Goal: Task Accomplishment & Management: Use online tool/utility

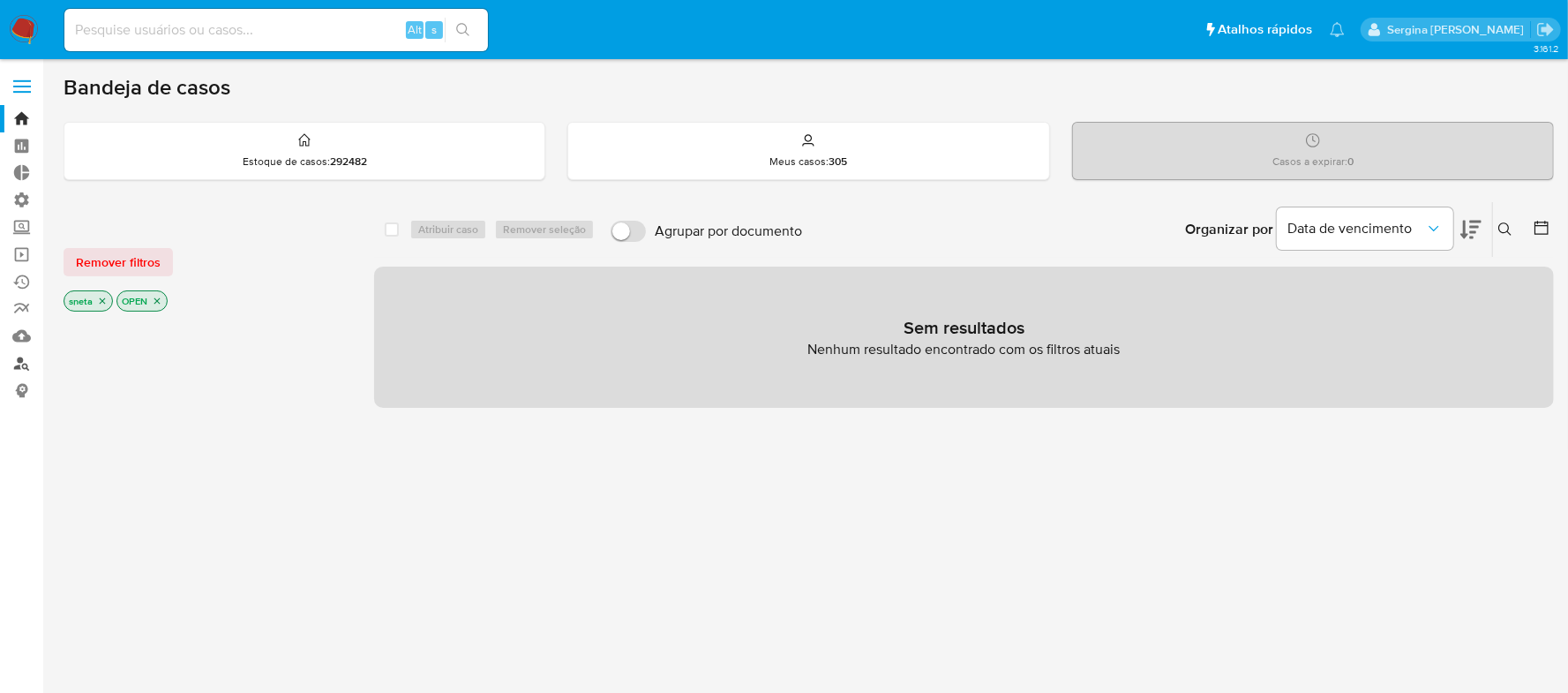
click at [15, 367] on link "Localizador de pessoas" at bounding box center [105, 363] width 210 height 27
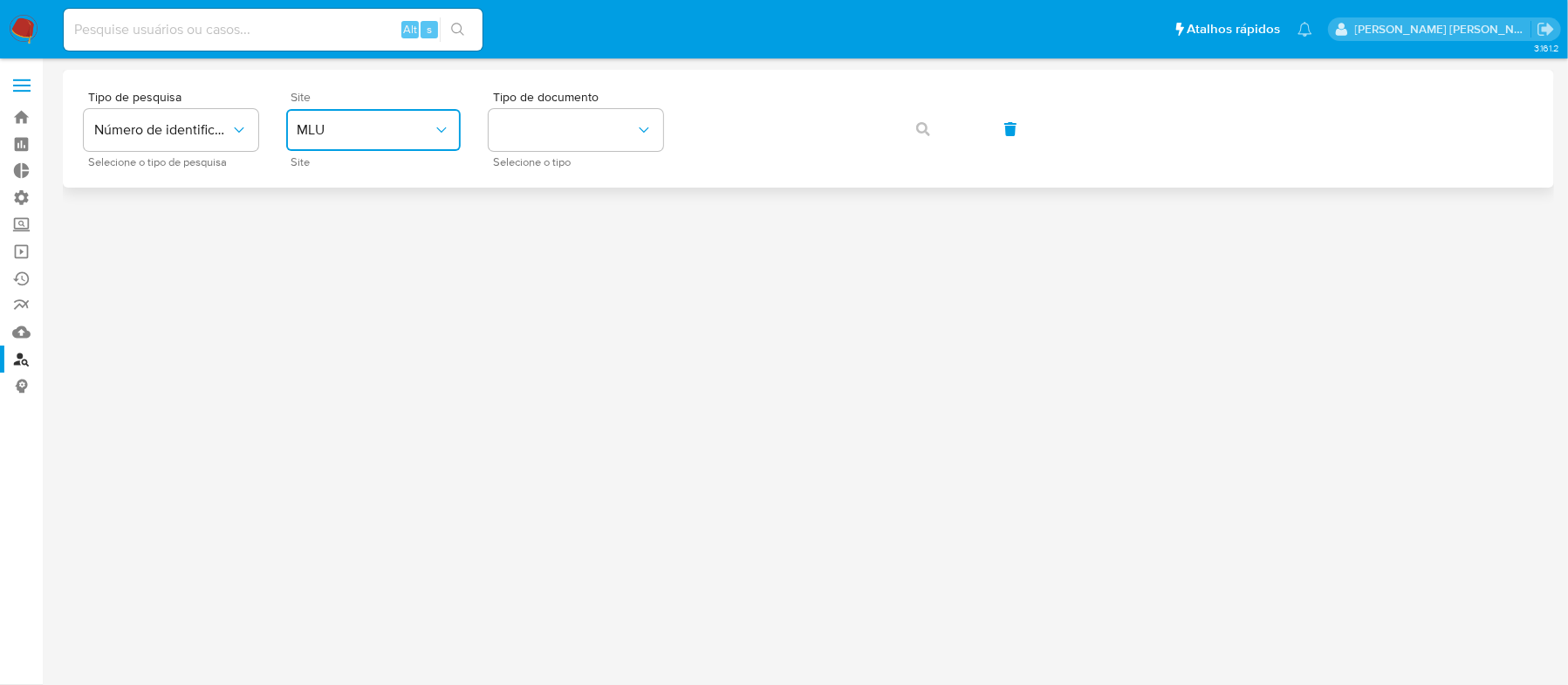
click at [357, 140] on button "MLU" at bounding box center [372, 130] width 174 height 42
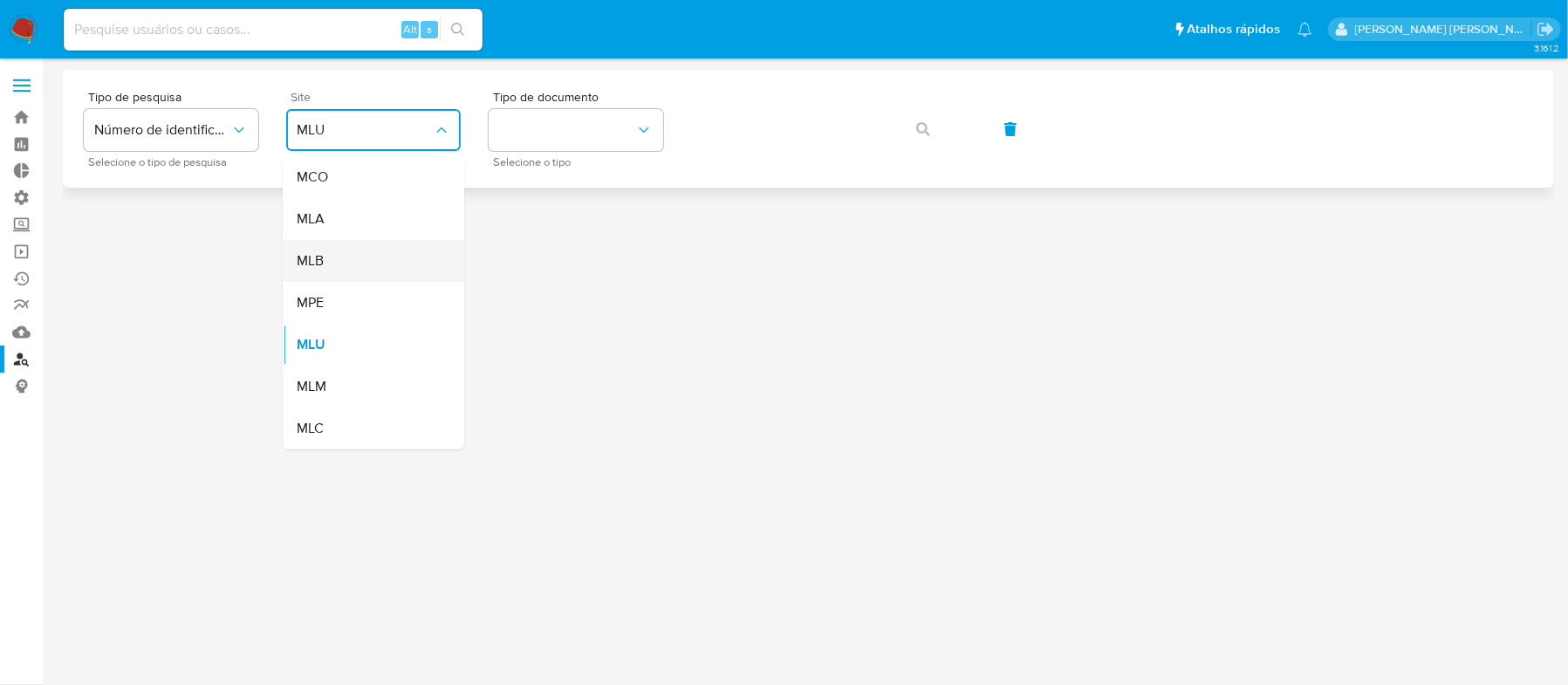
click at [340, 264] on div "MLB" at bounding box center [368, 261] width 143 height 42
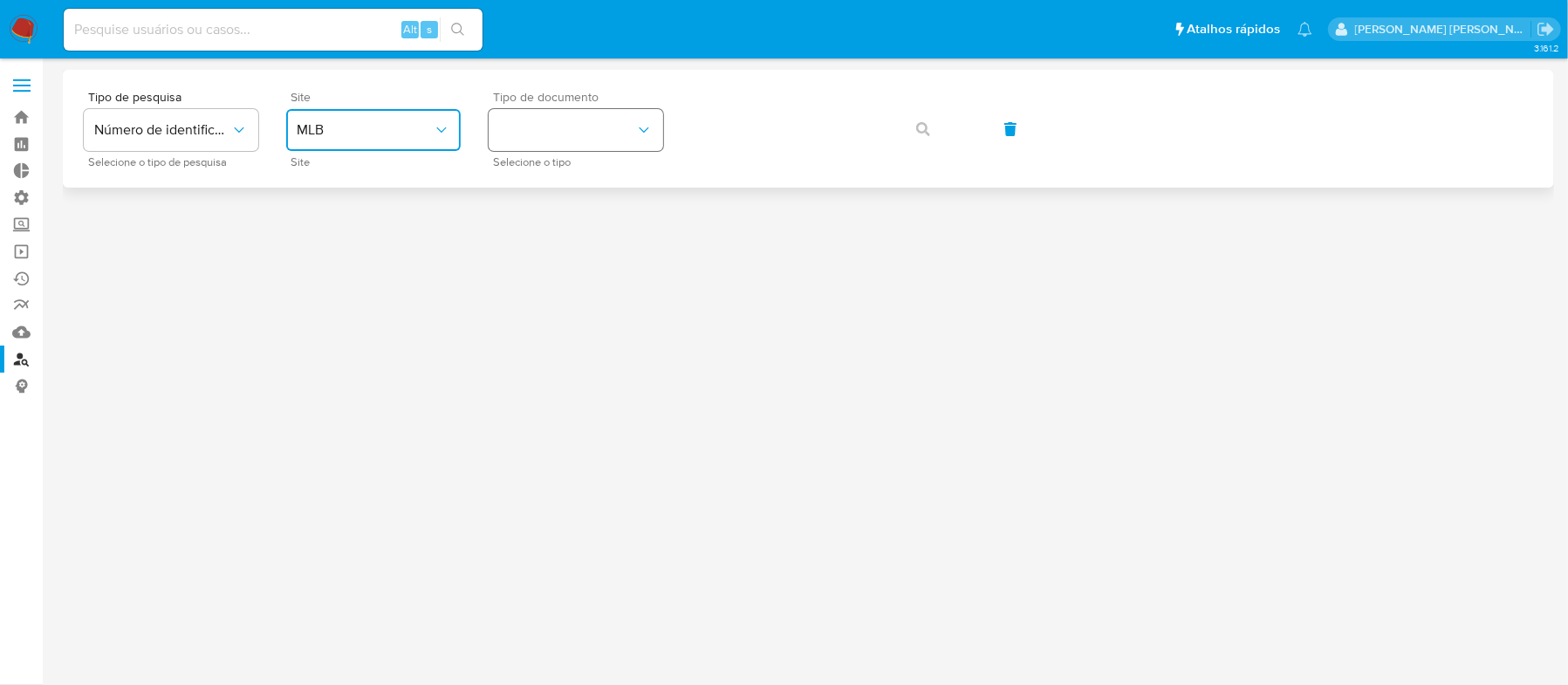
click at [541, 111] on button "identificationType" at bounding box center [575, 130] width 174 height 42
click at [553, 231] on div "CPF CPF" at bounding box center [571, 245] width 143 height 59
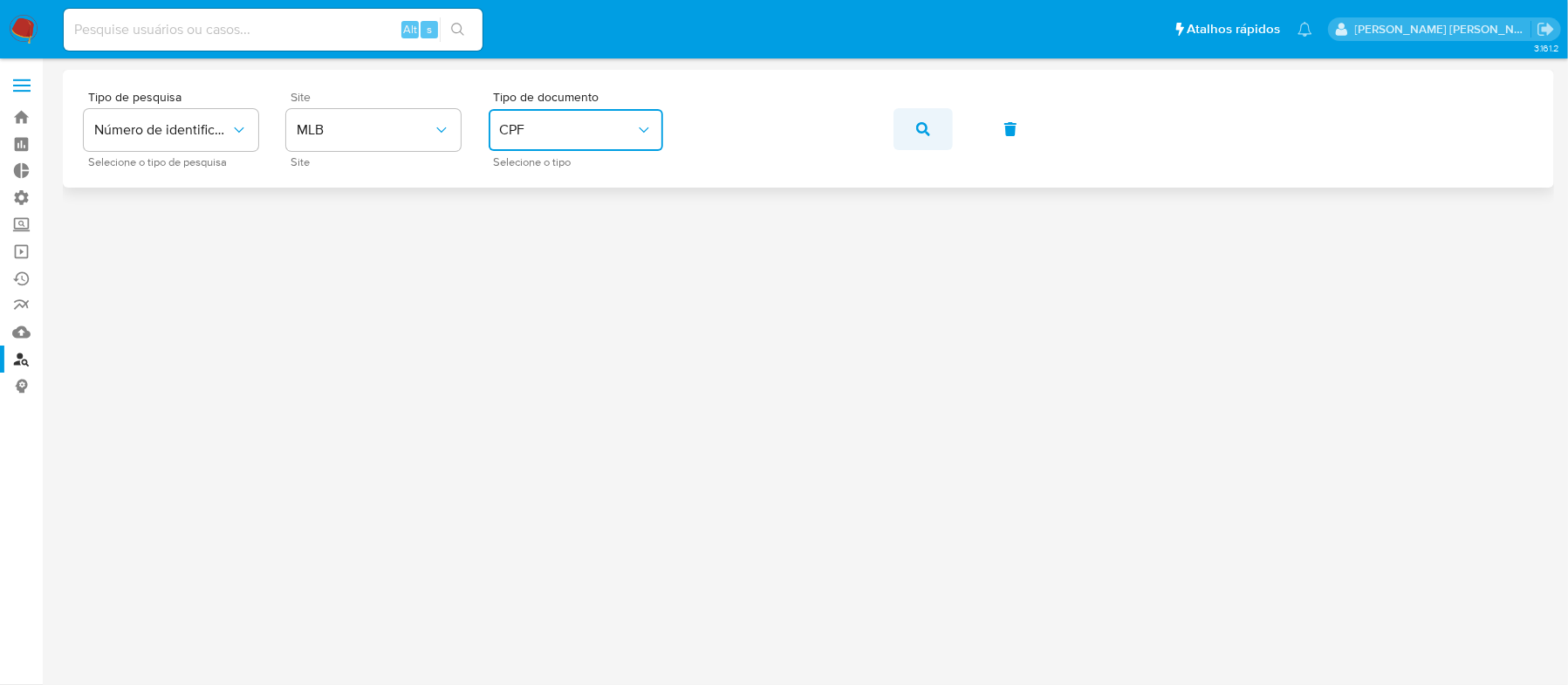
click at [929, 126] on button "button" at bounding box center [923, 130] width 59 height 42
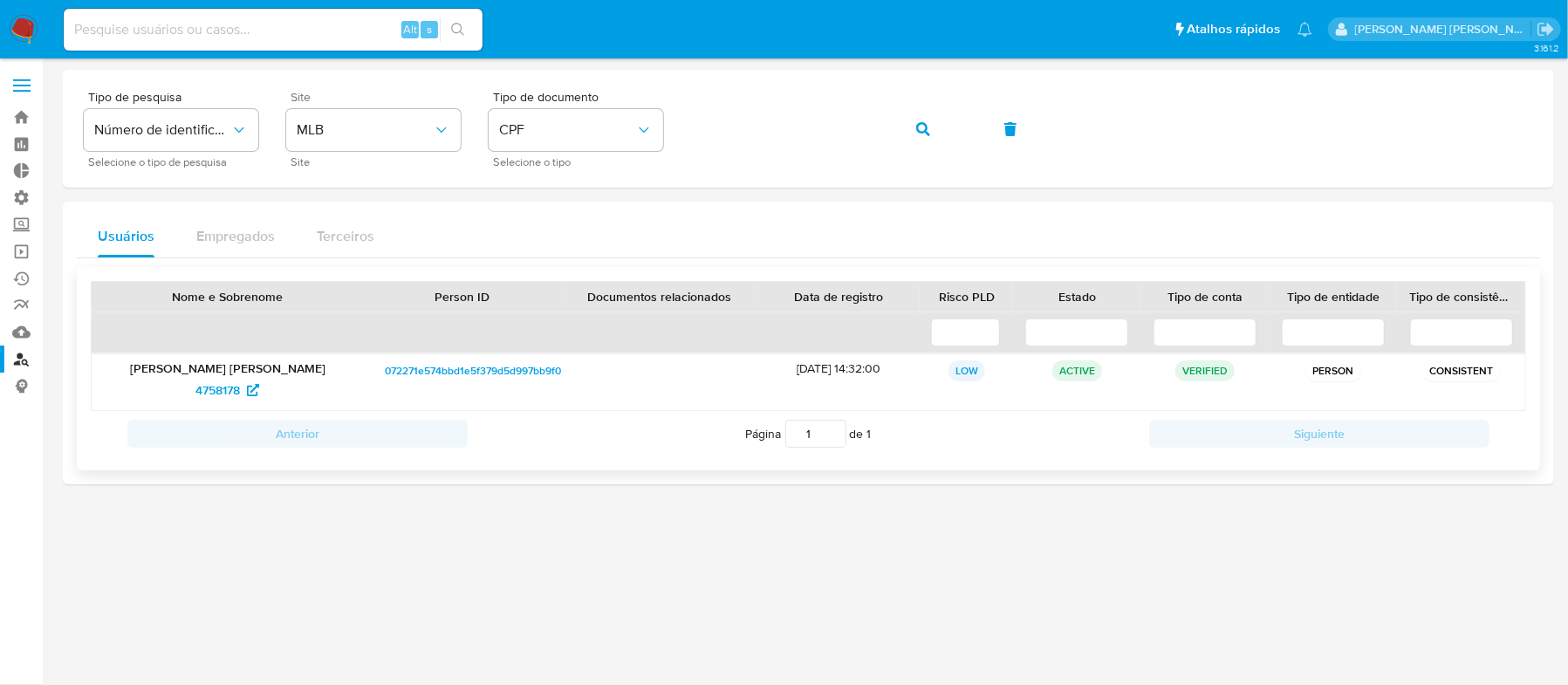
click at [436, 368] on span "072271e574bbd1e5f379d5d997bb9f09" at bounding box center [475, 371] width 182 height 21
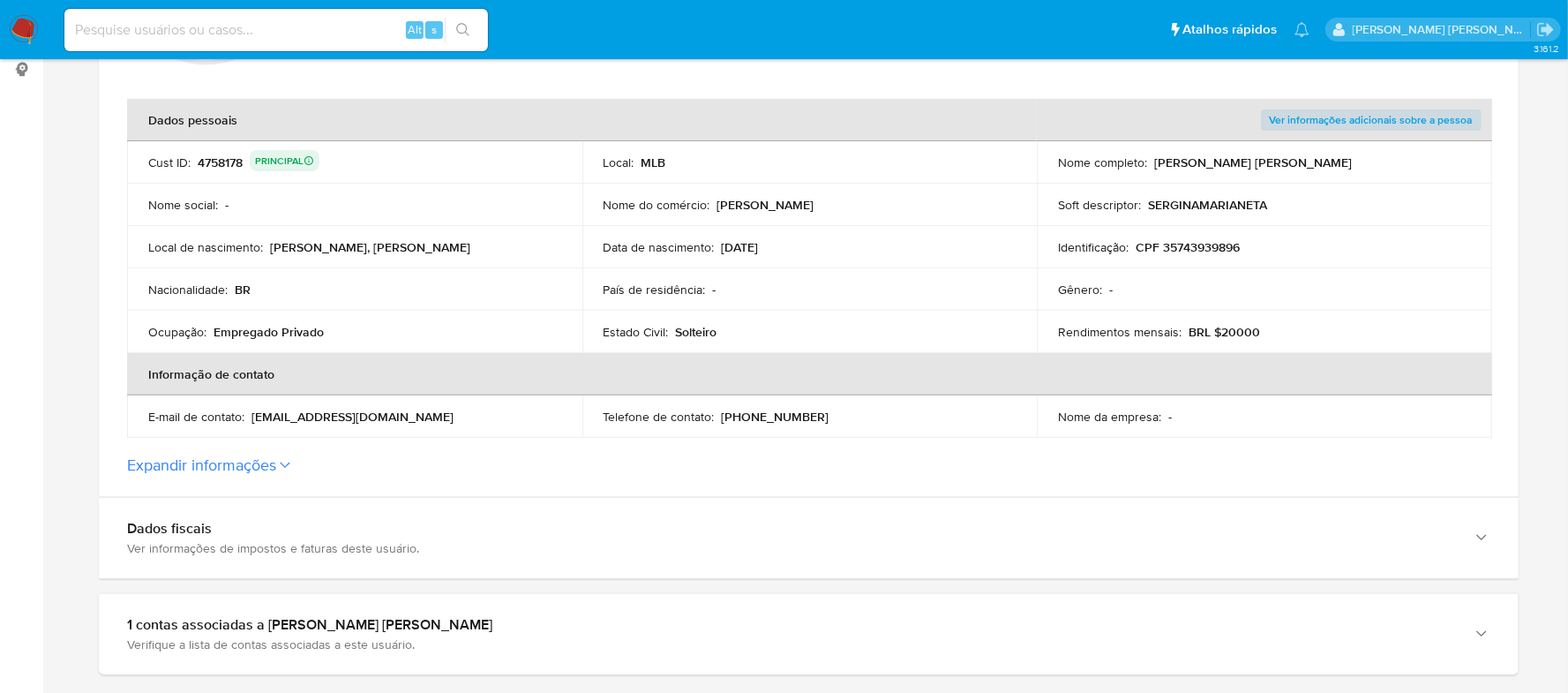
scroll to position [470, 0]
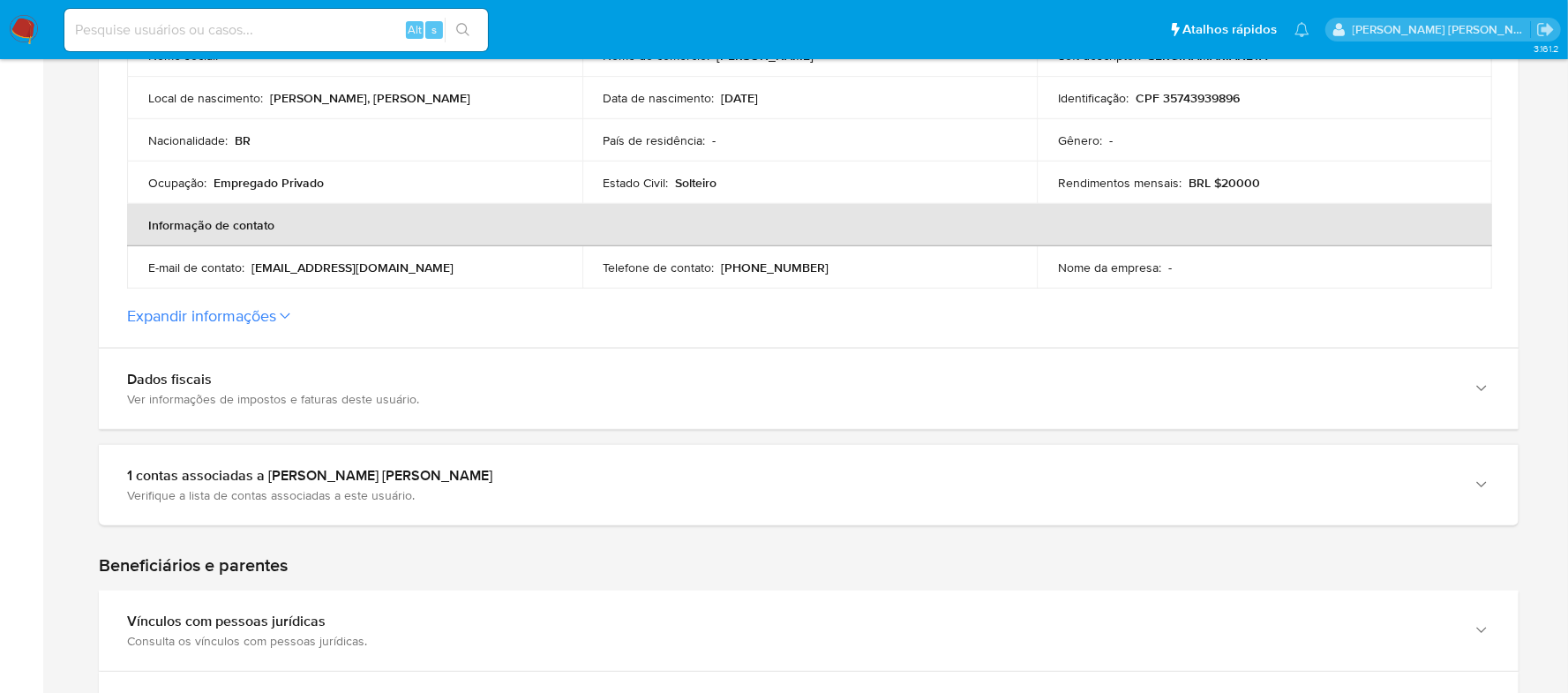
click at [283, 319] on label "Expandir informações" at bounding box center [809, 316] width 1364 height 19
click at [277, 319] on button "Expandir informações" at bounding box center [201, 316] width 149 height 19
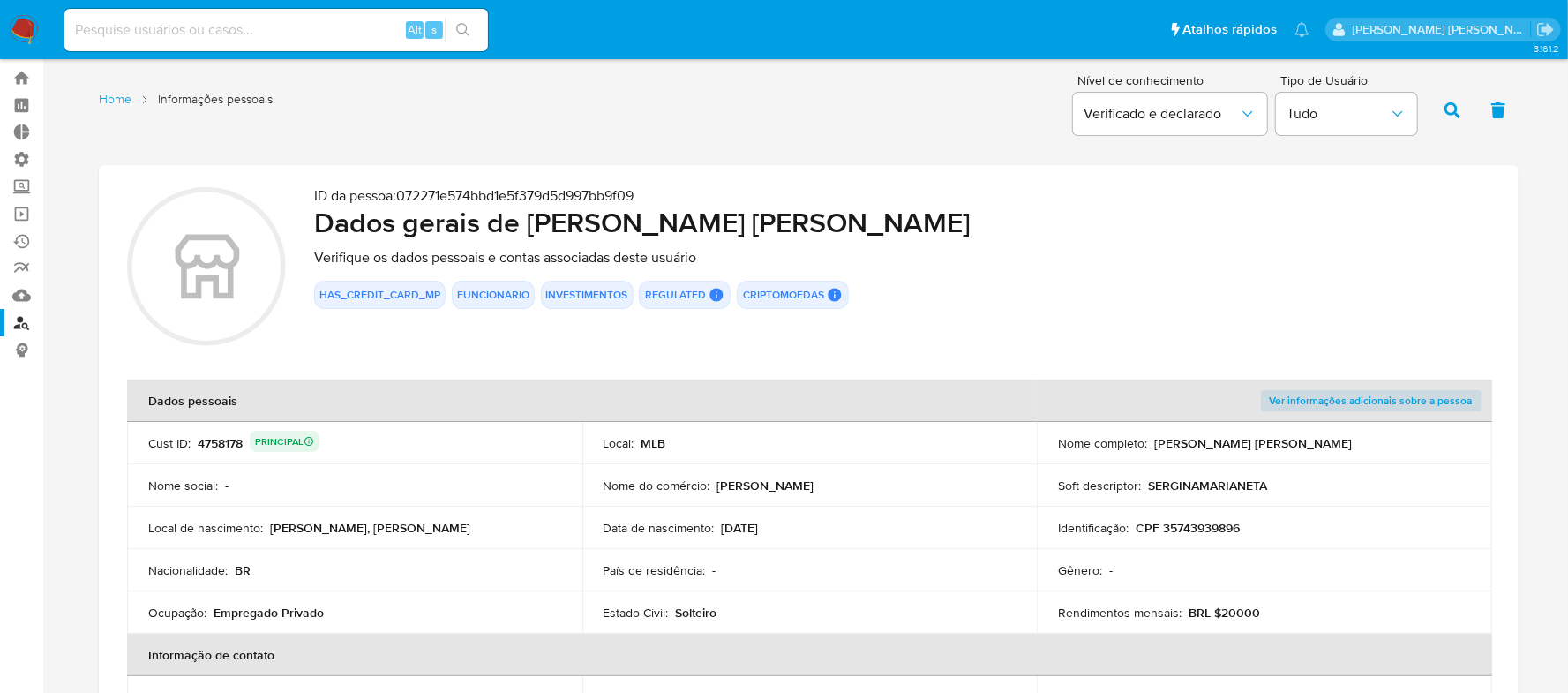
scroll to position [0, 0]
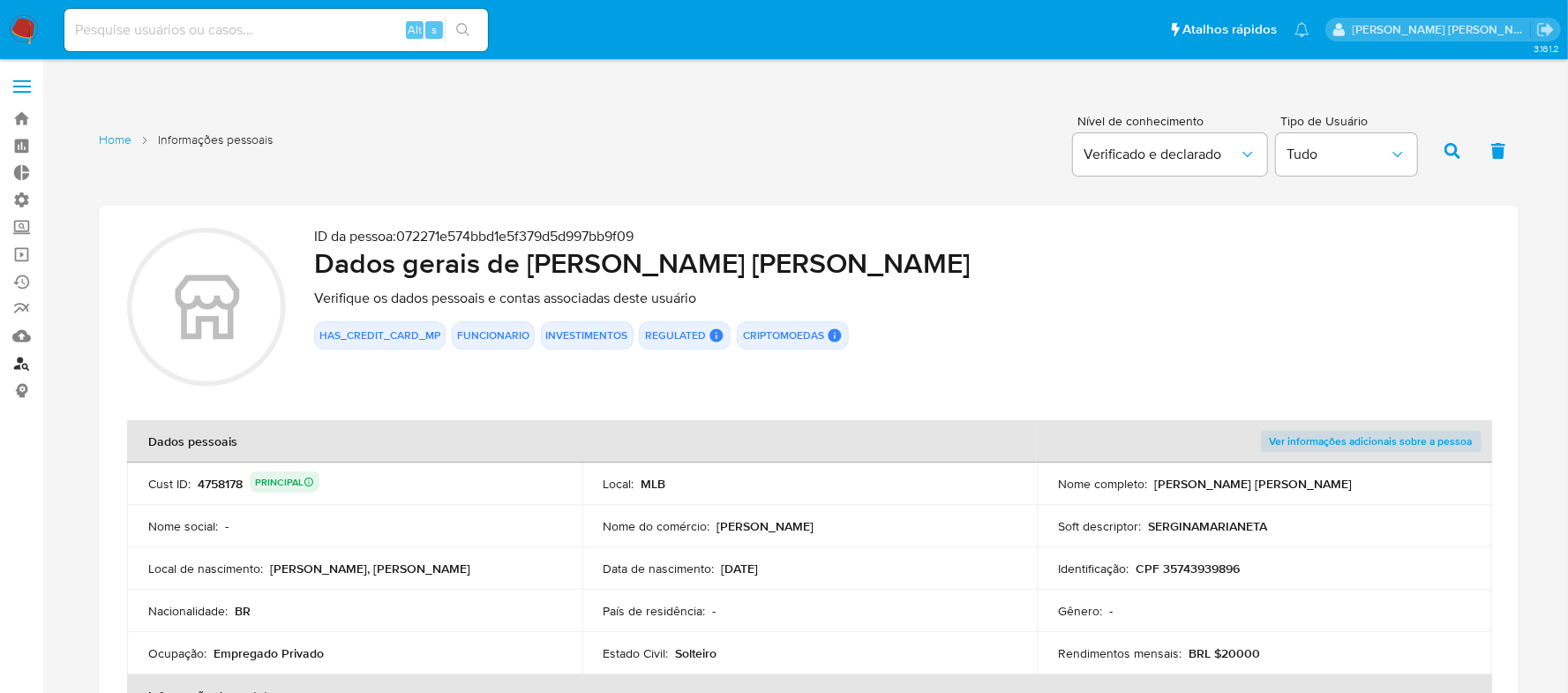
click at [19, 367] on link "Localizador de pessoas" at bounding box center [105, 363] width 210 height 27
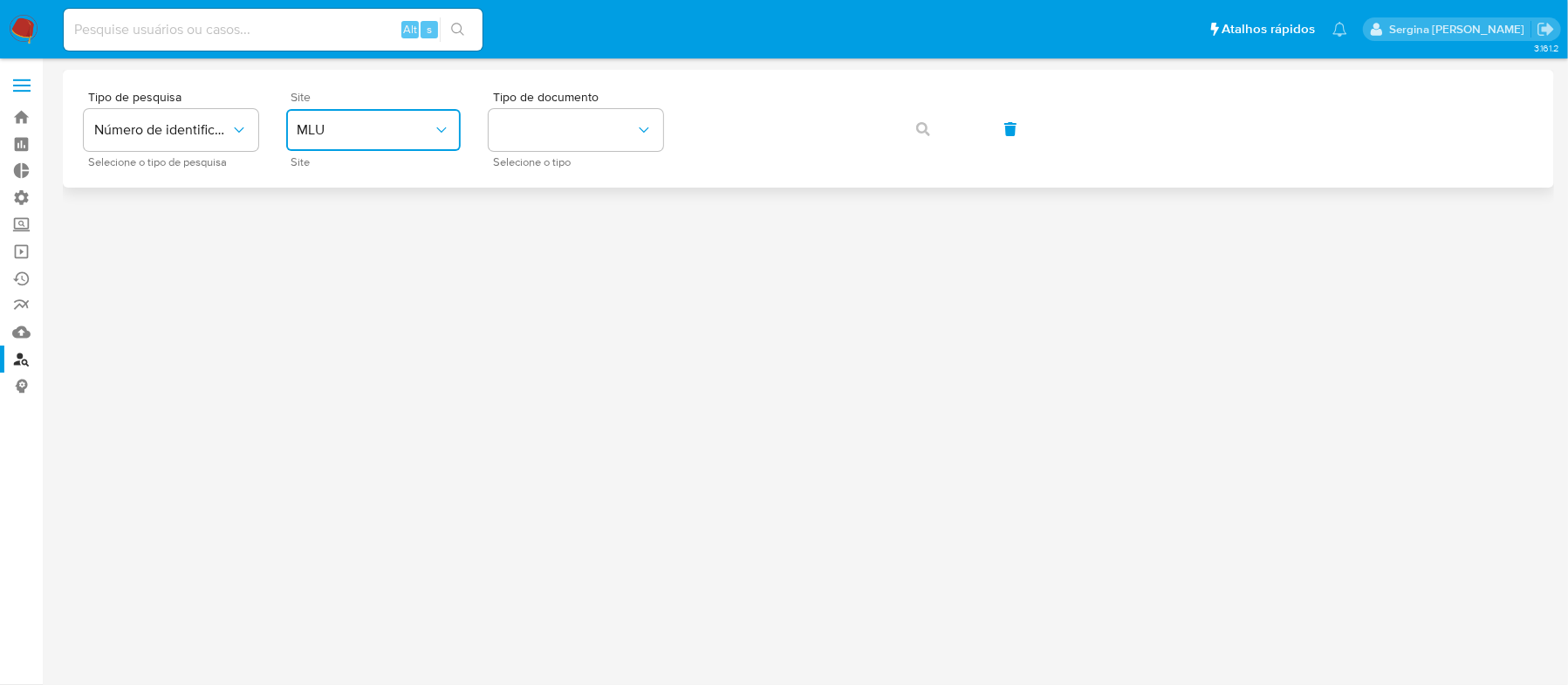
click at [323, 141] on button "MLU" at bounding box center [372, 130] width 174 height 42
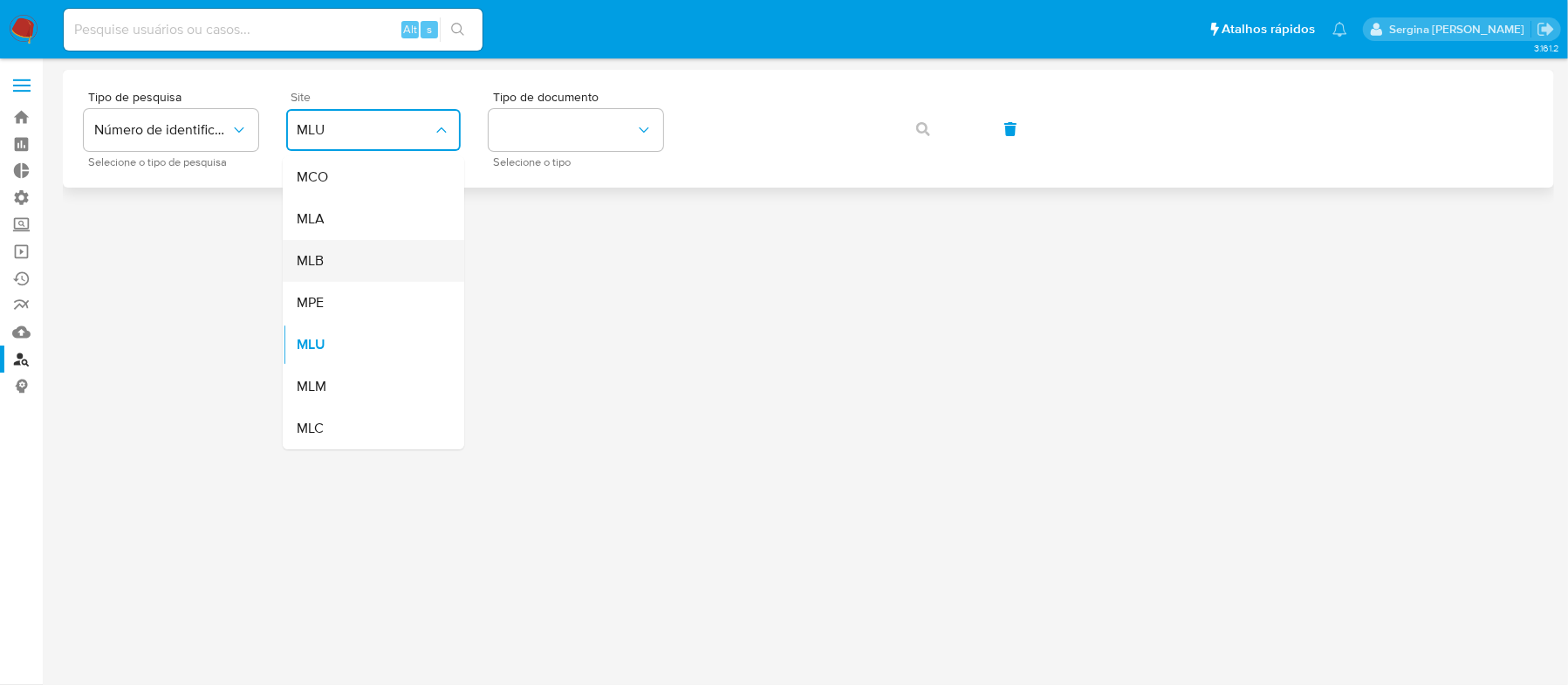
click at [338, 260] on div "MLB" at bounding box center [368, 261] width 143 height 42
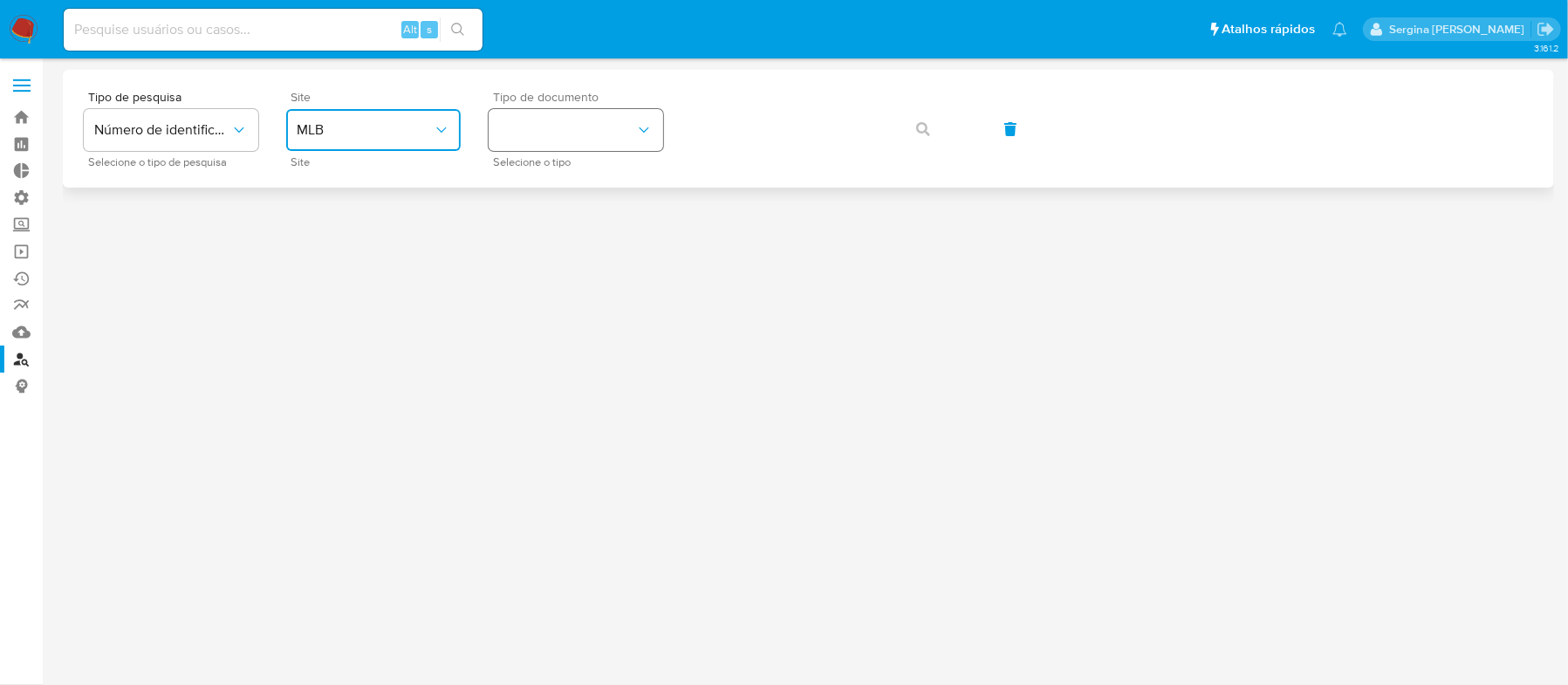
click at [523, 145] on button "identificationType" at bounding box center [575, 130] width 174 height 42
click at [556, 238] on div "CPF CPF" at bounding box center [571, 245] width 143 height 59
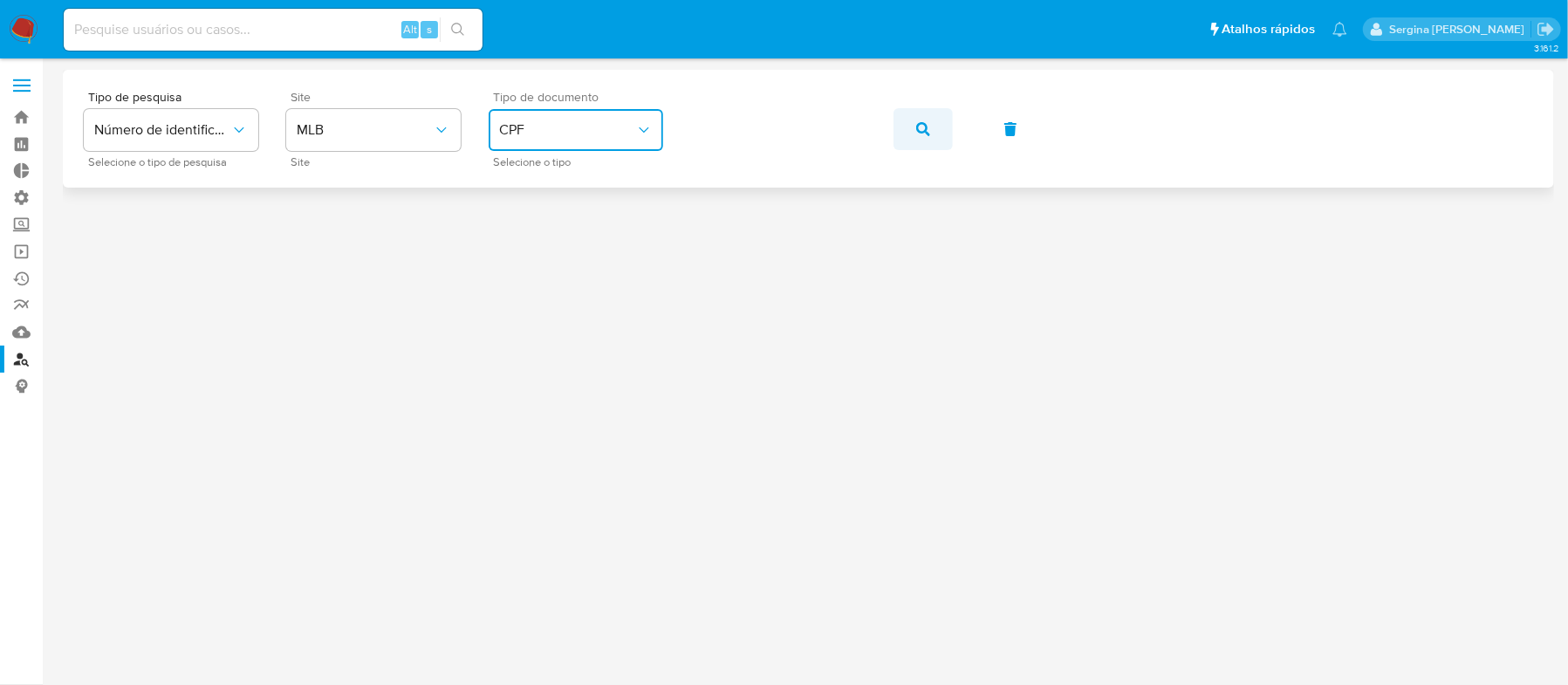
click at [919, 132] on icon "button" at bounding box center [923, 129] width 14 height 14
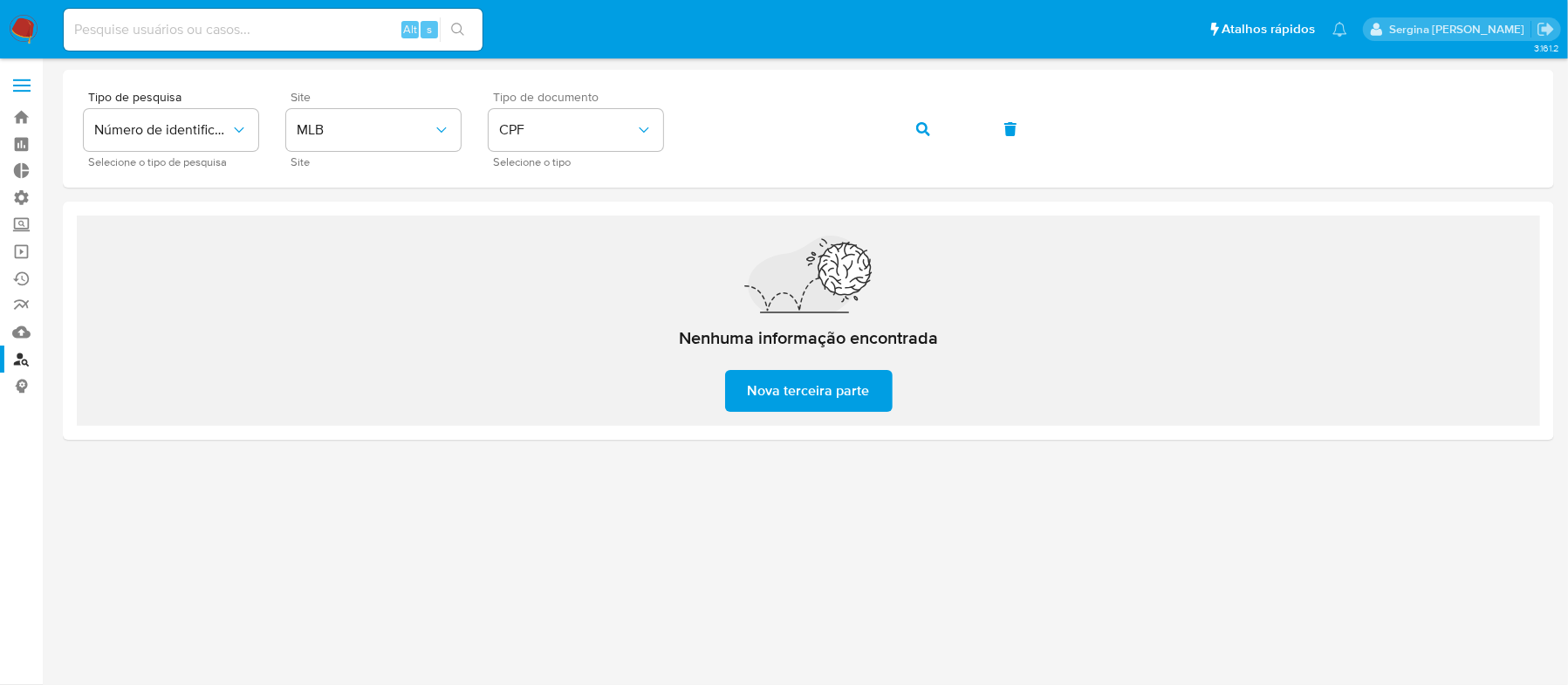
click at [168, 11] on div "Alt s" at bounding box center [273, 30] width 419 height 42
click at [161, 26] on input at bounding box center [273, 30] width 419 height 23
paste input "193594948"
type input "193594948"
click at [459, 29] on icon "search-icon" at bounding box center [457, 30] width 14 height 14
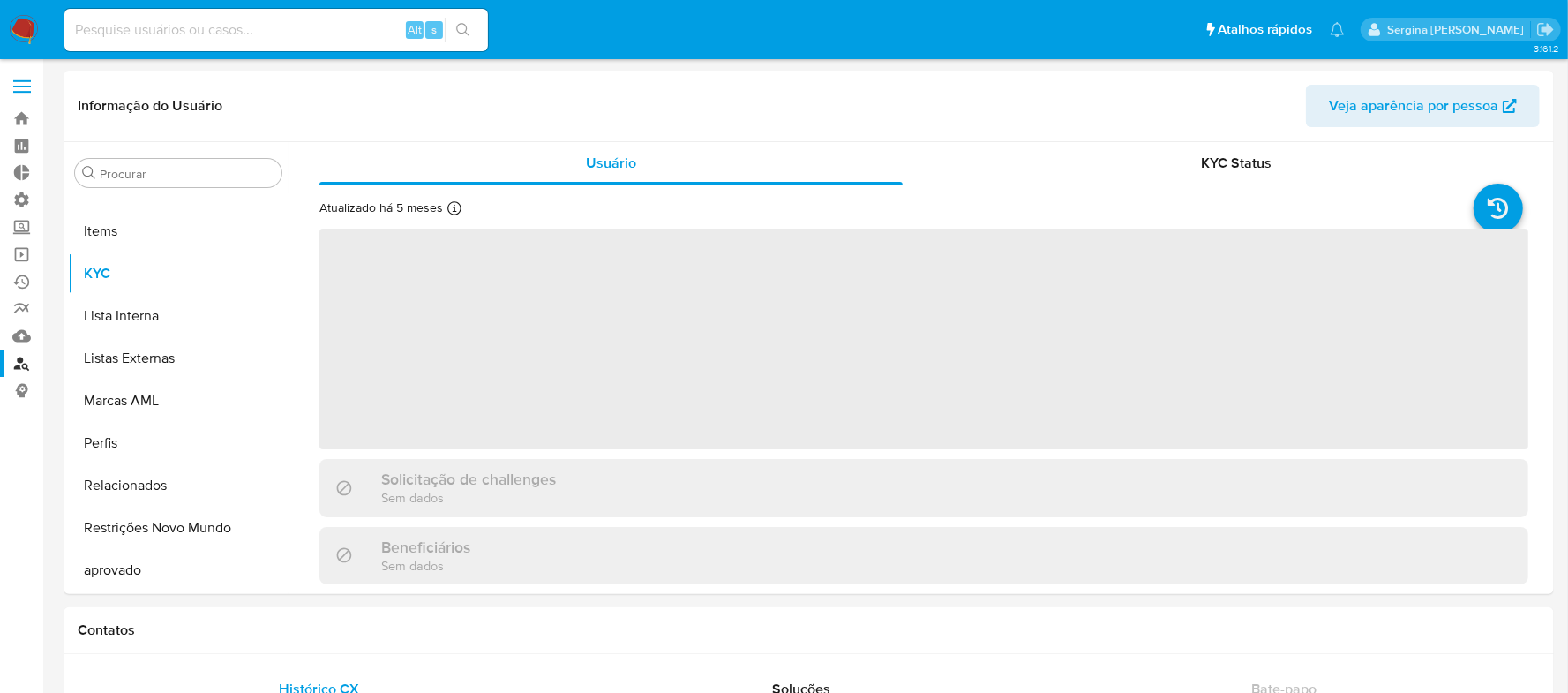
scroll to position [915, 0]
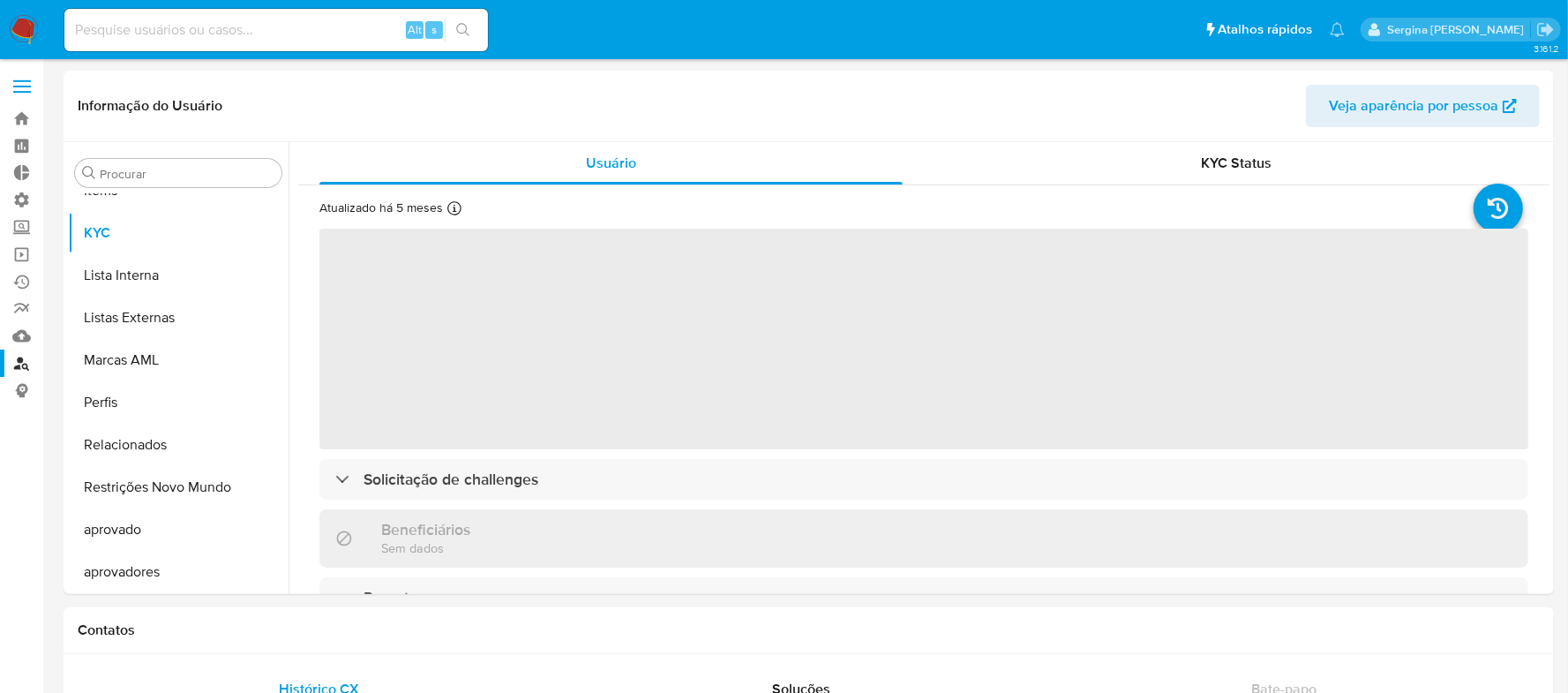
select select "10"
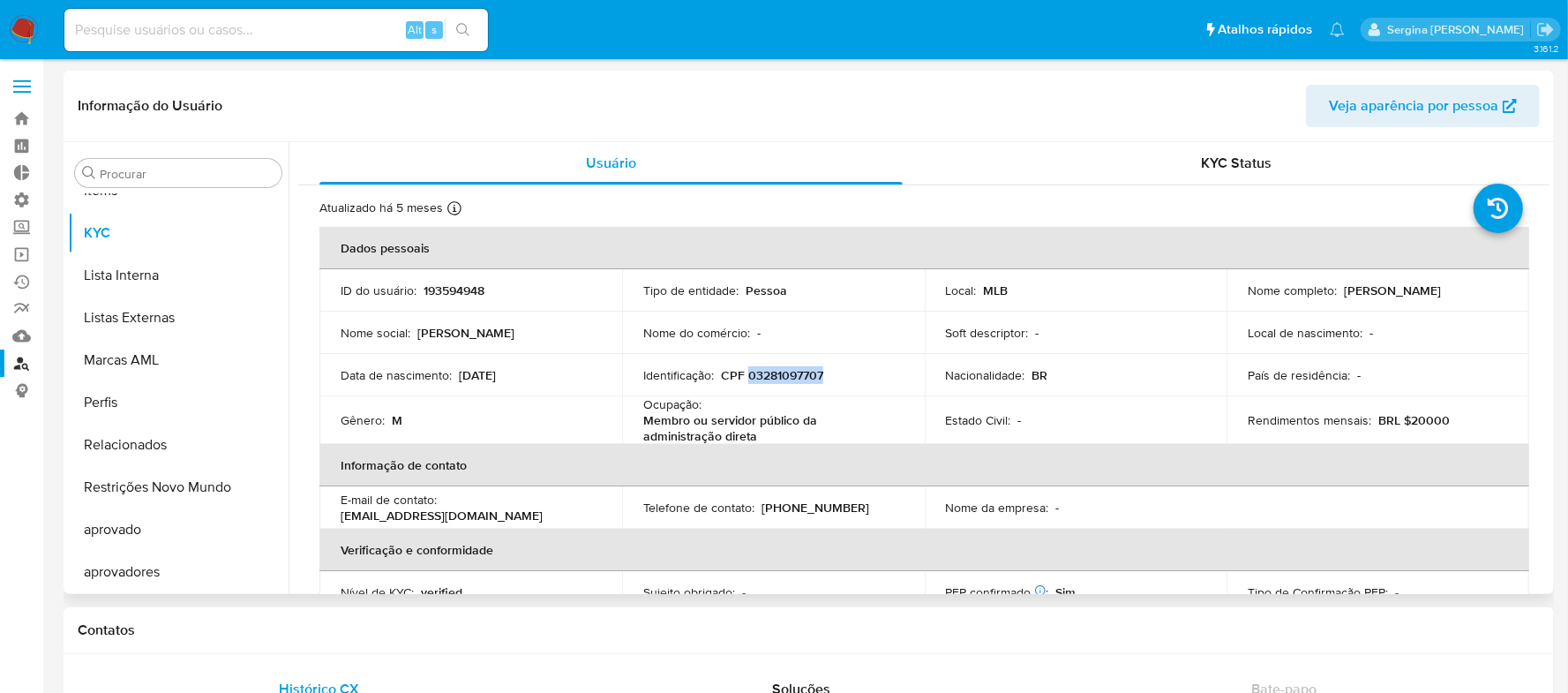
drag, startPoint x: 828, startPoint y: 374, endPoint x: 749, endPoint y: 374, distance: 79.0
click at [749, 374] on div "Identificação : CPF 03281097707" at bounding box center [774, 375] width 260 height 15
copy p "03281097707"
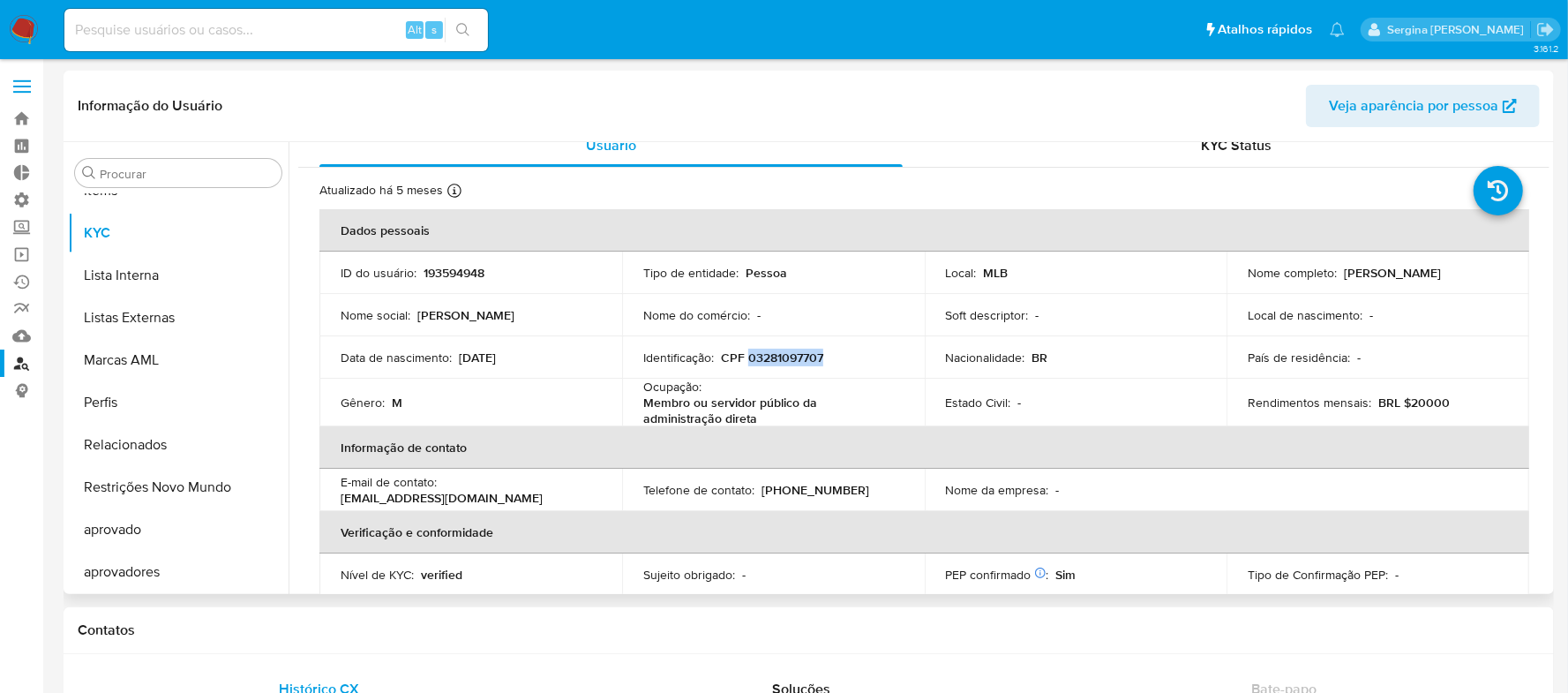
scroll to position [0, 0]
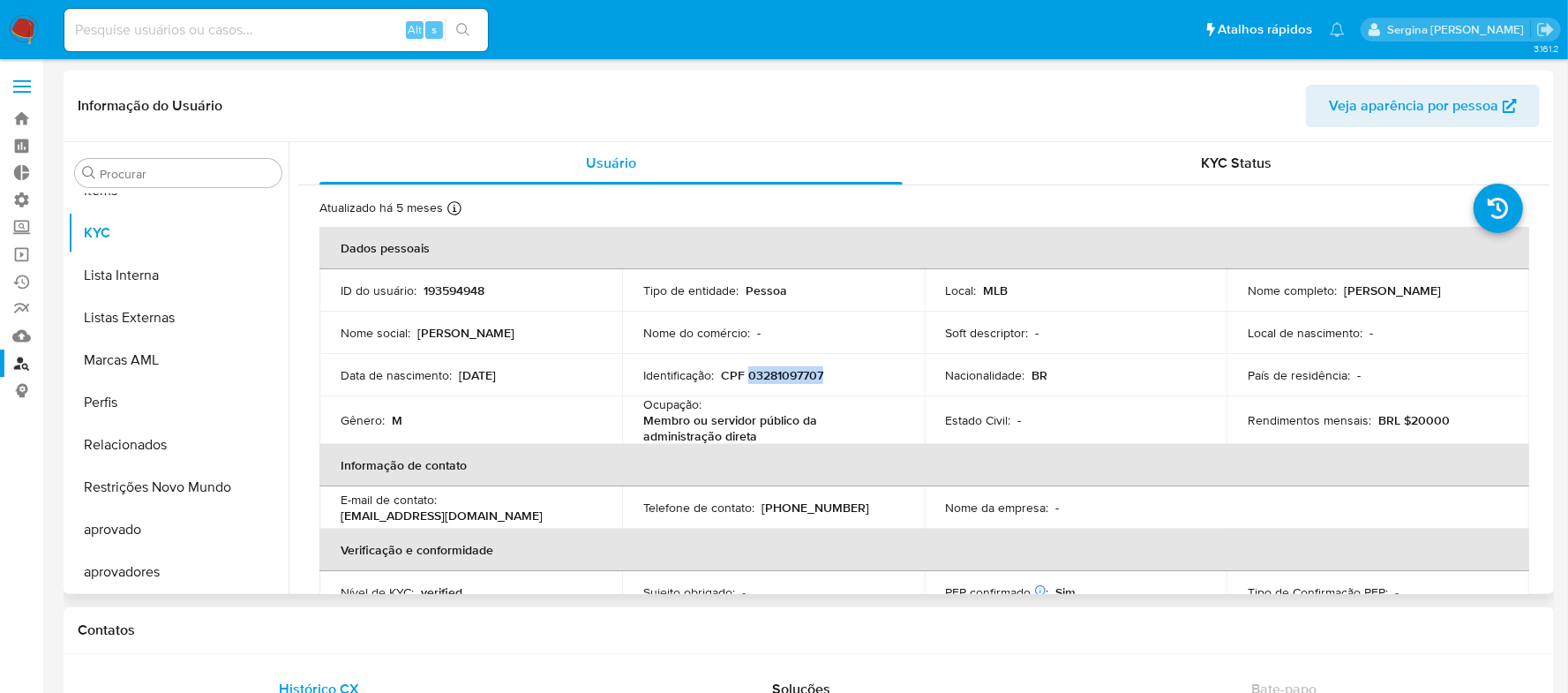
click at [1395, 110] on span "Veja aparência por pessoa" at bounding box center [1414, 106] width 170 height 42
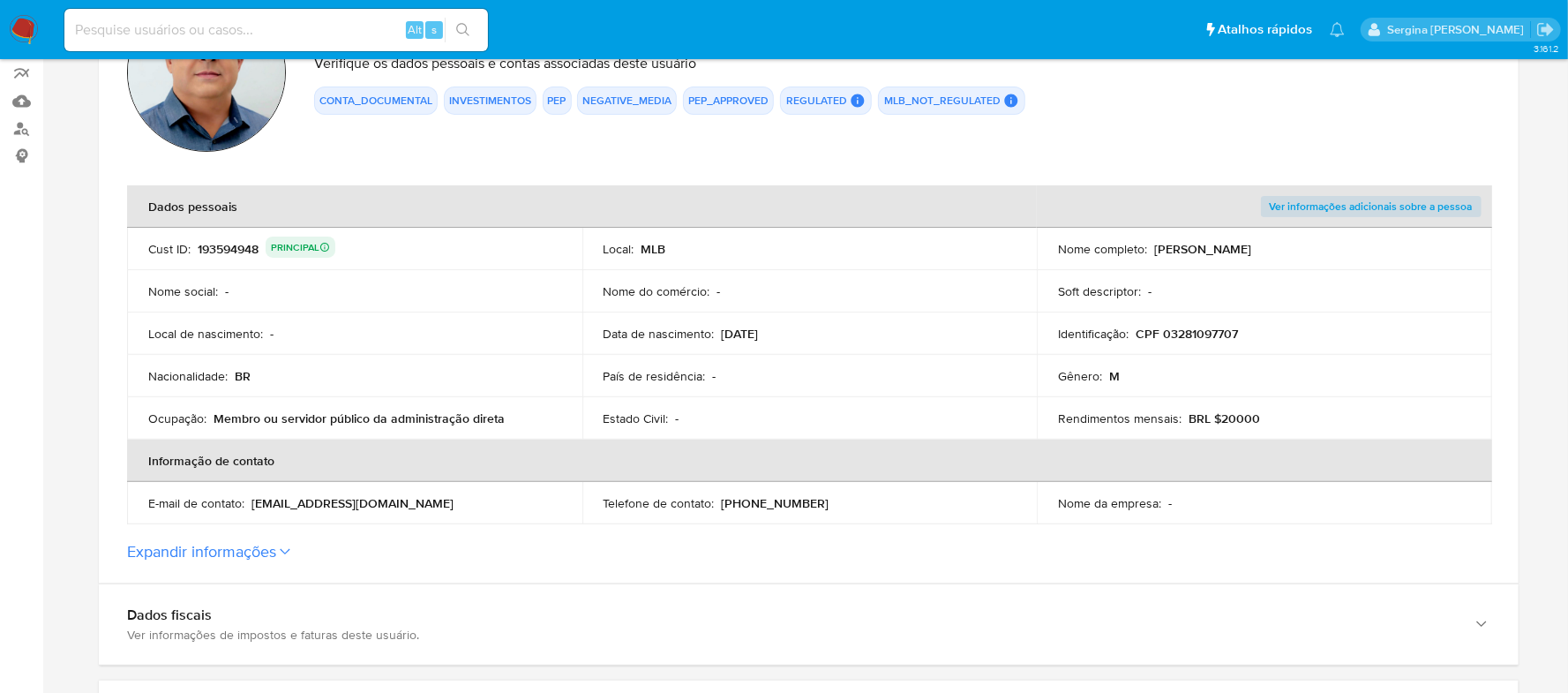
scroll to position [353, 0]
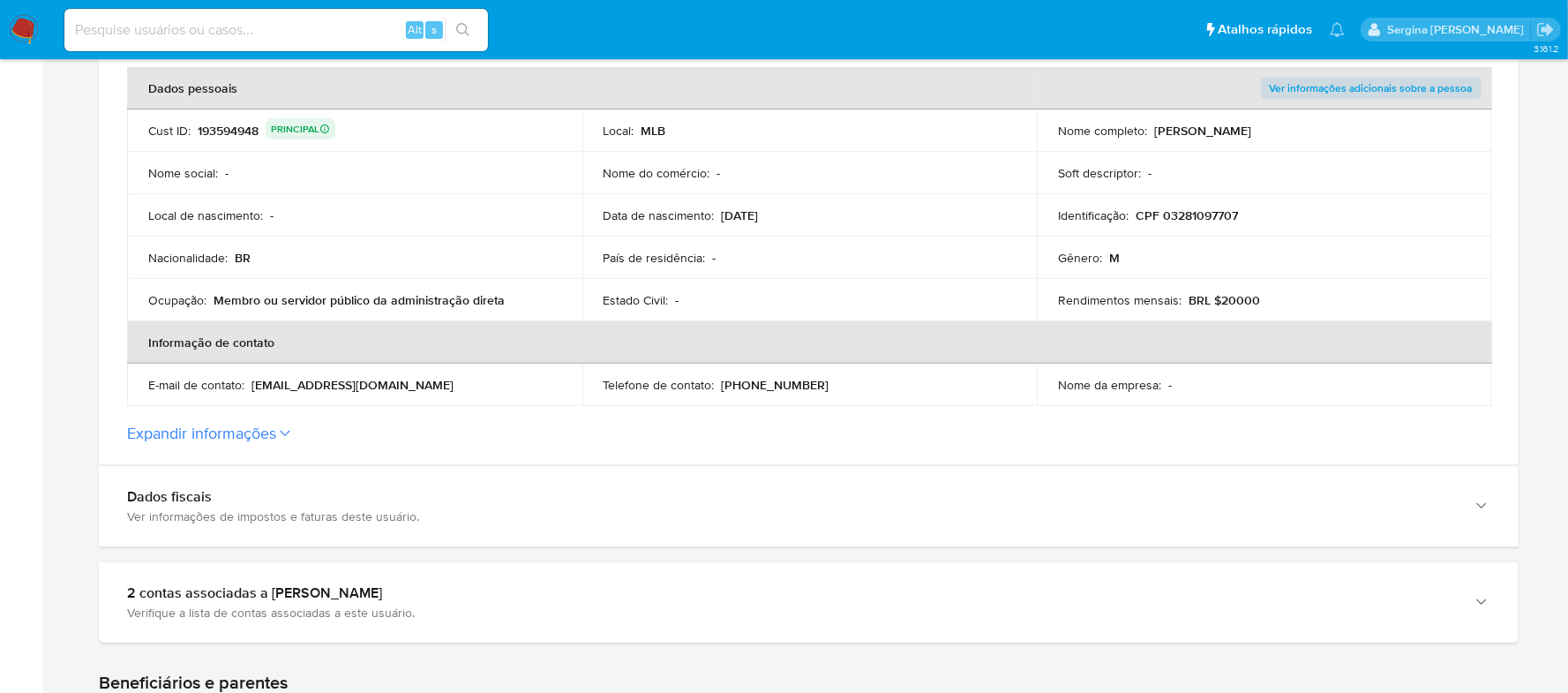
click at [287, 435] on icon at bounding box center [284, 432] width 10 height 5
click at [277, 435] on button "Expandir informações" at bounding box center [201, 434] width 149 height 19
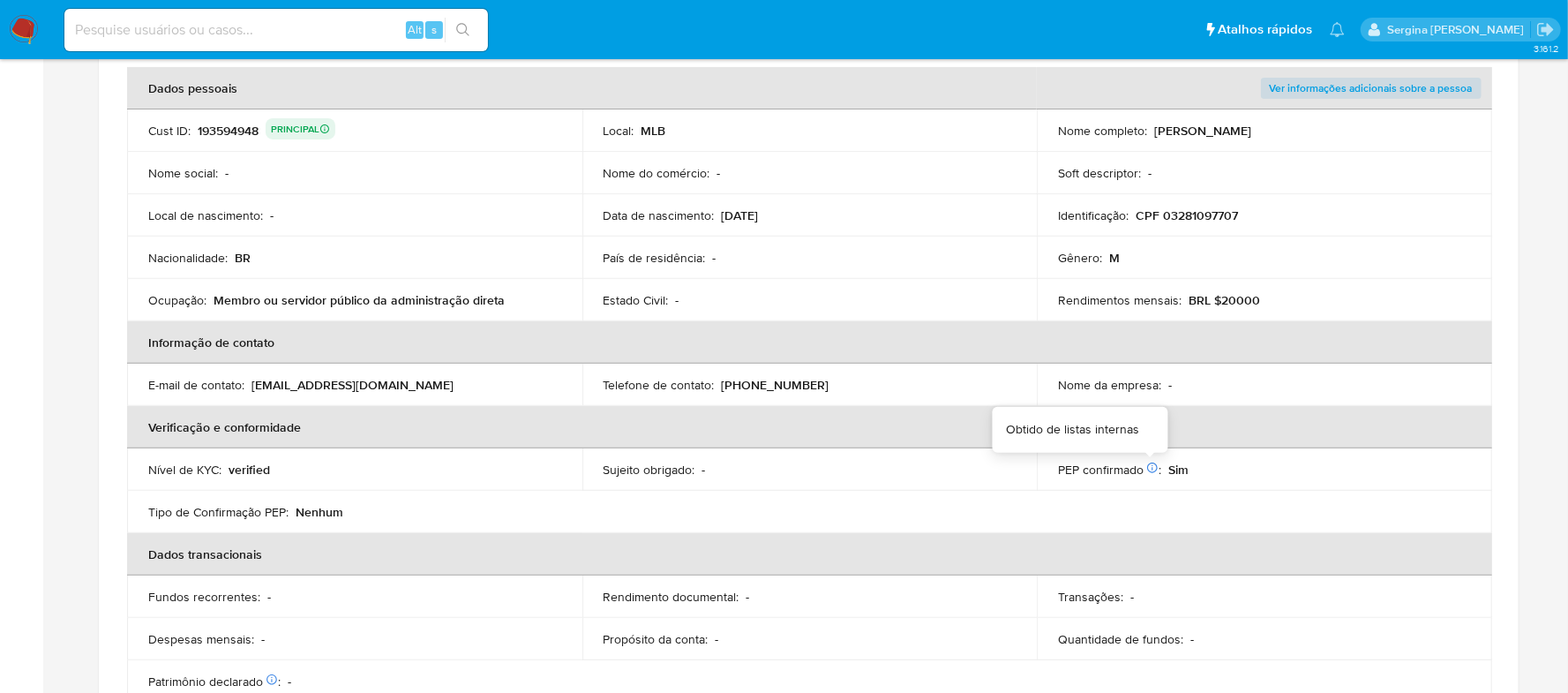
click at [1152, 466] on icon at bounding box center [1153, 467] width 13 height 13
click at [1050, 436] on div "Obtido de listas internas" at bounding box center [1074, 430] width 133 height 17
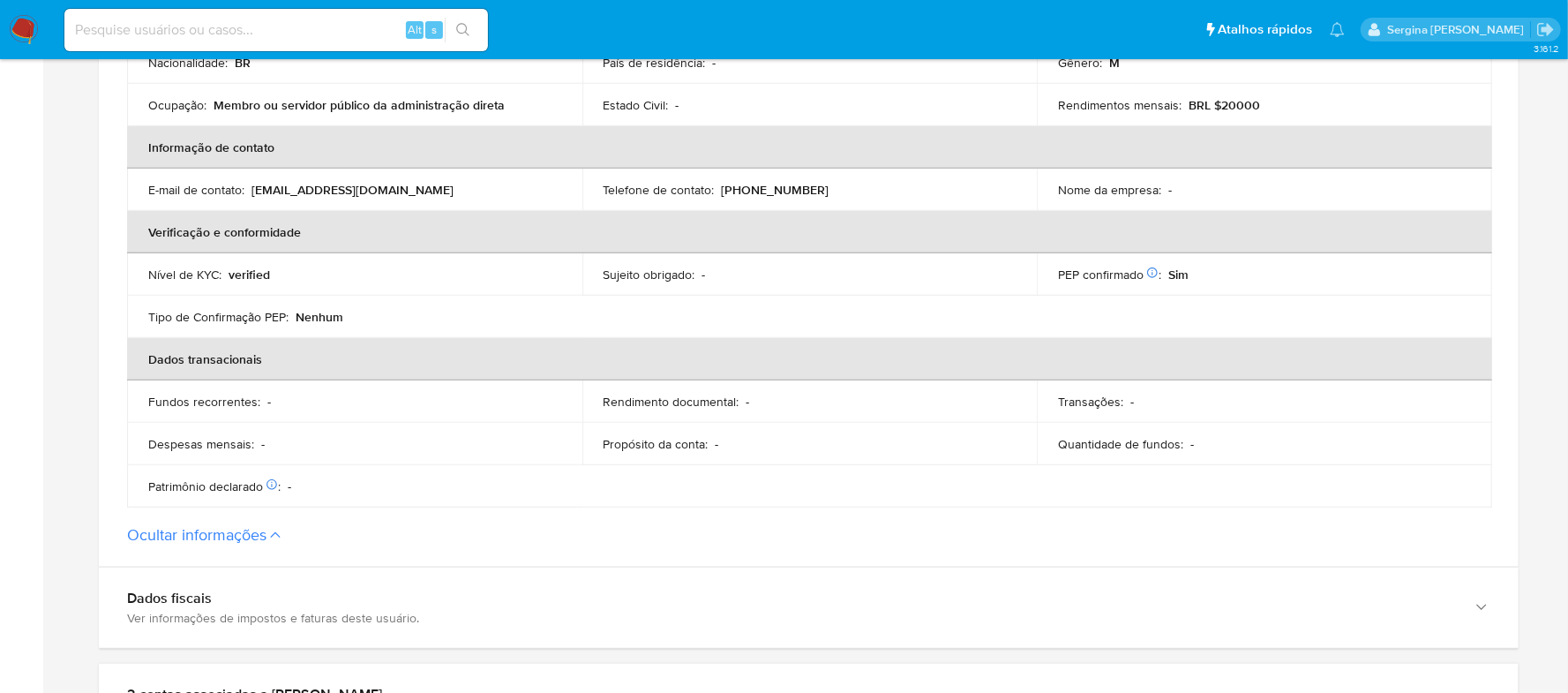
scroll to position [588, 0]
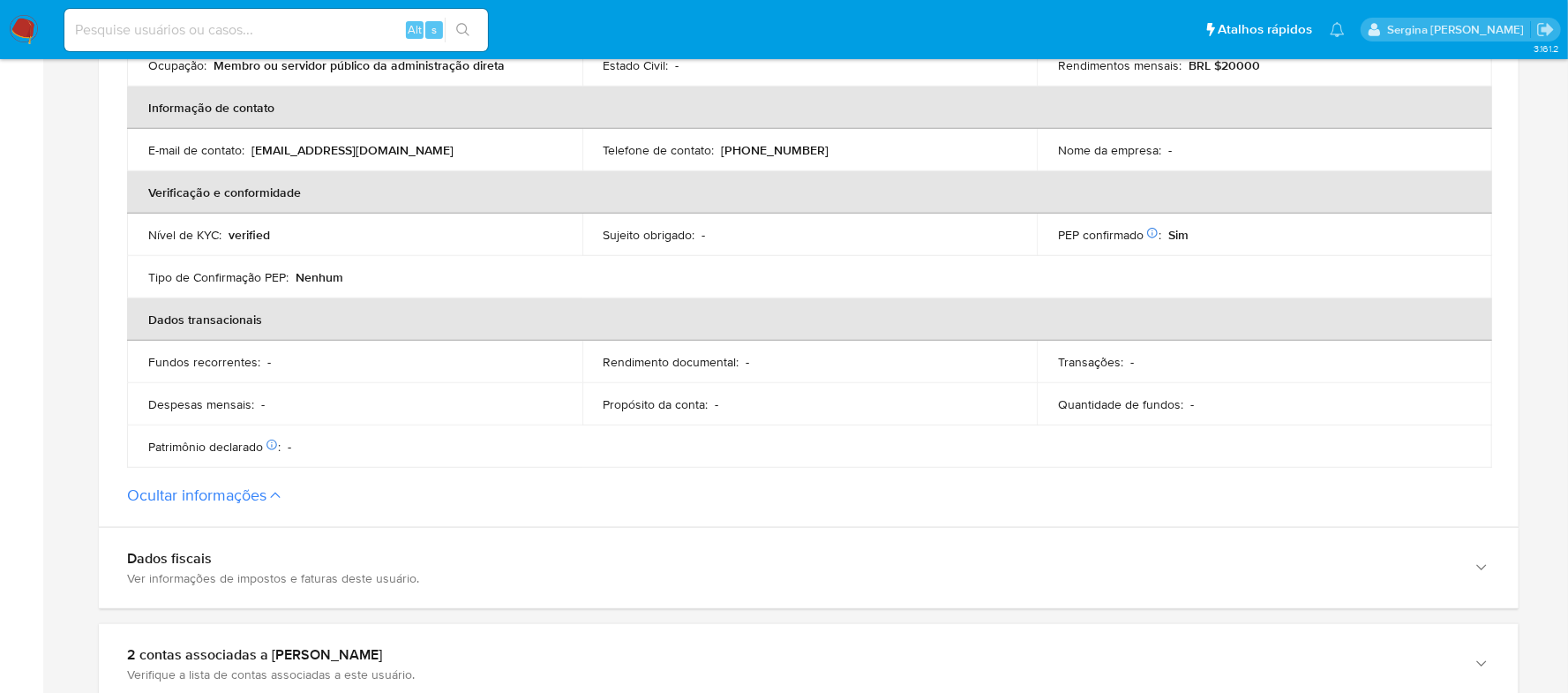
drag, startPoint x: 383, startPoint y: 277, endPoint x: 146, endPoint y: 280, distance: 237.0
click at [146, 280] on td "Tipo de Confirmação PEP : Nenhum" at bounding box center [355, 278] width 456 height 42
click at [992, 282] on table "Dados pessoais Ver informações adicionais sobre a pessoa Cust ID : 193594948 PR…" at bounding box center [810, 149] width 1366 height 635
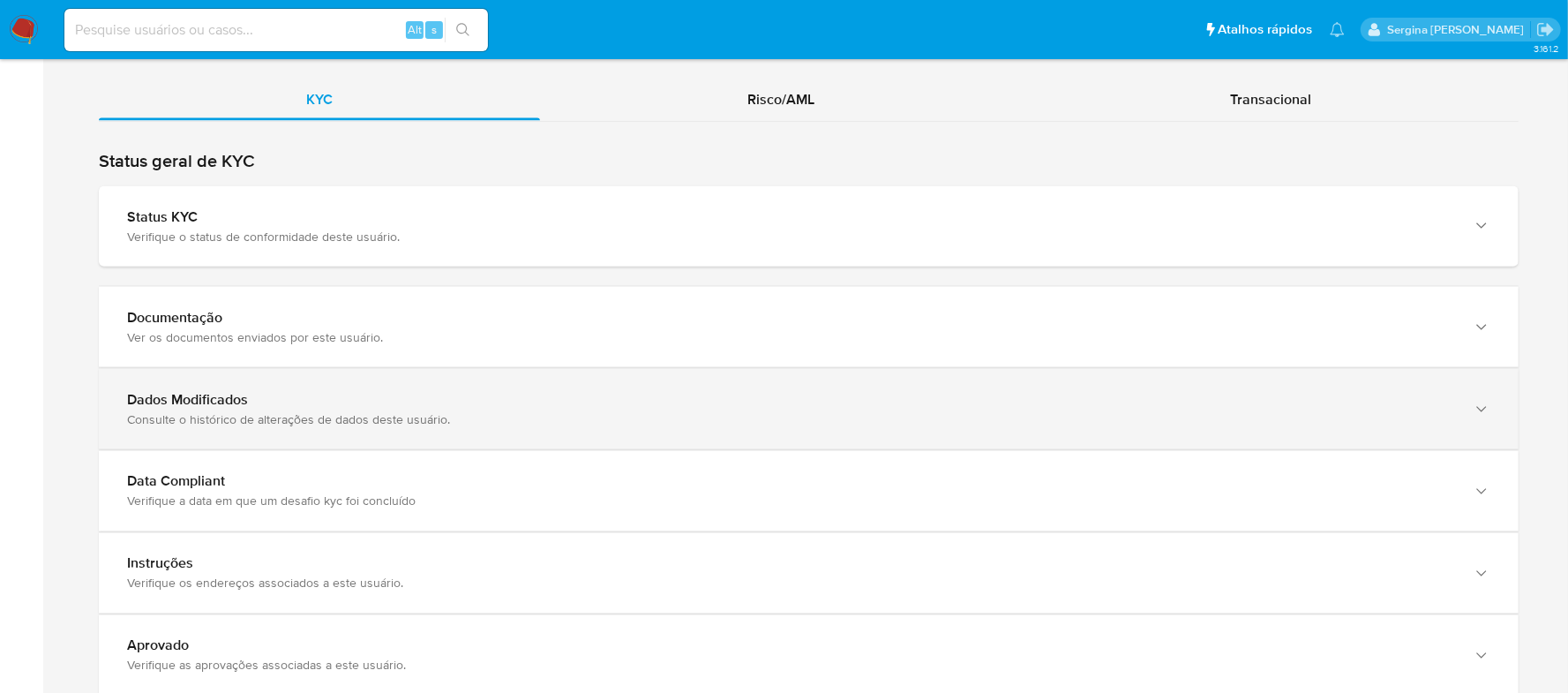
scroll to position [1882, 0]
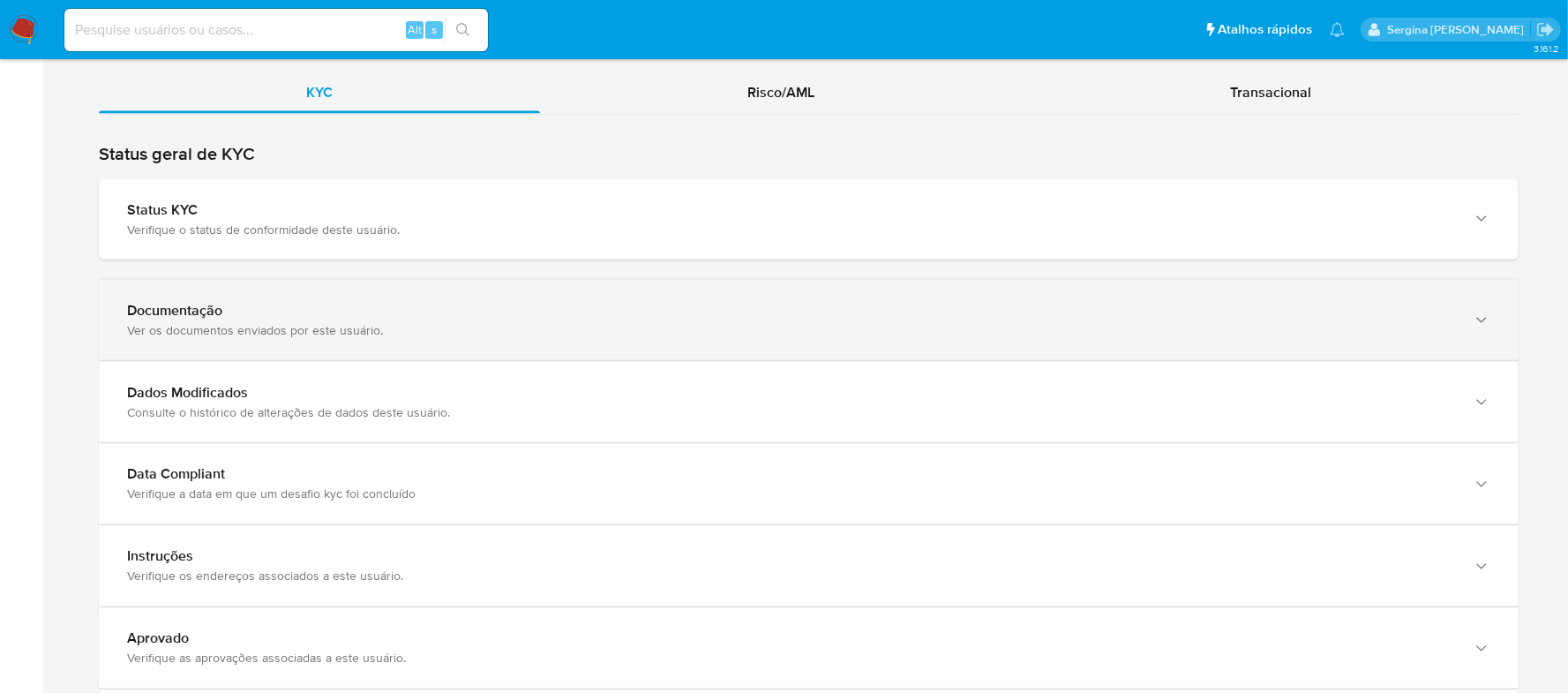
click at [223, 333] on div "Ver os documentos enviados por este usuário." at bounding box center [791, 330] width 1328 height 15
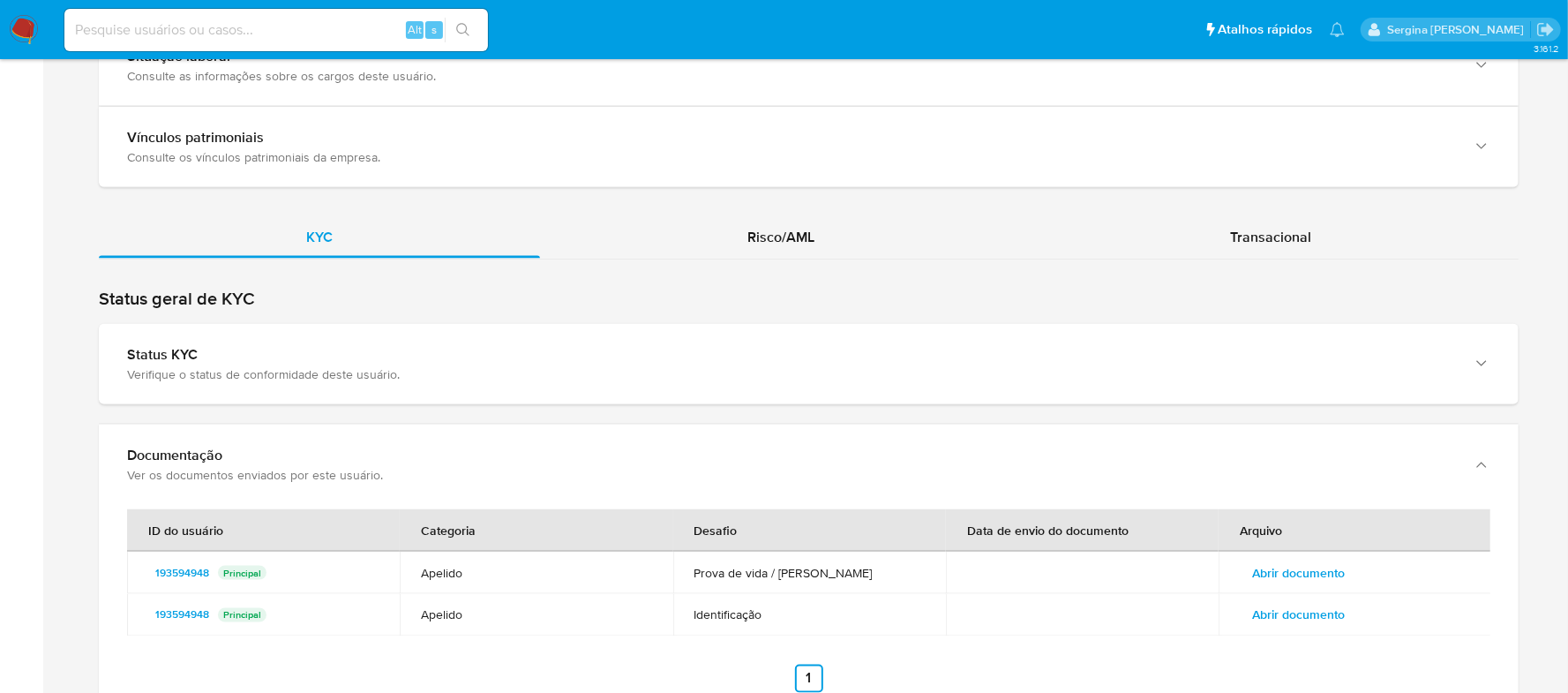
scroll to position [1596, 0]
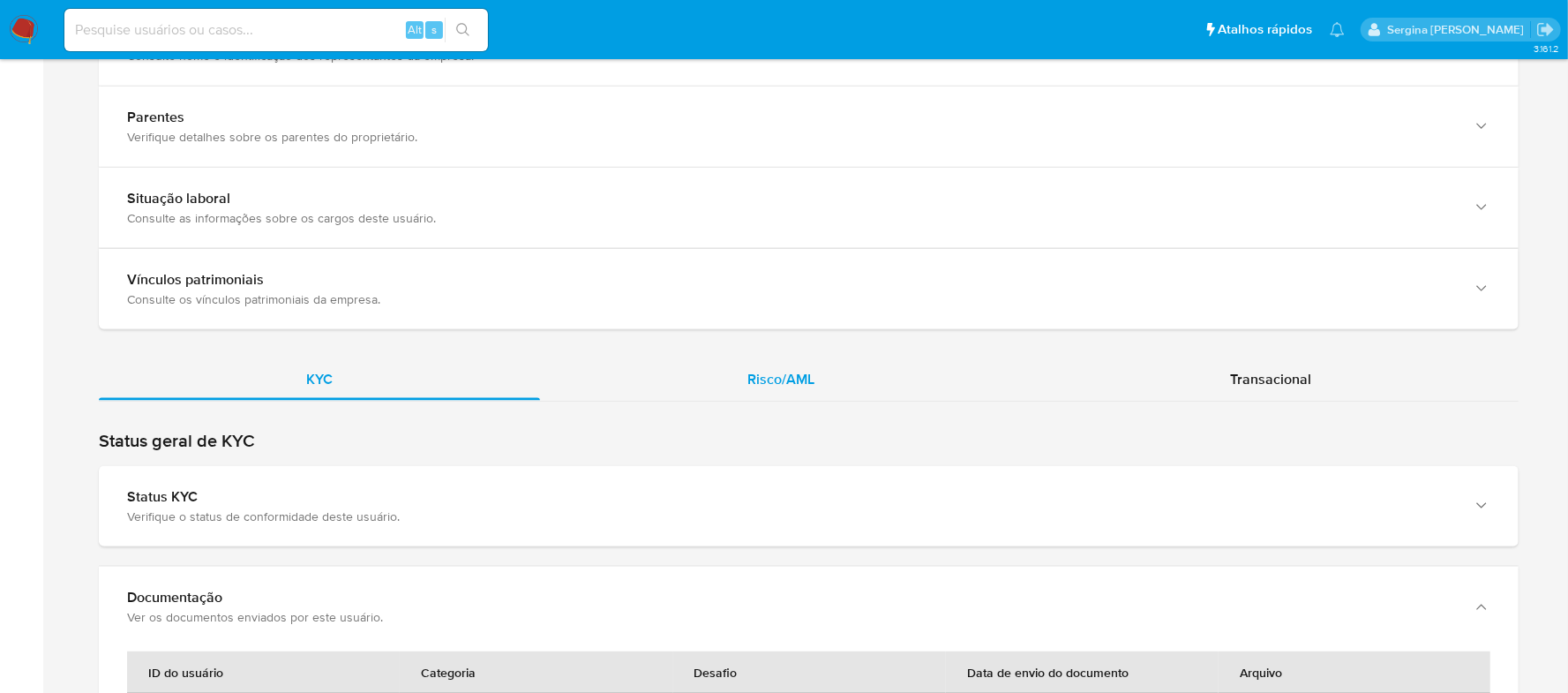
click at [766, 376] on span "Risco/AML" at bounding box center [782, 379] width 67 height 20
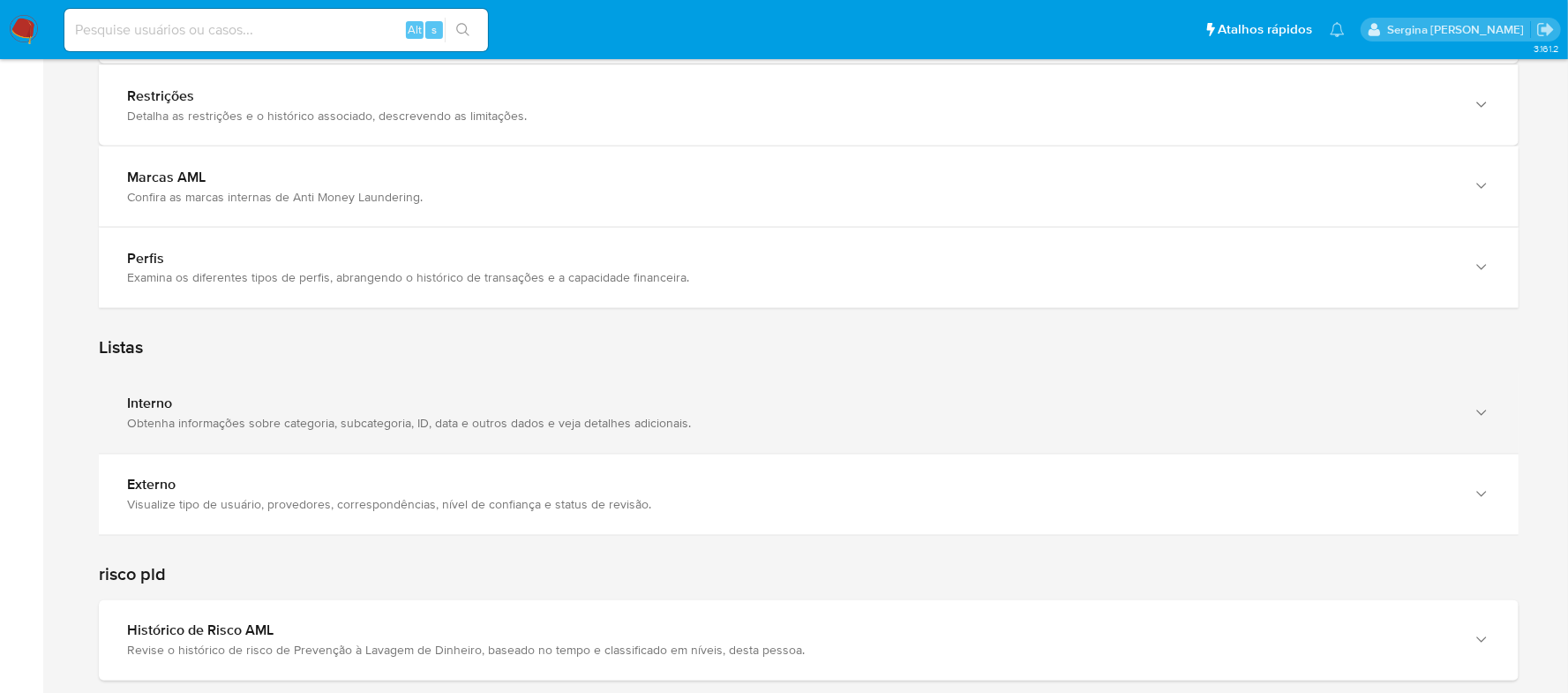
scroll to position [2302, 0]
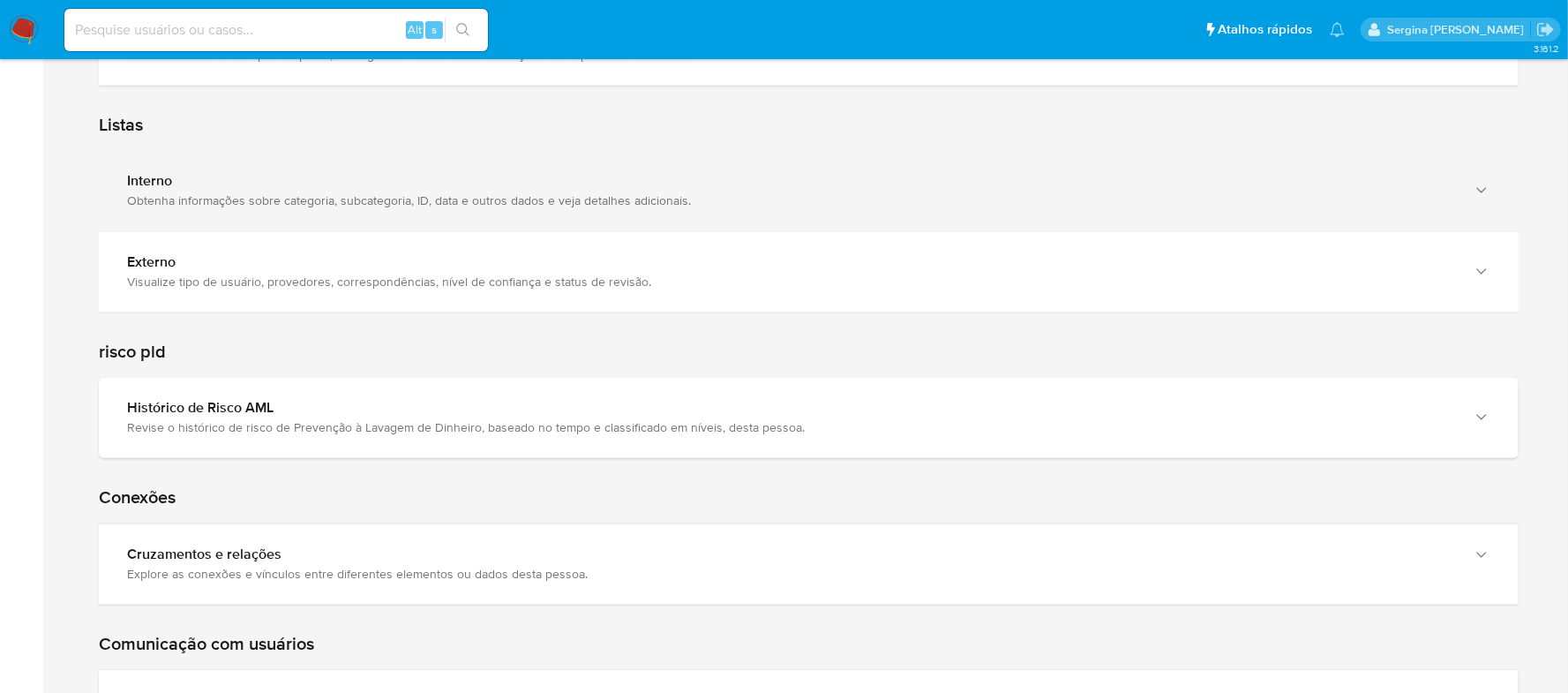
click at [307, 219] on div "Interno Obtenha informações sobre categoria, subcategoria, ID, data e outros da…" at bounding box center [809, 191] width 1420 height 80
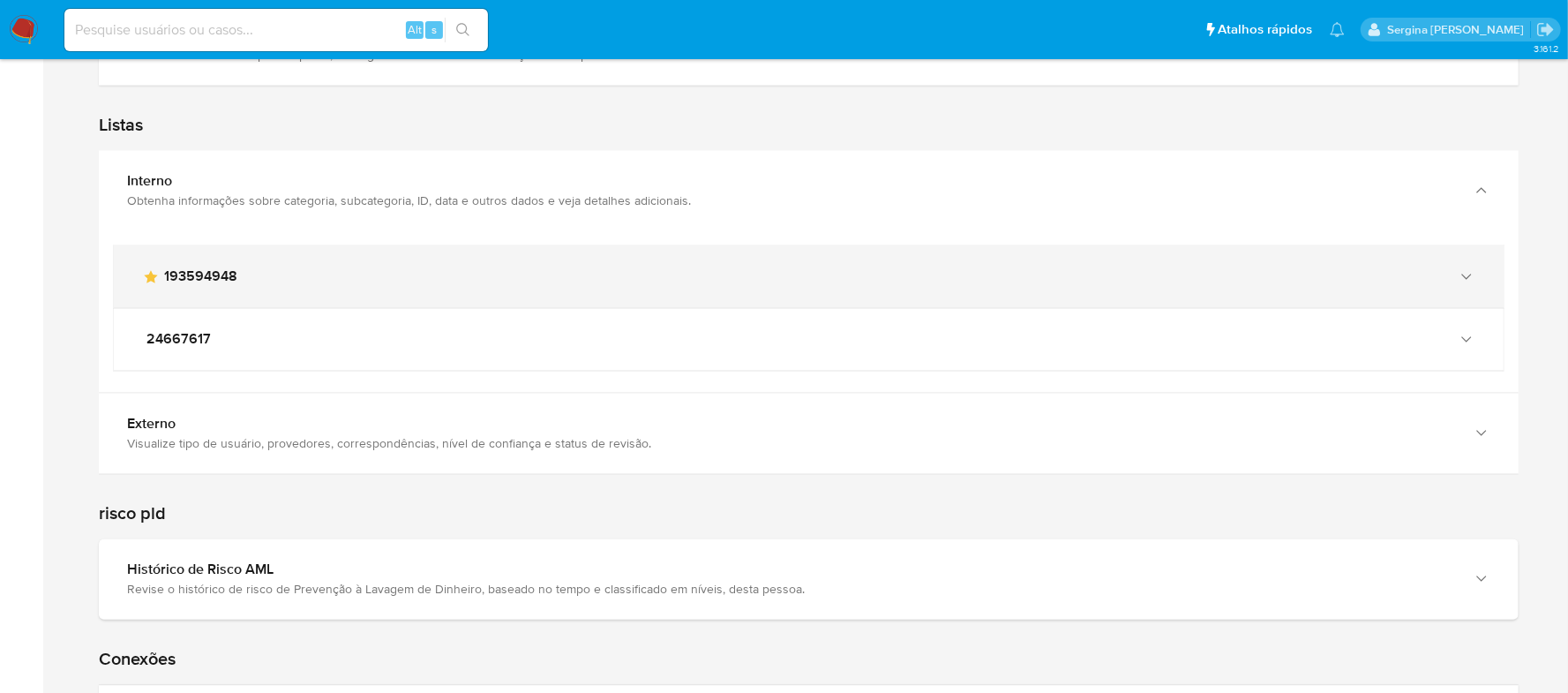
click at [1395, 282] on div "main-user-icon 193594948" at bounding box center [790, 277] width 1298 height 17
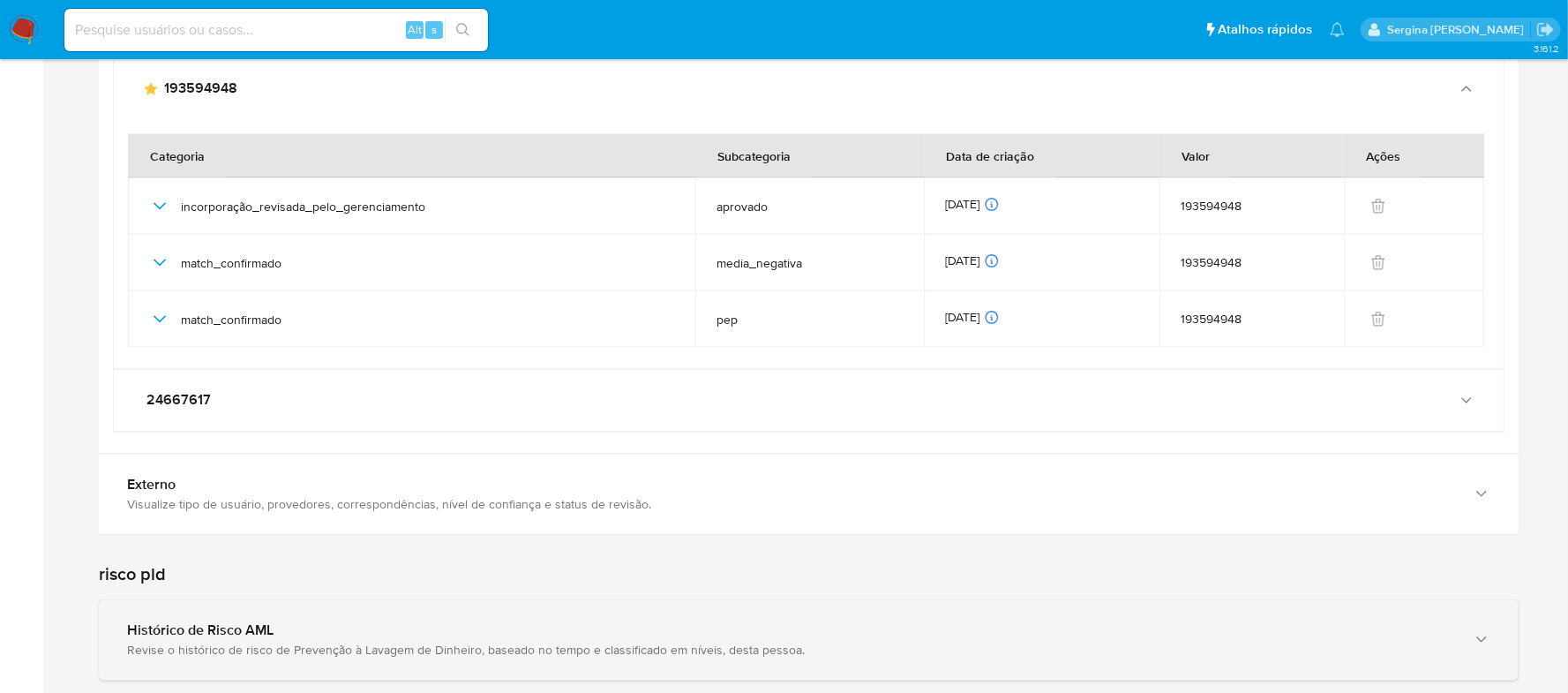
scroll to position [2537, 0]
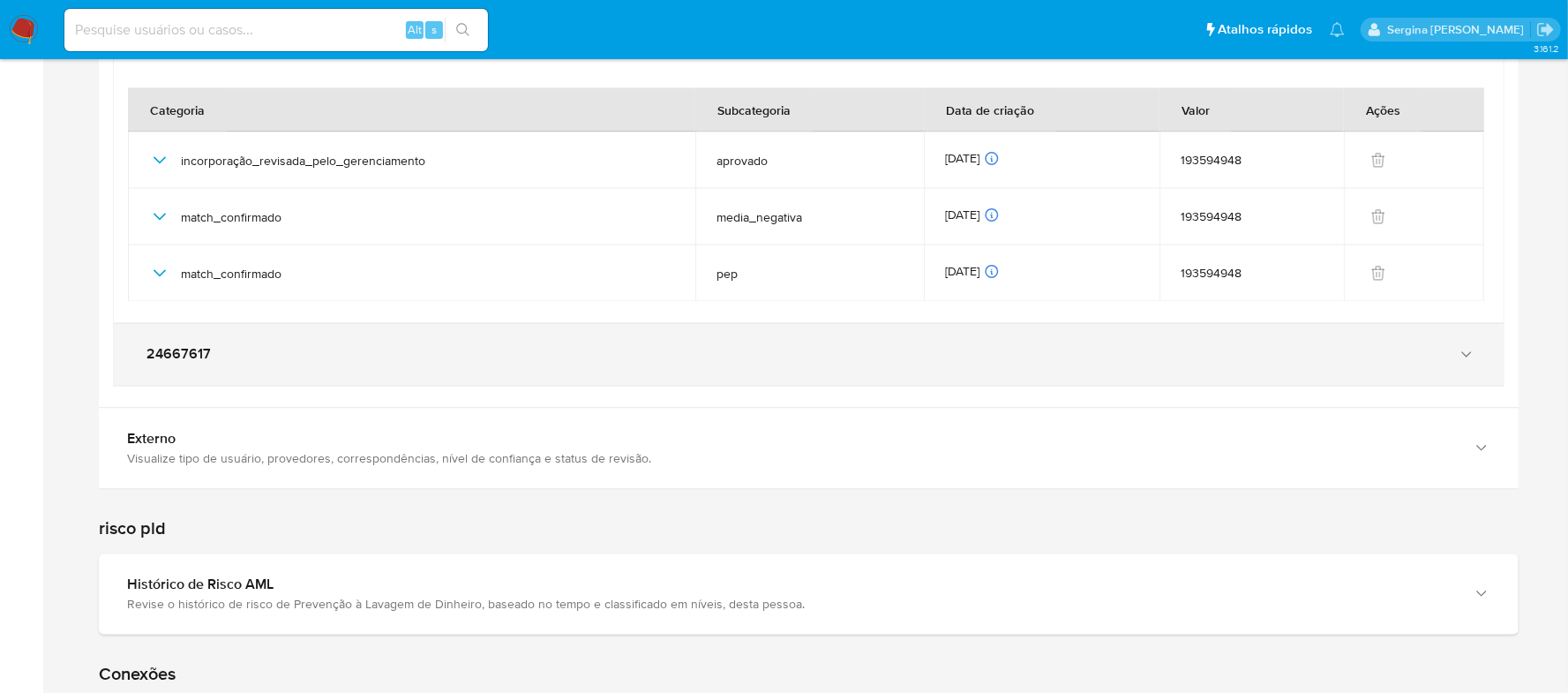
click at [1470, 356] on icon "button" at bounding box center [1467, 353] width 10 height 5
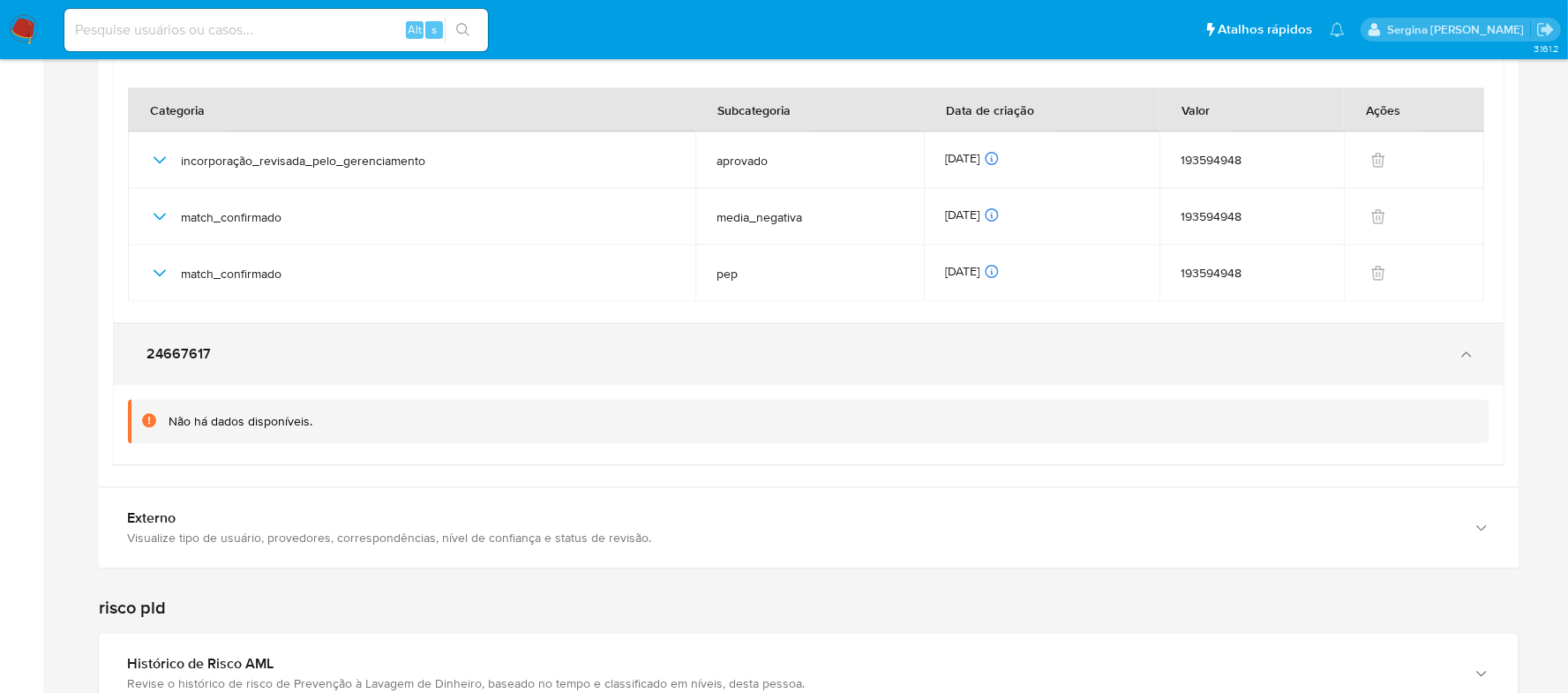
click at [1473, 355] on icon "button" at bounding box center [1467, 354] width 17 height 17
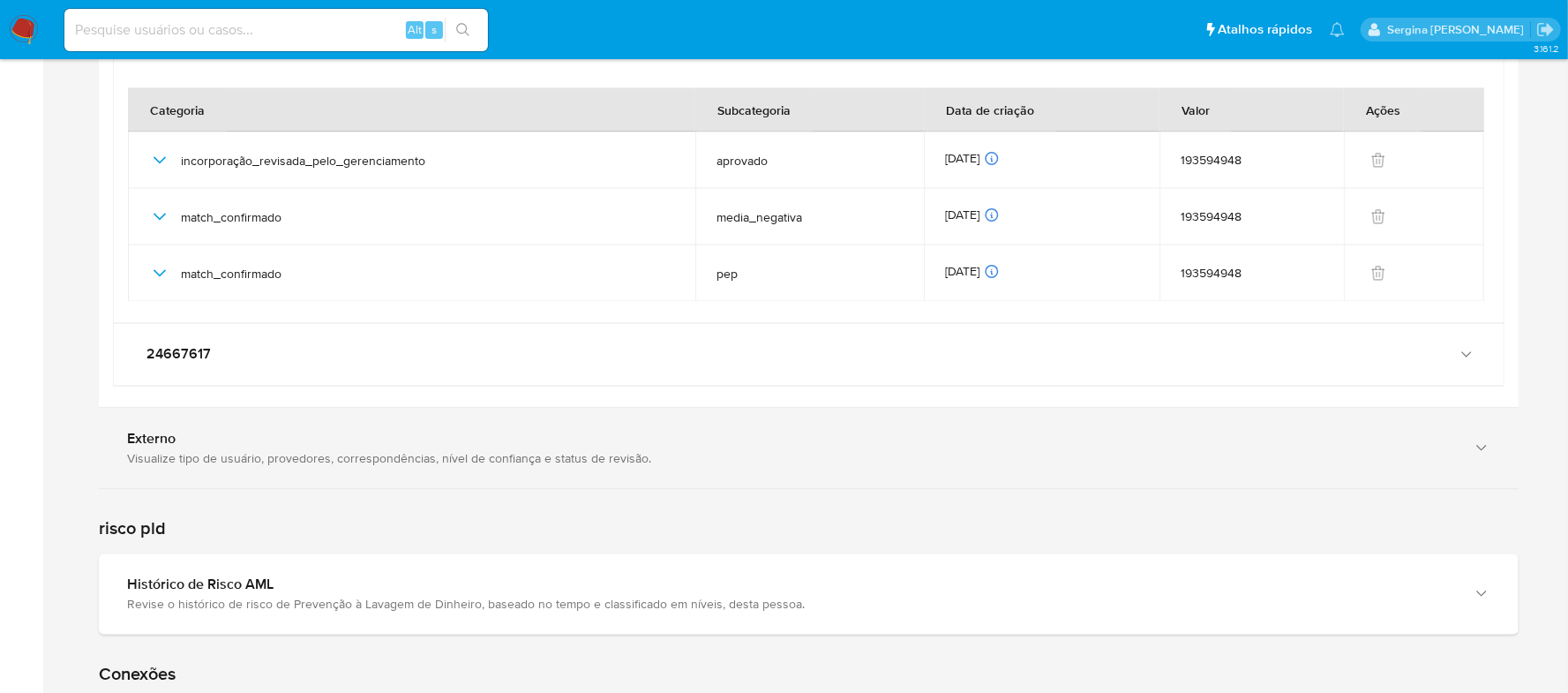
scroll to position [2655, 0]
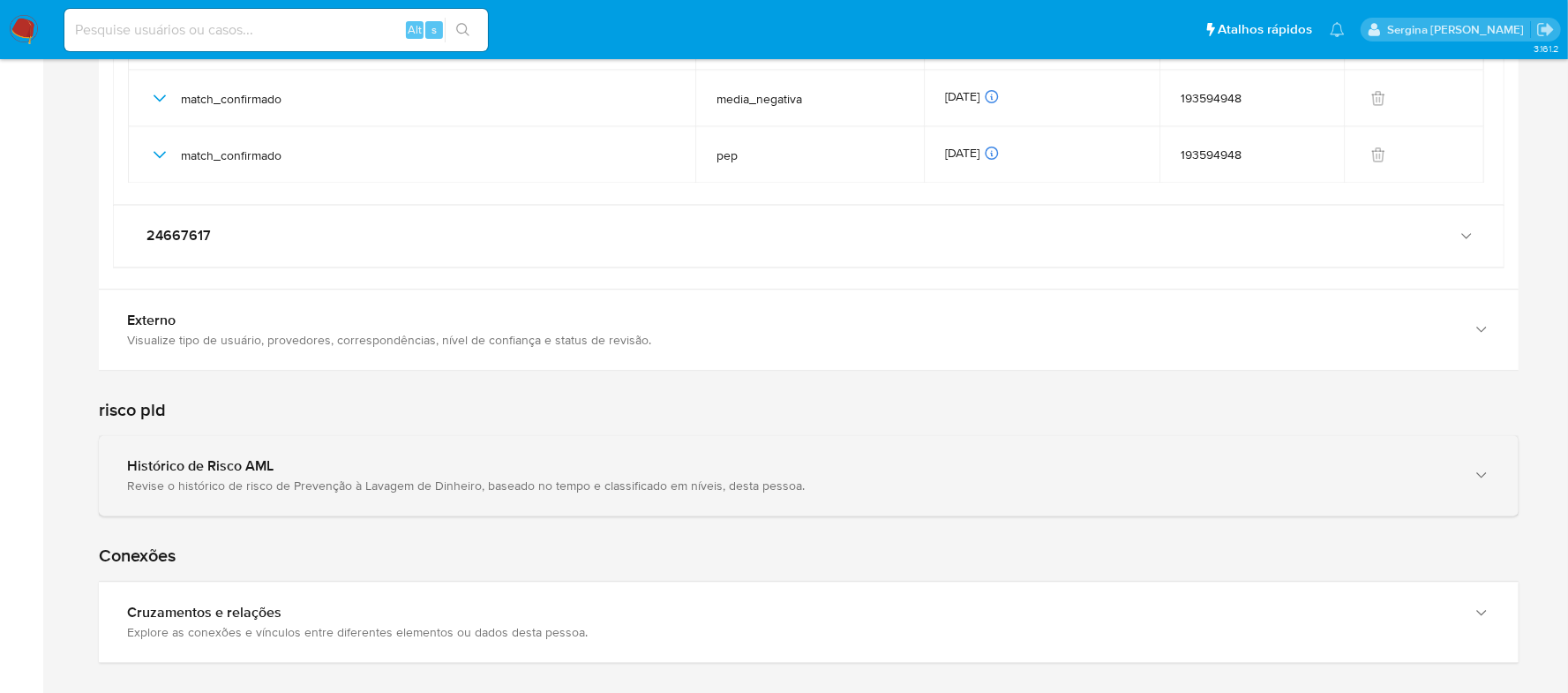
click at [1486, 478] on icon "button" at bounding box center [1481, 475] width 17 height 17
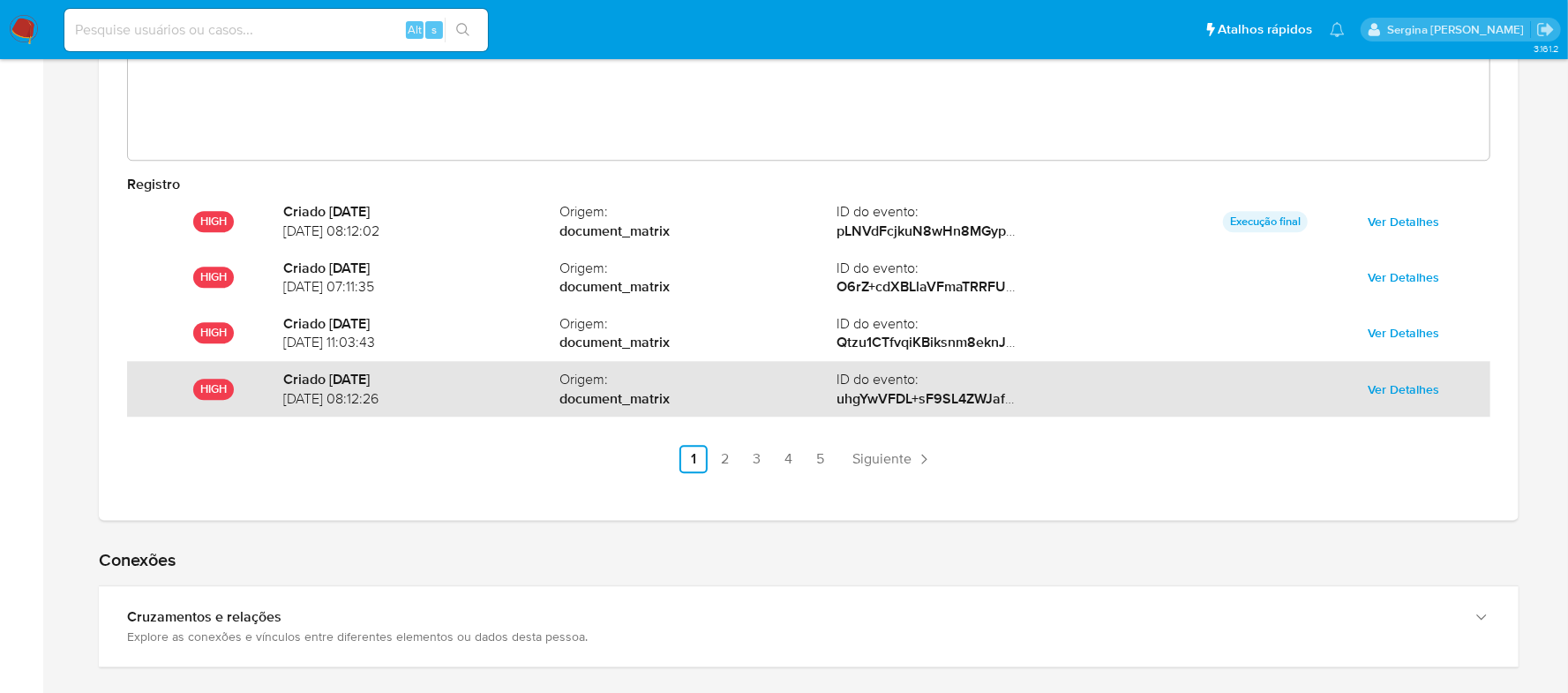
scroll to position [3243, 0]
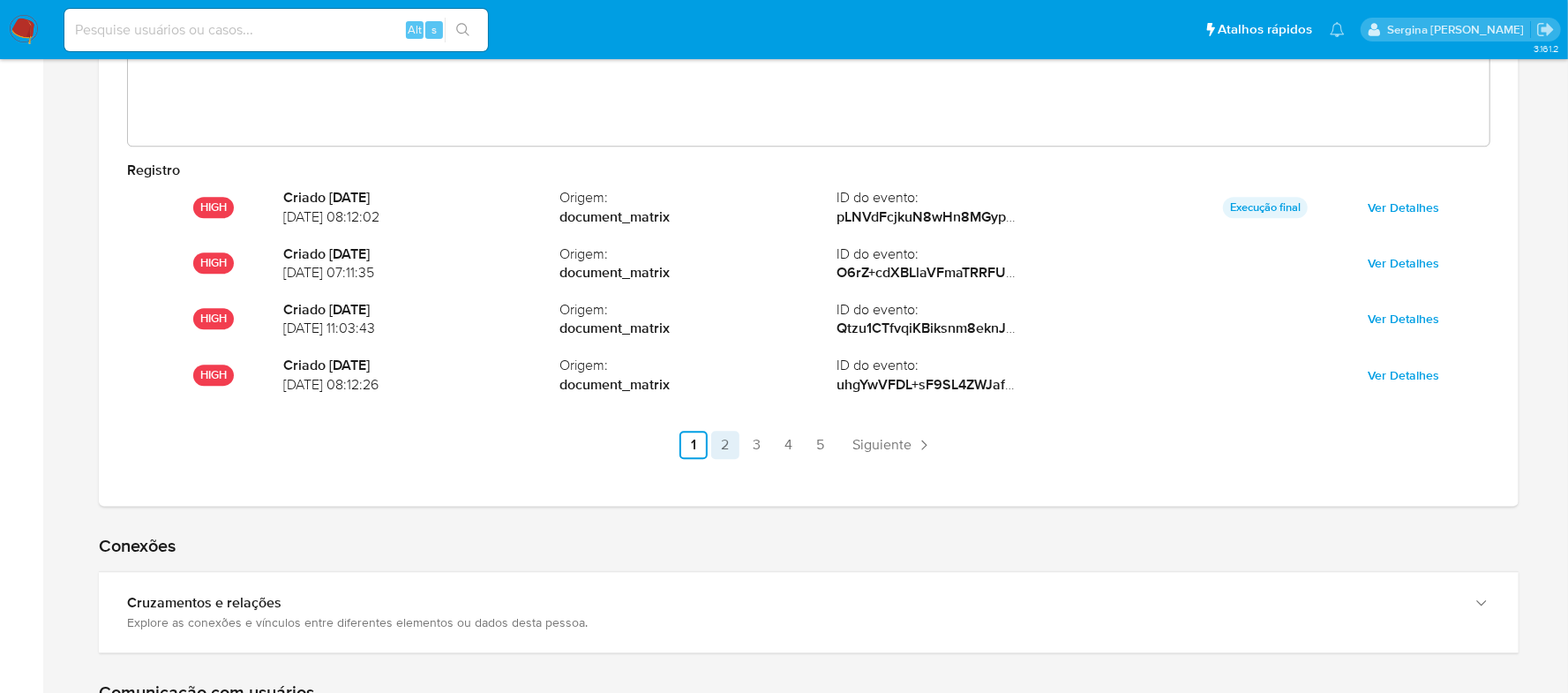
click at [720, 459] on link "2" at bounding box center [725, 444] width 28 height 28
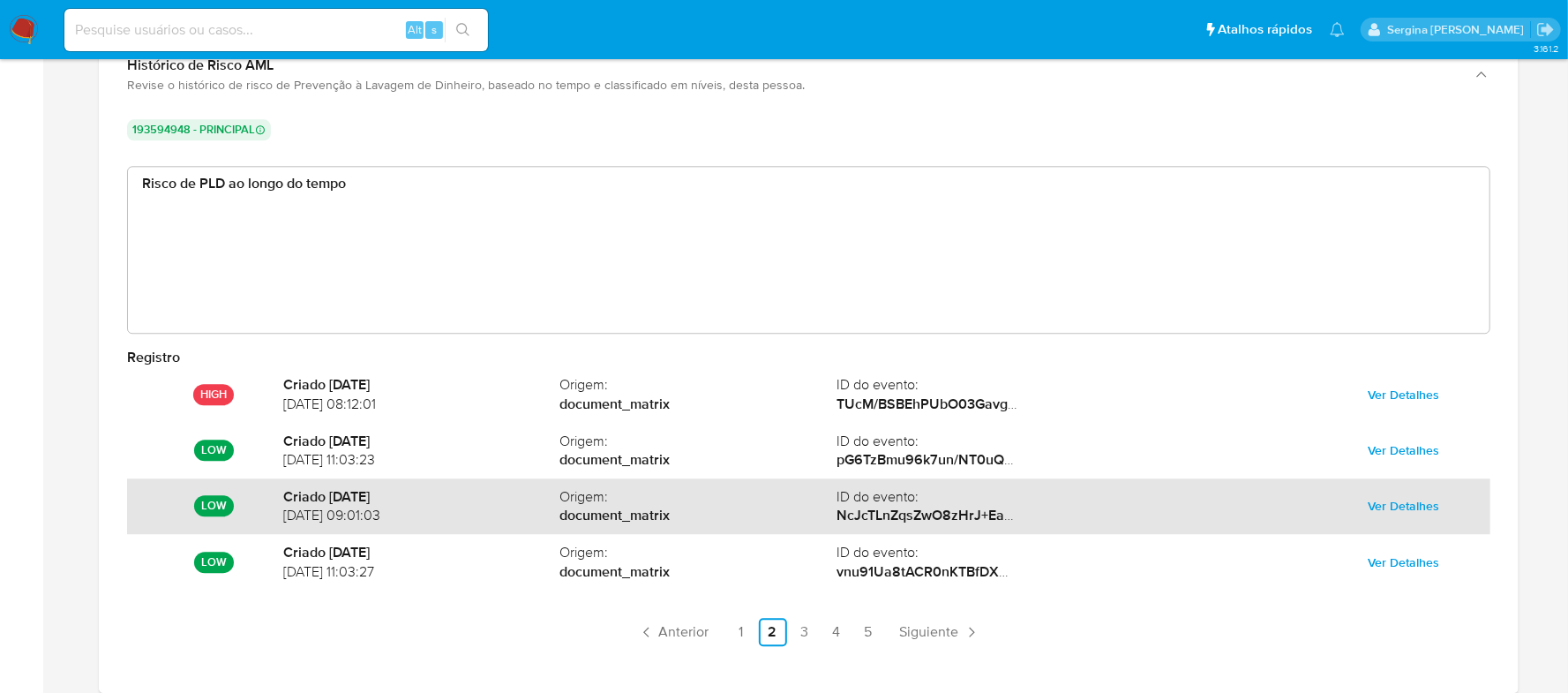
scroll to position [3126, 0]
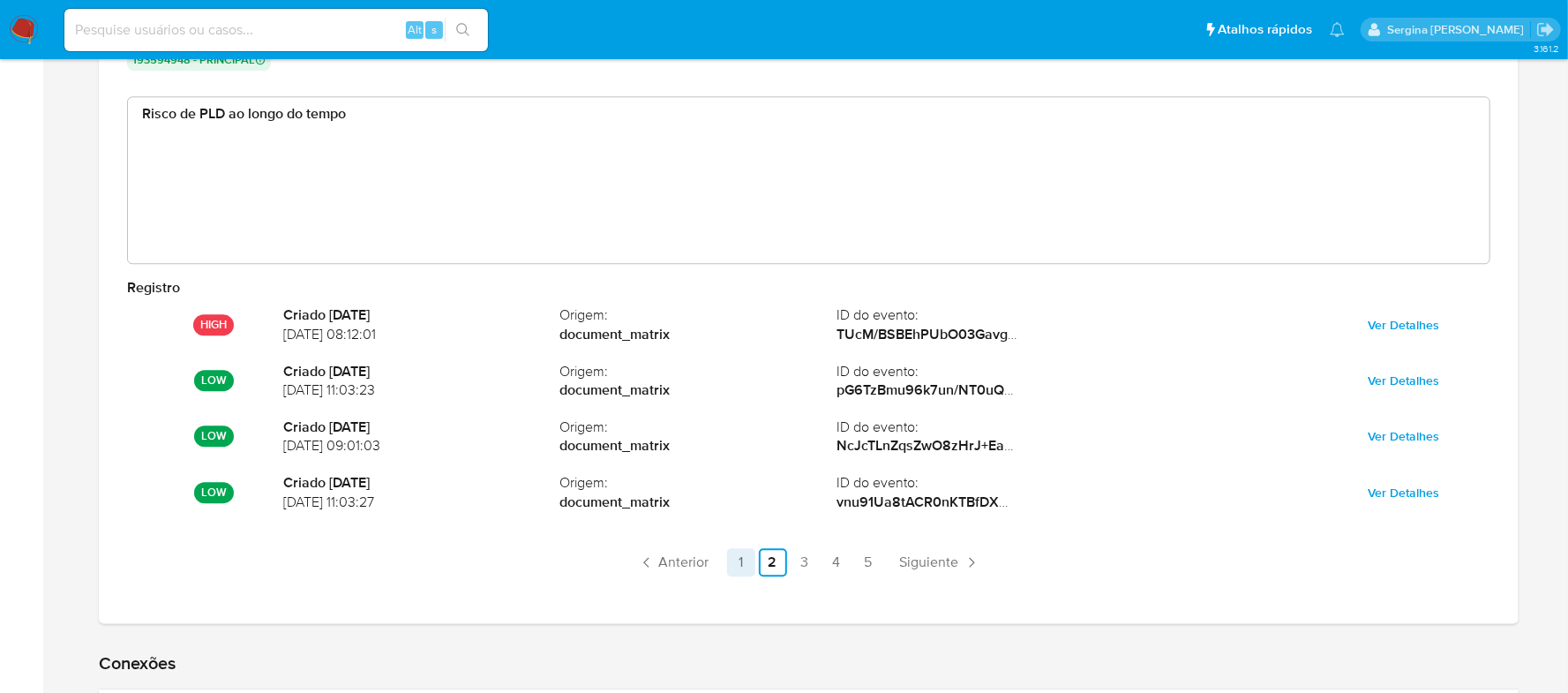
click at [738, 573] on link "1" at bounding box center [741, 562] width 28 height 28
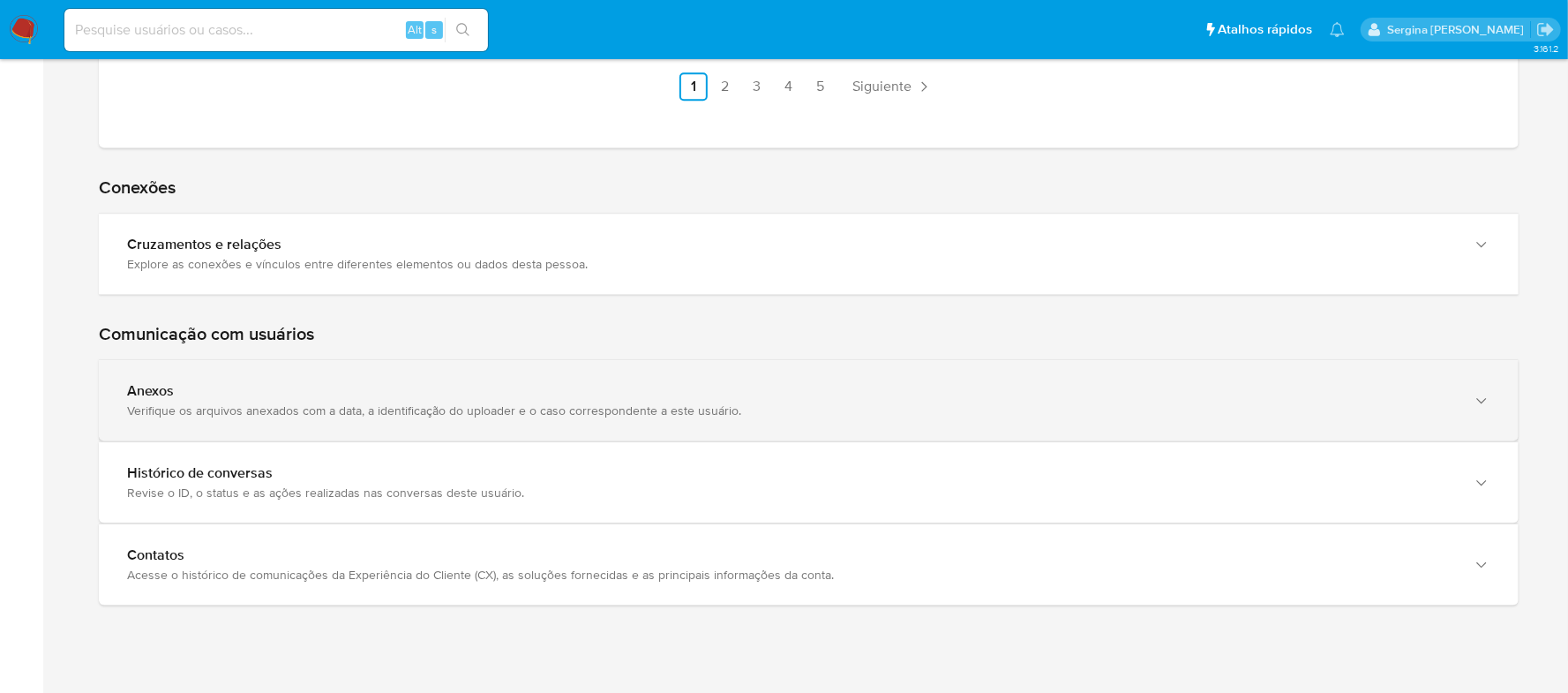
scroll to position [3641, 0]
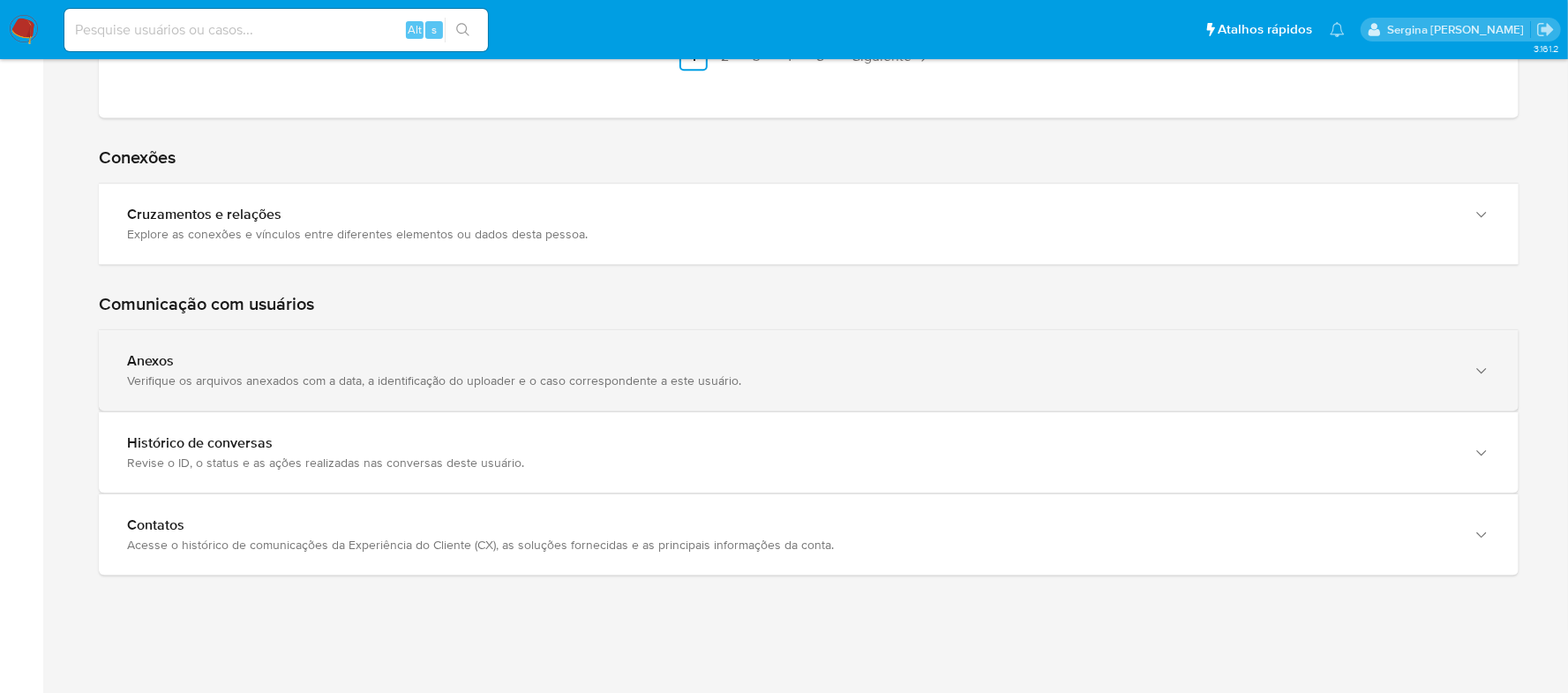
click at [1498, 360] on div "Anexos Verifique os arquivos anexados com a data, a identificação do uploader e…" at bounding box center [809, 369] width 1420 height 80
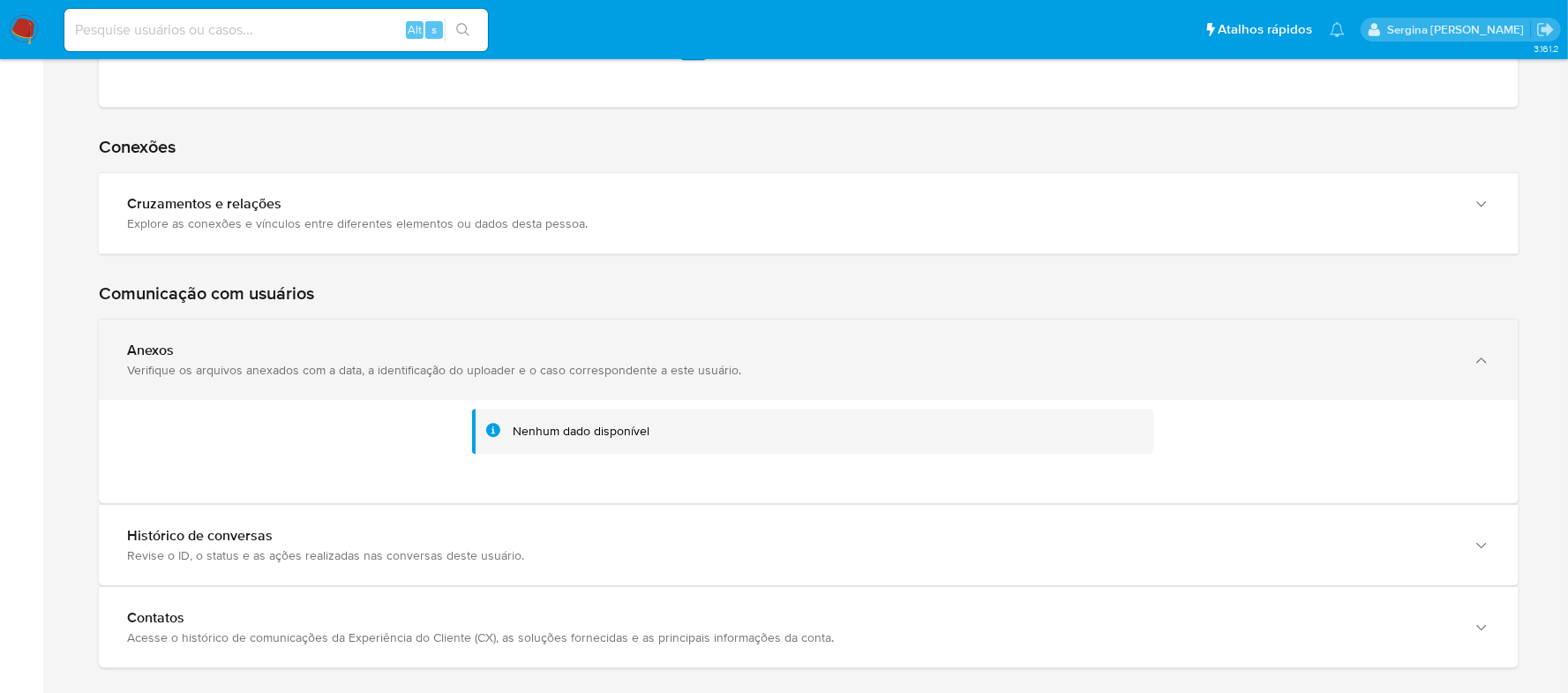
click at [1491, 376] on div "Anexos Verifique os arquivos anexados com a data, a identificação do uploader e…" at bounding box center [809, 360] width 1420 height 80
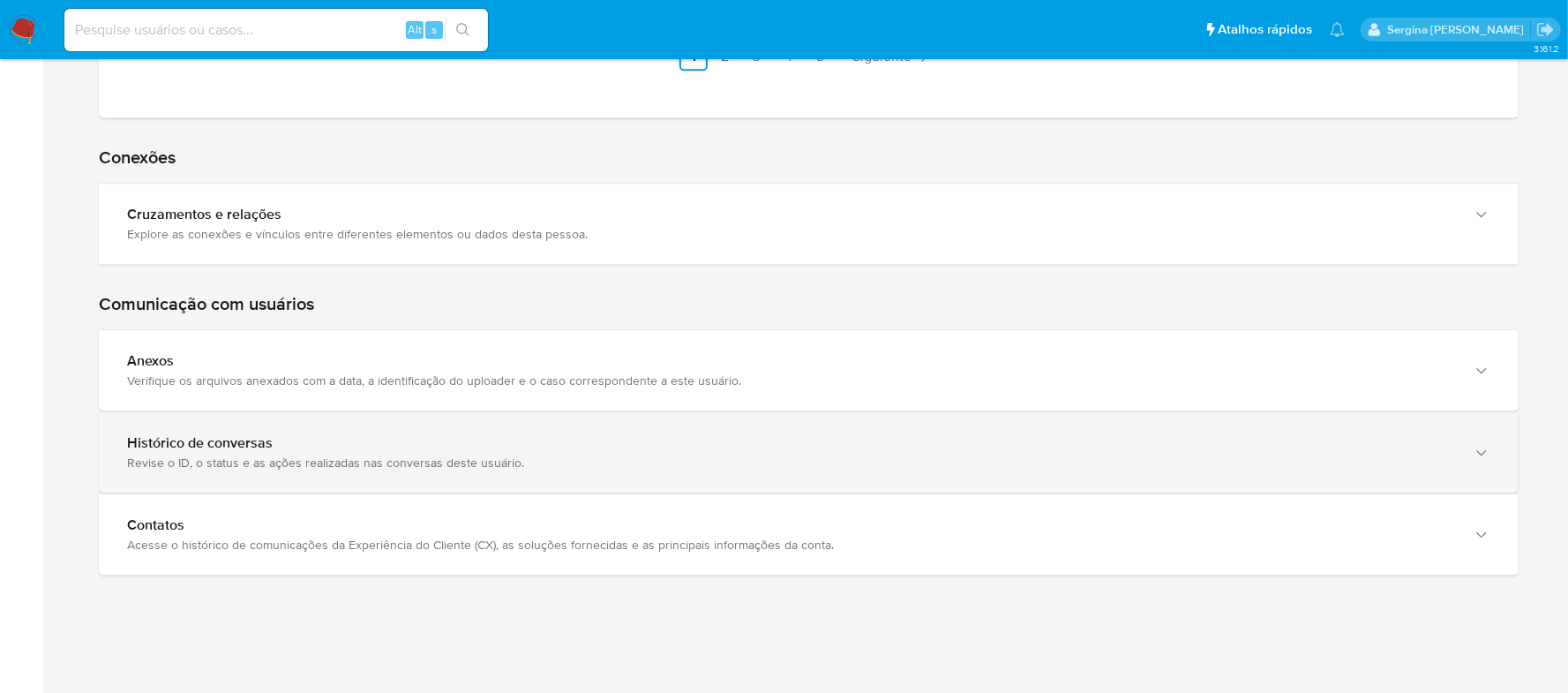
click at [1474, 449] on icon "button" at bounding box center [1481, 453] width 17 height 17
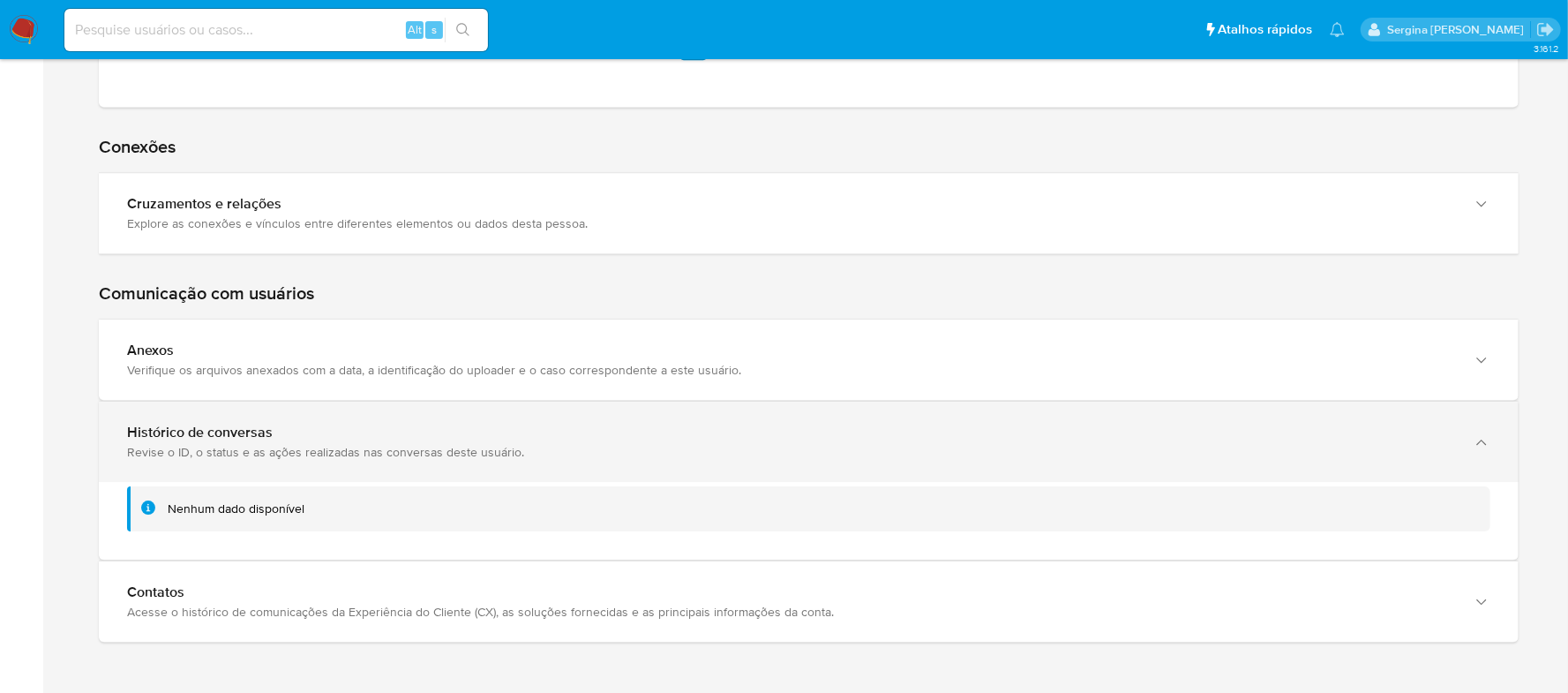
click at [1474, 449] on icon "button" at bounding box center [1481, 442] width 17 height 17
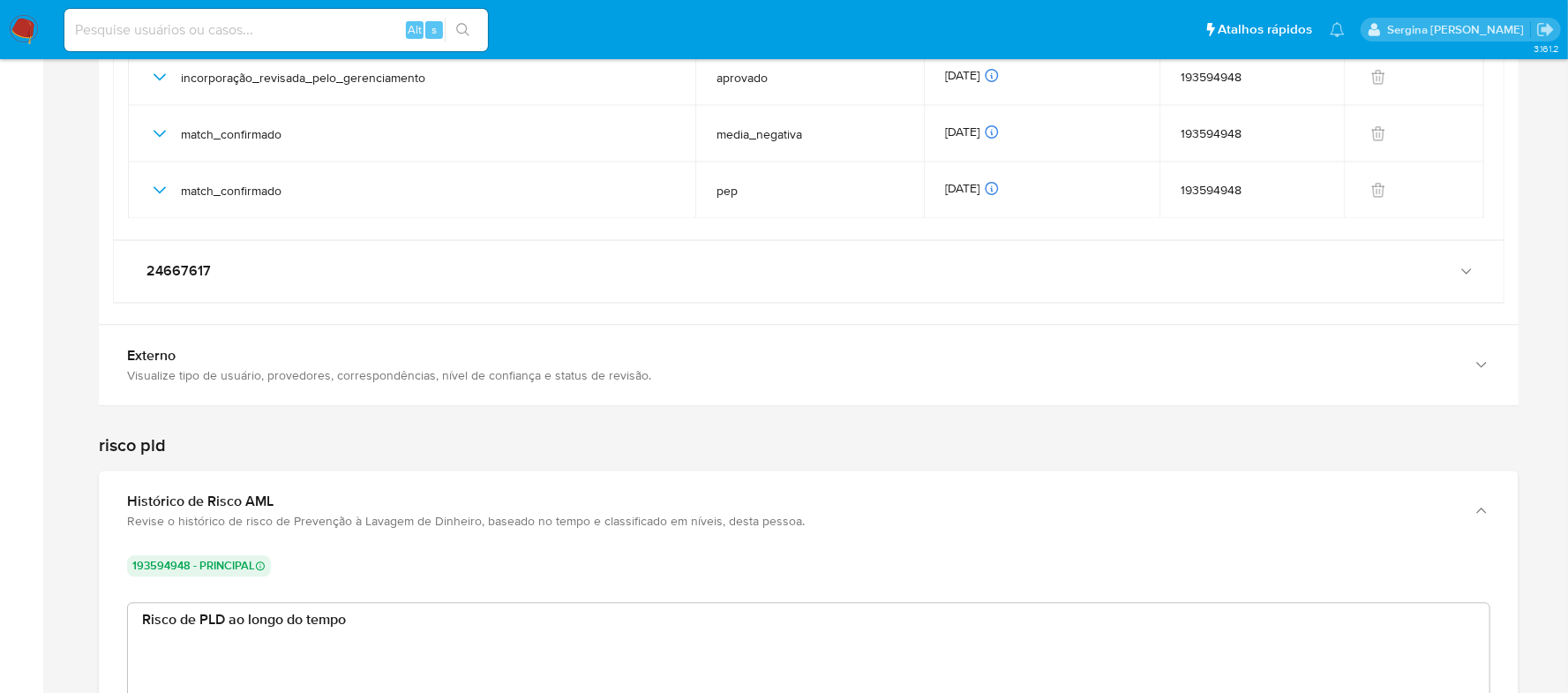
scroll to position [2583, 0]
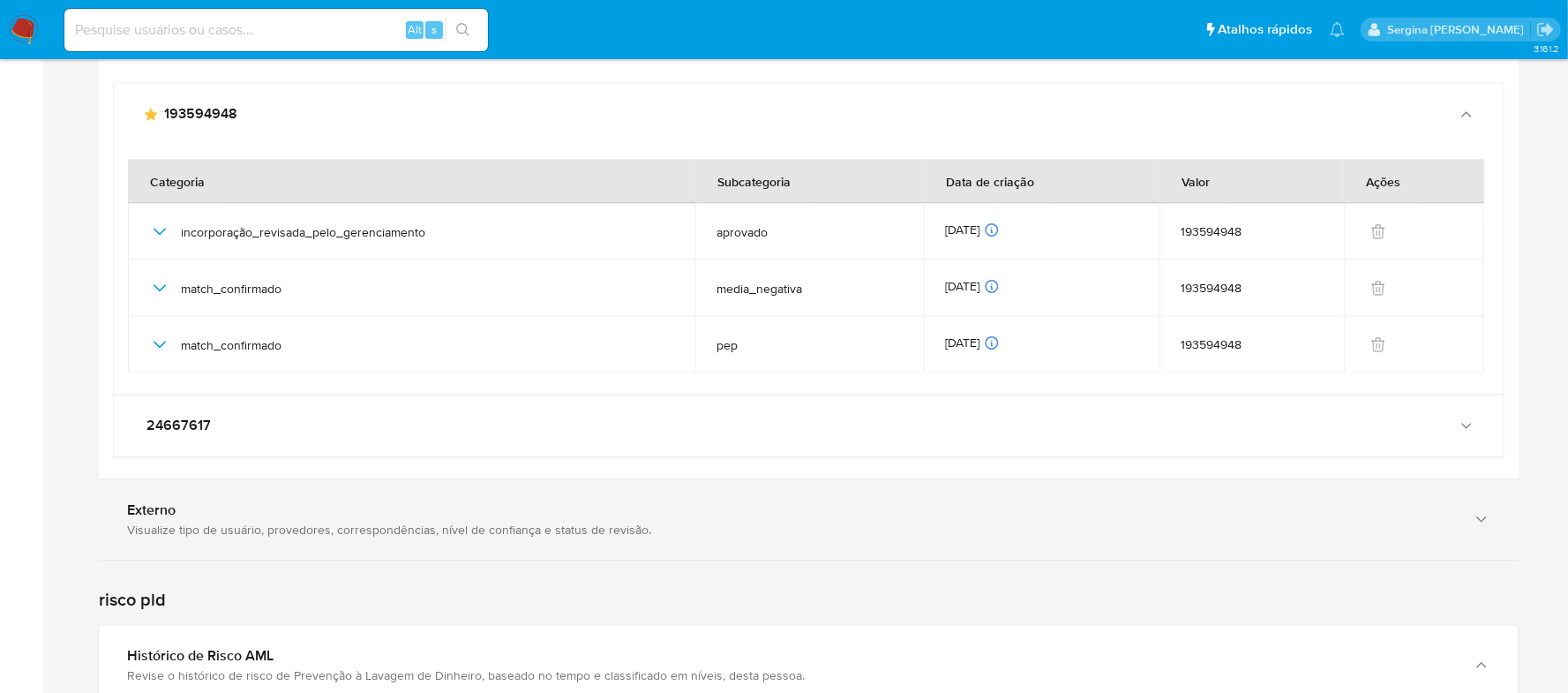
click at [304, 527] on div "Visualize tipo de usuário, provedores, correspondências, nível de confiança e s…" at bounding box center [791, 529] width 1328 height 15
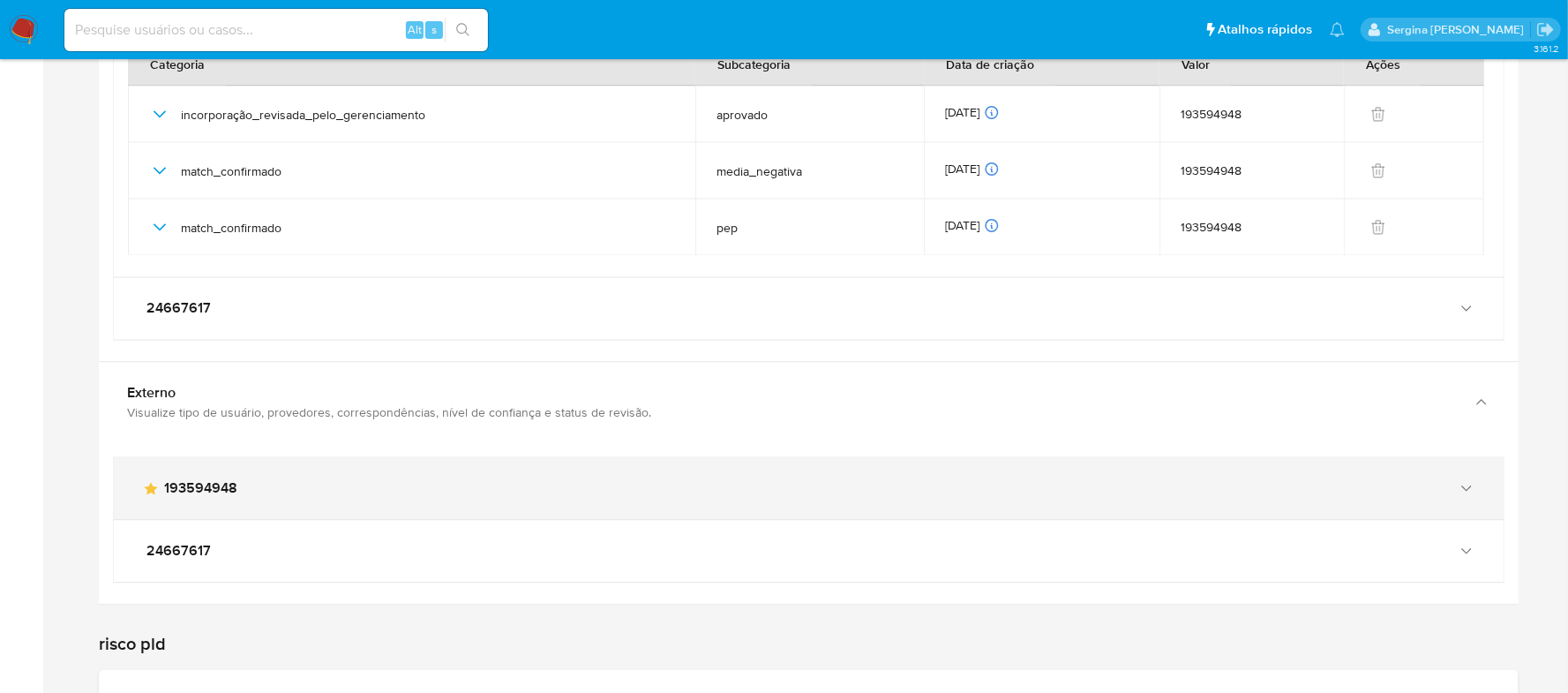
click at [180, 497] on span "193594948" at bounding box center [200, 488] width 73 height 17
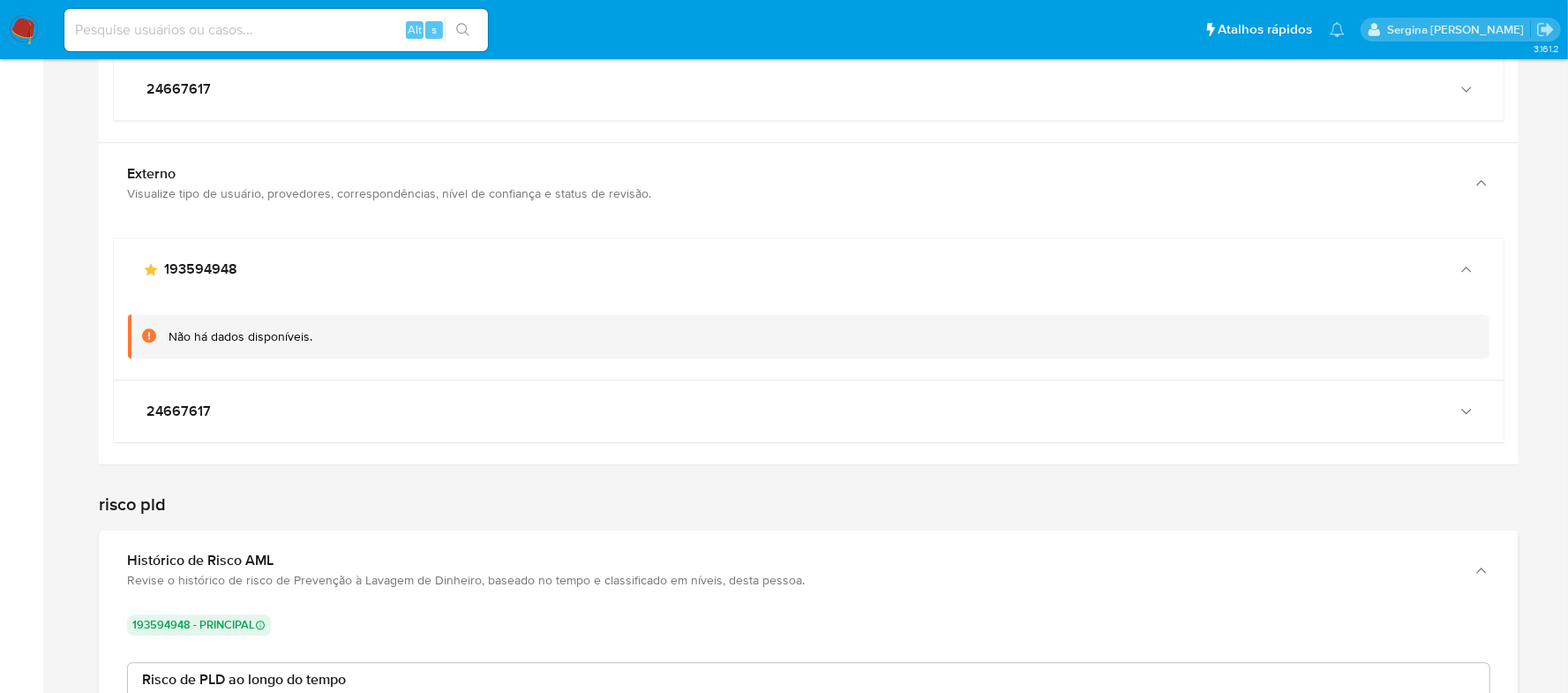
scroll to position [2818, 0]
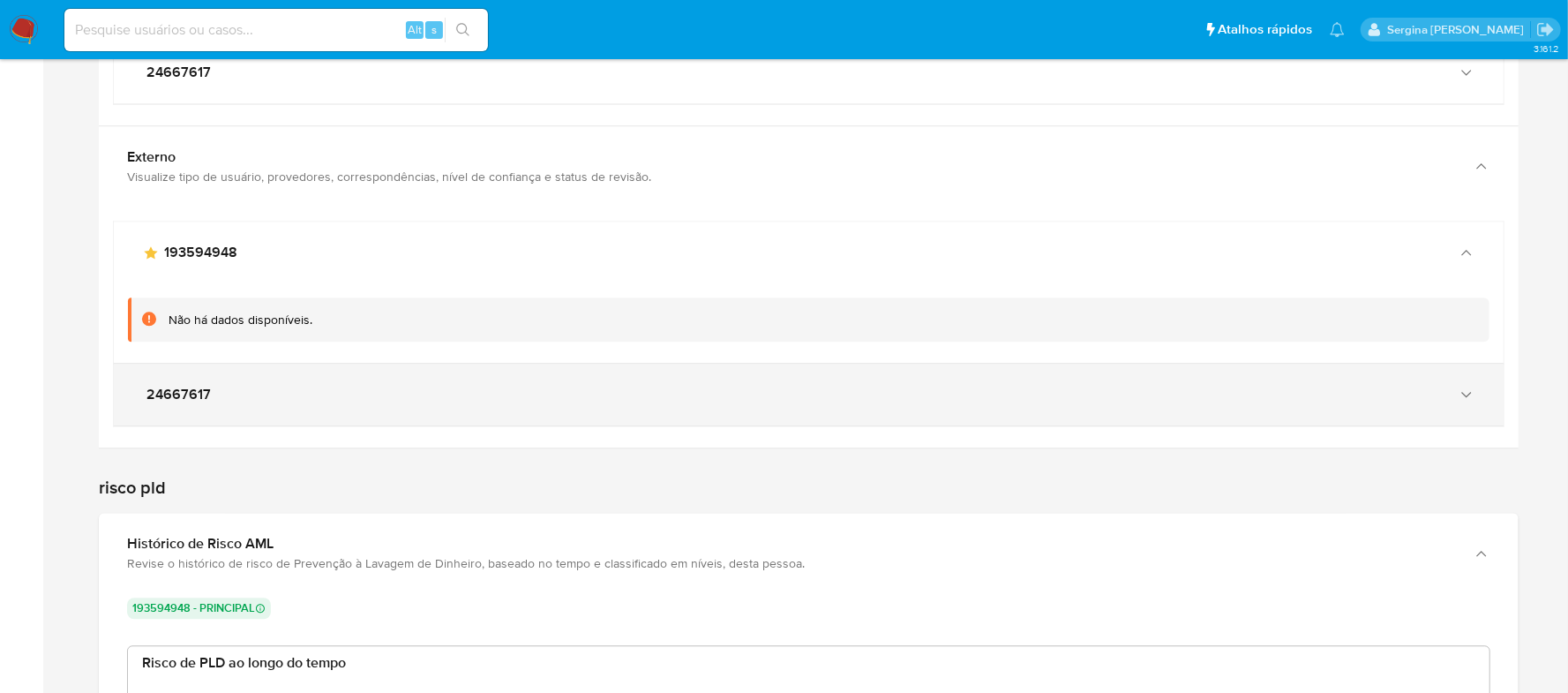
click at [185, 397] on span "24667617" at bounding box center [178, 394] width 65 height 17
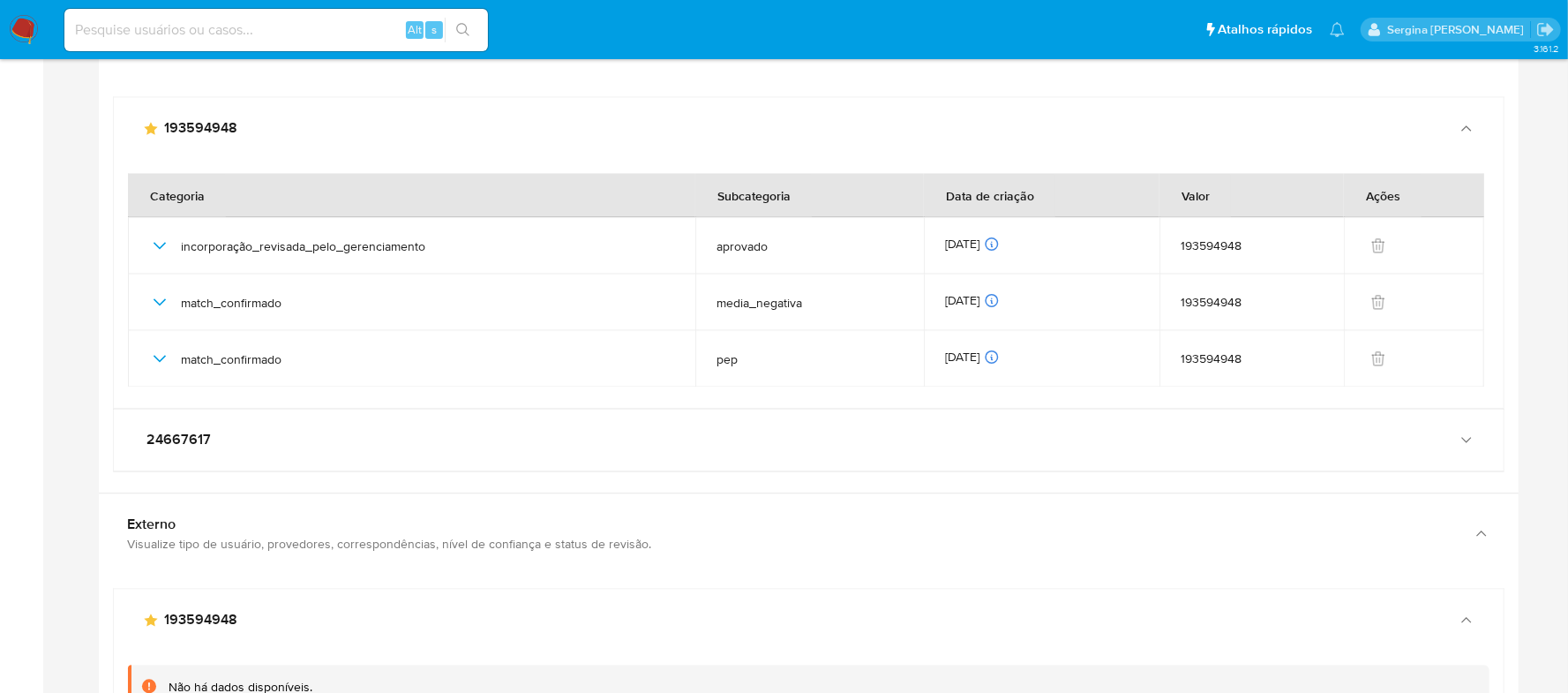
scroll to position [2583, 0]
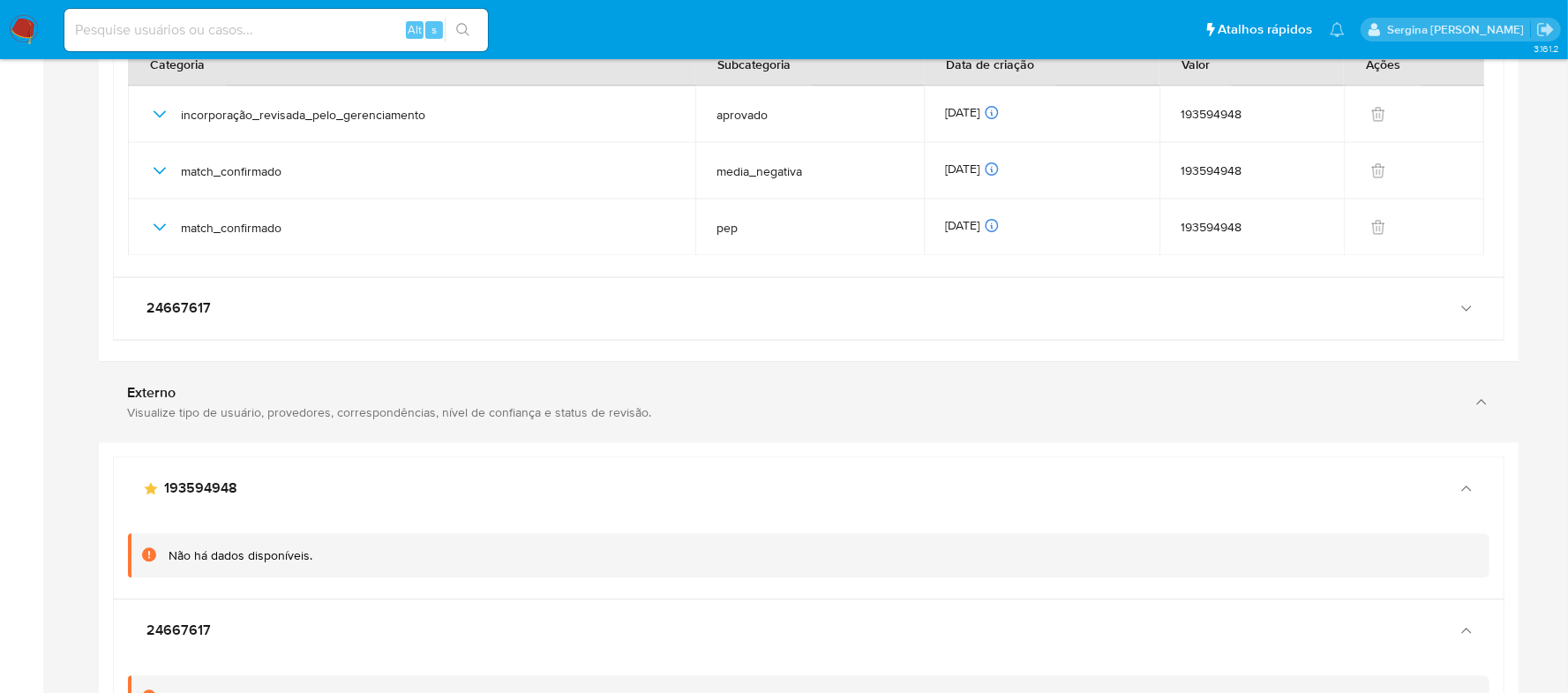
click at [244, 427] on div "Externo Visualize tipo de usuário, provedores, correspondências, nível de confi…" at bounding box center [809, 401] width 1420 height 80
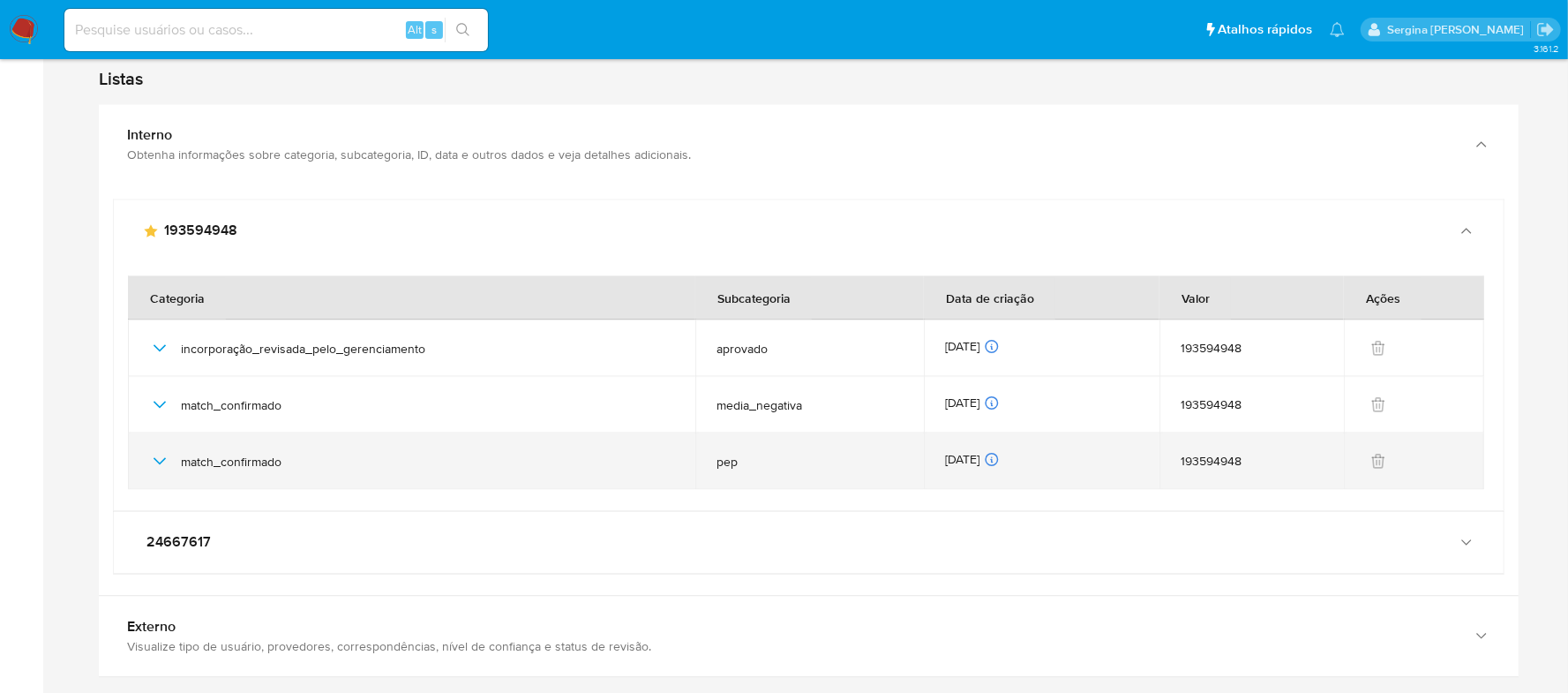
scroll to position [2229, 0]
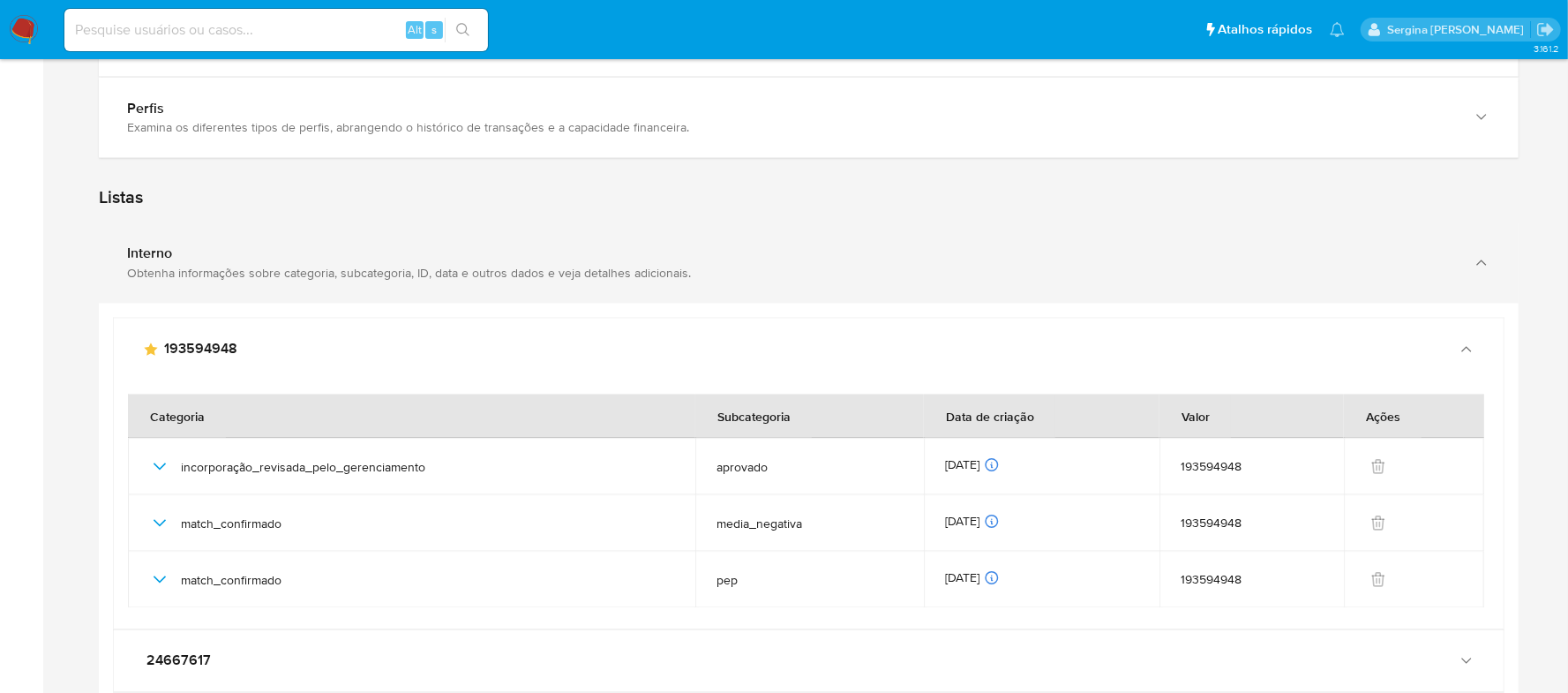
click at [234, 290] on div "Interno Obtenha informações sobre categoria, subcategoria, ID, data e outros da…" at bounding box center [809, 263] width 1420 height 80
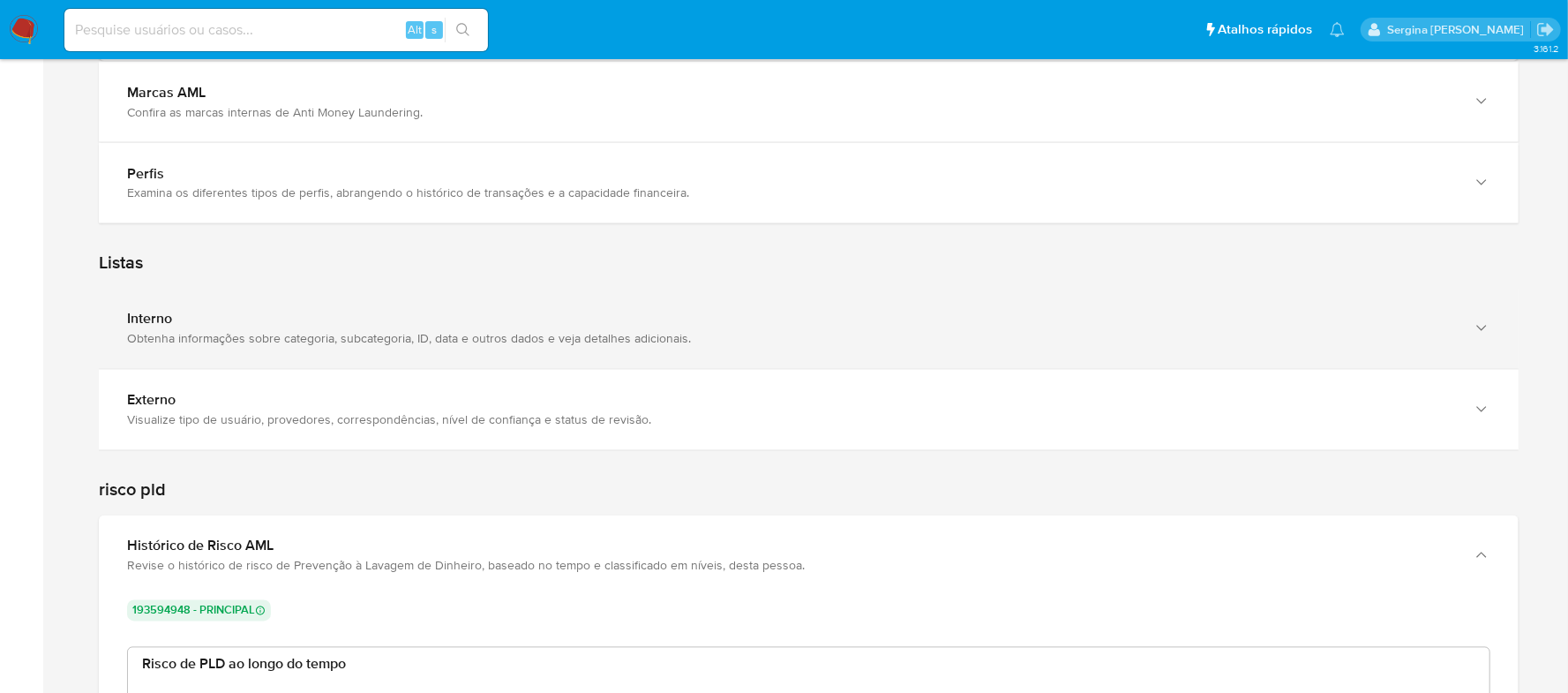
scroll to position [2112, 0]
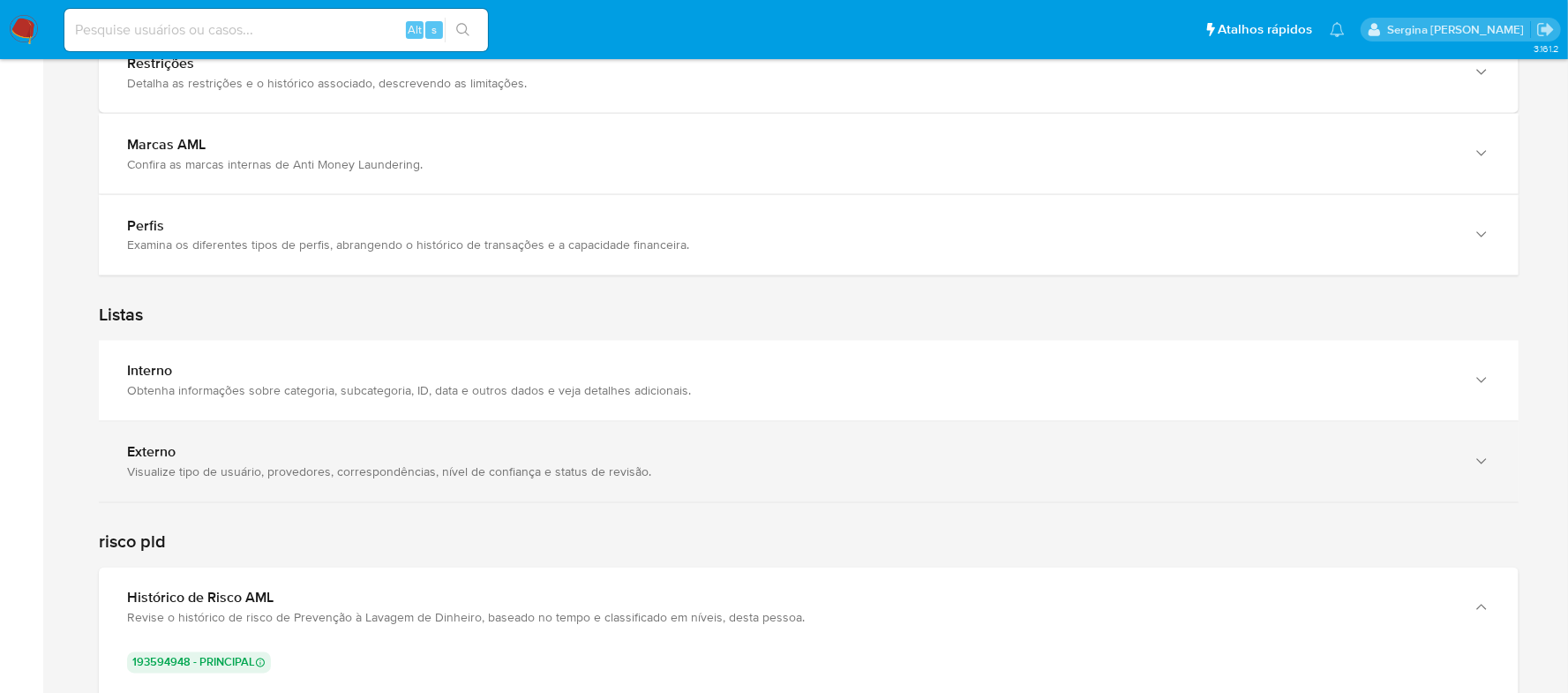
click at [279, 461] on div "Externo" at bounding box center [791, 453] width 1328 height 17
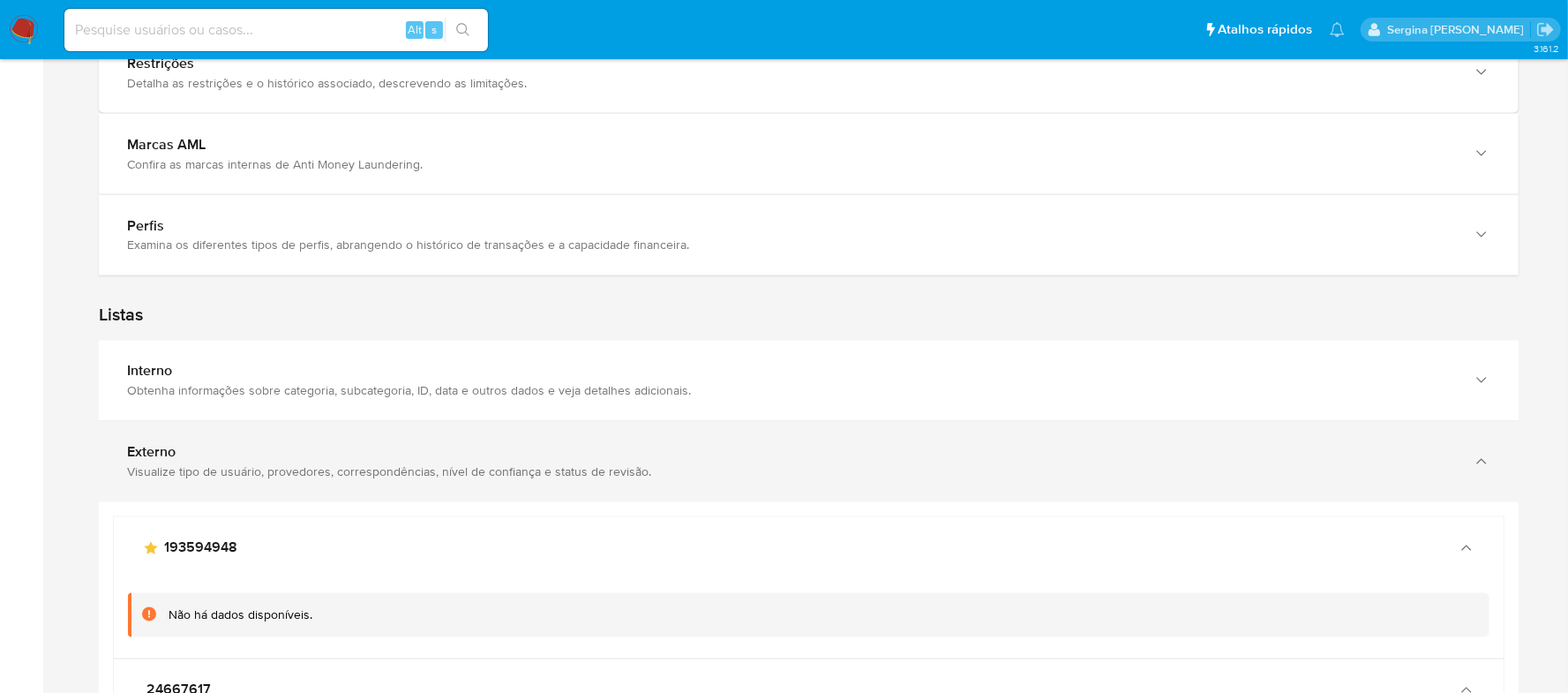
click at [279, 461] on div "Externo" at bounding box center [791, 453] width 1328 height 17
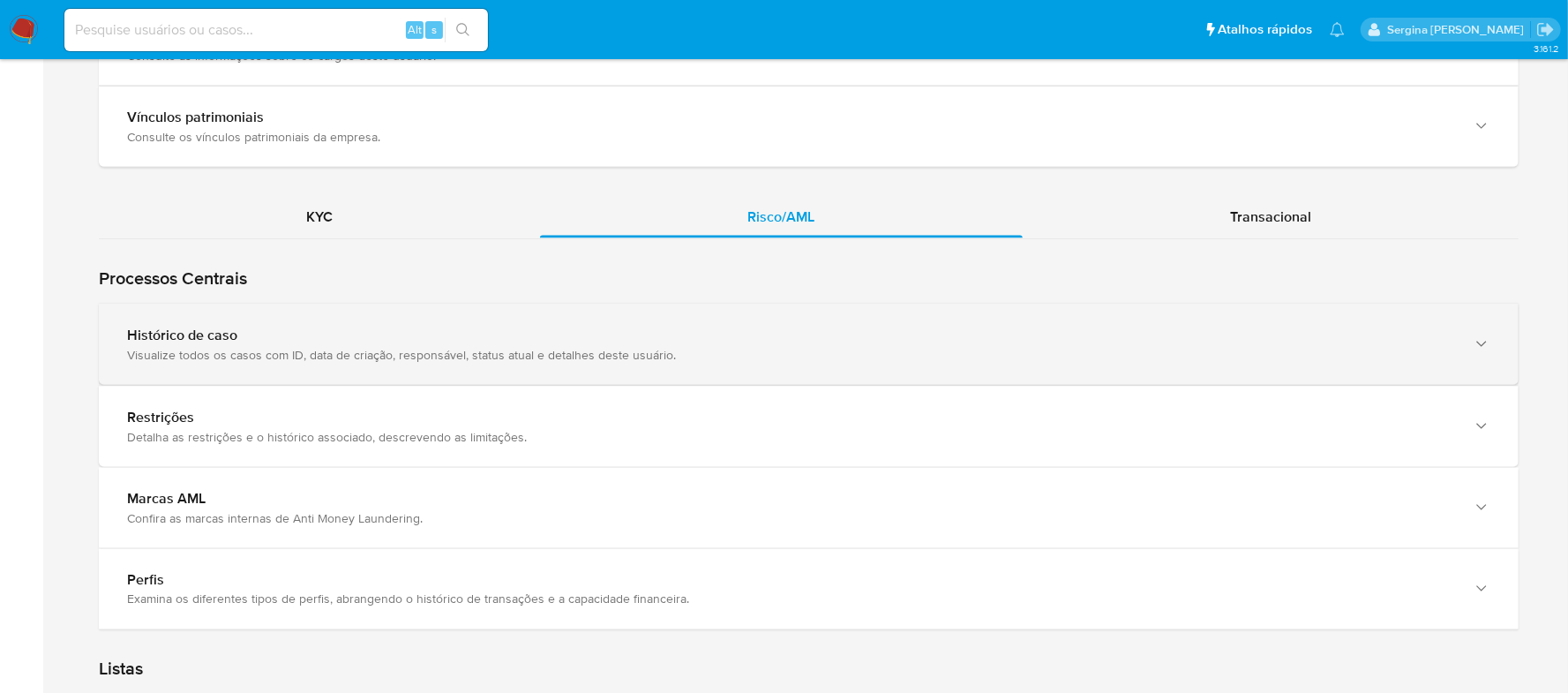
scroll to position [1759, 0]
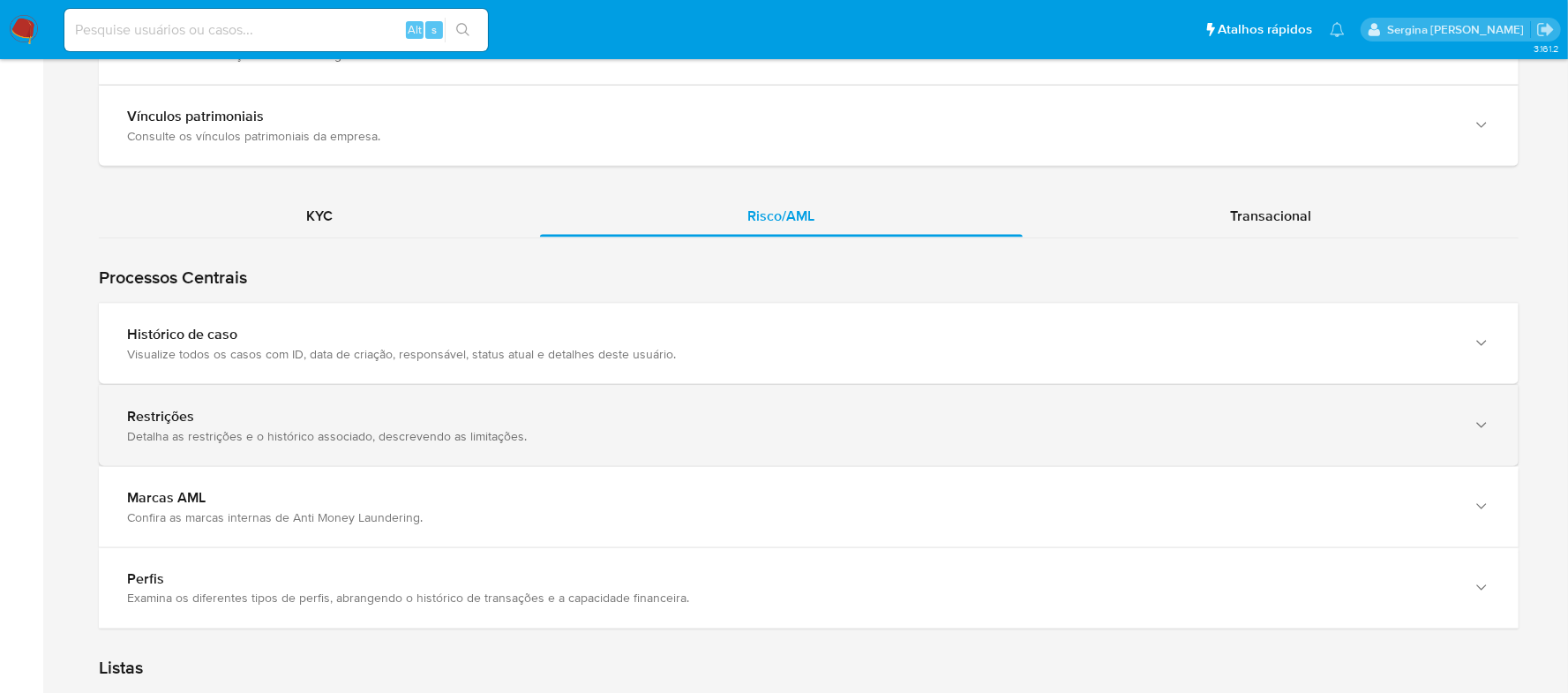
click at [270, 453] on div "Restrições Detalha as restrições e o histórico associado, descrevendo as limita…" at bounding box center [809, 425] width 1420 height 80
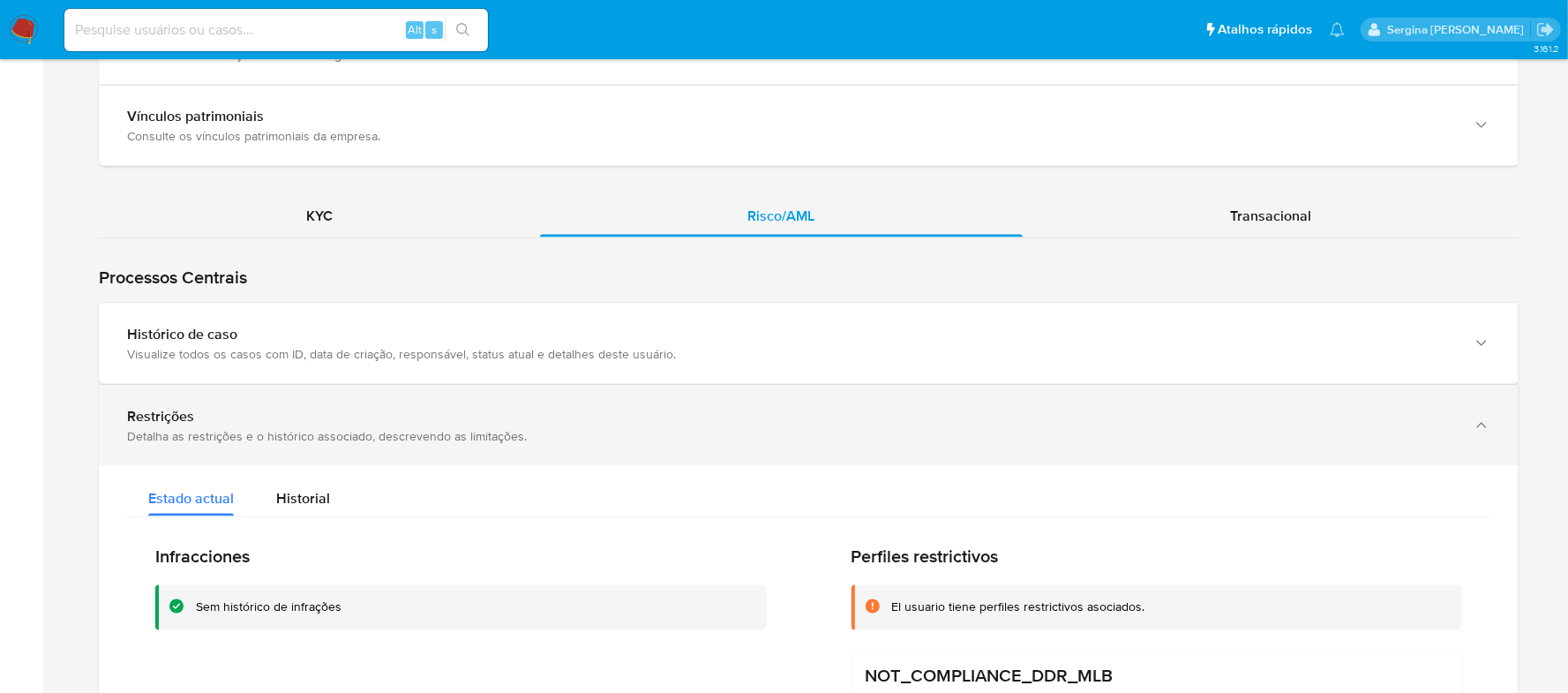
click at [270, 453] on div "Restrições Detalha as restrições e o histórico associado, descrevendo as limita…" at bounding box center [809, 425] width 1420 height 80
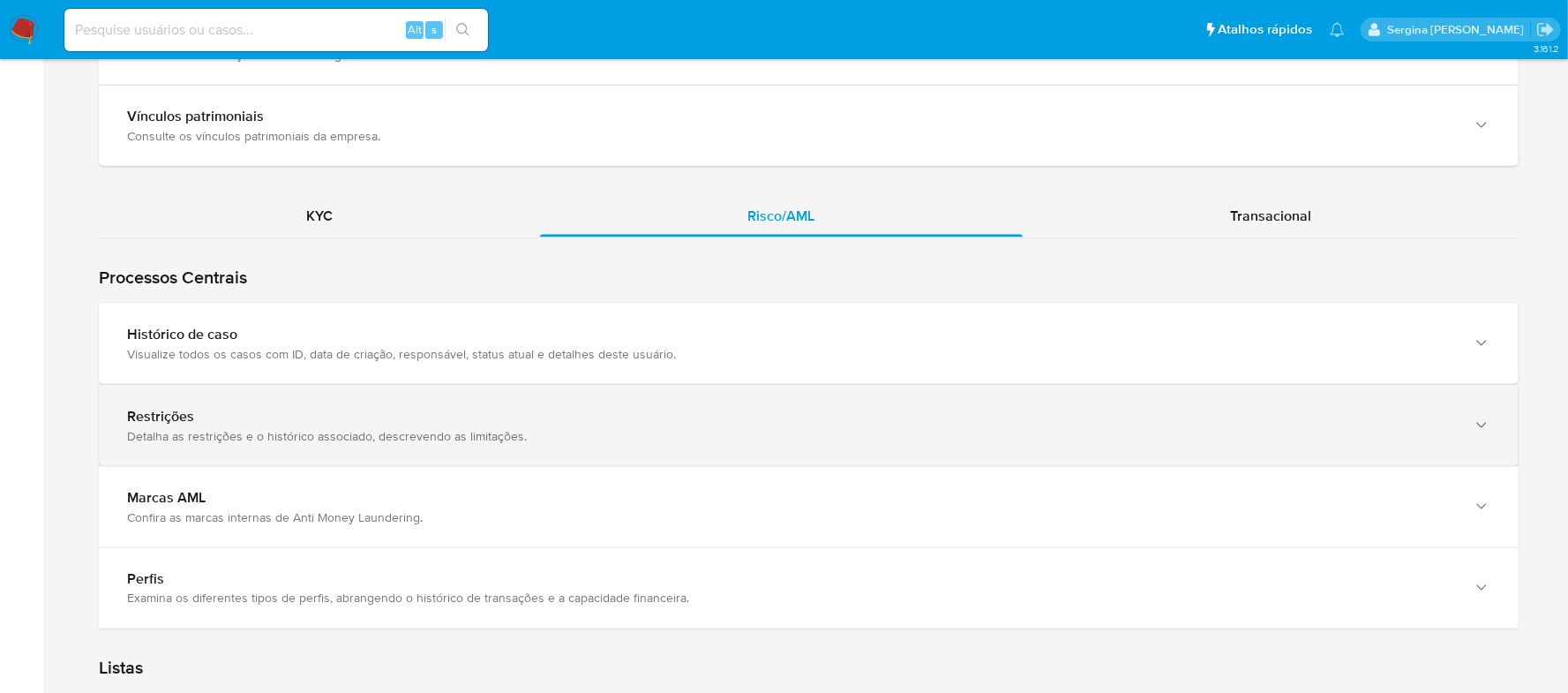
click at [270, 453] on div "Restrições Detalha as restrições e o histórico associado, descrevendo as limita…" at bounding box center [809, 425] width 1420 height 80
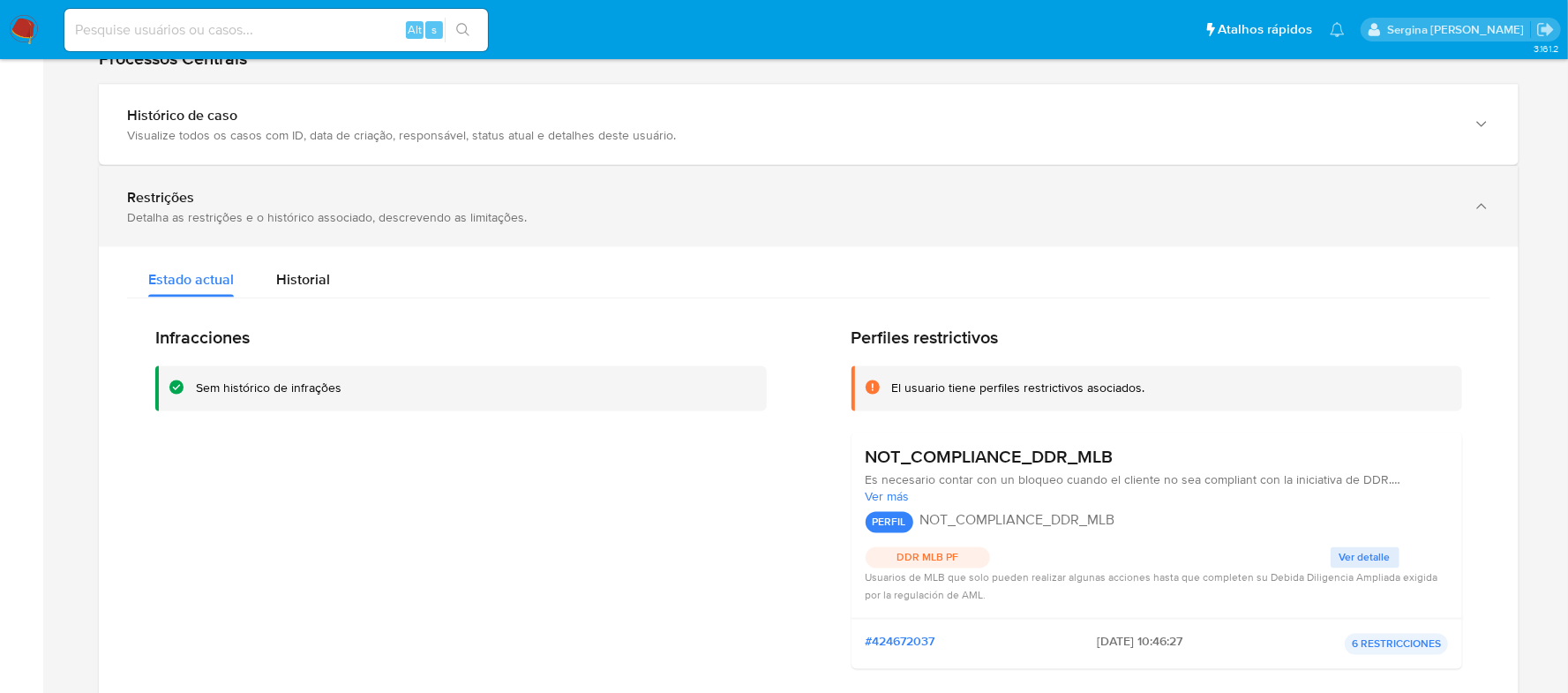
scroll to position [1995, 0]
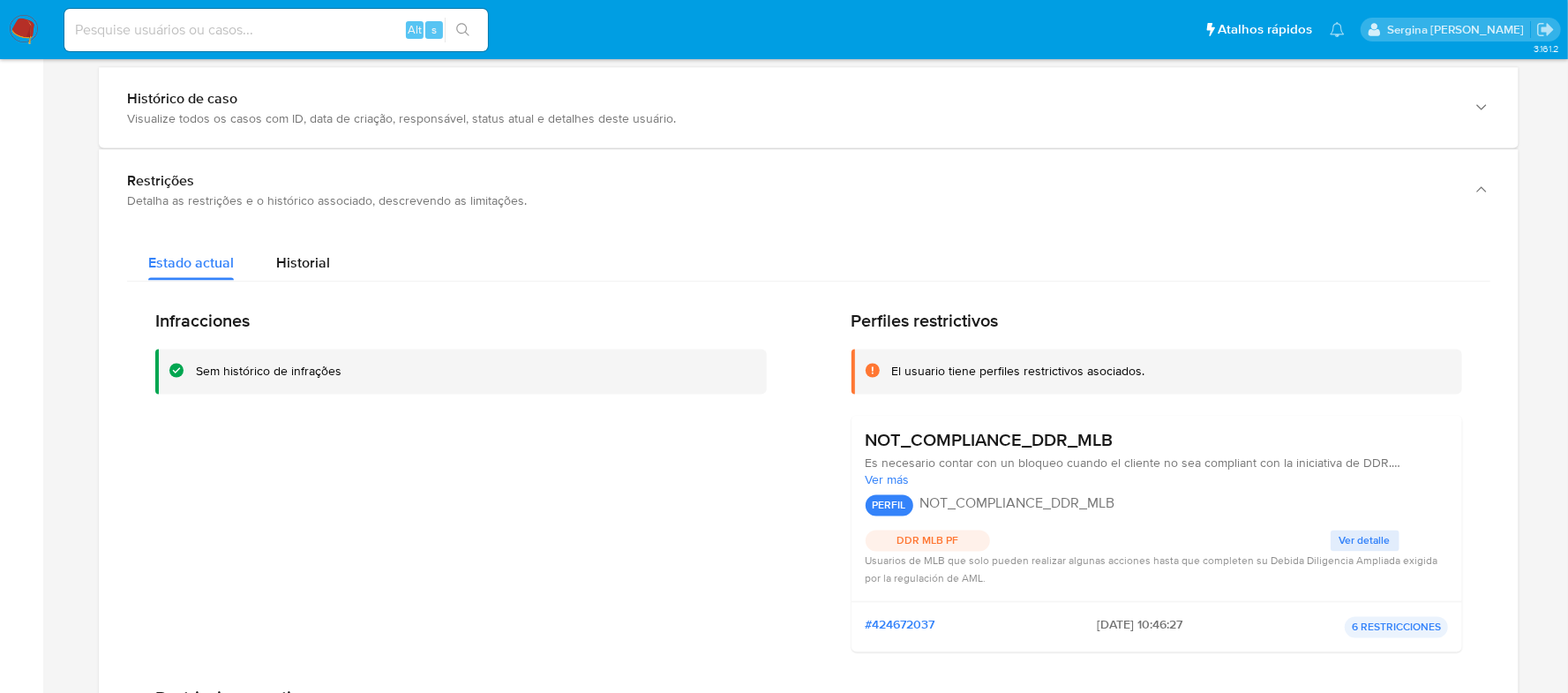
click at [1156, 509] on div "PERFIL NOT_COMPLIANCE_DDR_MLB" at bounding box center [1156, 506] width 583 height 21
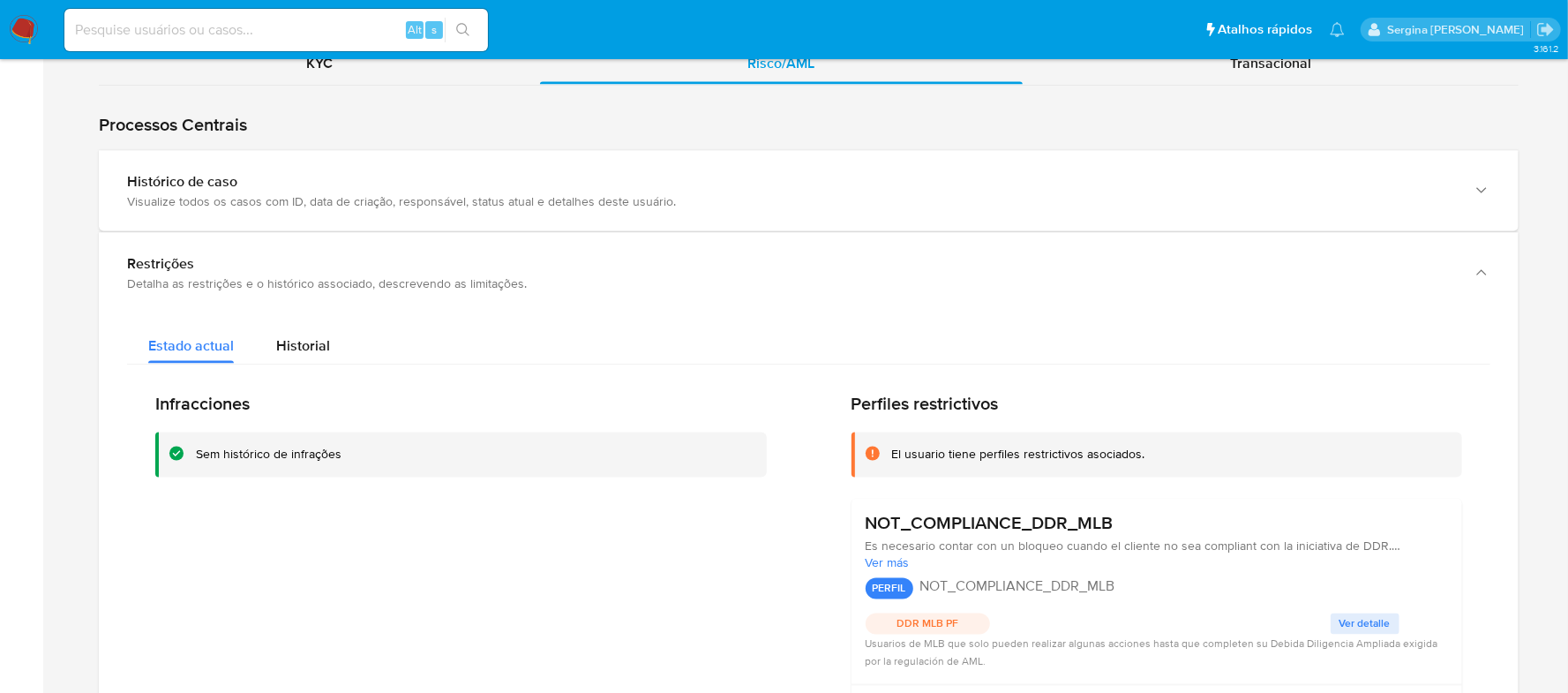
scroll to position [1877, 0]
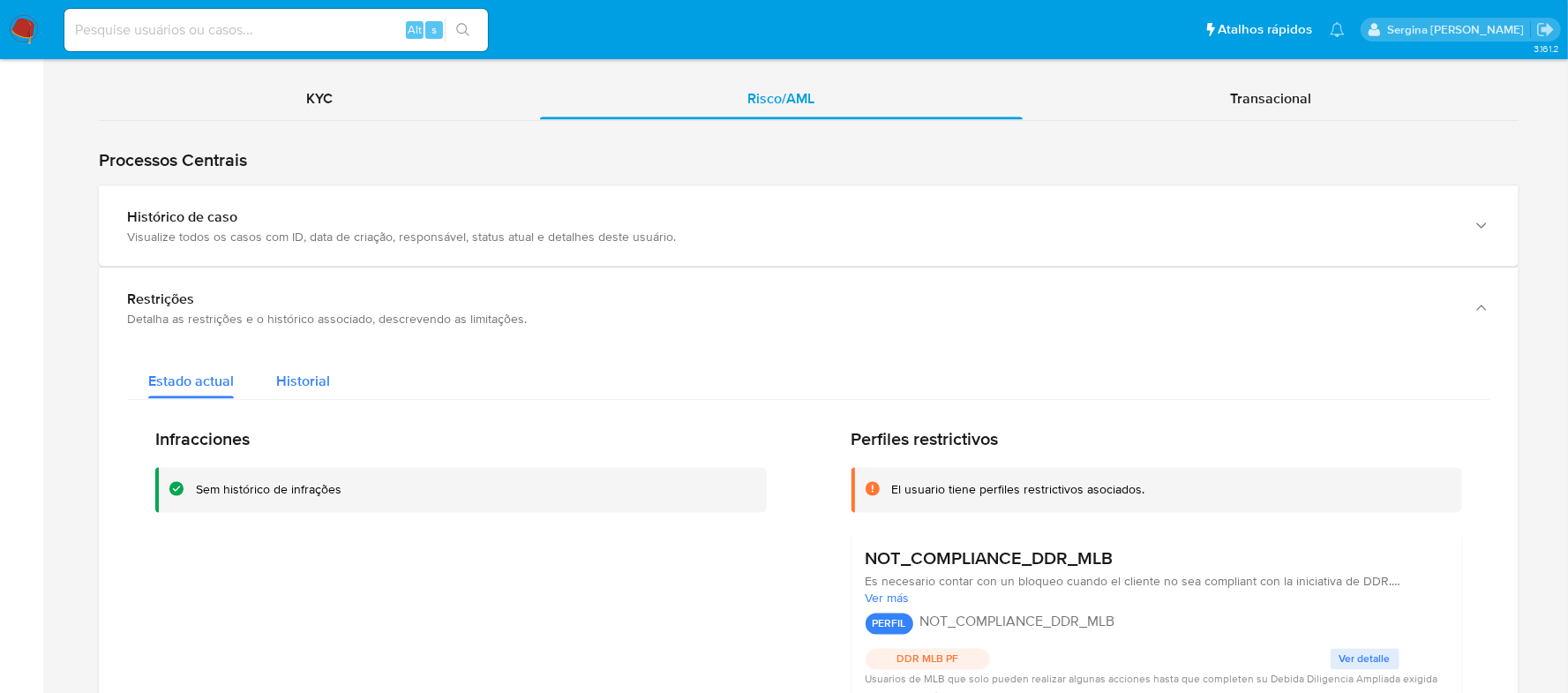
click at [277, 389] on span "Historial" at bounding box center [304, 381] width 54 height 20
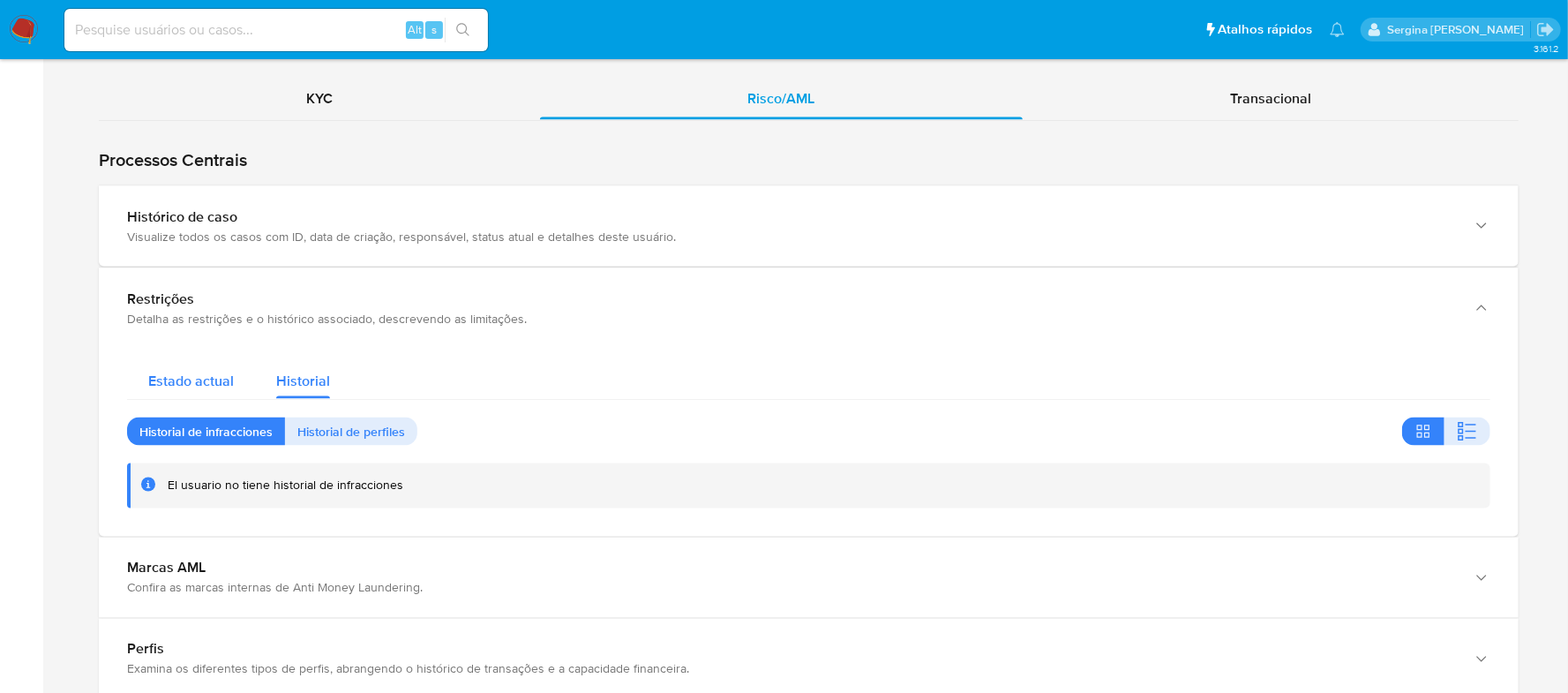
click at [221, 385] on span "Estado actual" at bounding box center [191, 381] width 86 height 20
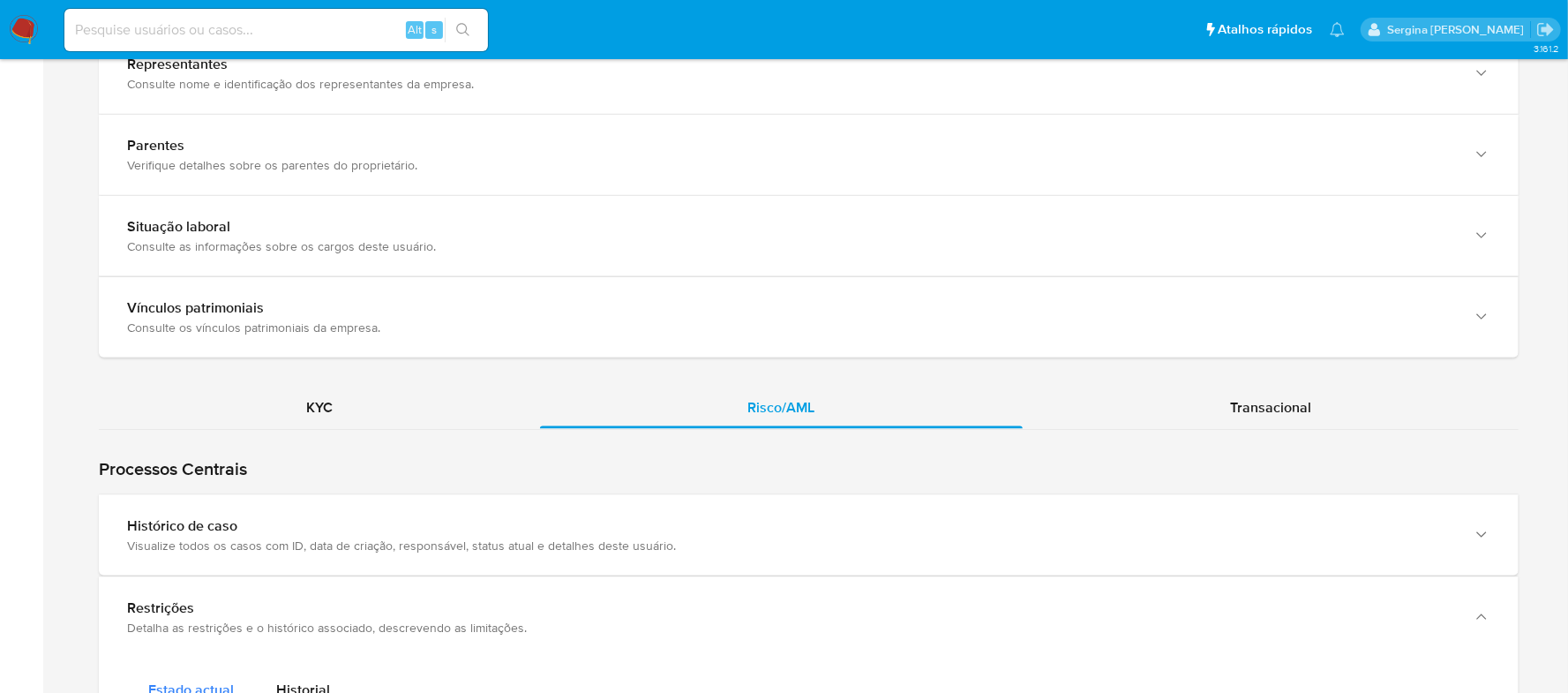
scroll to position [1524, 0]
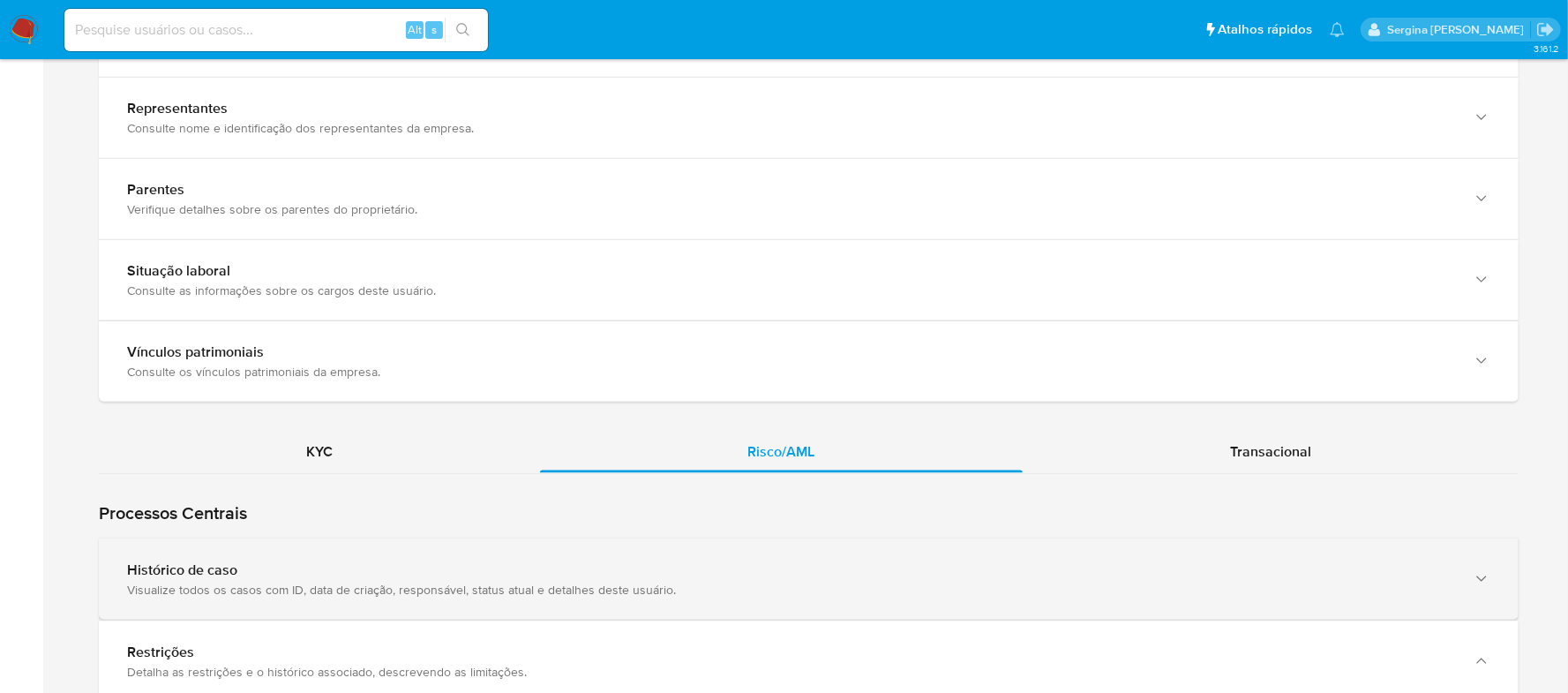
click at [340, 597] on div "Visualize todos os casos com ID, data de criação, responsável, status atual e d…" at bounding box center [791, 589] width 1328 height 15
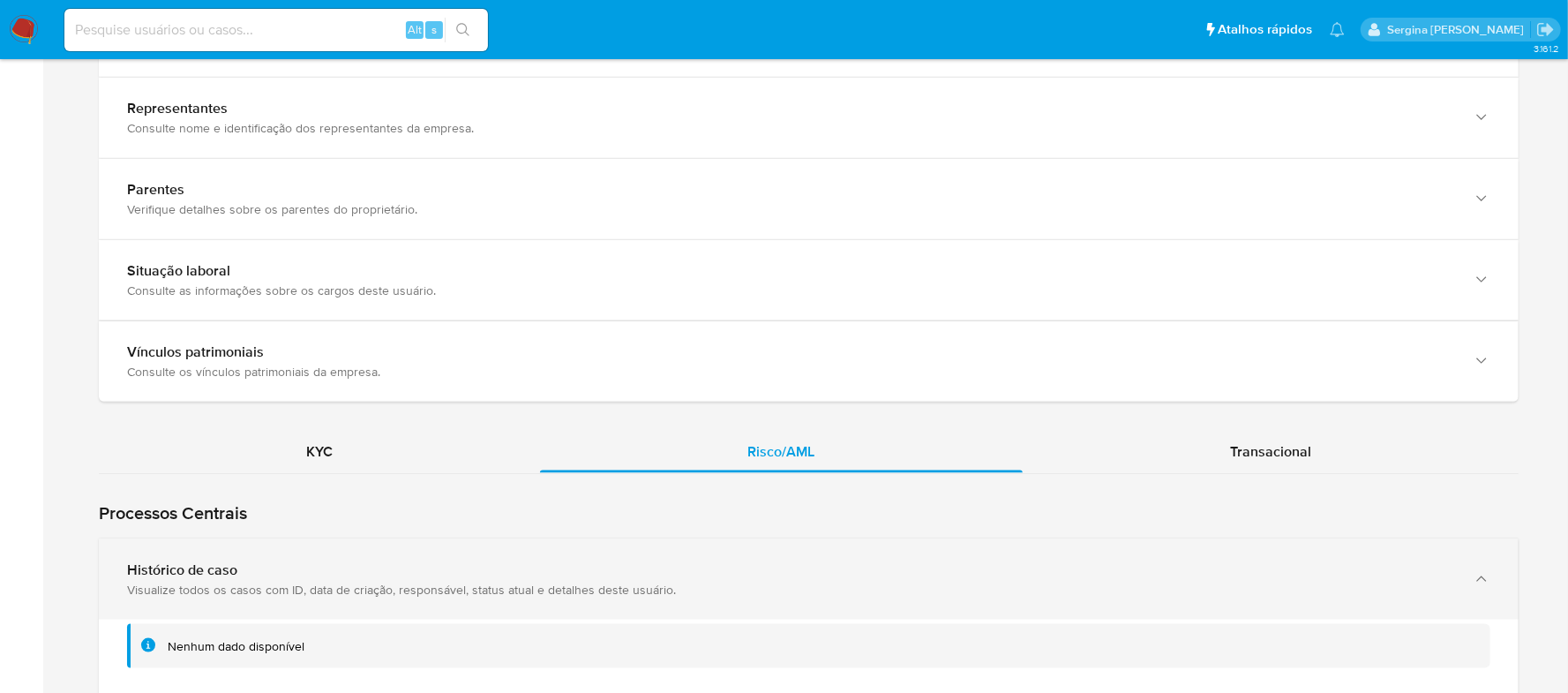
scroll to position [1759, 0]
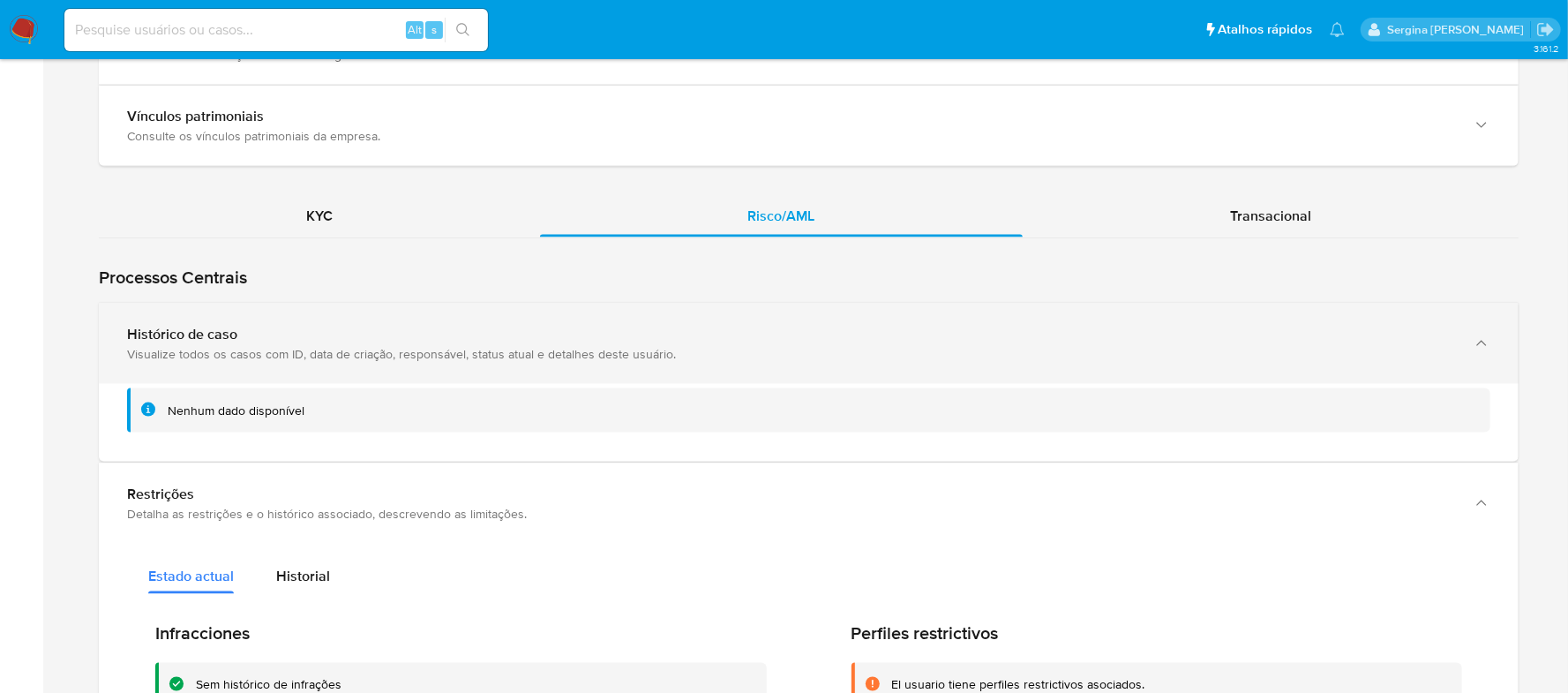
click at [390, 351] on div "Visualize todos os casos com ID, data de criação, responsável, status atual e d…" at bounding box center [791, 354] width 1328 height 15
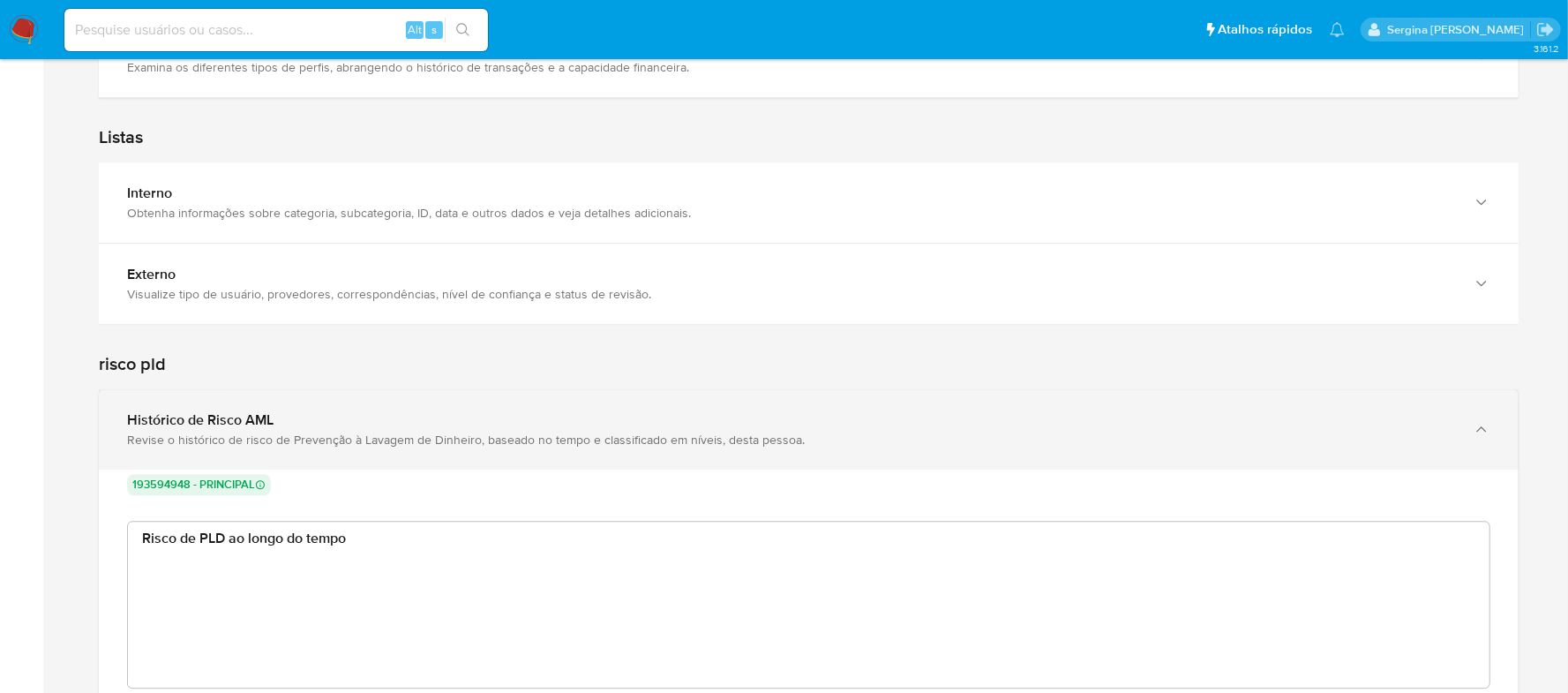
scroll to position [2904, 0]
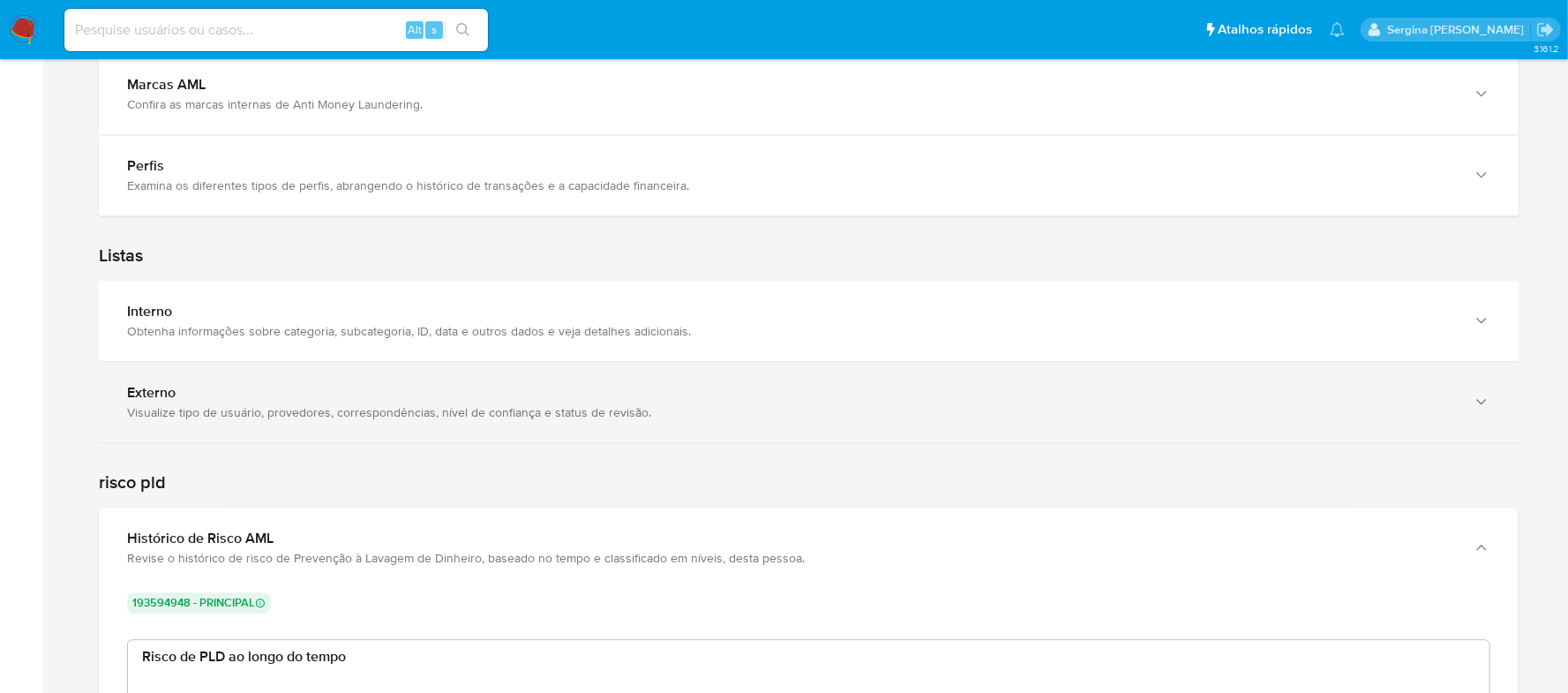
click at [301, 402] on div "Externo" at bounding box center [791, 392] width 1328 height 17
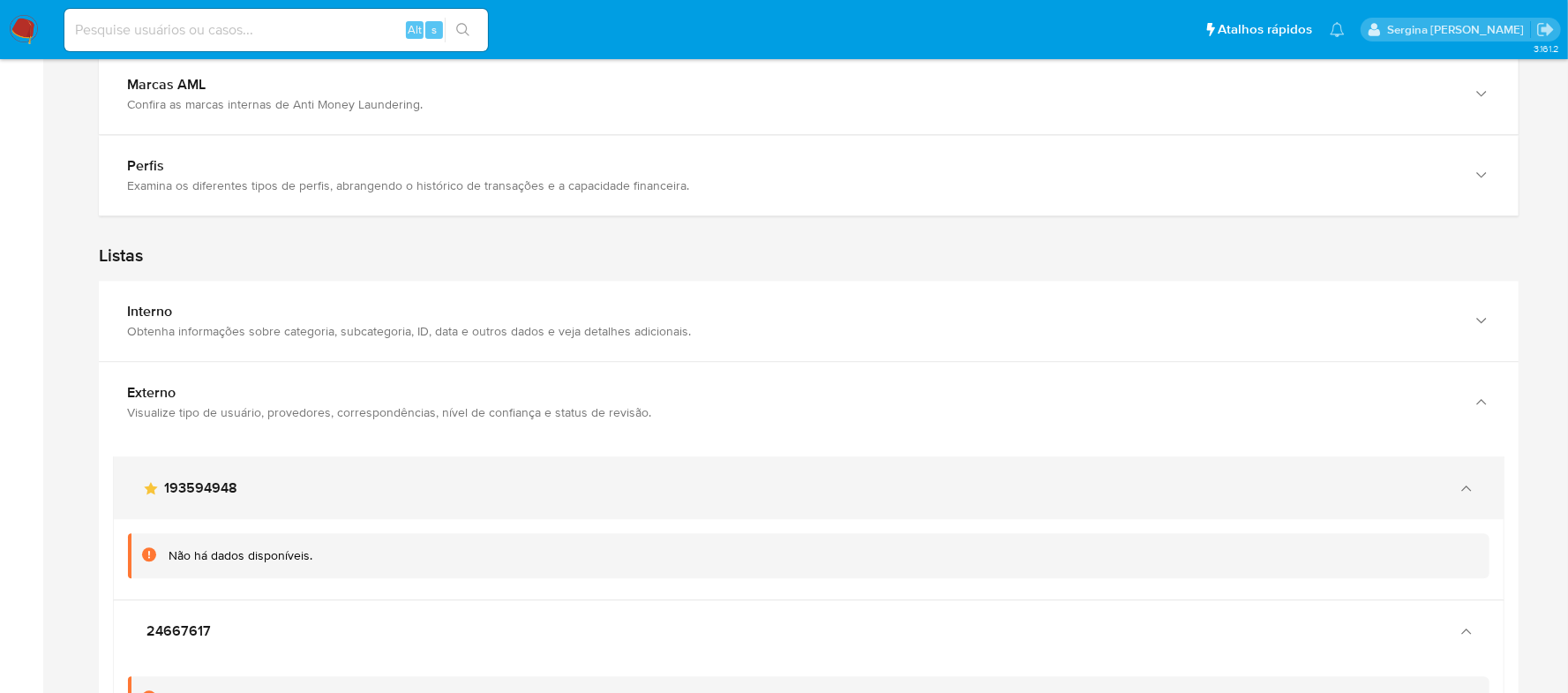
click at [240, 477] on div "main-user-icon 193594948" at bounding box center [809, 488] width 1390 height 62
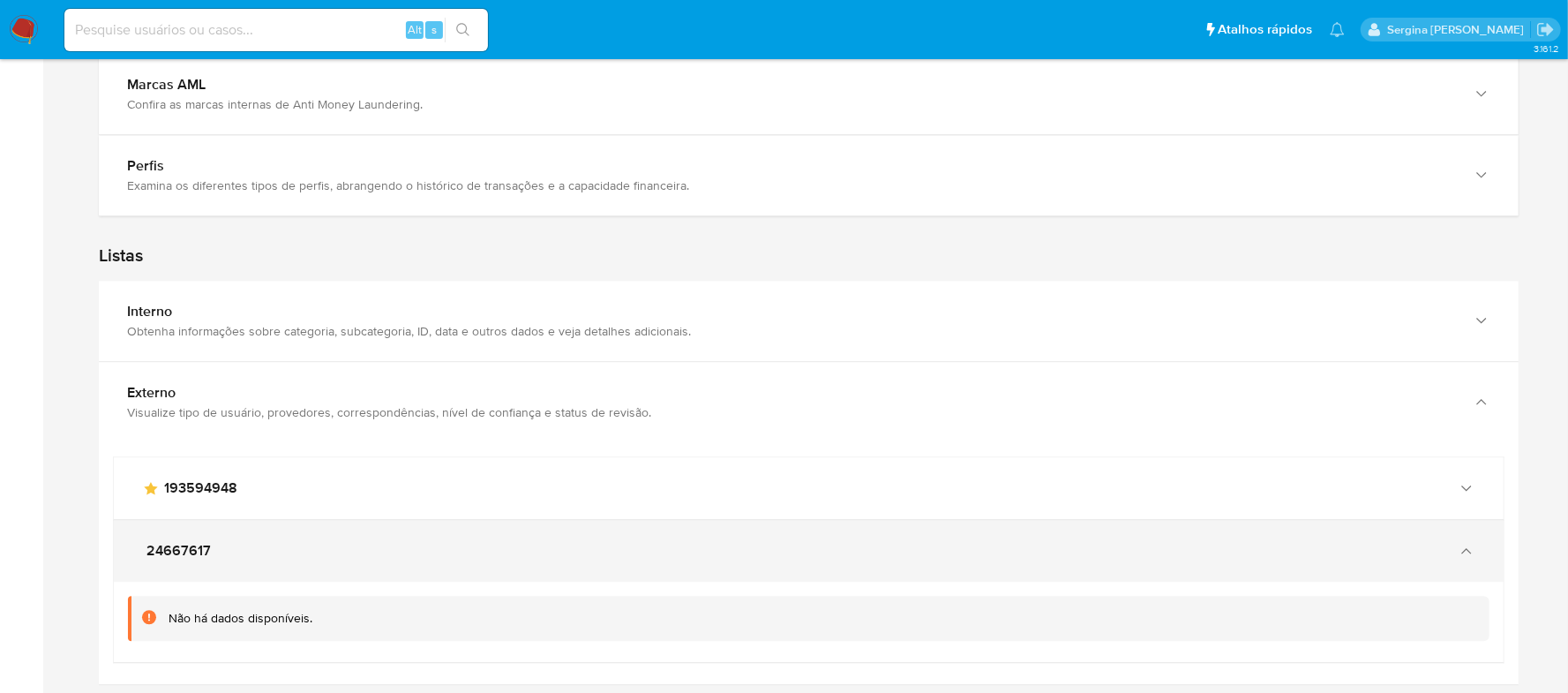
click at [191, 550] on span "24667617" at bounding box center [178, 550] width 65 height 17
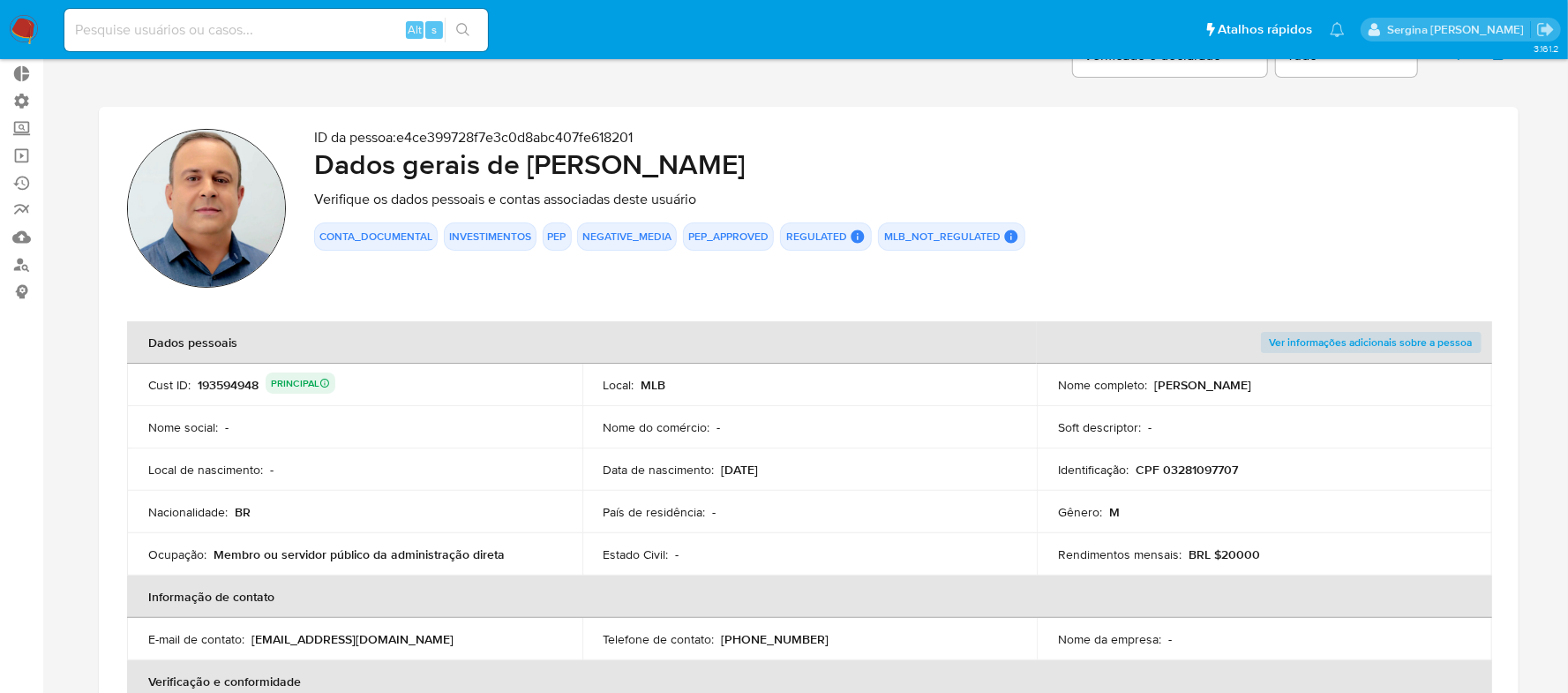
scroll to position [0, 0]
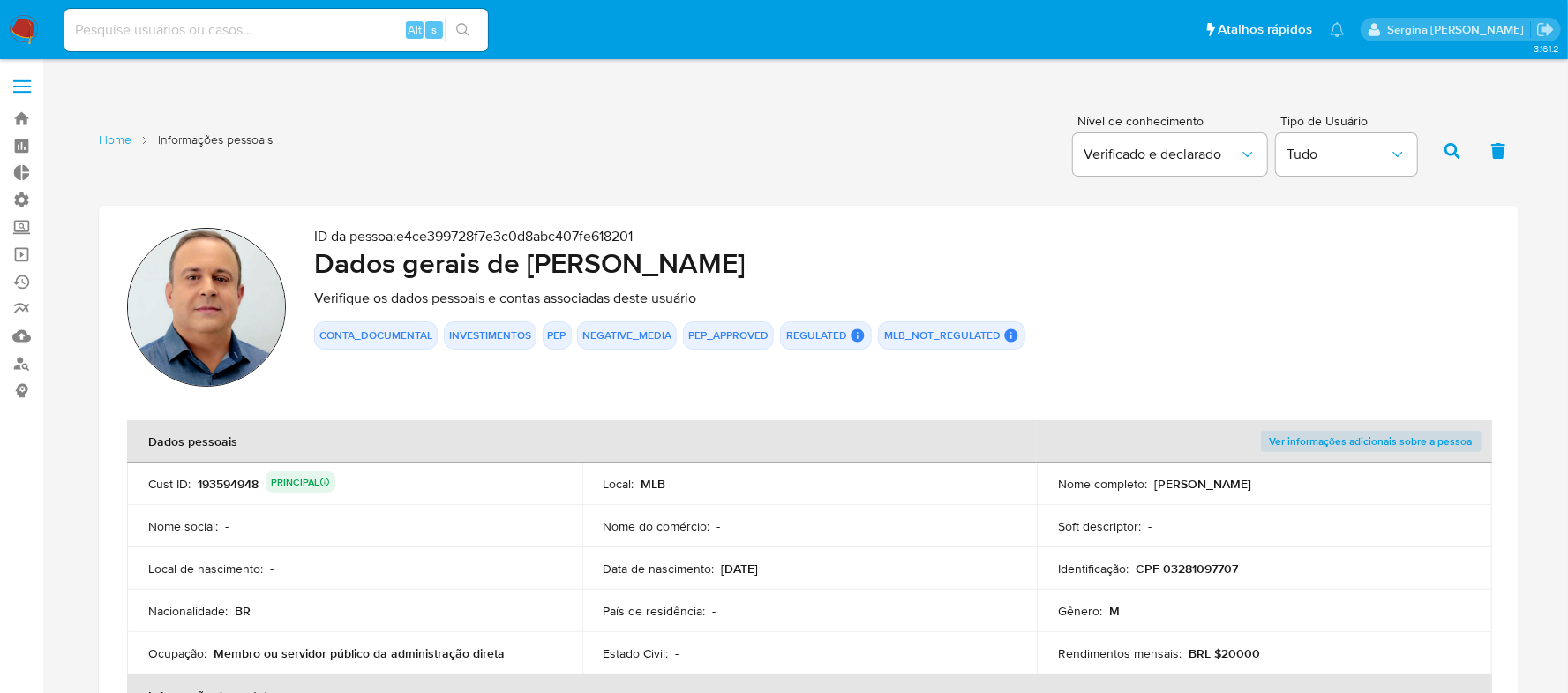
click at [124, 28] on input at bounding box center [277, 30] width 424 height 23
paste input "03281097707"
click at [460, 23] on icon "search-icon" at bounding box center [463, 30] width 14 height 14
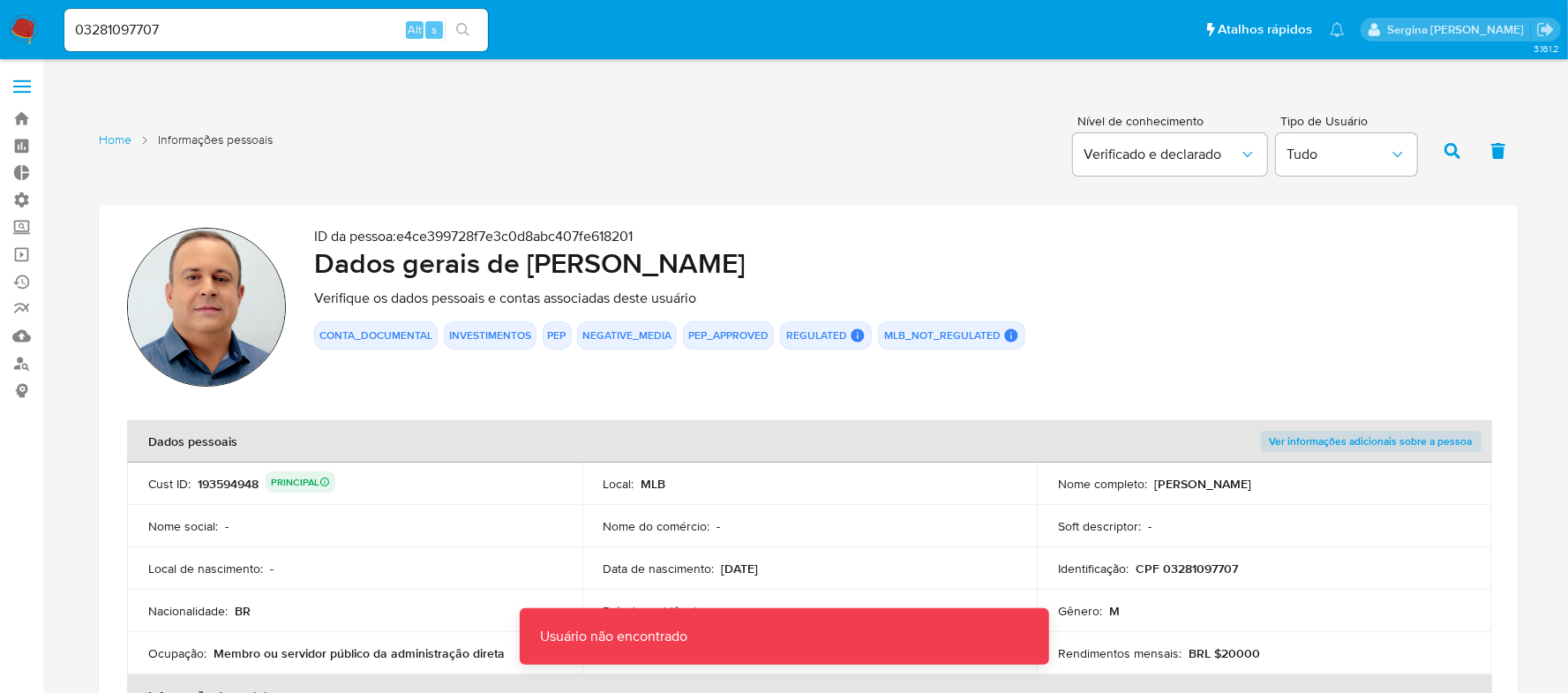
click at [788, 541] on td "Nome do comércio : -" at bounding box center [810, 526] width 456 height 42
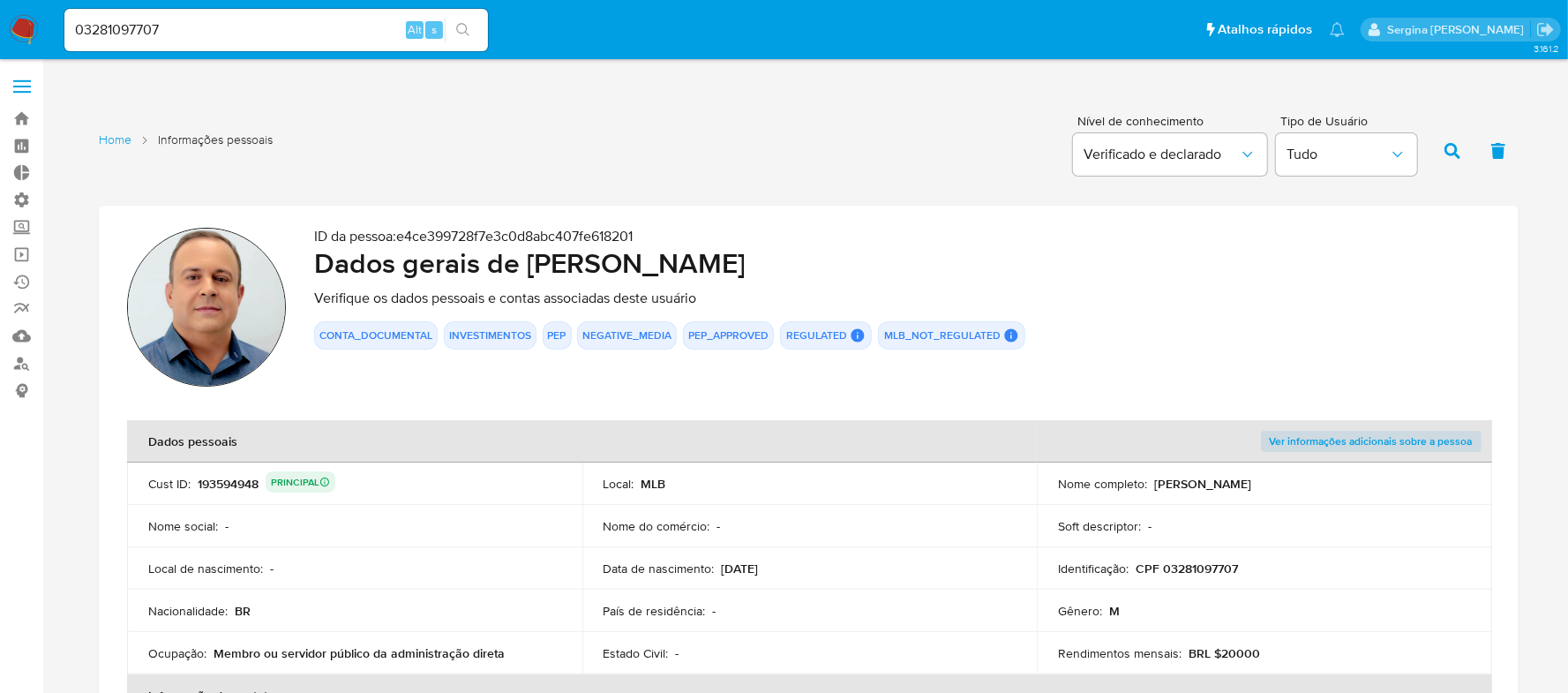
drag, startPoint x: 258, startPoint y: 480, endPoint x: 196, endPoint y: 485, distance: 62.2
click at [198, 485] on div "193594948 PRINCIPAL" at bounding box center [266, 484] width 138 height 25
drag, startPoint x: 198, startPoint y: 482, endPoint x: 259, endPoint y: 480, distance: 61.0
click at [259, 480] on div "193594948 PRINCIPAL" at bounding box center [266, 484] width 138 height 25
drag, startPoint x: 194, startPoint y: 37, endPoint x: 47, endPoint y: 30, distance: 147.2
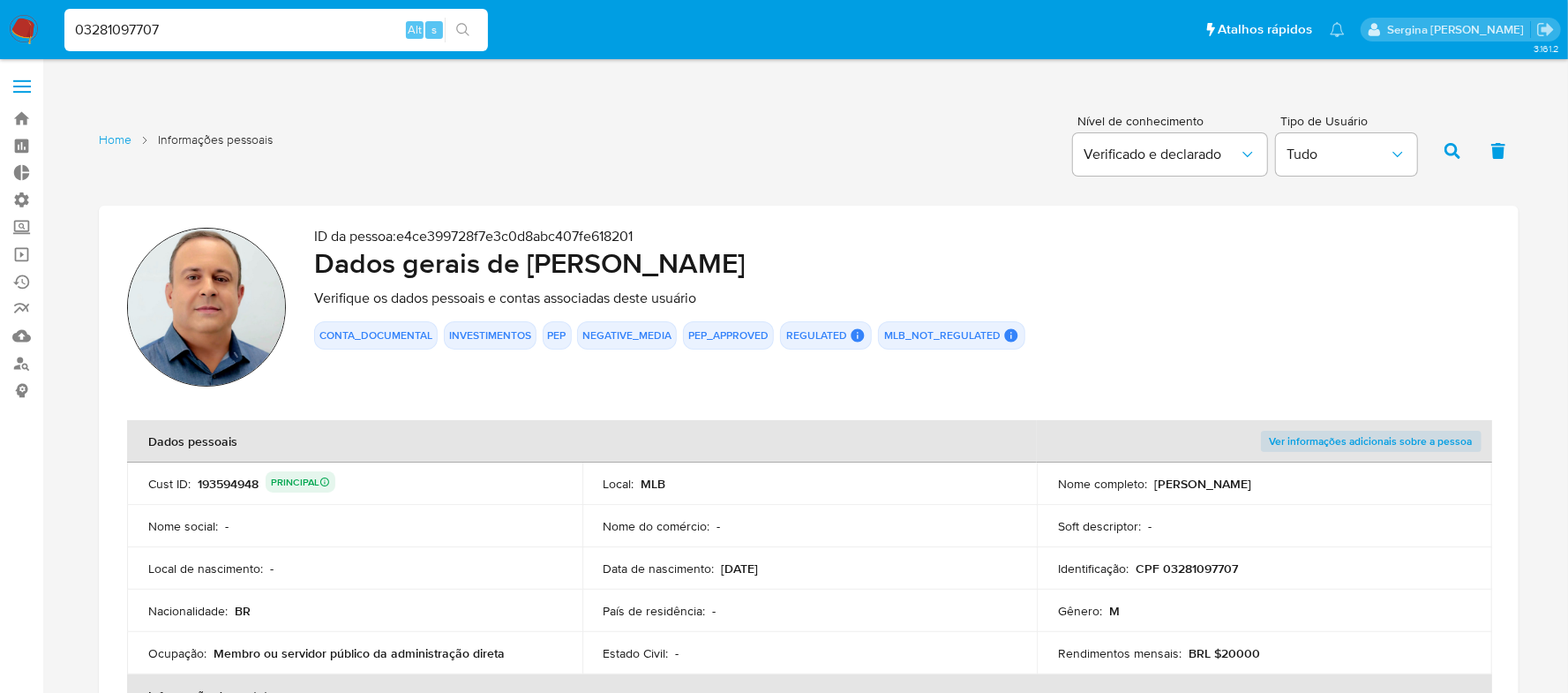
click at [47, 30] on nav "Pausado Ver notificaciones 03281097707 Alt s Atalhos rápidos Presiona las sigui…" at bounding box center [784, 29] width 1568 height 59
paste input "193594948"
type input "193594948"
click at [464, 26] on icon "search-icon" at bounding box center [463, 30] width 14 height 14
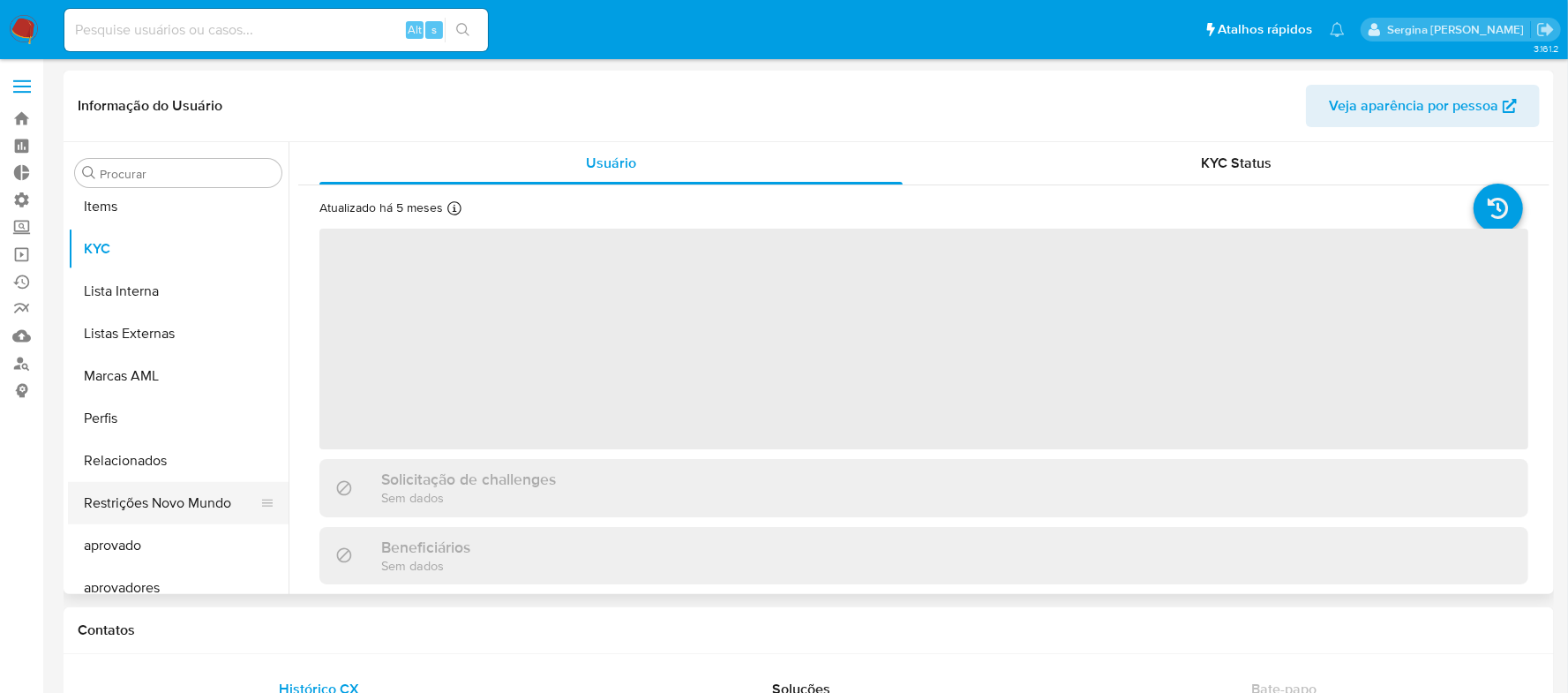
scroll to position [915, 0]
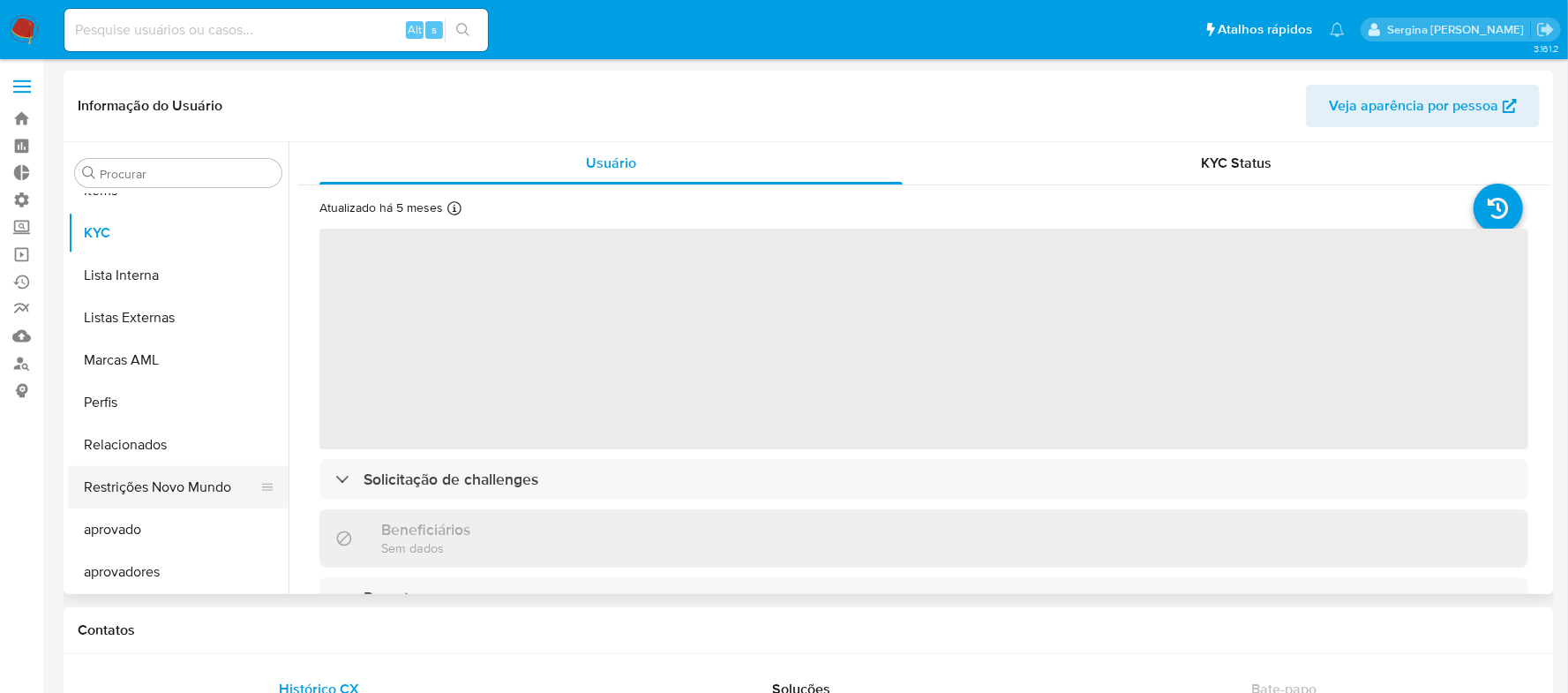
select select "10"
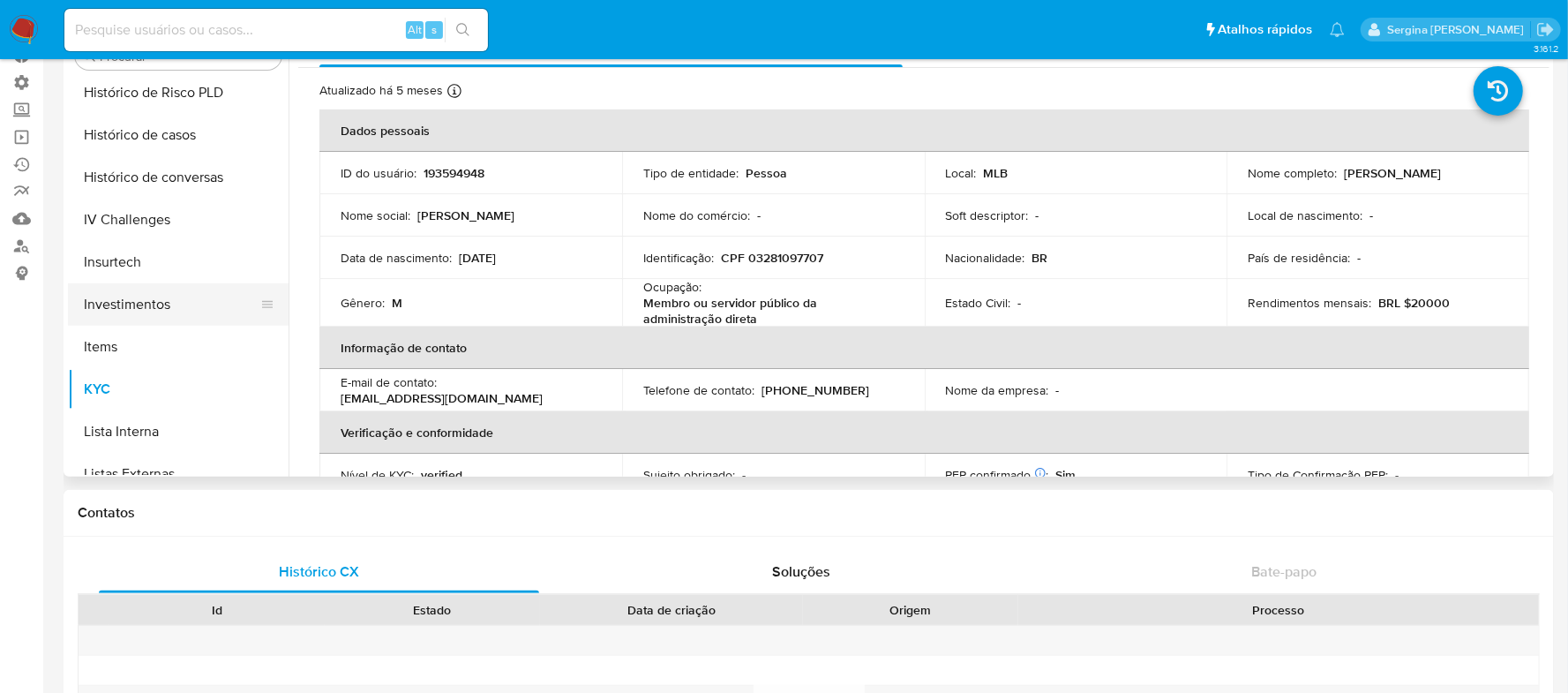
scroll to position [679, 0]
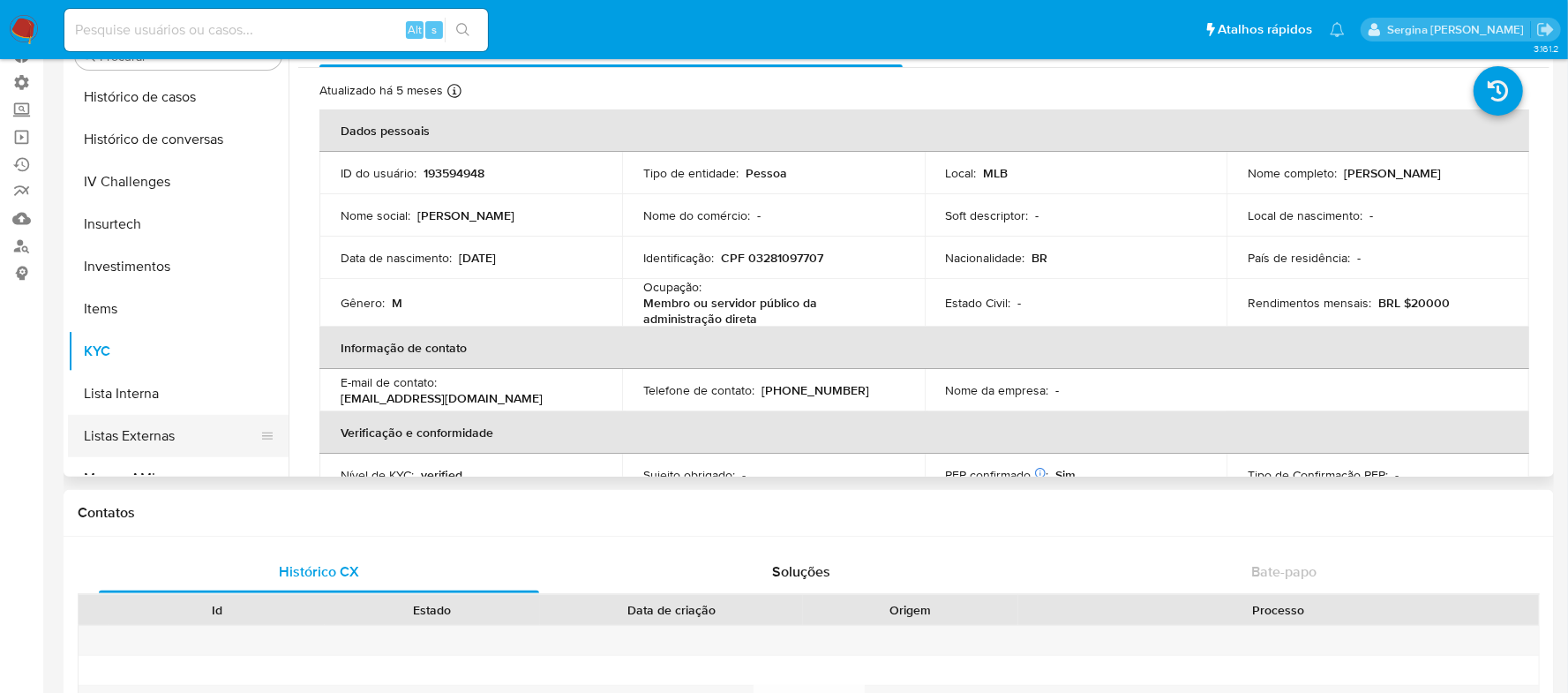
click at [164, 436] on button "Listas Externas" at bounding box center [172, 436] width 206 height 42
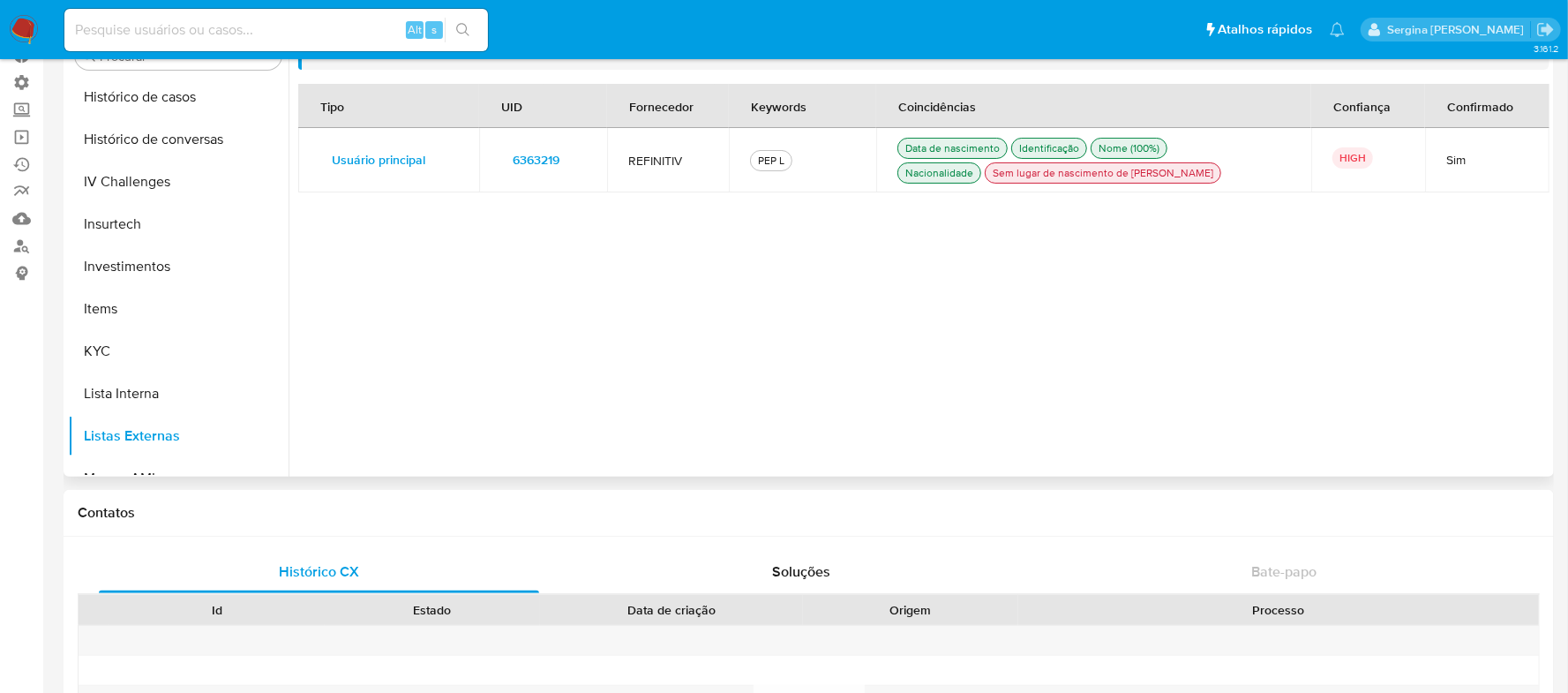
click at [527, 163] on span "6363219" at bounding box center [536, 160] width 47 height 25
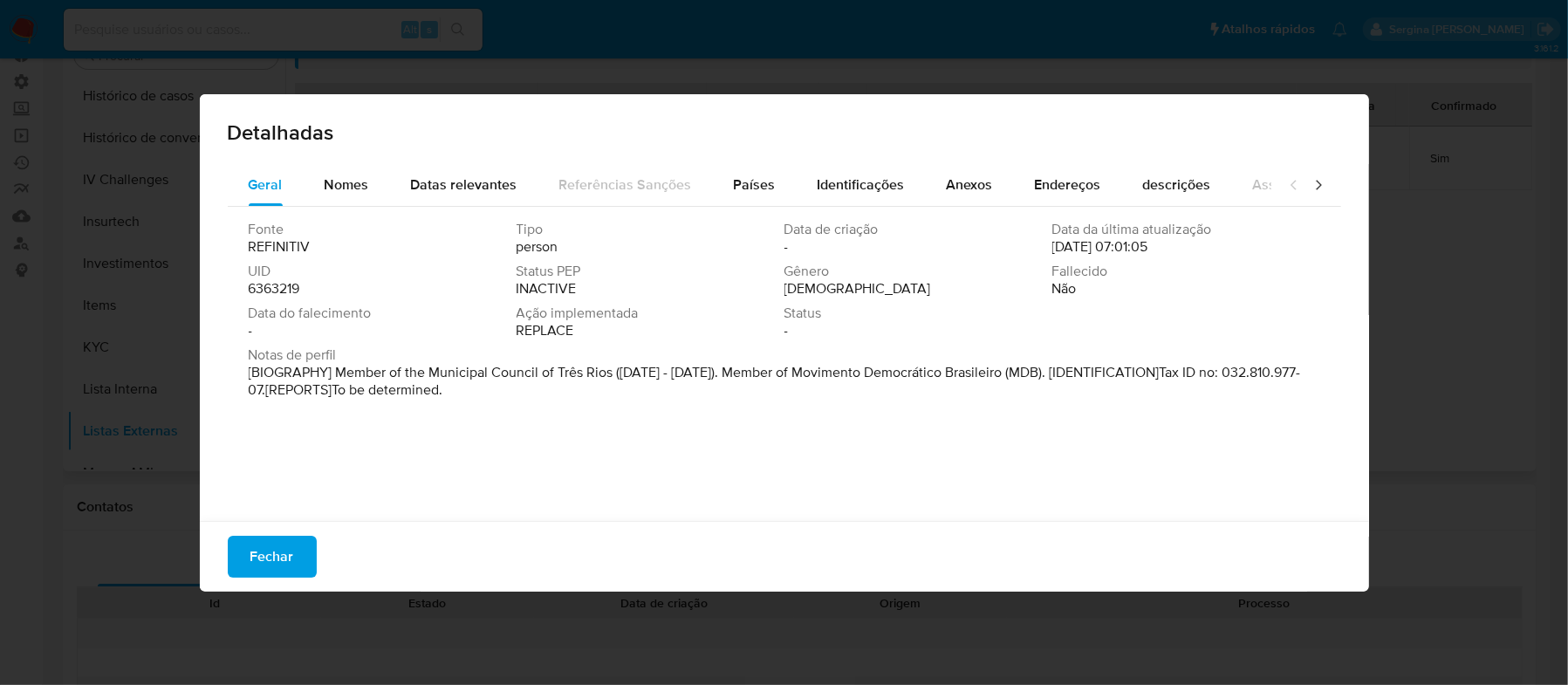
drag, startPoint x: 512, startPoint y: 291, endPoint x: 576, endPoint y: 291, distance: 64.0
click at [576, 291] on div "Status PEP INACTIVE" at bounding box center [650, 280] width 268 height 35
click at [587, 424] on div "Fonte REFINITIV Tipo person Data de criação - Data da última atualização 03/07/…" at bounding box center [784, 359] width 1114 height 306
click at [281, 554] on span "Fechar" at bounding box center [272, 556] width 44 height 38
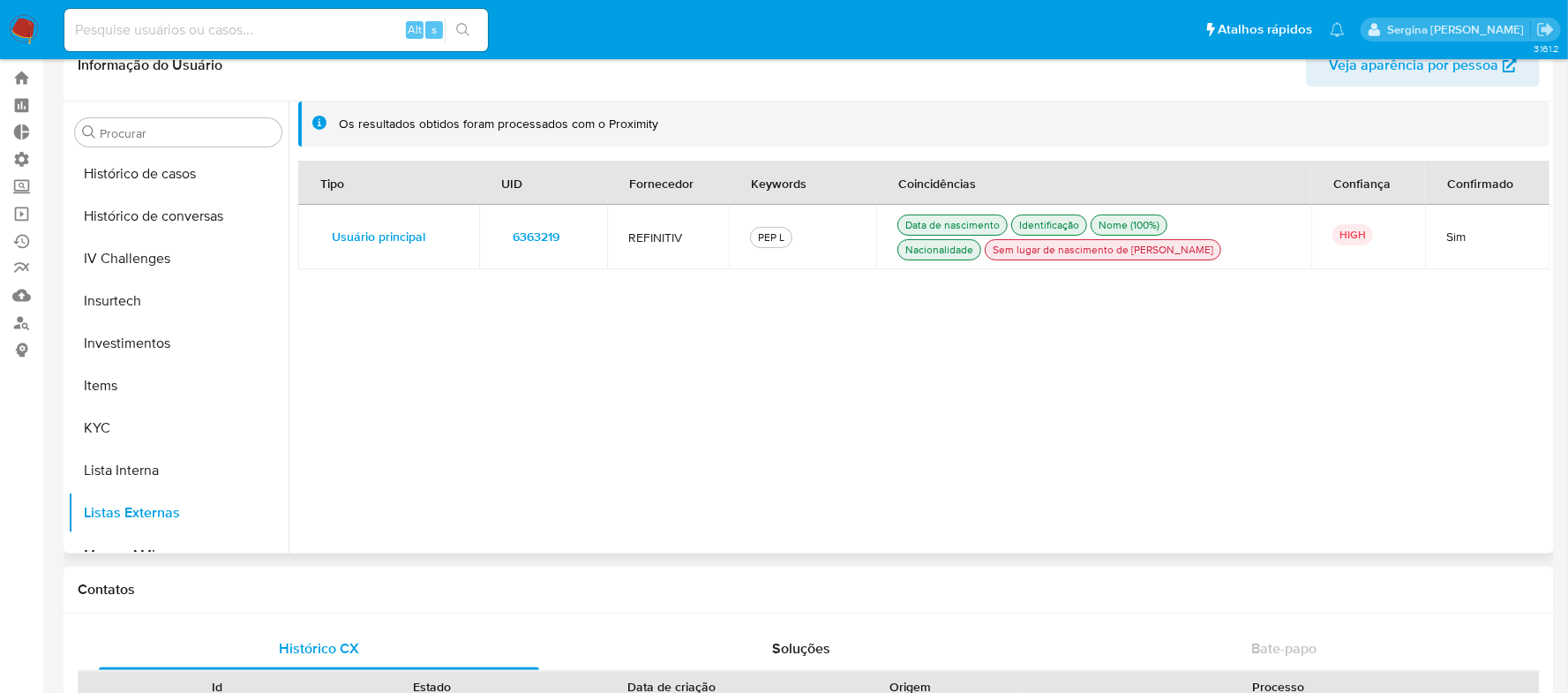
scroll to position [0, 0]
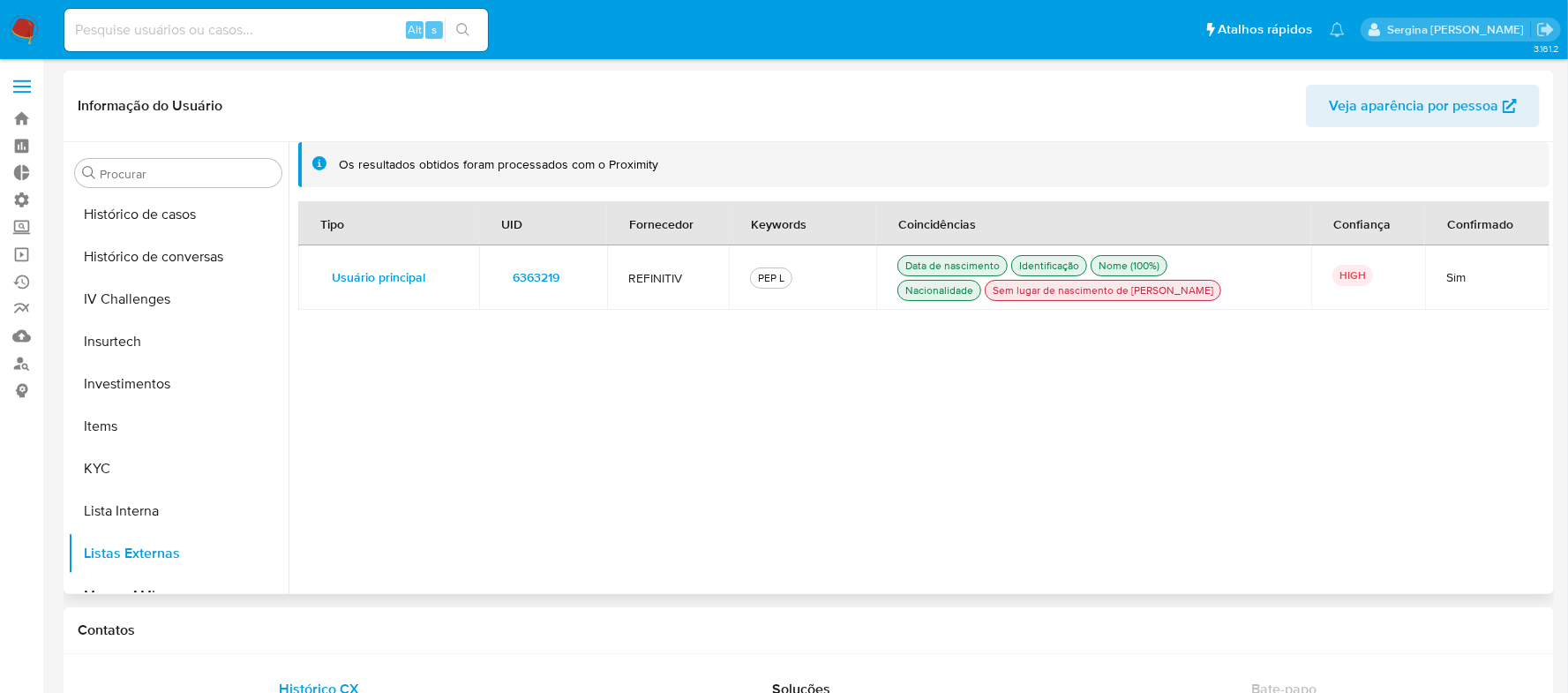
click at [975, 446] on div "Tipo UID Fornecedor Keywords Coincidências Confiança Confirmado Usuário princip…" at bounding box center [924, 387] width 1252 height 373
click at [15, 201] on label "Administração" at bounding box center [105, 200] width 210 height 27
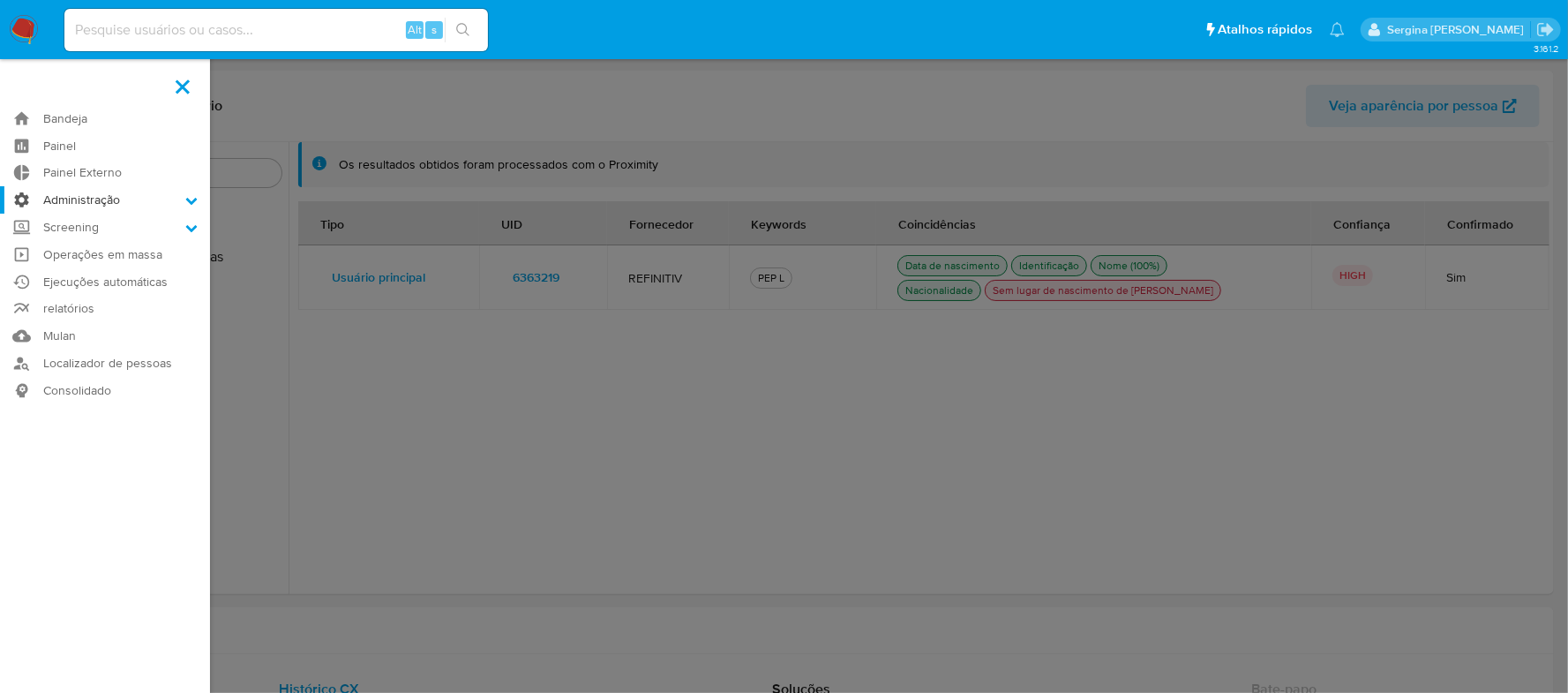
click at [0, 0] on input "Administração" at bounding box center [0, 0] width 0 height 0
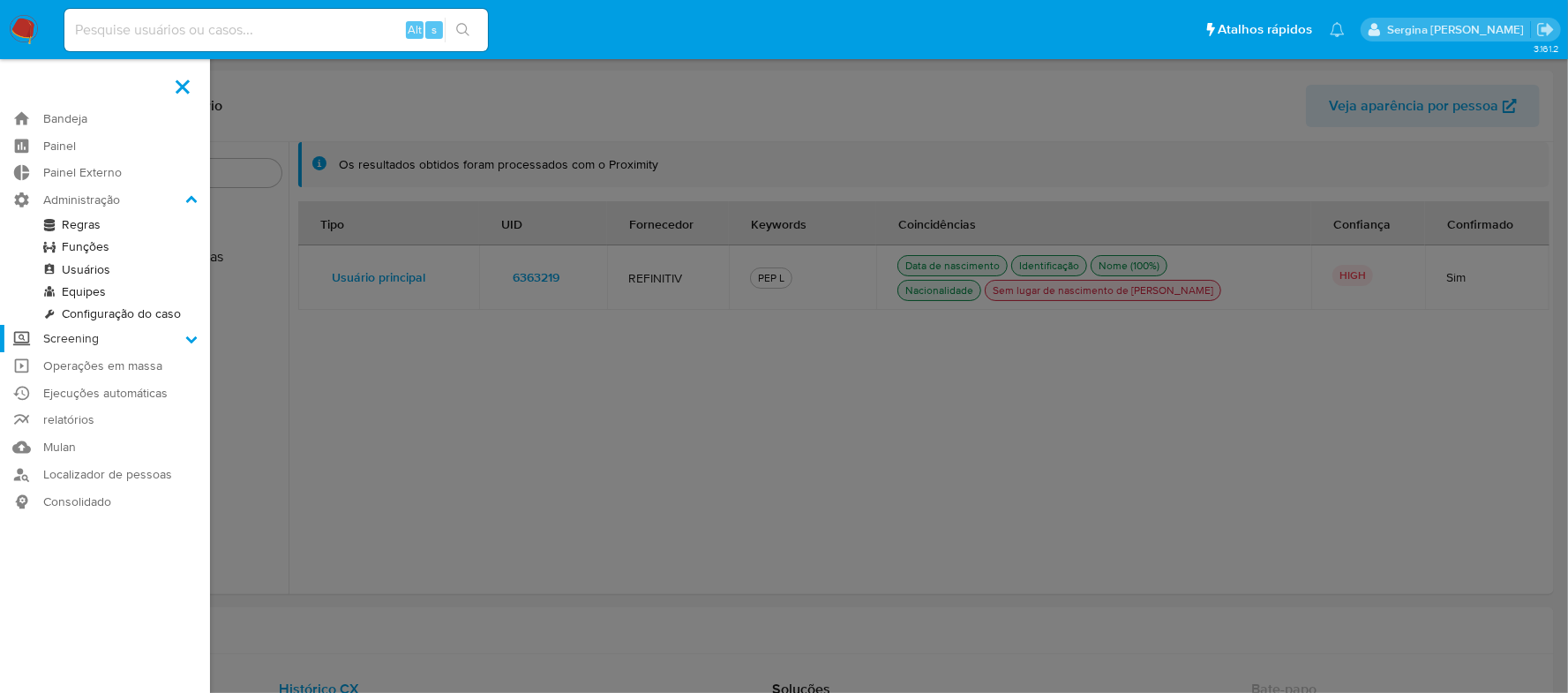
click at [176, 339] on label "Screening" at bounding box center [105, 338] width 210 height 27
click at [0, 0] on input "Screening" at bounding box center [0, 0] width 0 height 0
click at [139, 247] on link "Gerenciador de Listas" at bounding box center [105, 252] width 210 height 22
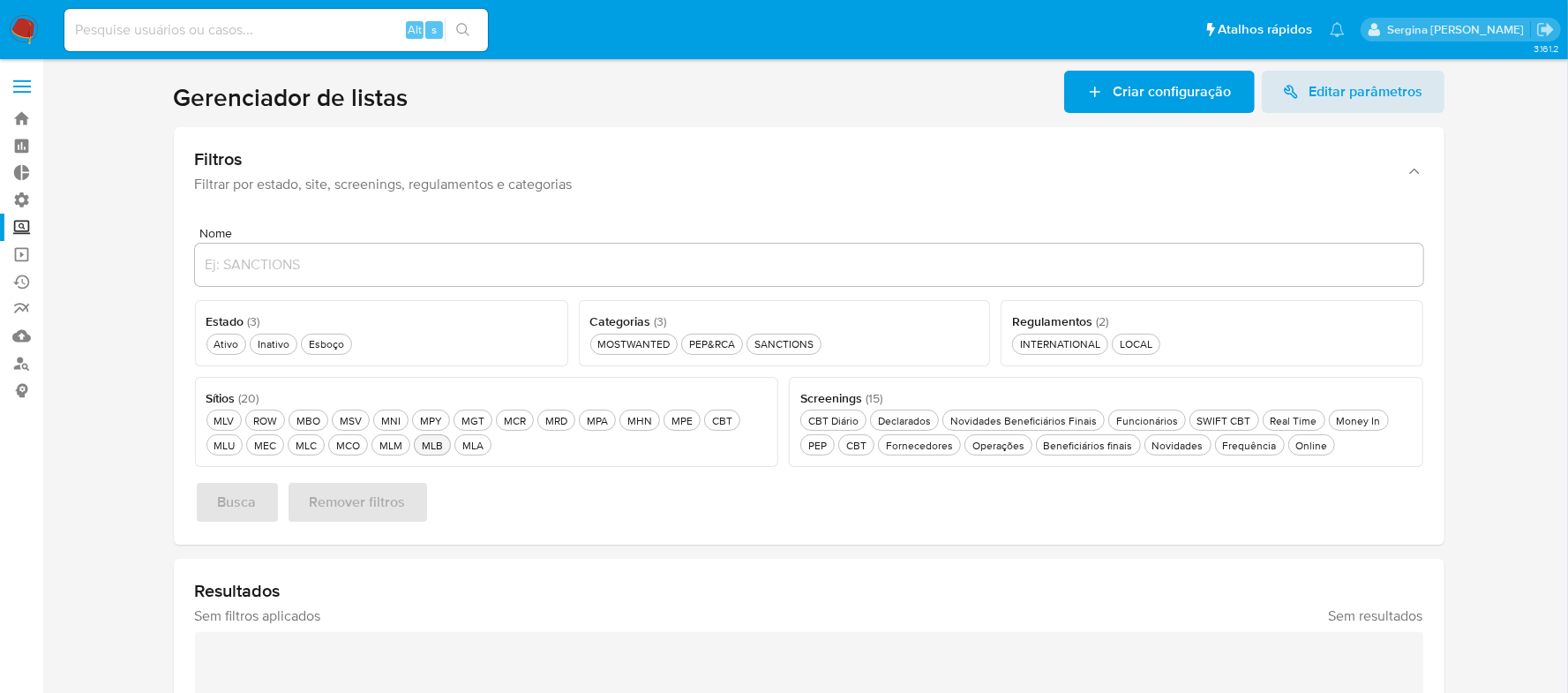
click at [441, 445] on div "MLB MLB" at bounding box center [432, 445] width 28 height 15
click at [787, 344] on div "SANCTIONS SANCTIONS" at bounding box center [784, 344] width 66 height 15
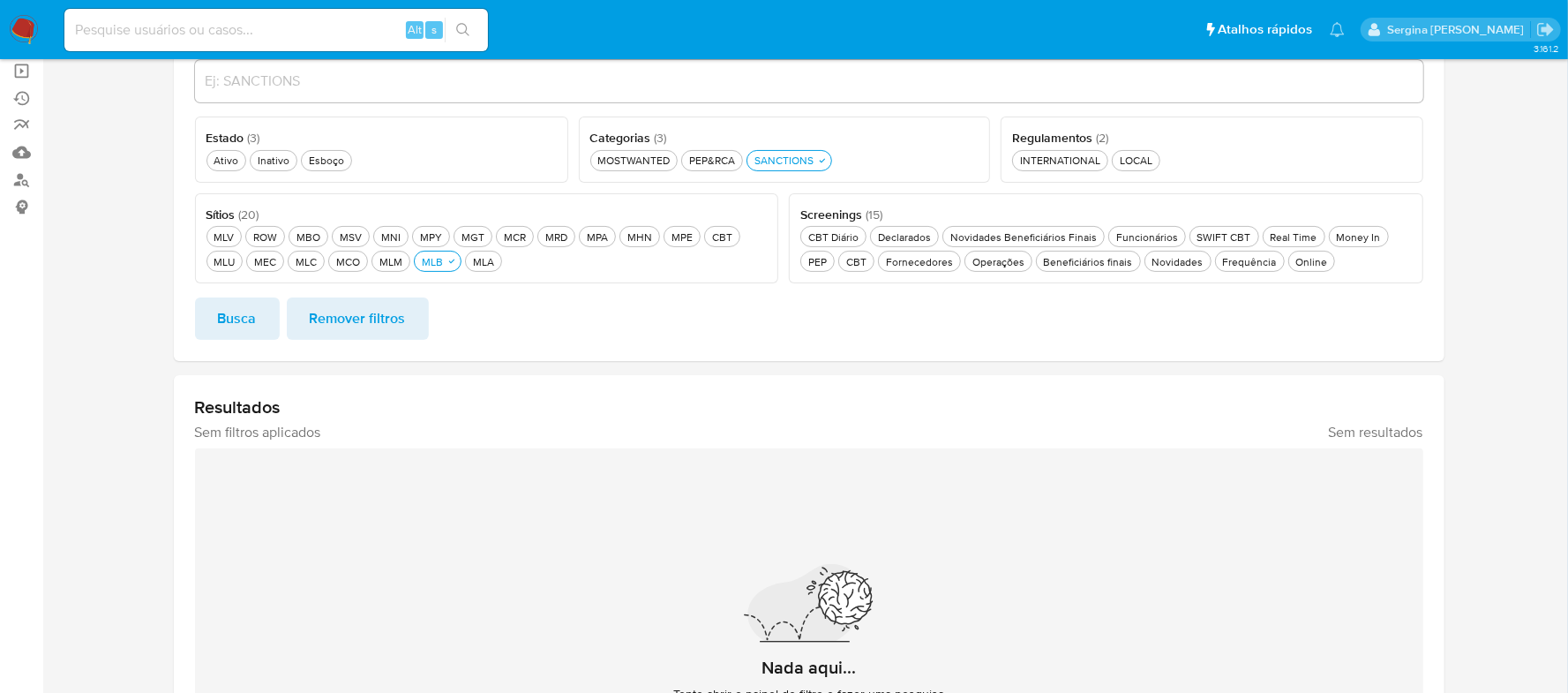
scroll to position [66, 0]
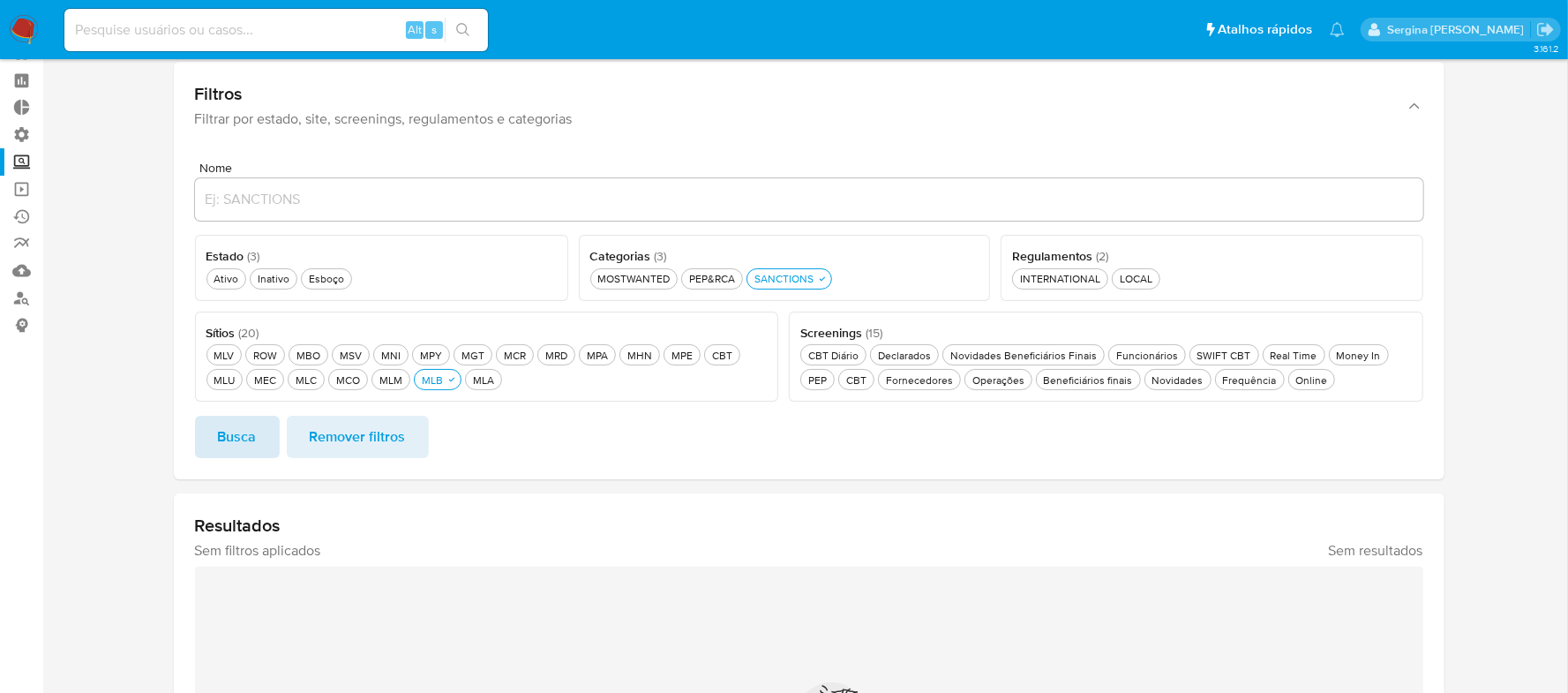
click at [231, 442] on span "Busca" at bounding box center [237, 437] width 39 height 39
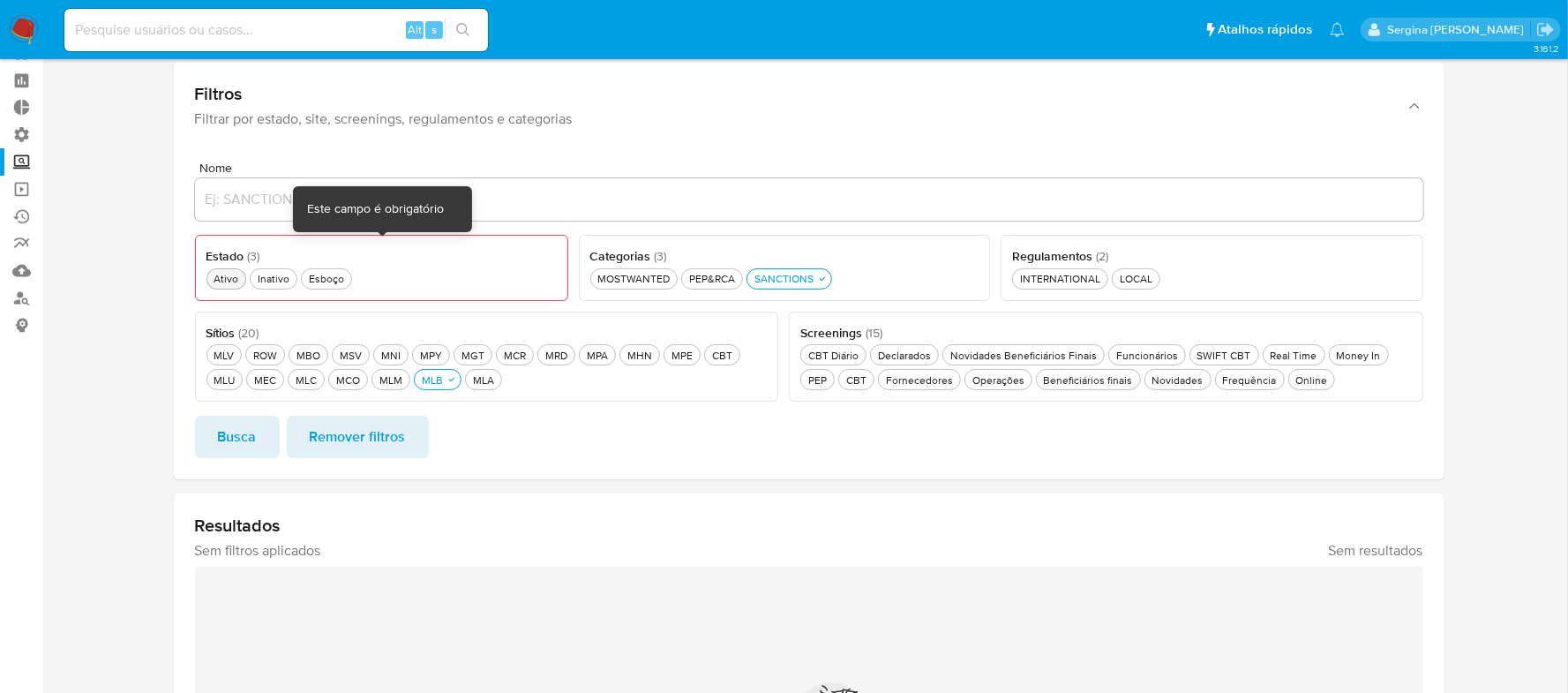
click at [217, 278] on div "Ativo Ativo" at bounding box center [226, 279] width 32 height 15
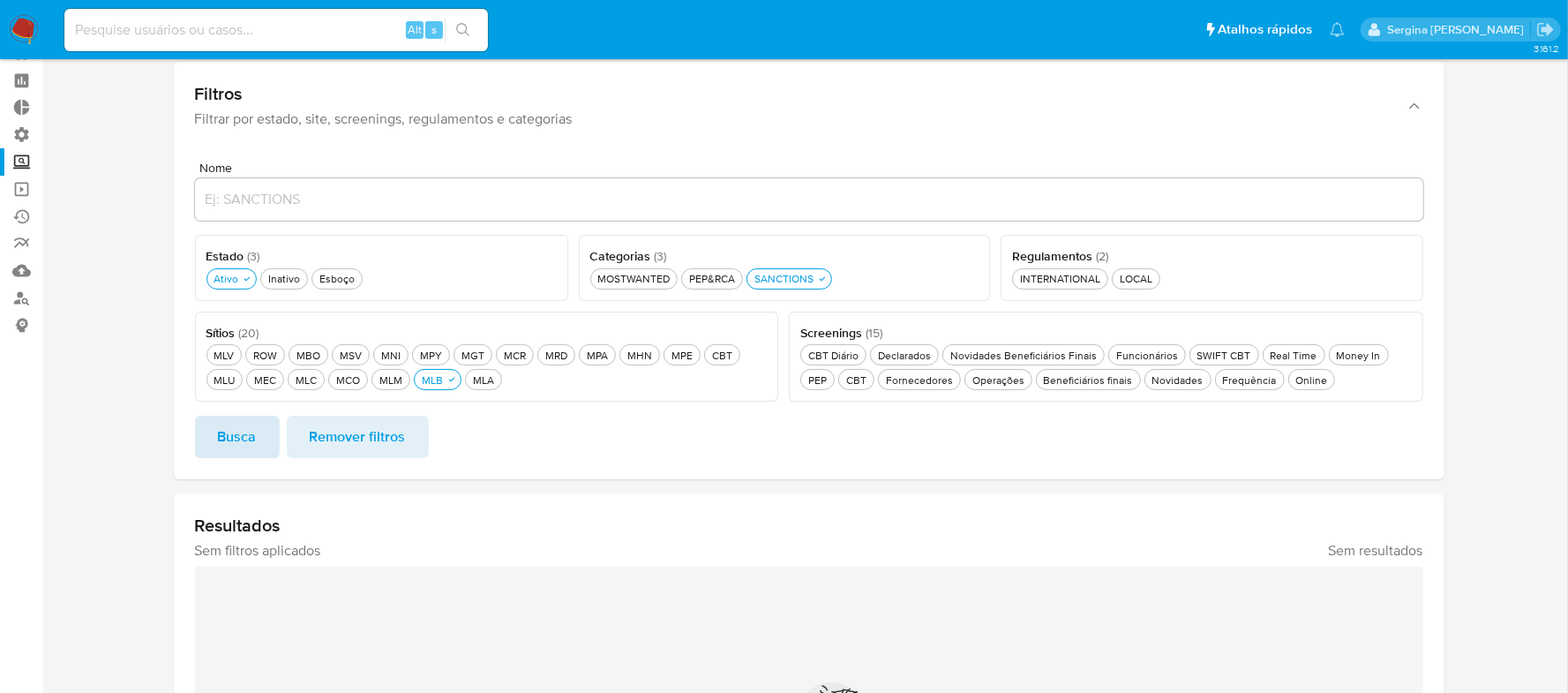
click at [221, 440] on span "Busca" at bounding box center [237, 437] width 39 height 39
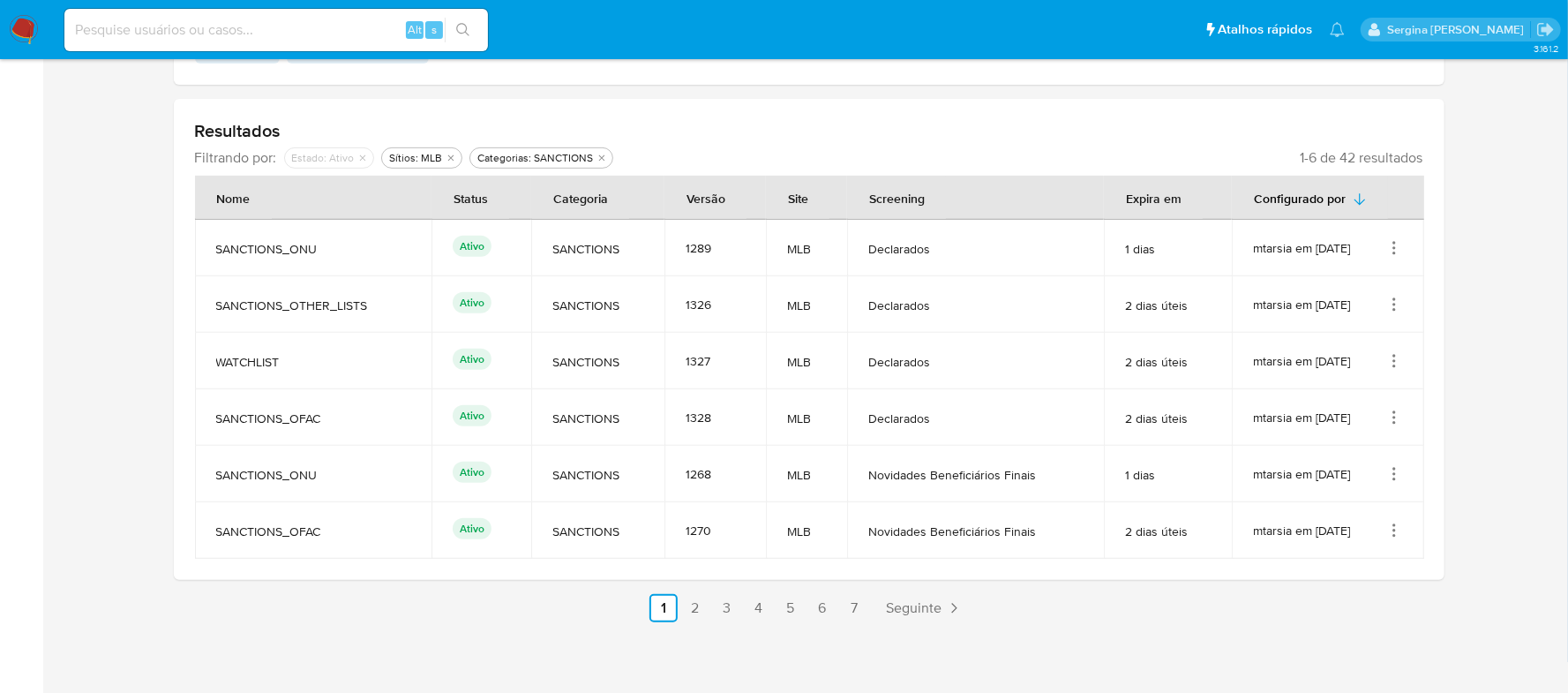
scroll to position [465, 0]
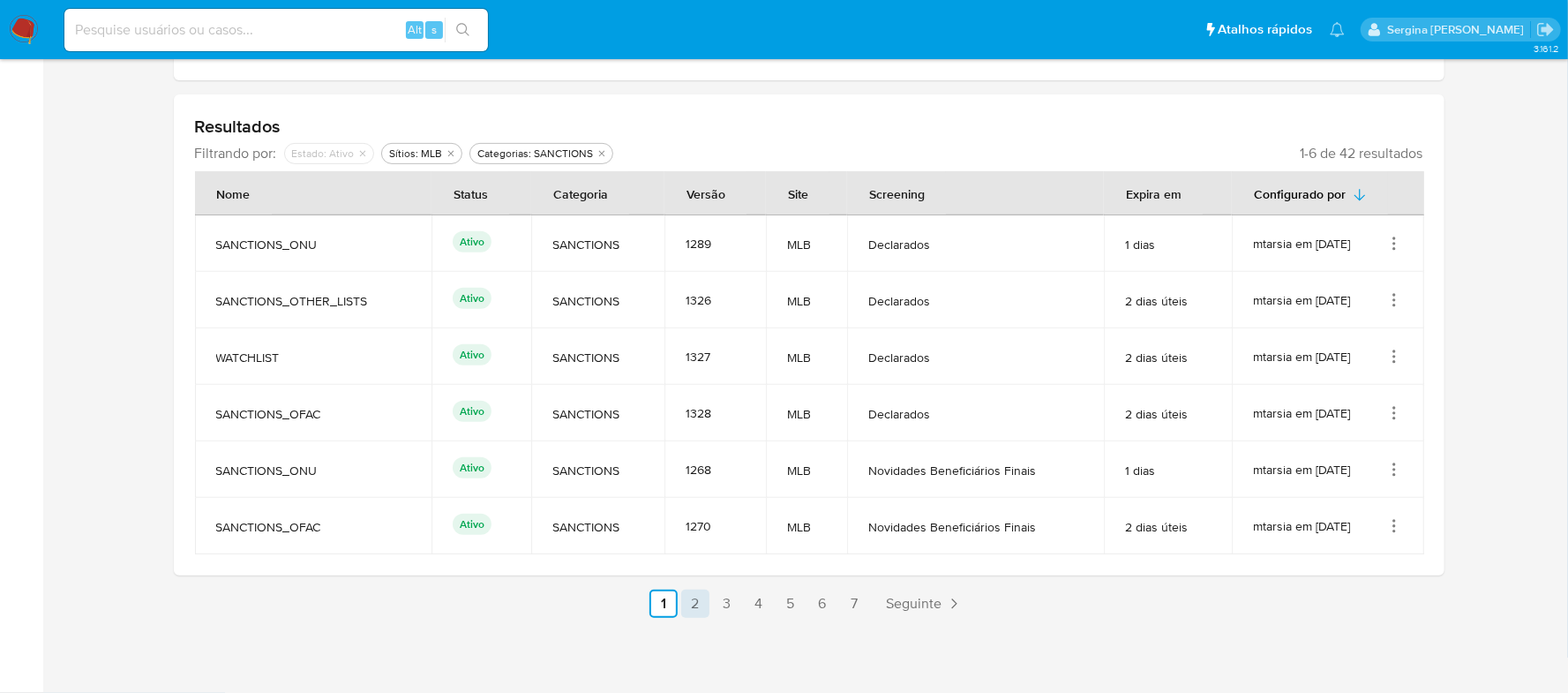
click at [690, 607] on link "2" at bounding box center [695, 603] width 28 height 28
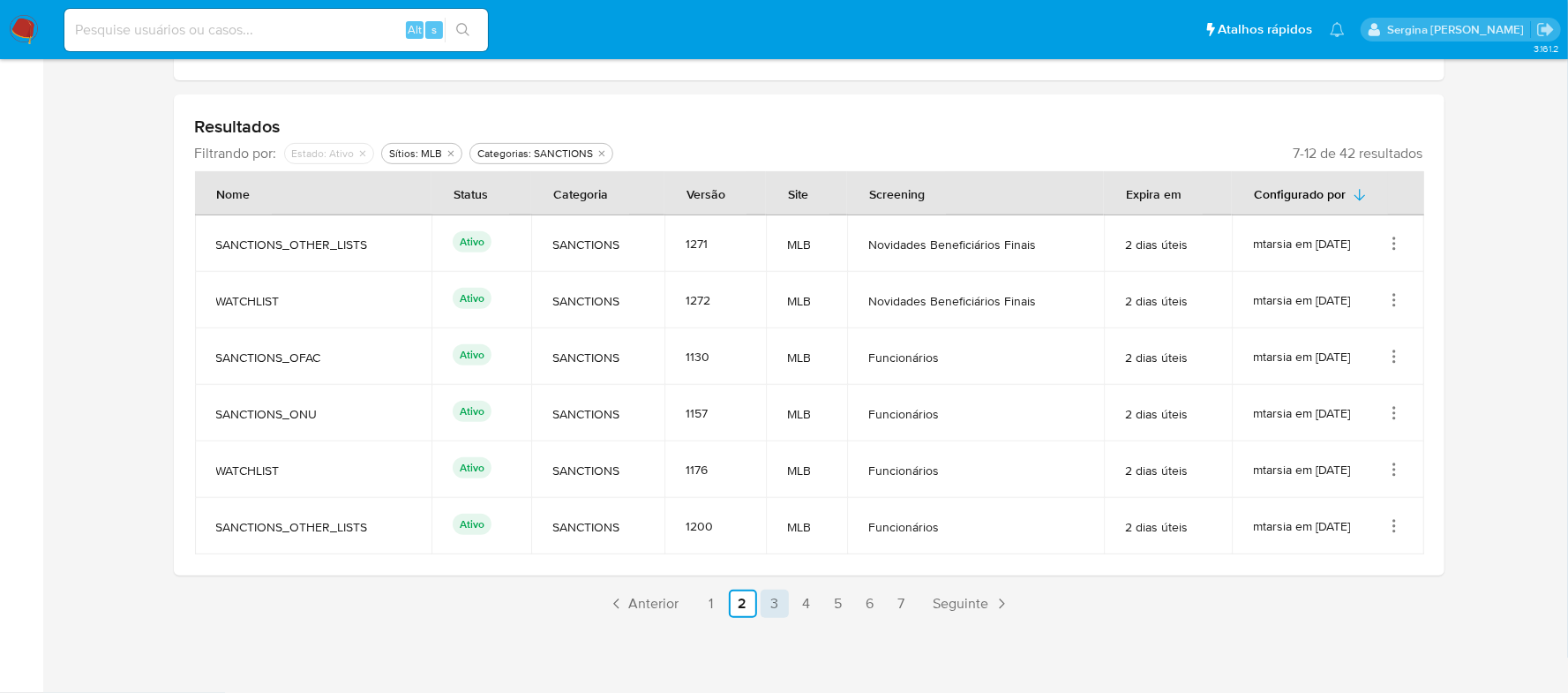
click at [762, 607] on link "3" at bounding box center [774, 603] width 28 height 28
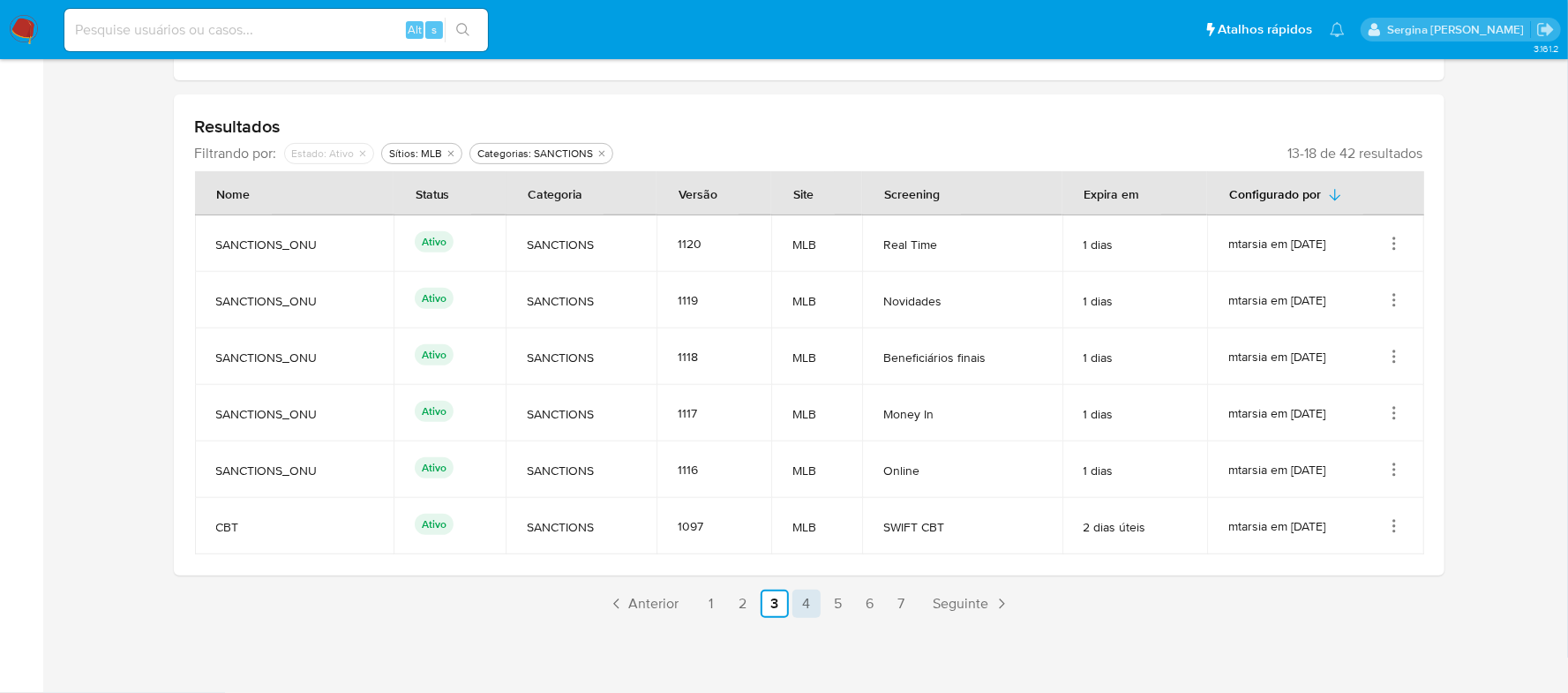
click at [799, 603] on link "4" at bounding box center [806, 603] width 28 height 28
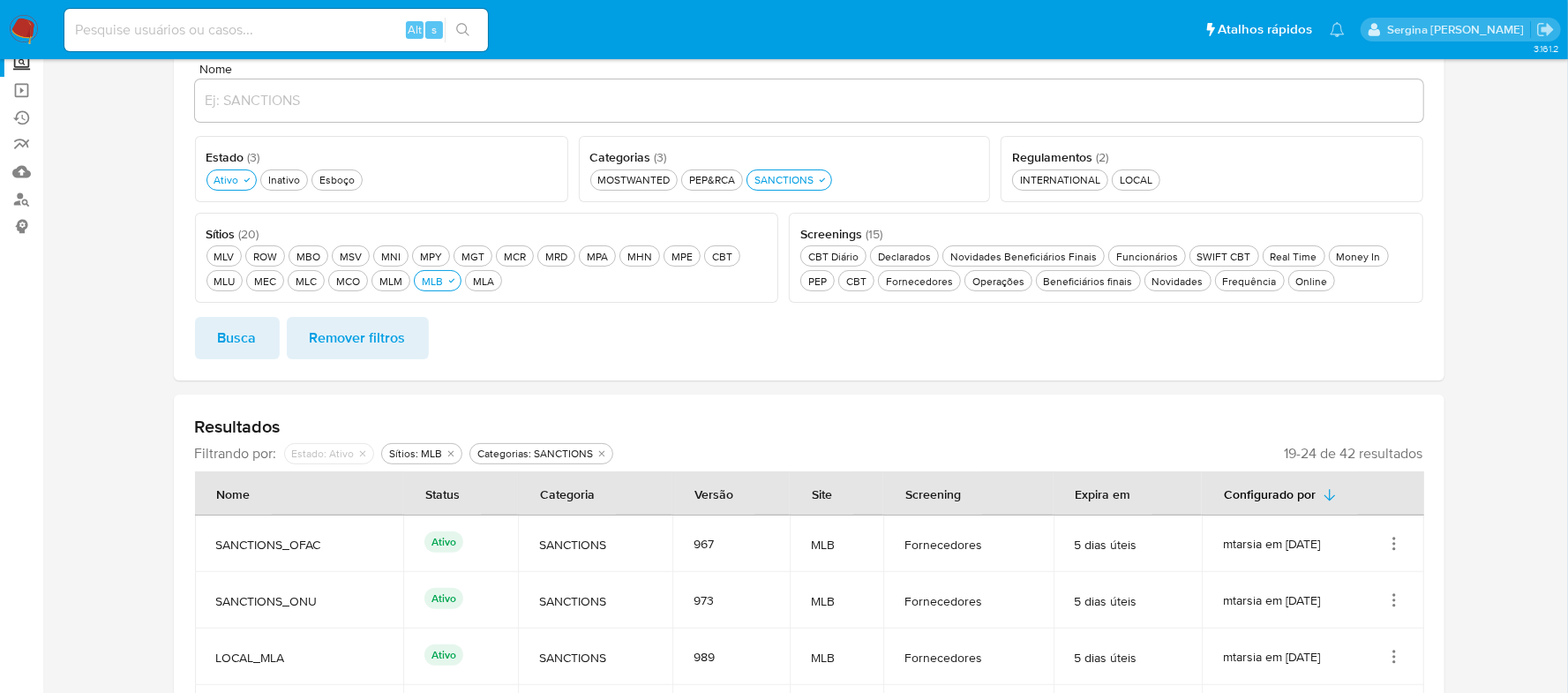
scroll to position [0, 0]
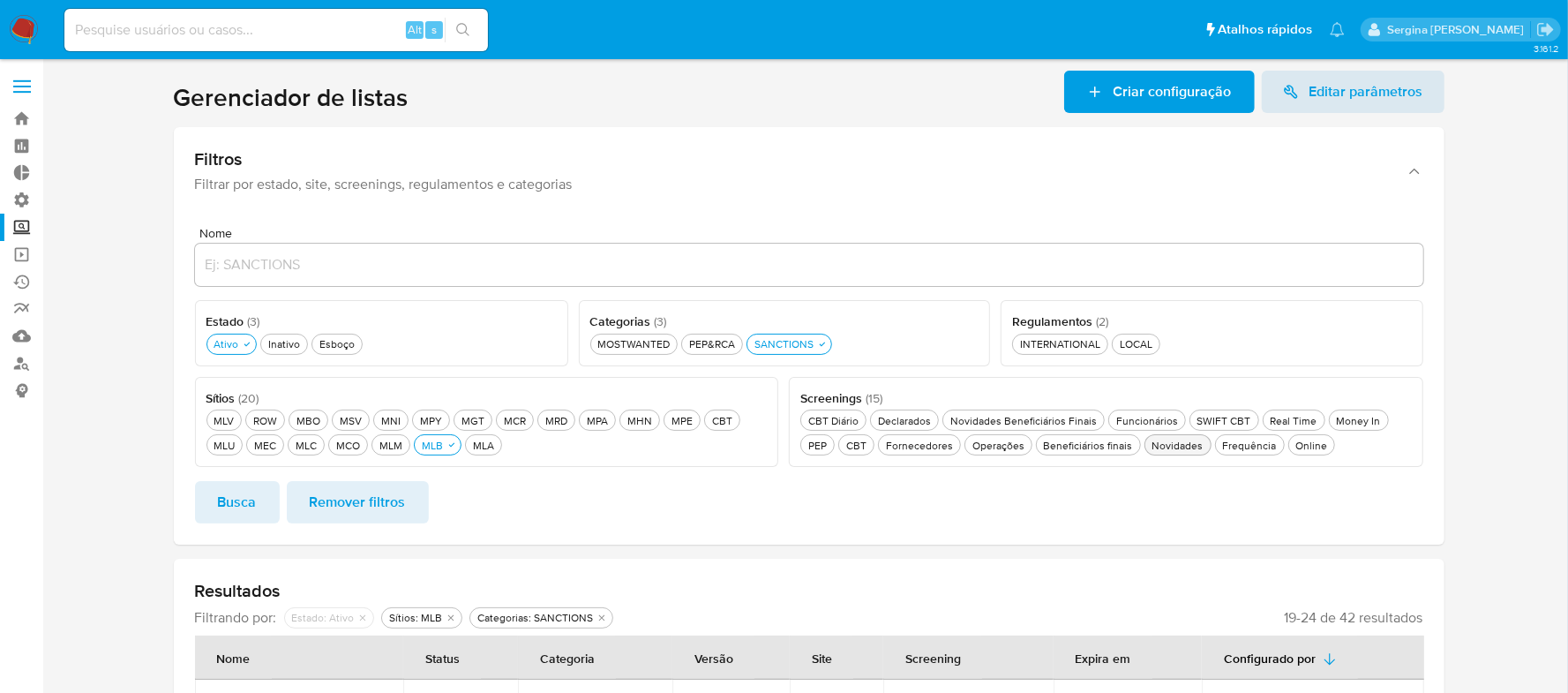
click at [1179, 450] on div "Novidades Novidades" at bounding box center [1178, 445] width 58 height 15
click at [1246, 450] on div "Frequência Frequência" at bounding box center [1261, 445] width 61 height 15
click at [1328, 450] on div "Online Online" at bounding box center [1334, 445] width 39 height 15
click at [1292, 421] on div "Real Time Real Time" at bounding box center [1294, 421] width 54 height 15
click at [1346, 421] on div "Money In Money In" at bounding box center [1369, 421] width 51 height 15
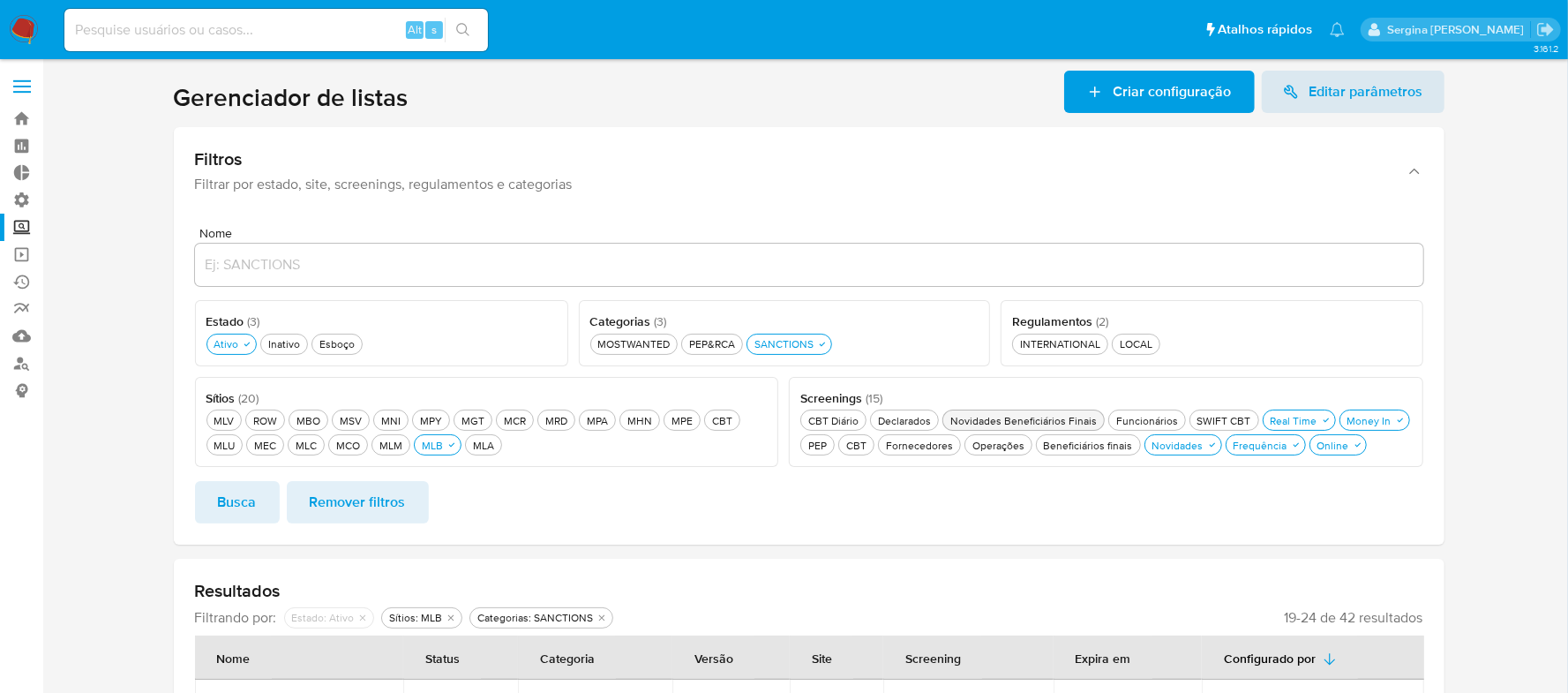
click at [1050, 420] on div "Novidades Beneficiários Finais Novidades Beneficiários Finais" at bounding box center [1023, 421] width 153 height 15
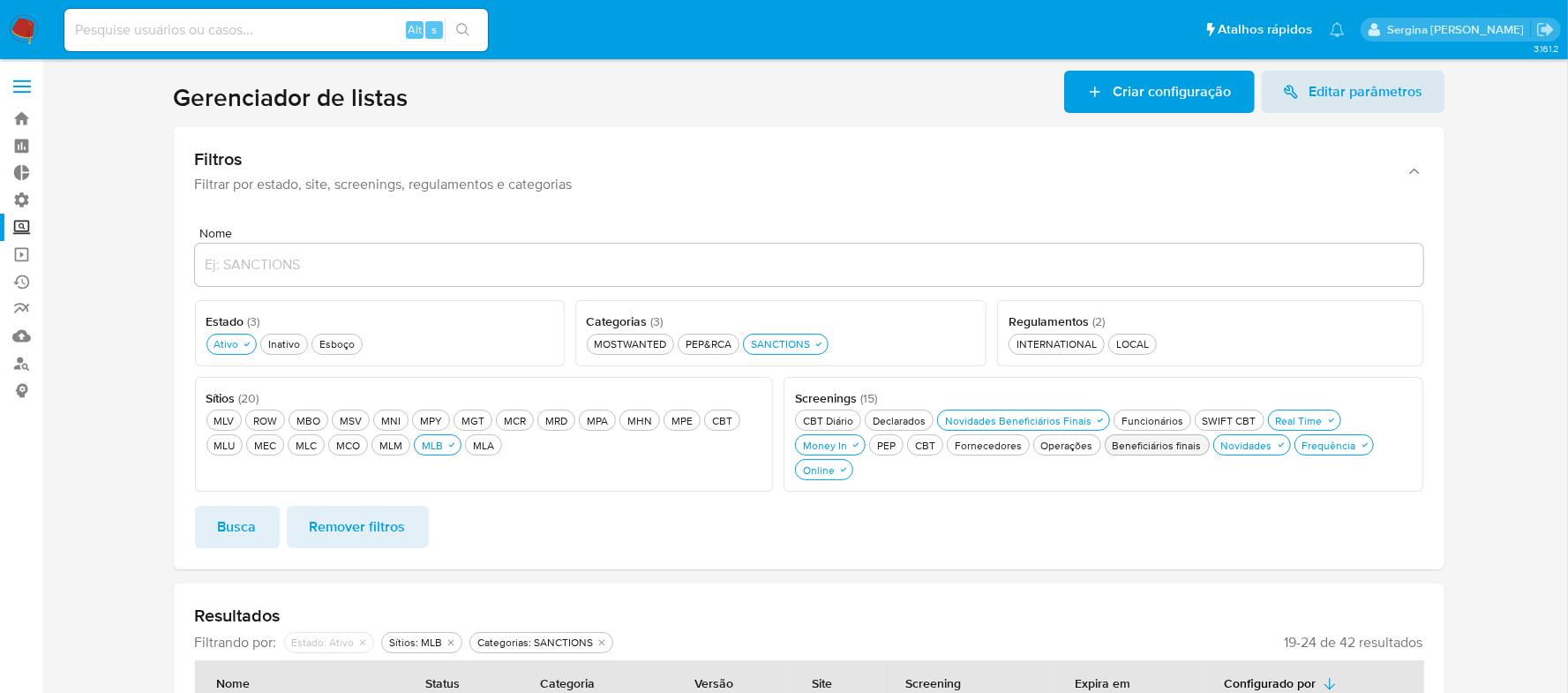
click at [1109, 448] on div "Beneficiários finais Beneficiários finais" at bounding box center [1157, 445] width 96 height 15
click at [215, 509] on button "Busca" at bounding box center [237, 527] width 85 height 42
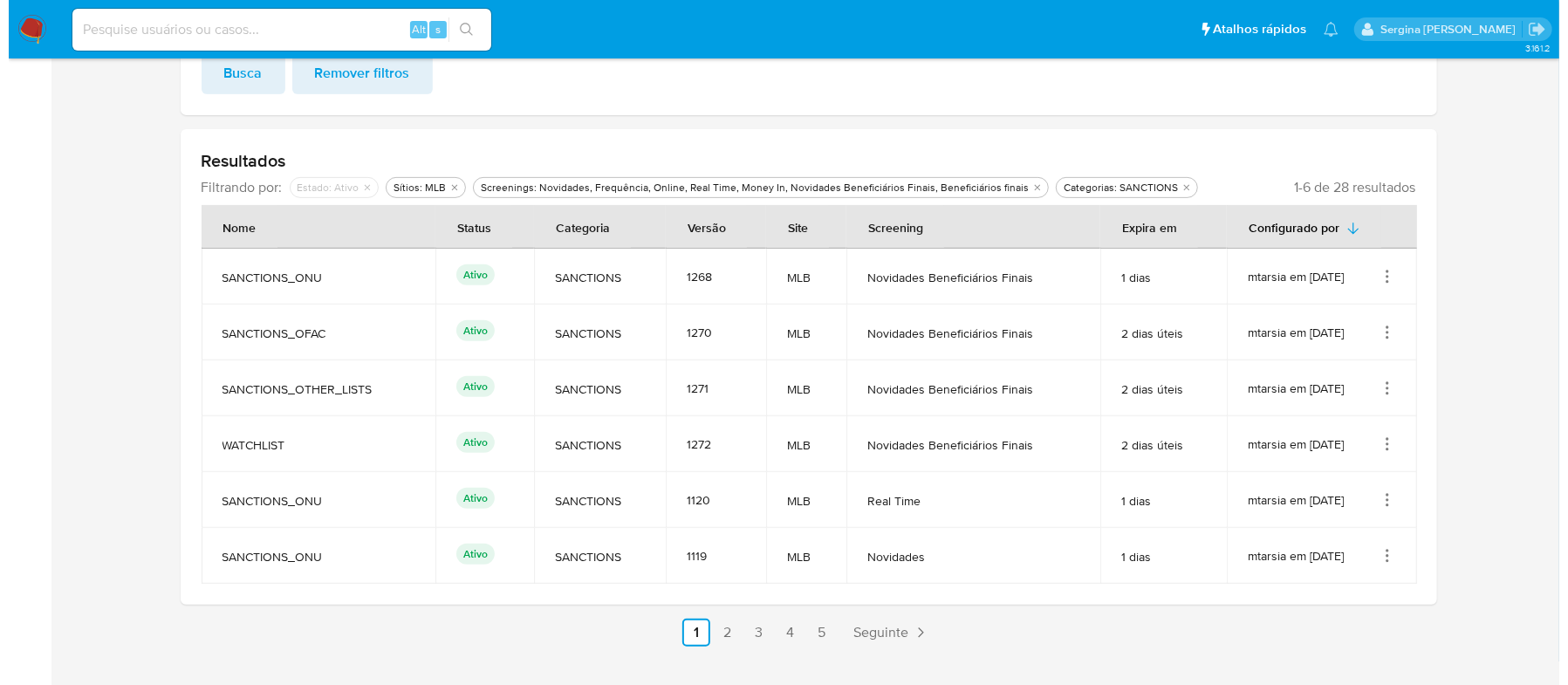
scroll to position [459, 0]
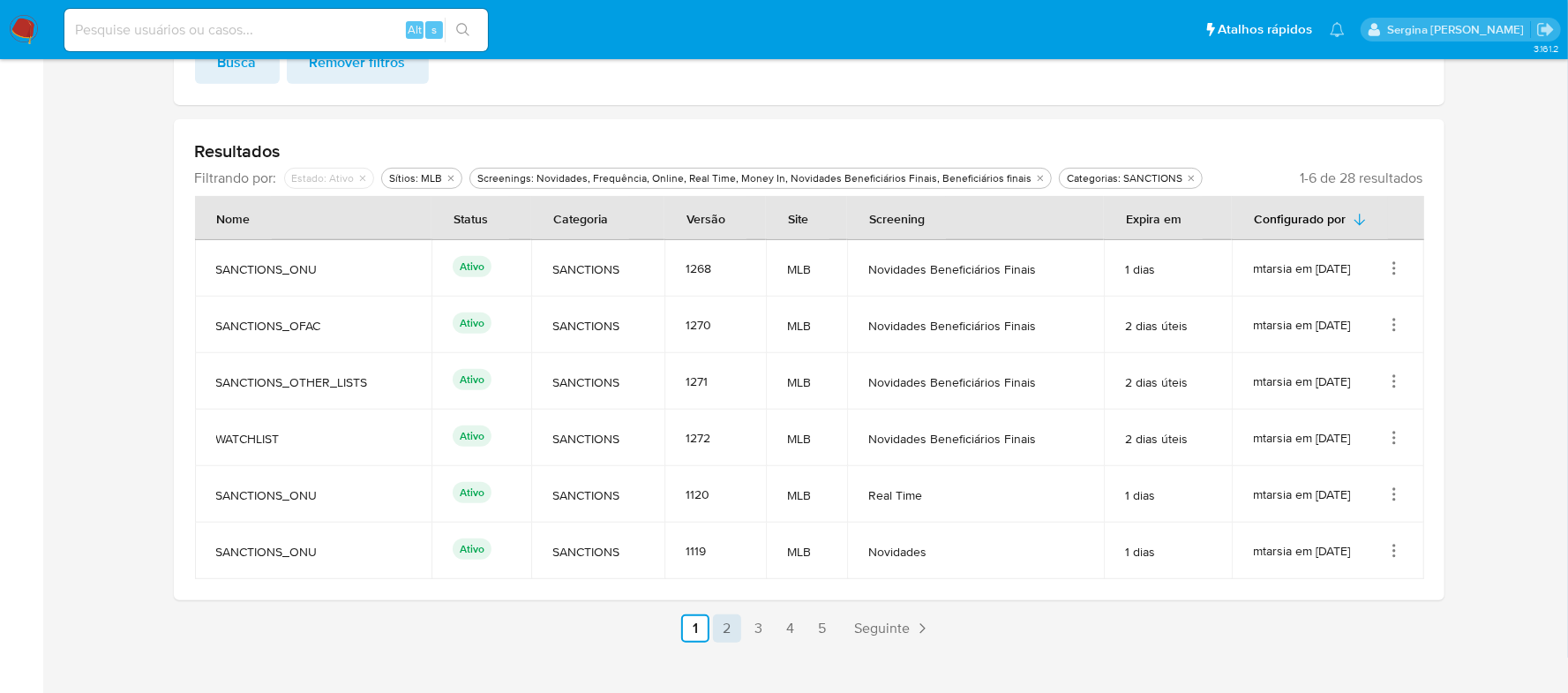
click at [732, 614] on link "2" at bounding box center [727, 627] width 28 height 28
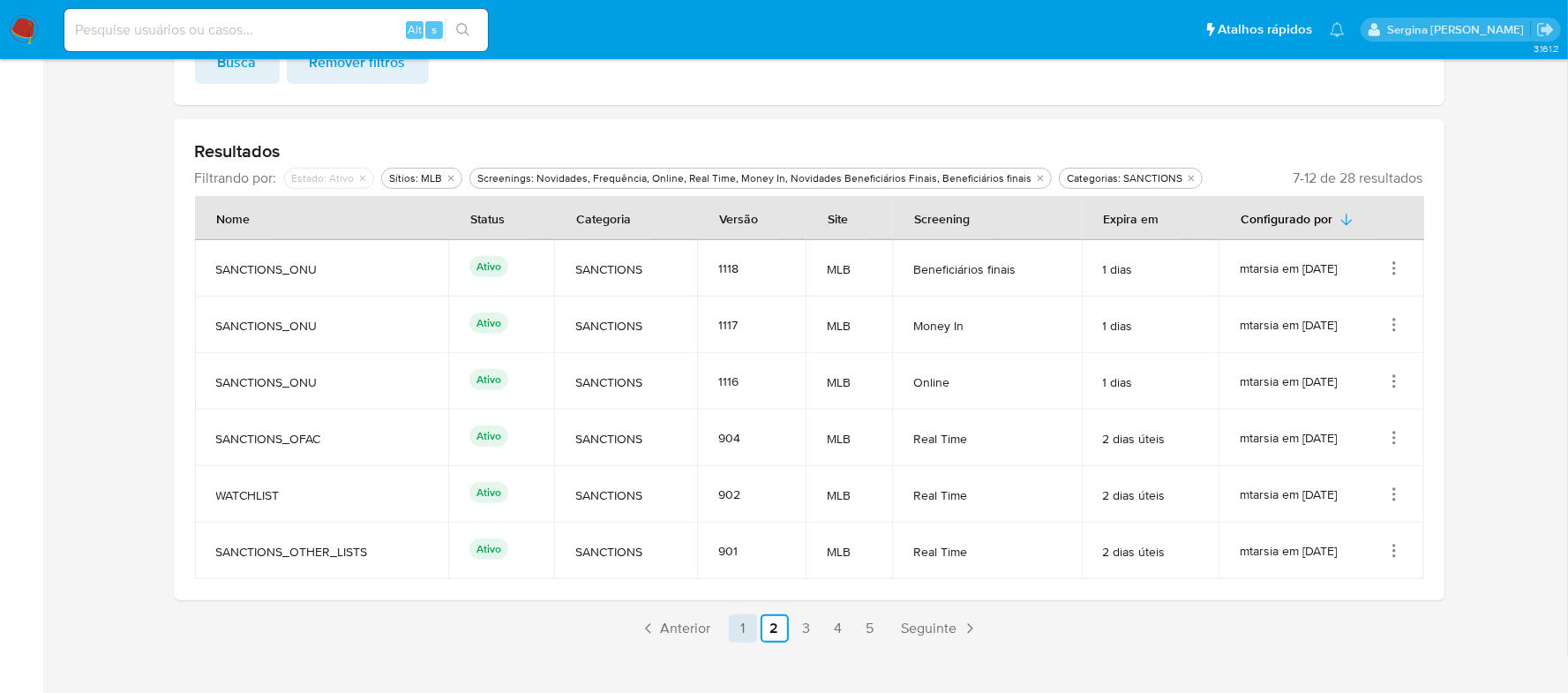
click at [747, 614] on link "1" at bounding box center [742, 627] width 28 height 28
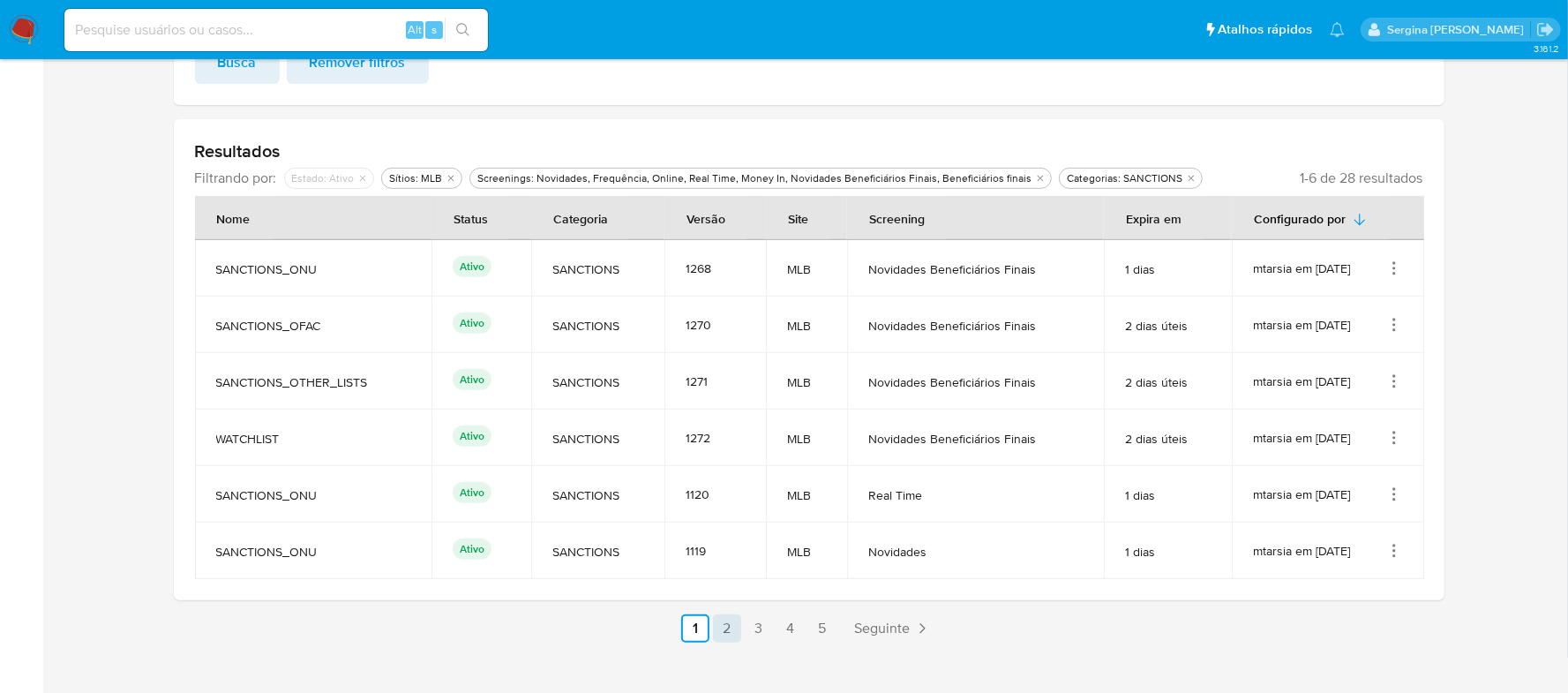
click at [722, 614] on link "2" at bounding box center [727, 627] width 28 height 28
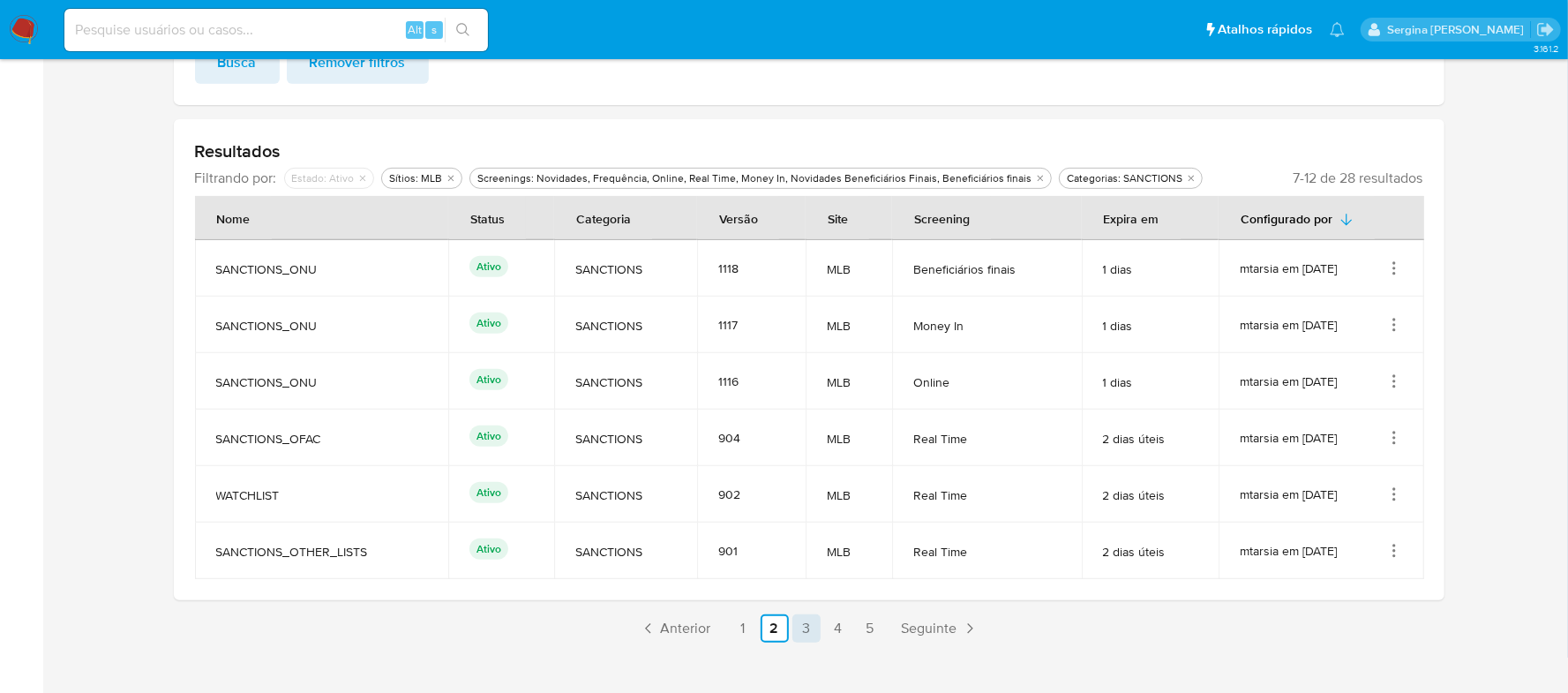
click at [809, 614] on link "3" at bounding box center [806, 627] width 28 height 28
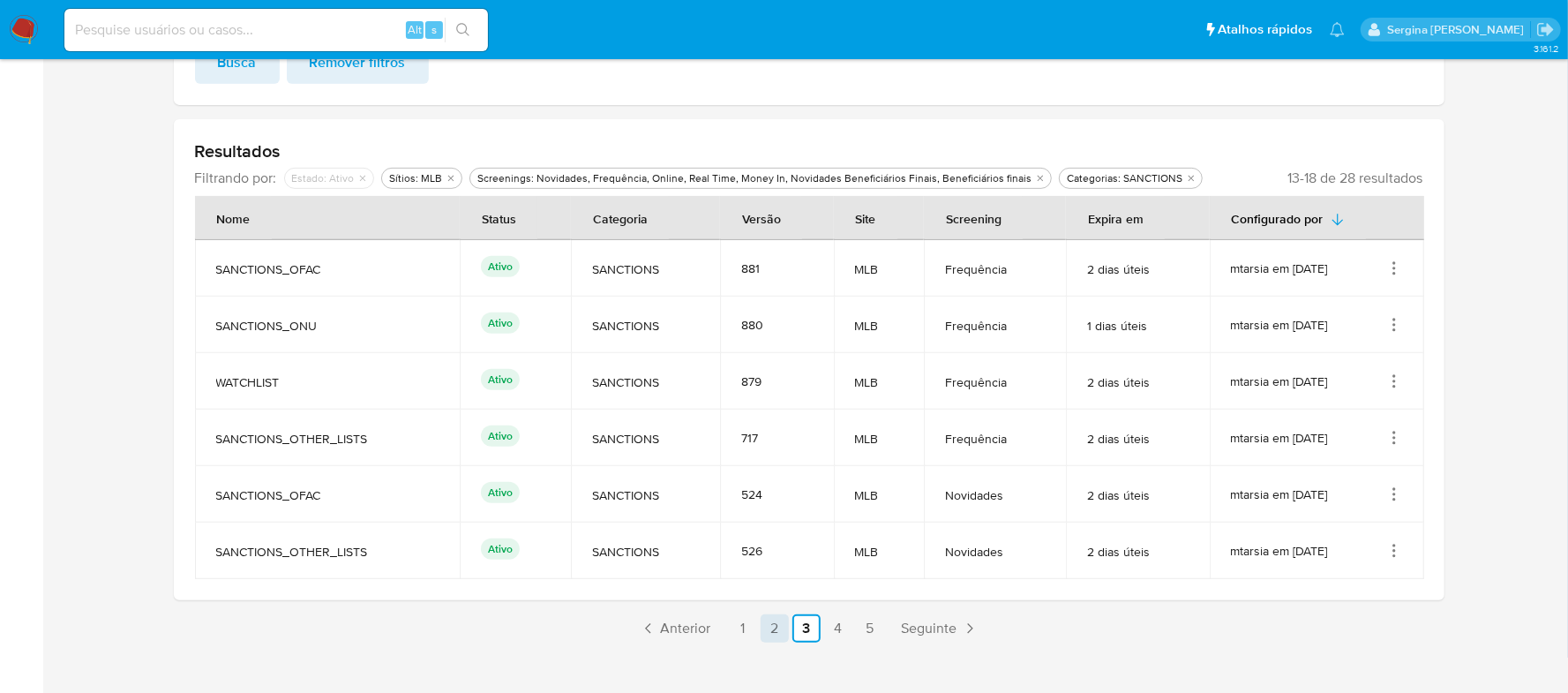
click at [778, 614] on link "2" at bounding box center [774, 627] width 28 height 28
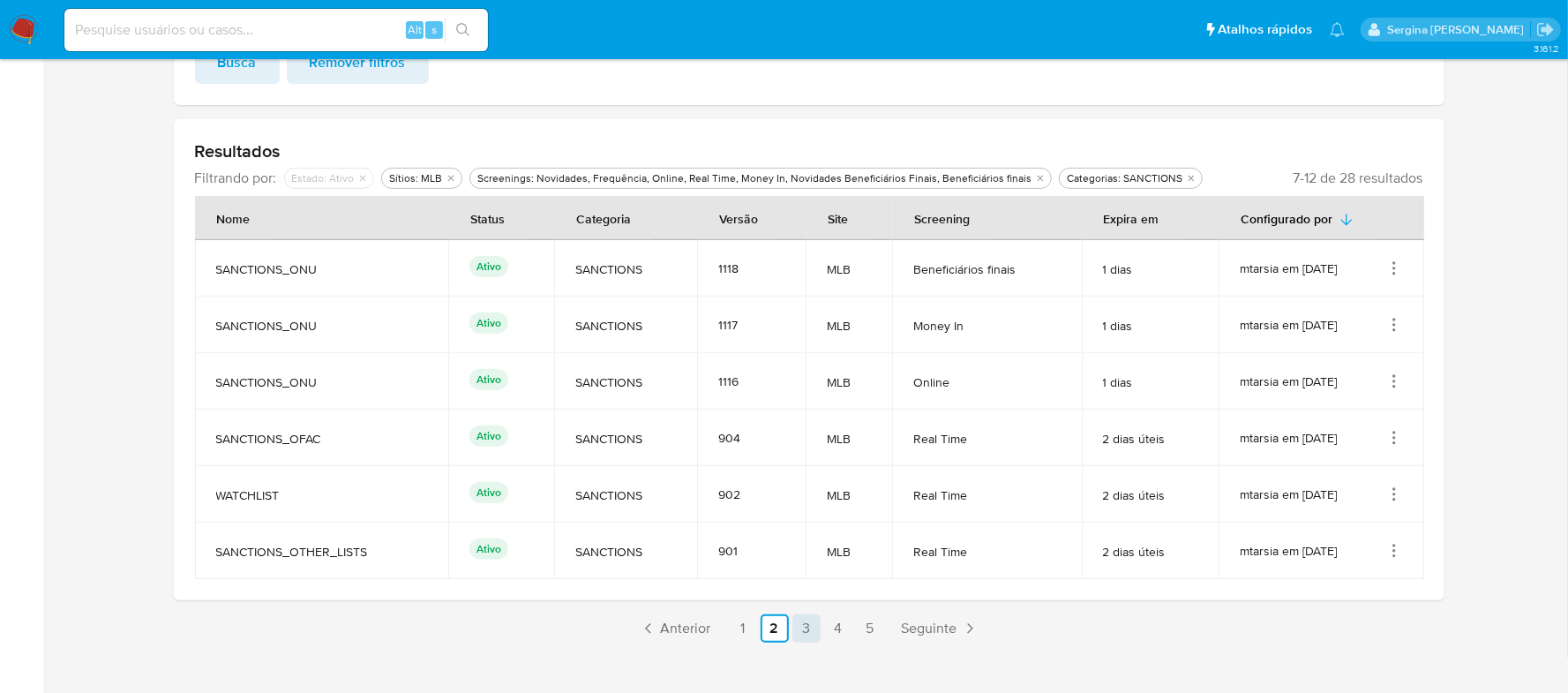
click at [806, 614] on link "3" at bounding box center [806, 627] width 28 height 28
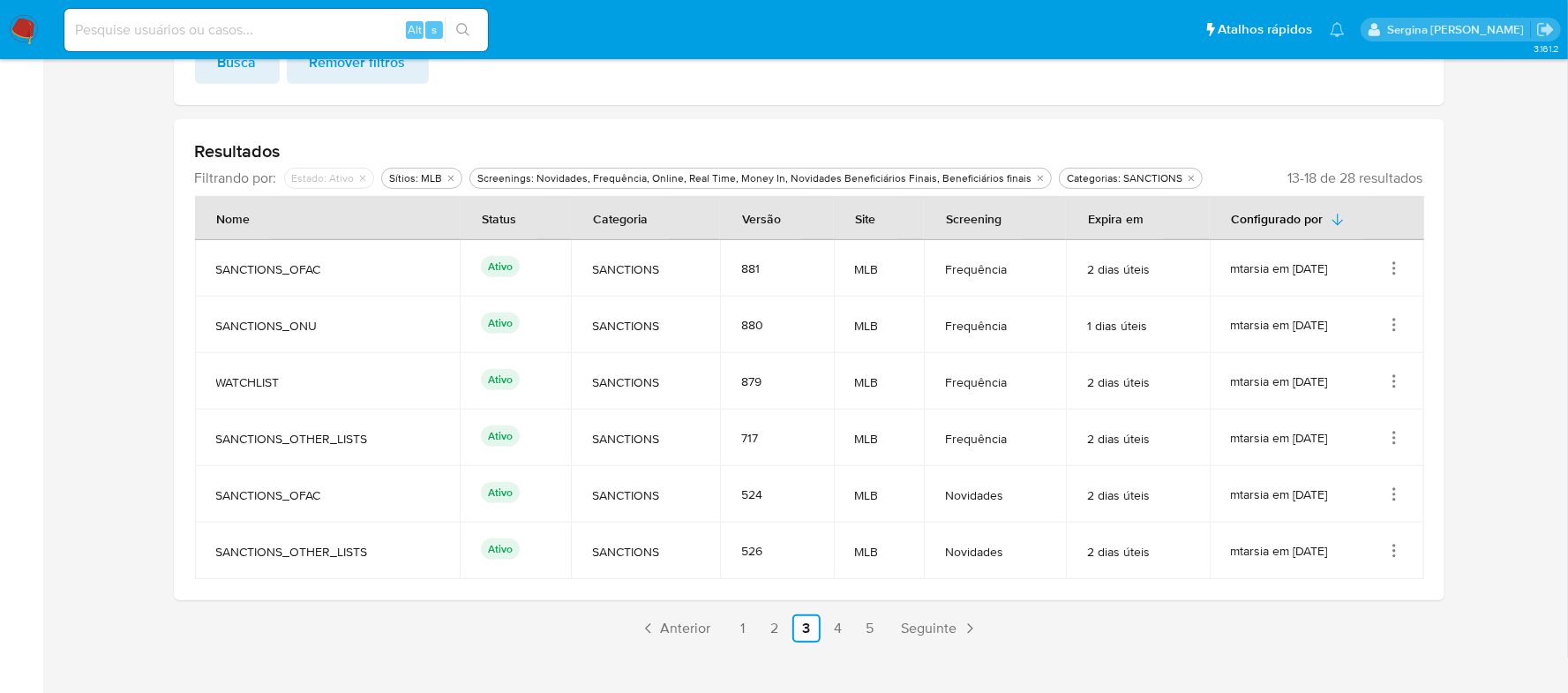
click at [1392, 259] on icon "Ações" at bounding box center [1395, 268] width 17 height 17
click at [1320, 294] on button "Ver detalhes" at bounding box center [1323, 310] width 159 height 47
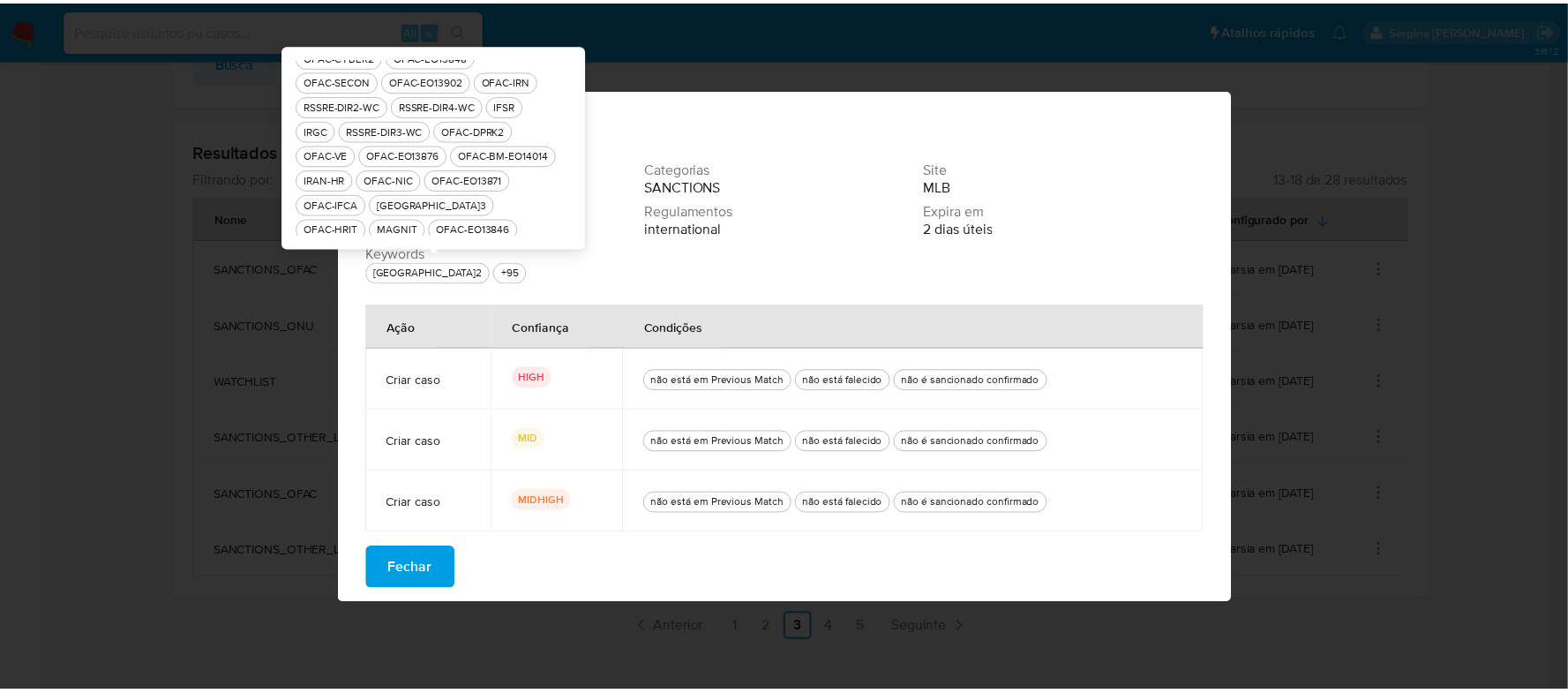
scroll to position [735, 0]
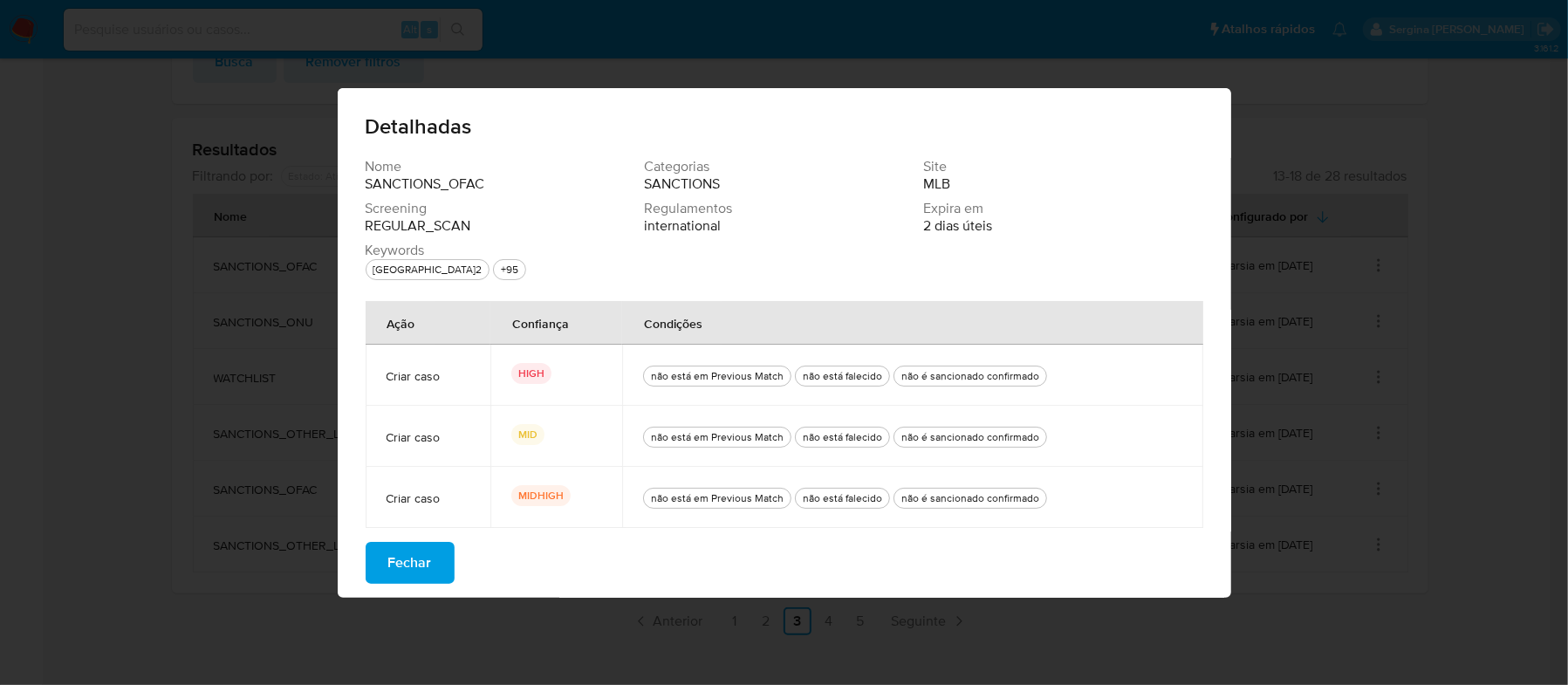
click at [447, 559] on button "Fechar" at bounding box center [410, 563] width 89 height 42
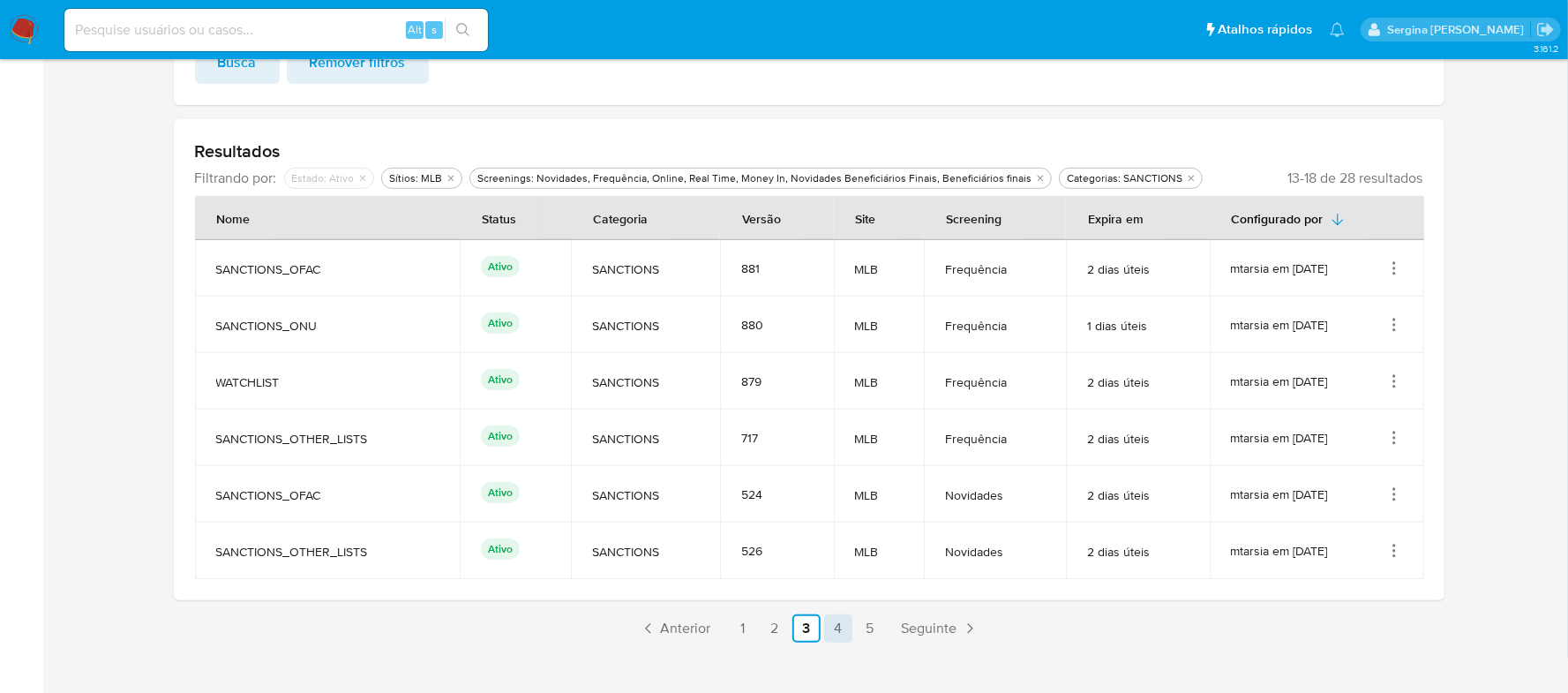
click at [838, 614] on link "4" at bounding box center [837, 627] width 28 height 28
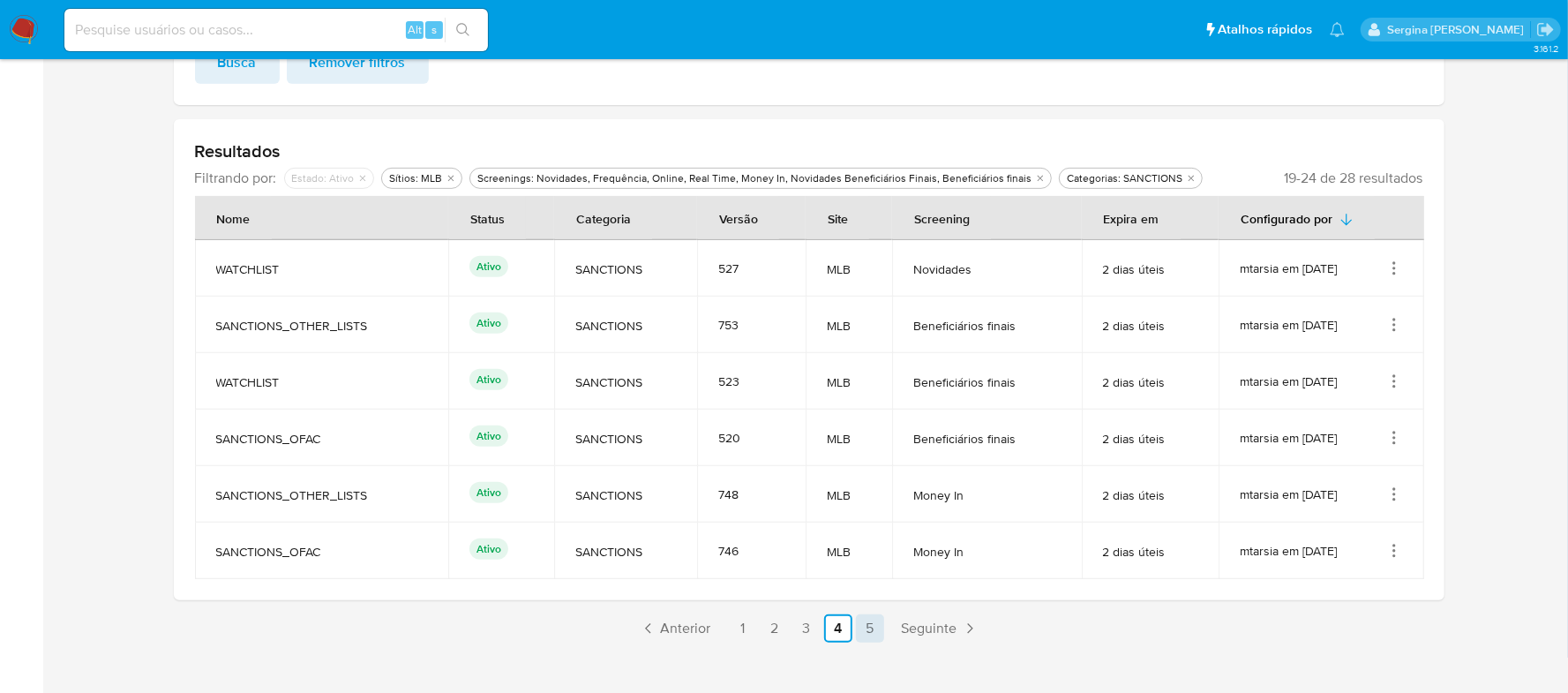
click at [864, 614] on link "5" at bounding box center [869, 627] width 28 height 28
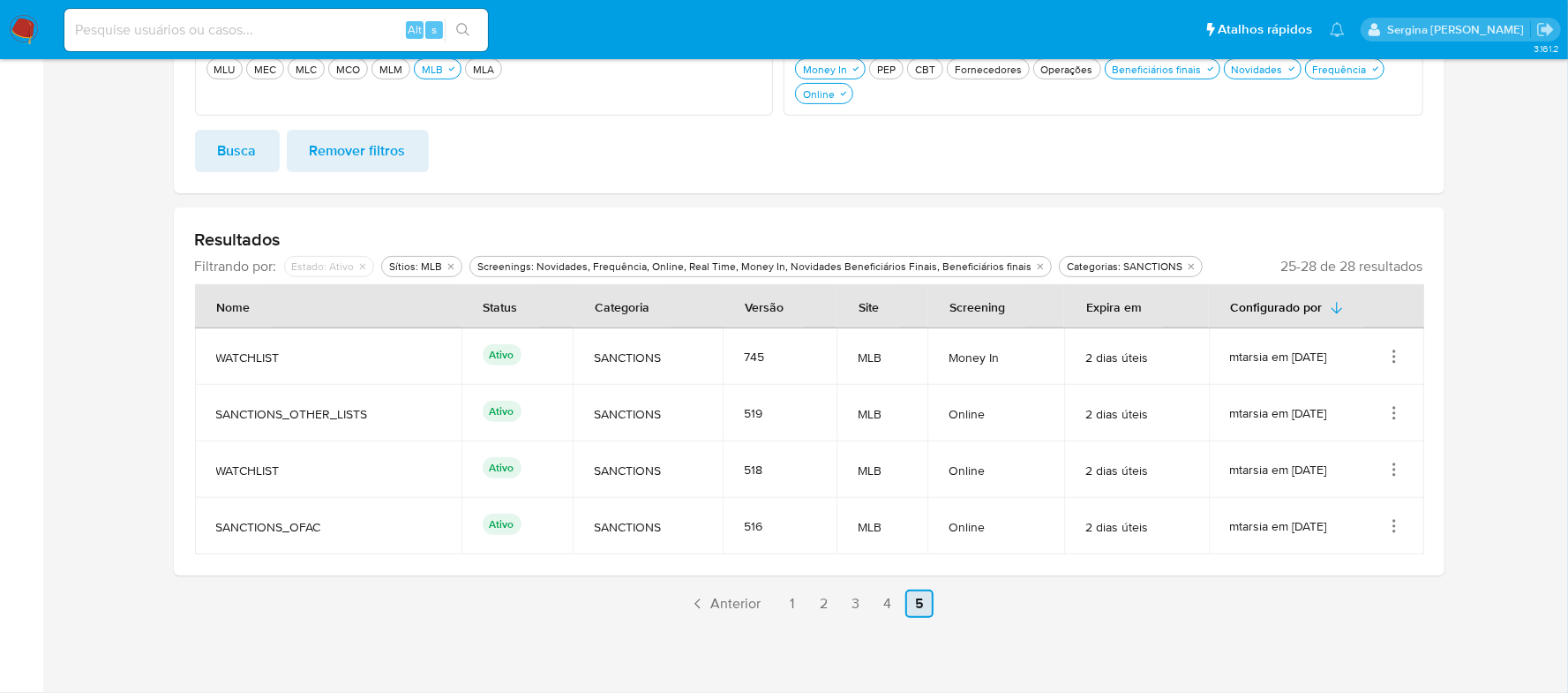
scroll to position [351, 0]
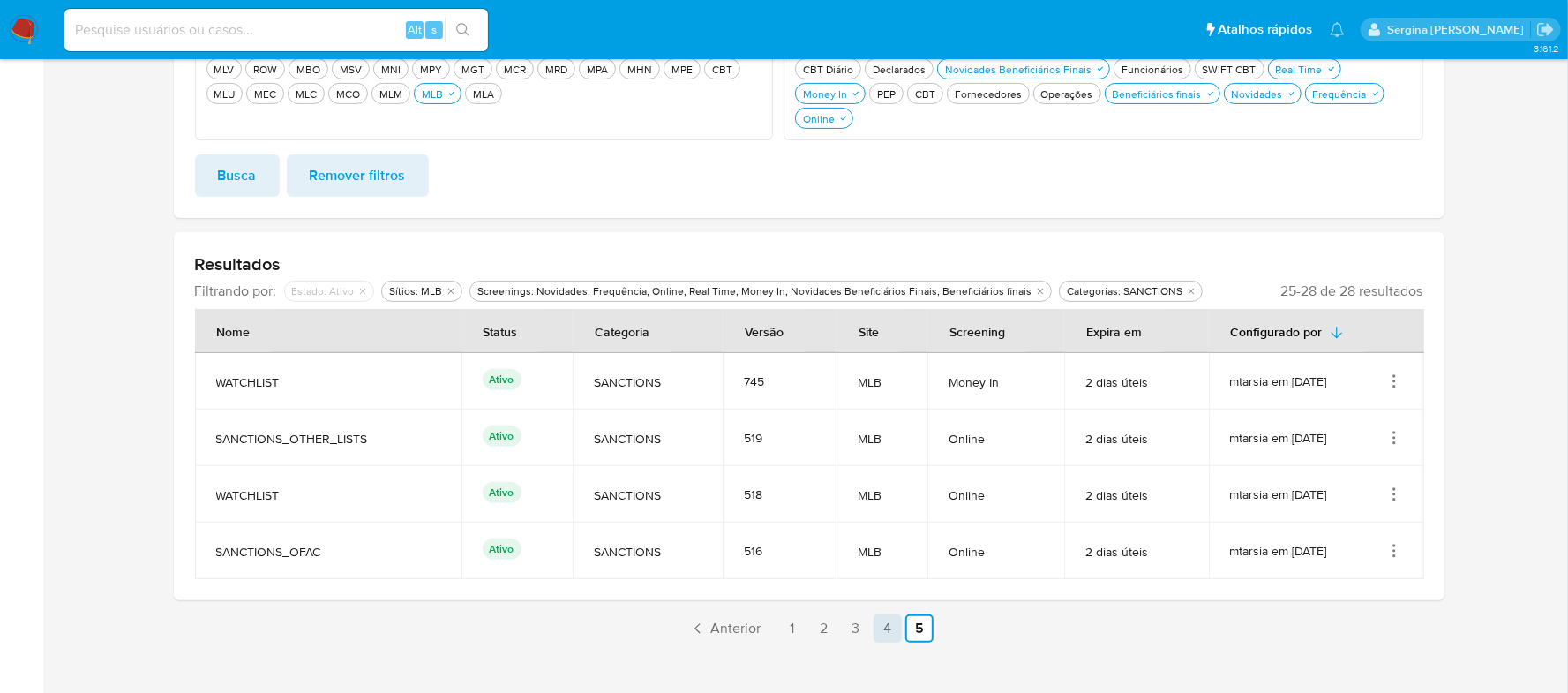
click at [890, 614] on link "4" at bounding box center [888, 627] width 28 height 28
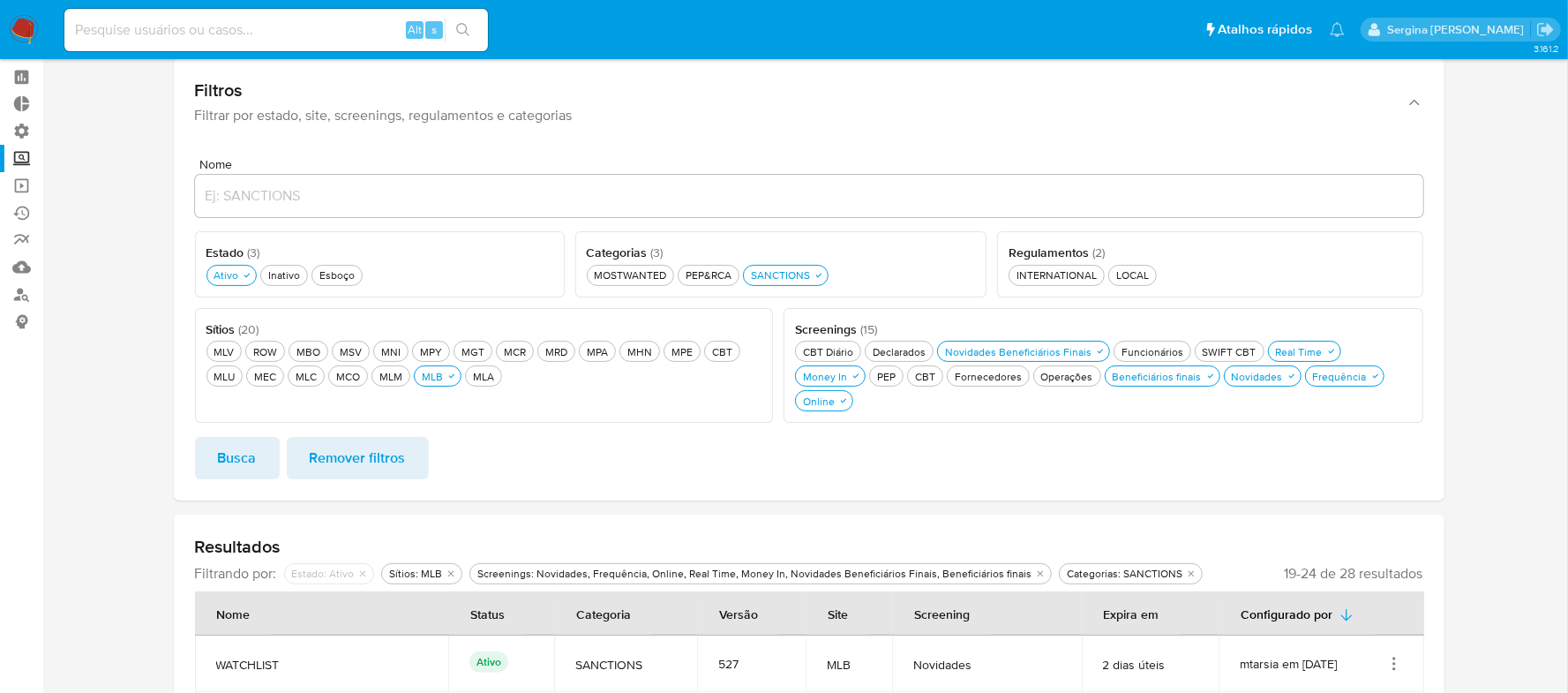
scroll to position [0, 0]
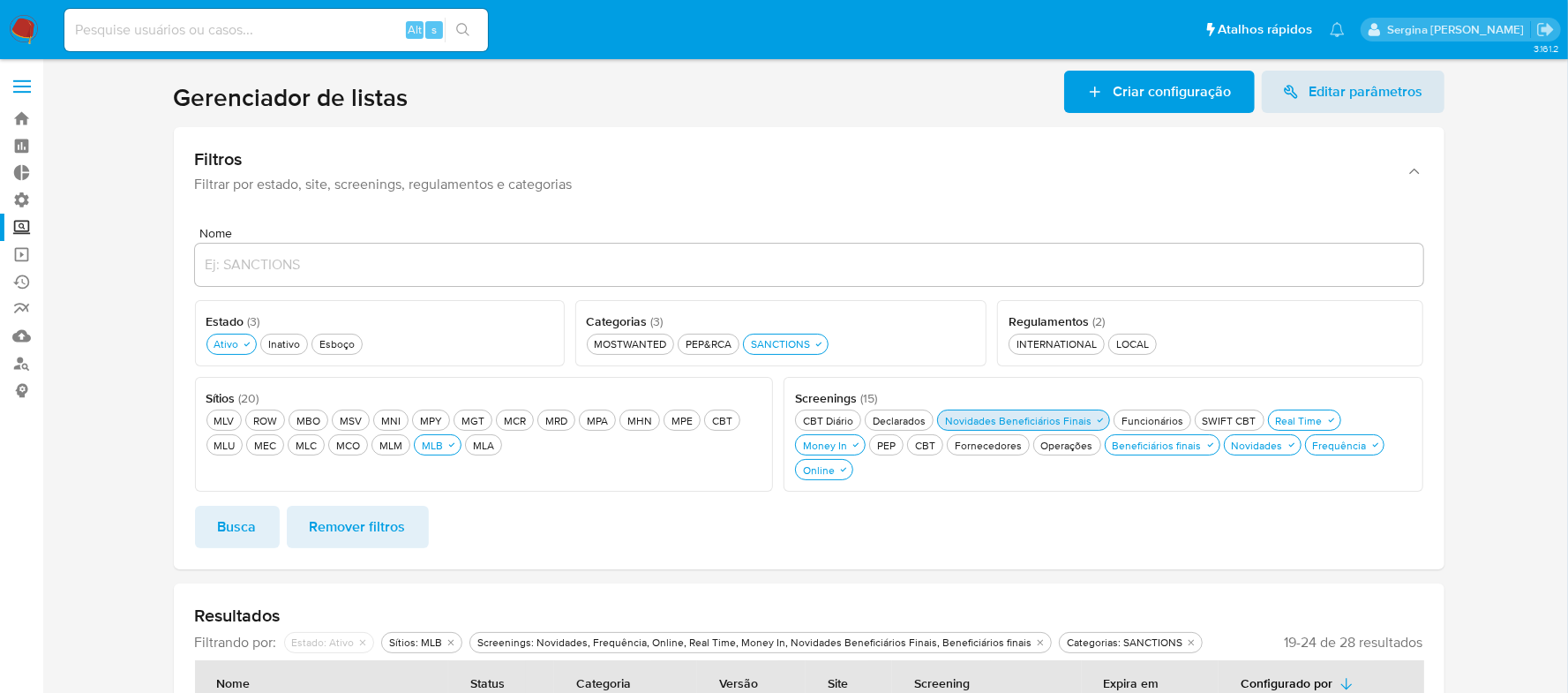
click at [1024, 418] on div "Novidades Beneficiários Finais Novidades Beneficiários Finais" at bounding box center [1018, 421] width 153 height 15
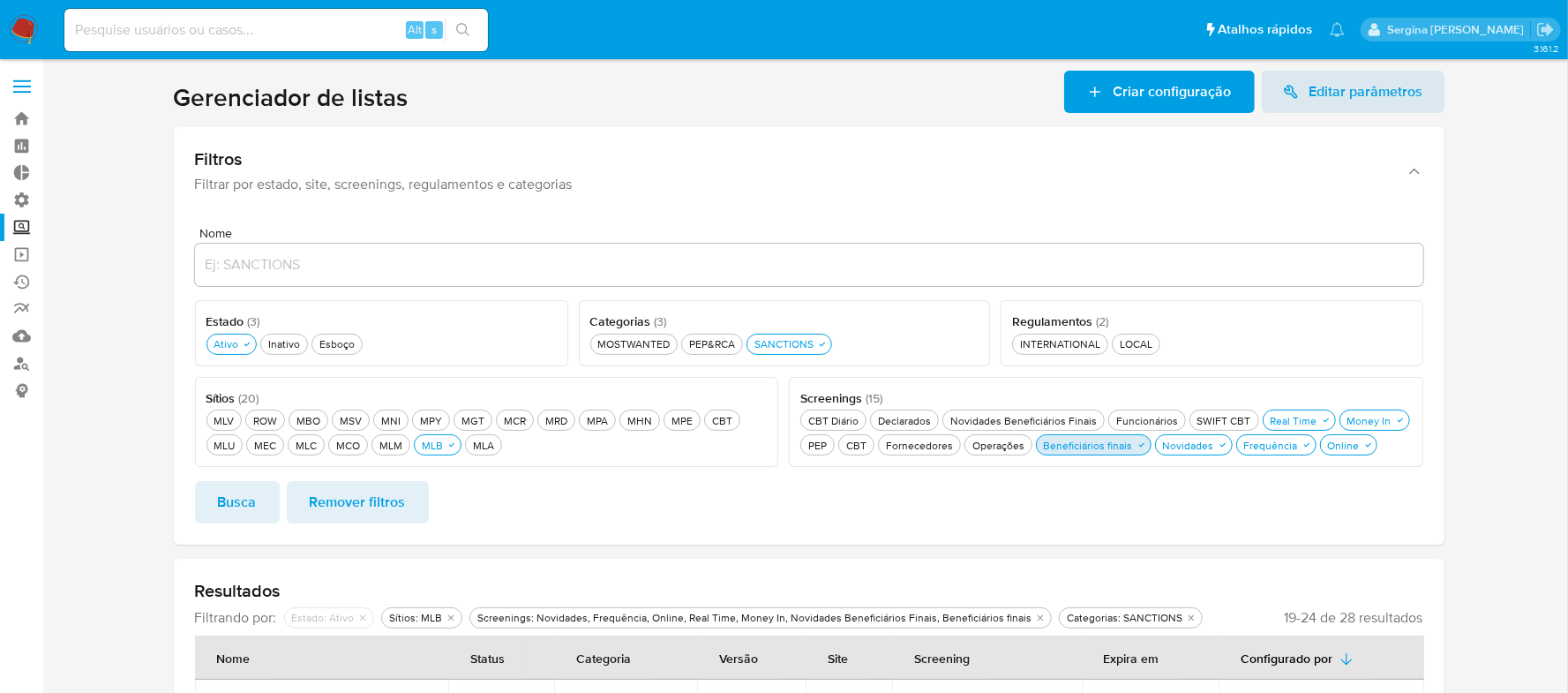
click at [1091, 448] on div "Beneficiários finais Beneficiários finais" at bounding box center [1089, 445] width 96 height 15
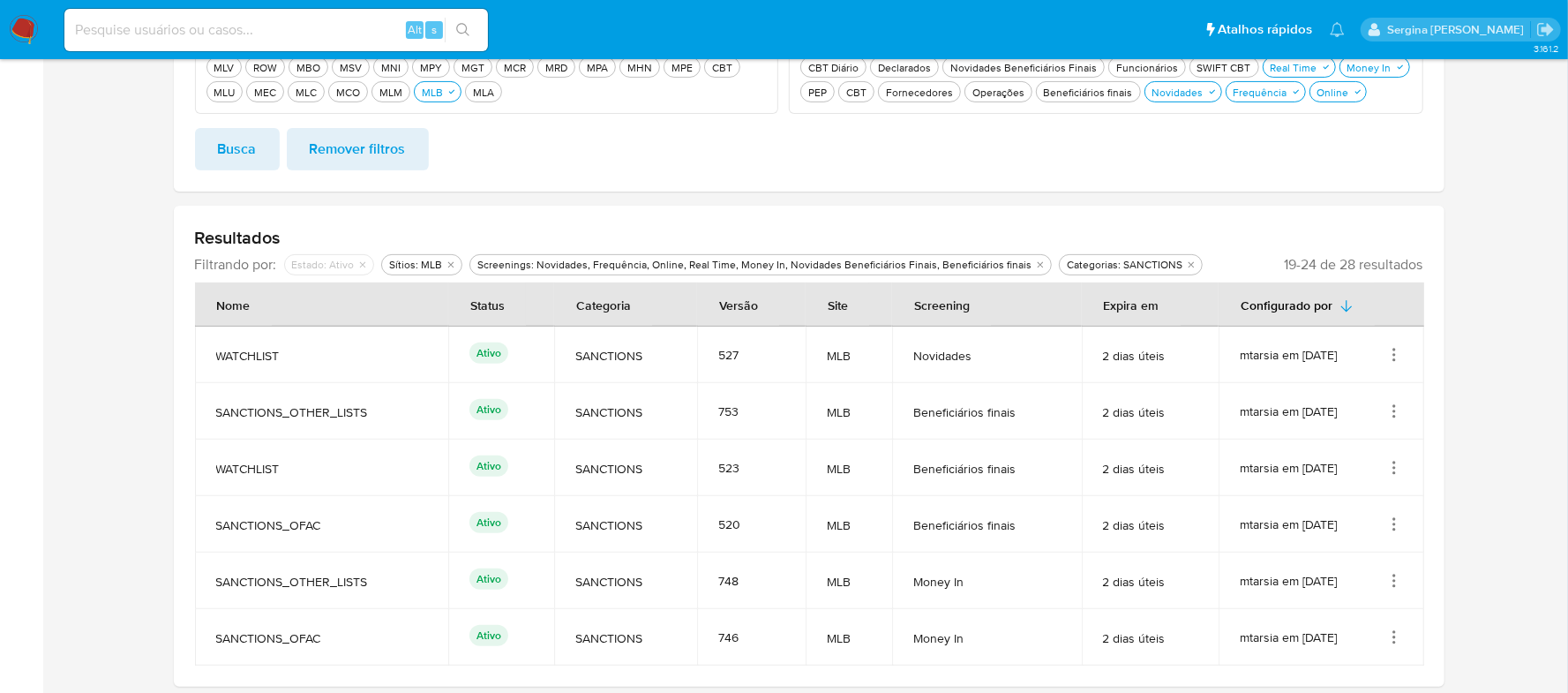
scroll to position [235, 0]
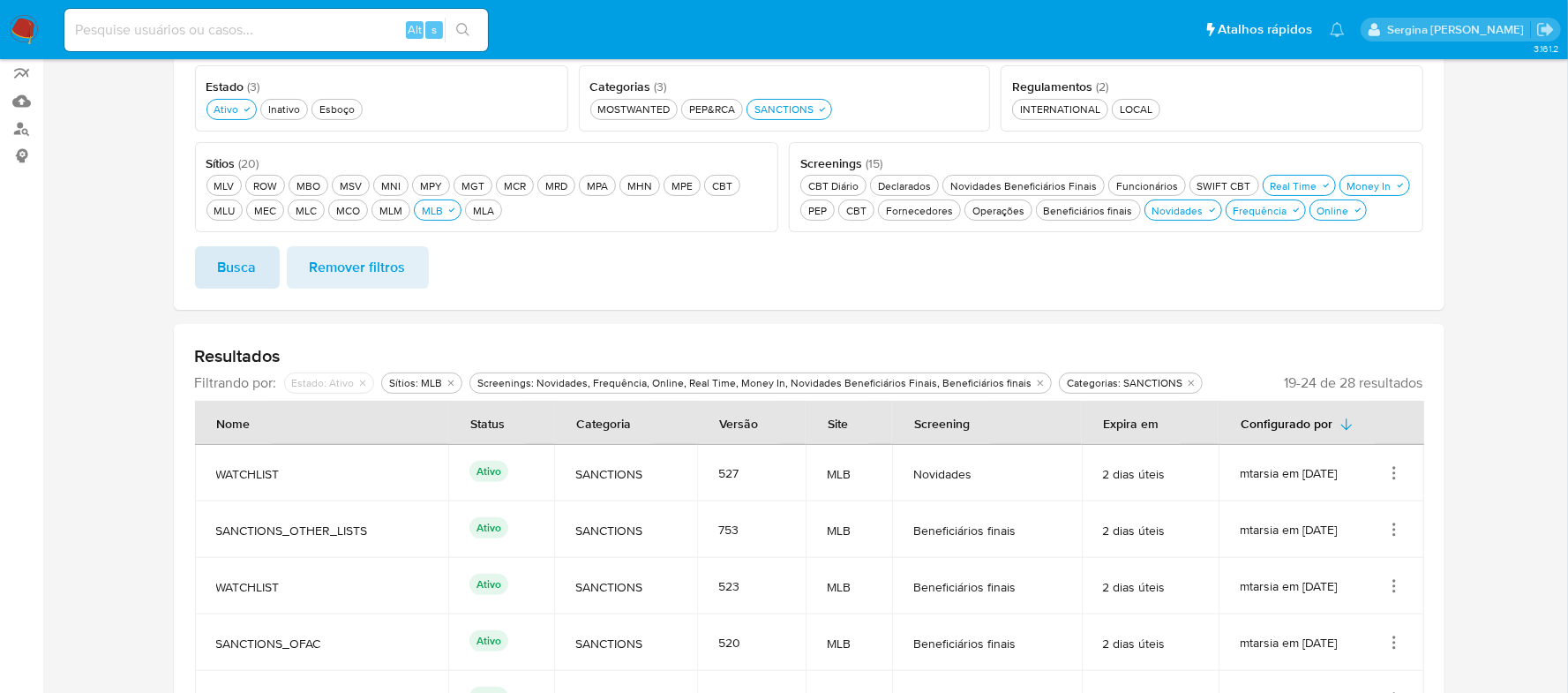
click at [215, 267] on button "Busca" at bounding box center [237, 267] width 85 height 42
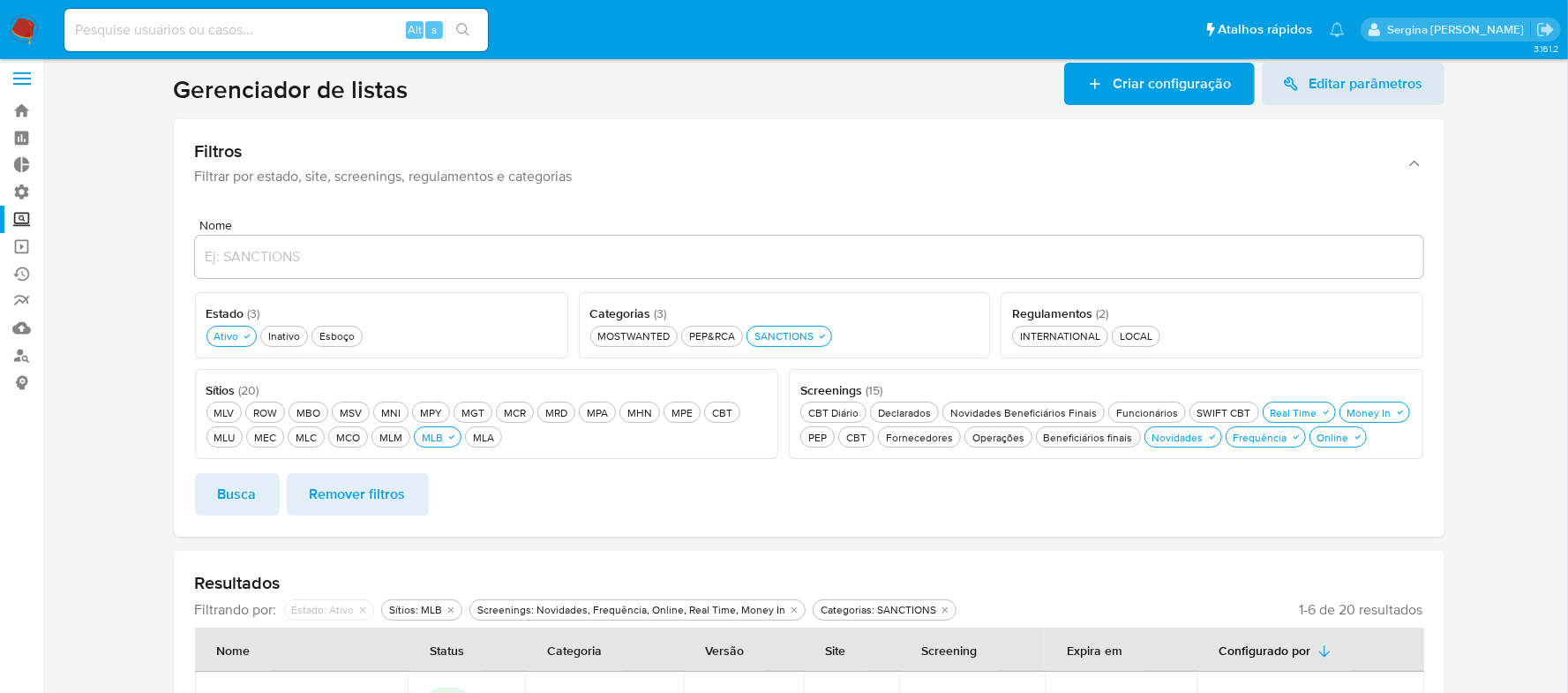
scroll to position [0, 0]
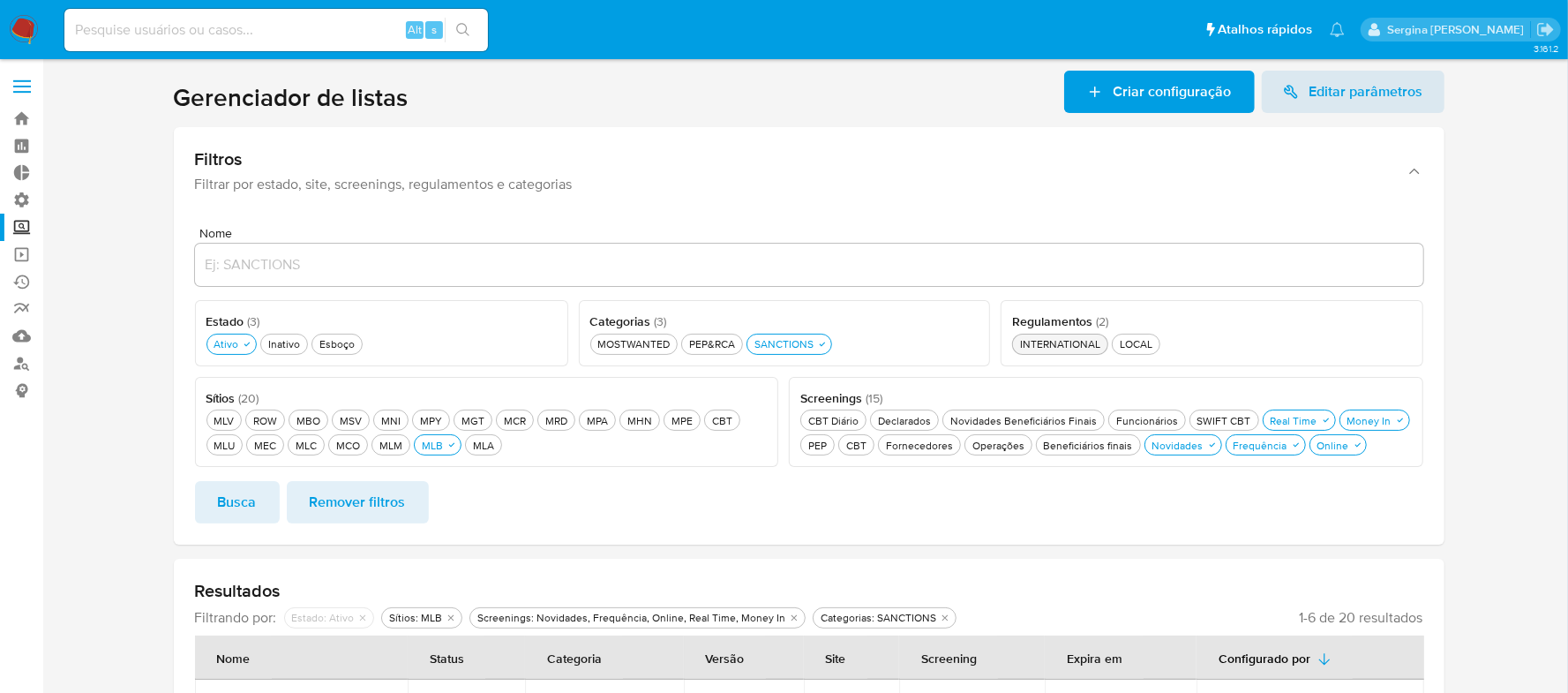
click at [1047, 342] on div "INTERNATIONAL INTERNATIONAL" at bounding box center [1060, 344] width 88 height 15
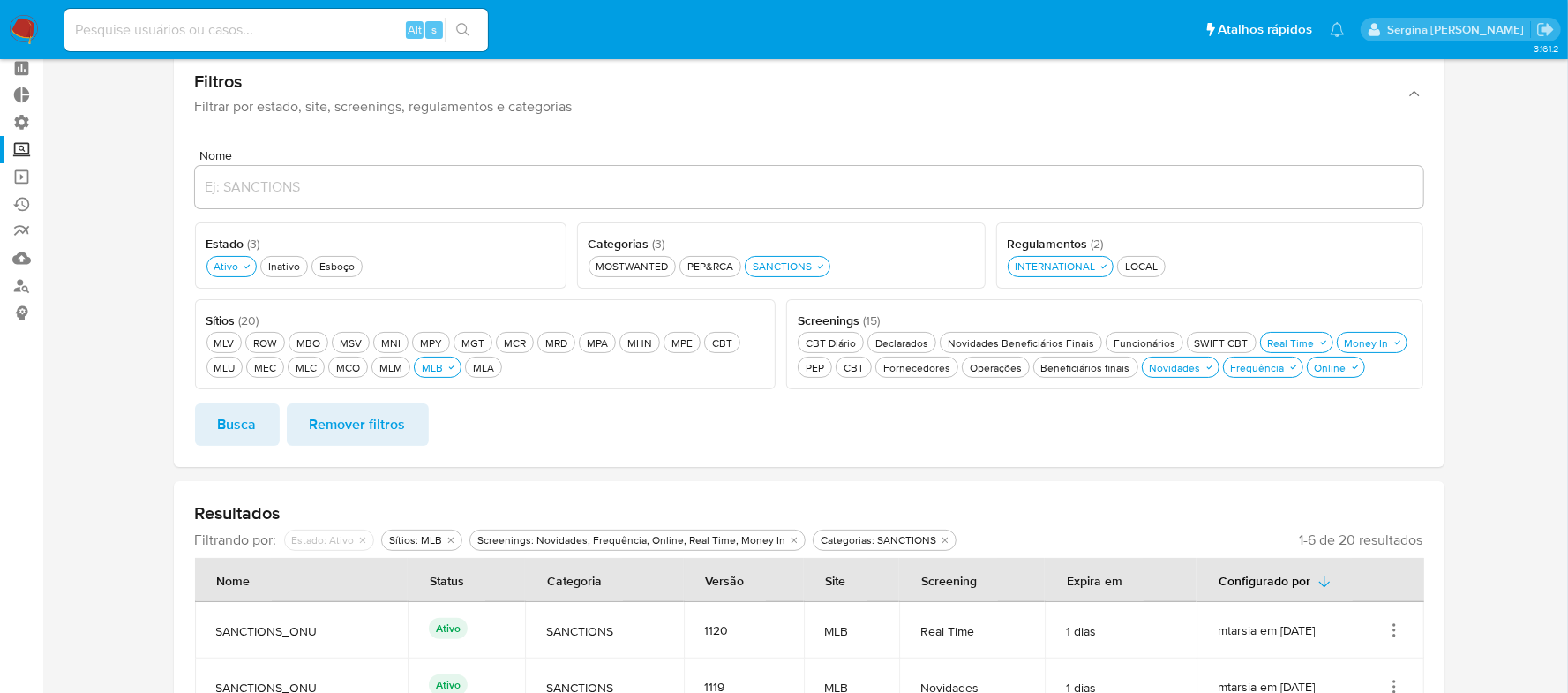
scroll to position [118, 0]
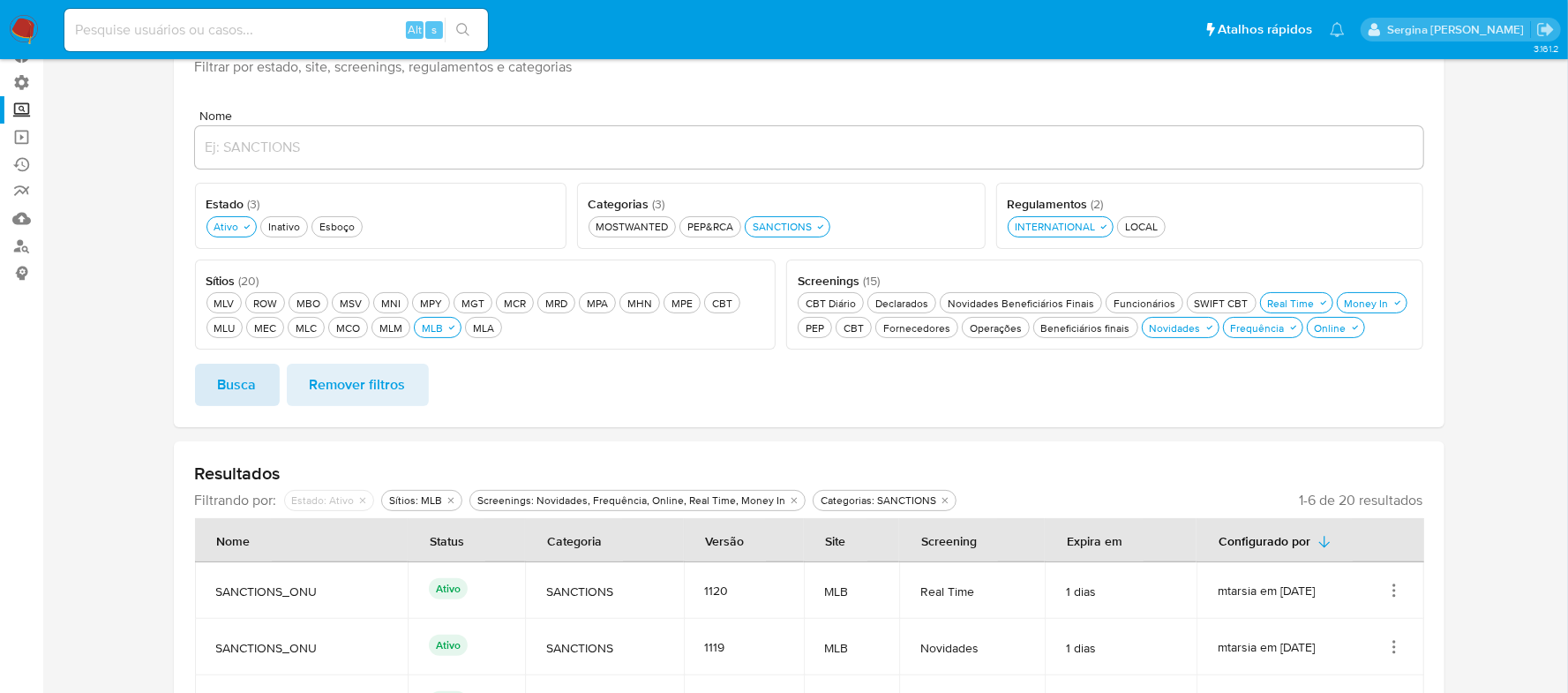
click at [238, 385] on span "Busca" at bounding box center [237, 385] width 39 height 39
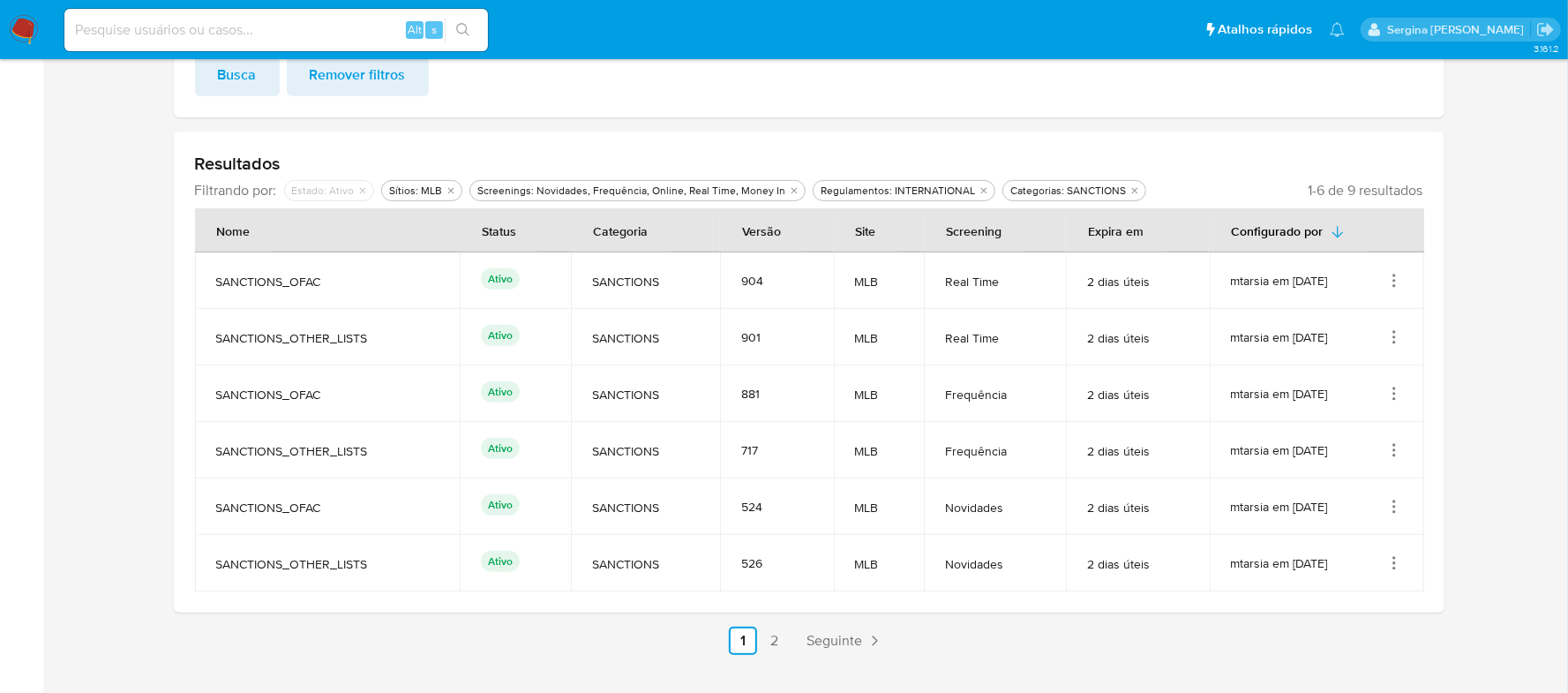
scroll to position [465, 0]
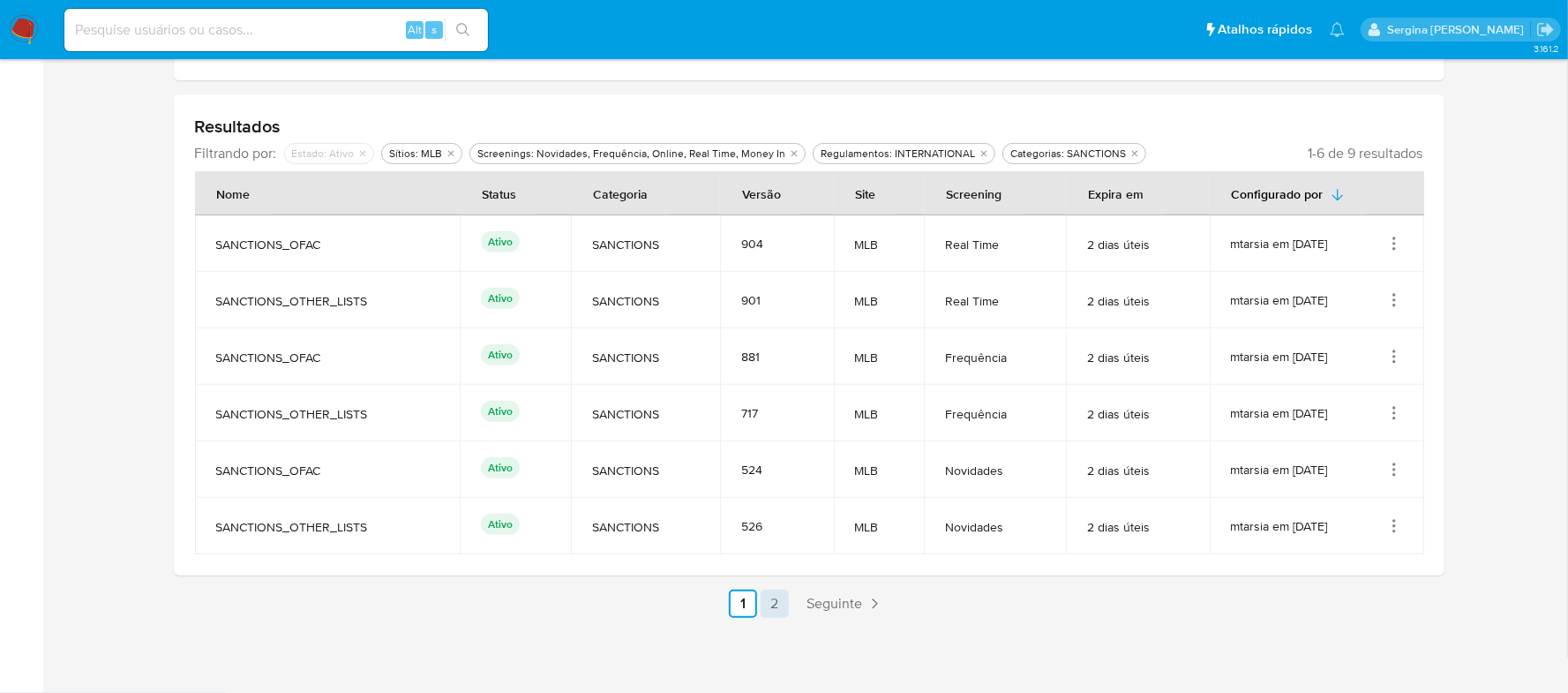
click at [781, 600] on link "2" at bounding box center [774, 603] width 28 height 28
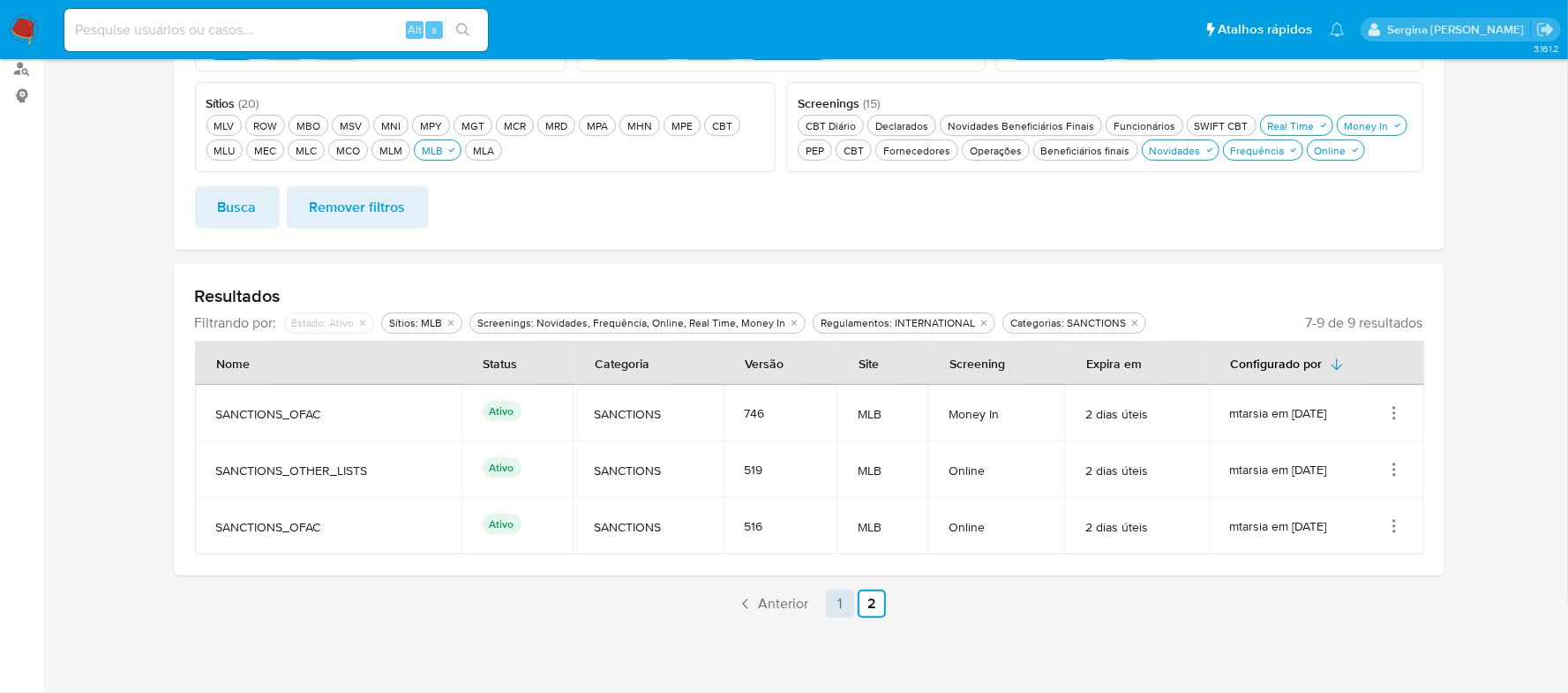
click at [832, 600] on link "1" at bounding box center [839, 603] width 28 height 28
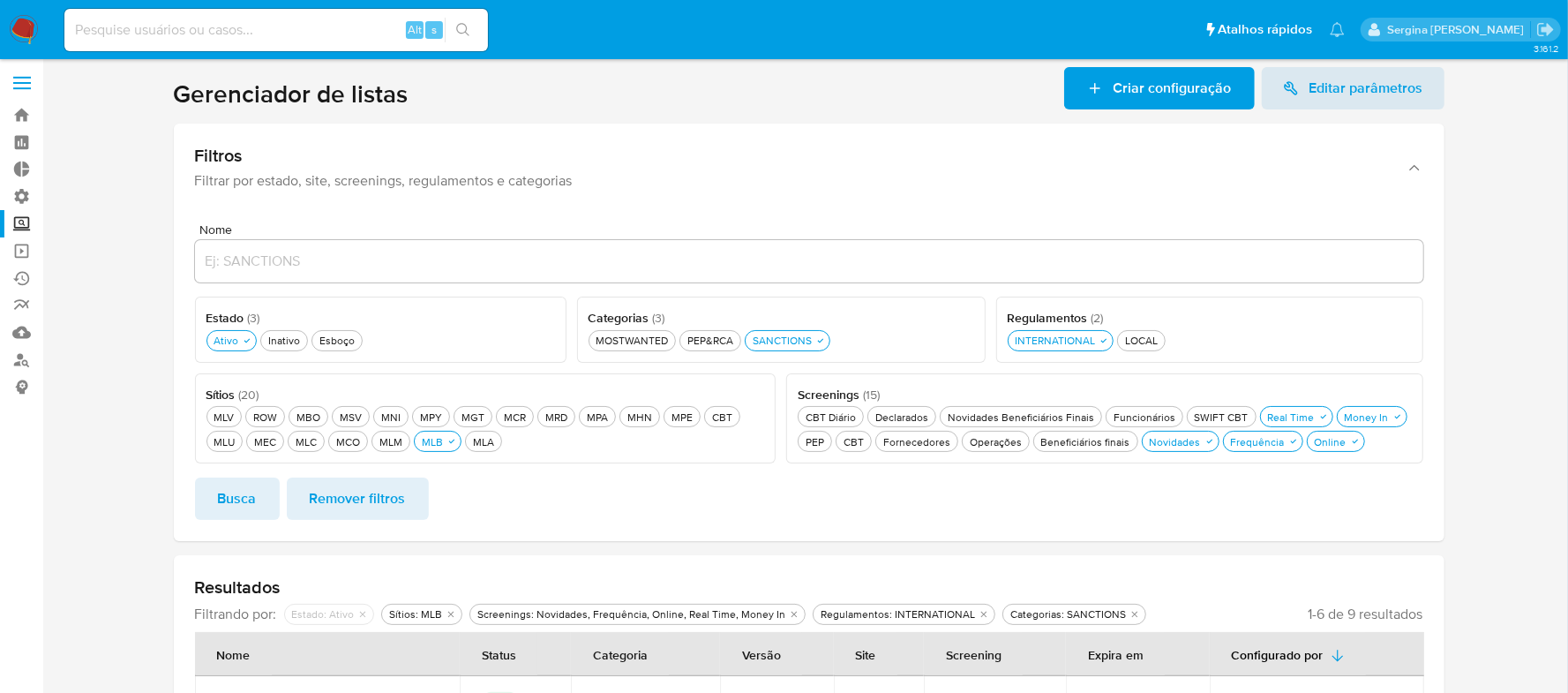
scroll to position [0, 0]
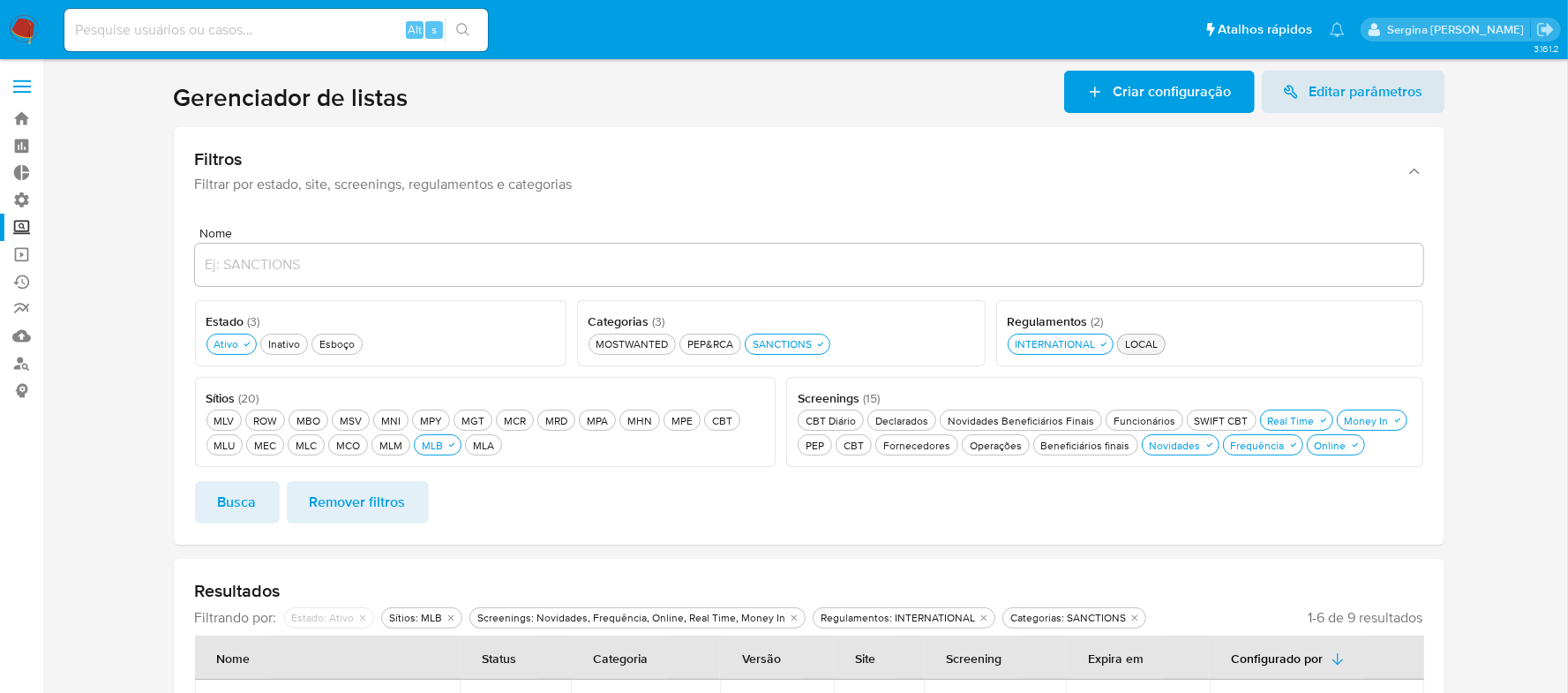
click at [1140, 344] on div "LOCAL LOCAL" at bounding box center [1141, 344] width 40 height 15
click at [1075, 343] on div "INTERNATIONAL INTERNATIONAL" at bounding box center [1054, 344] width 88 height 15
click at [241, 497] on span "Busca" at bounding box center [237, 502] width 39 height 39
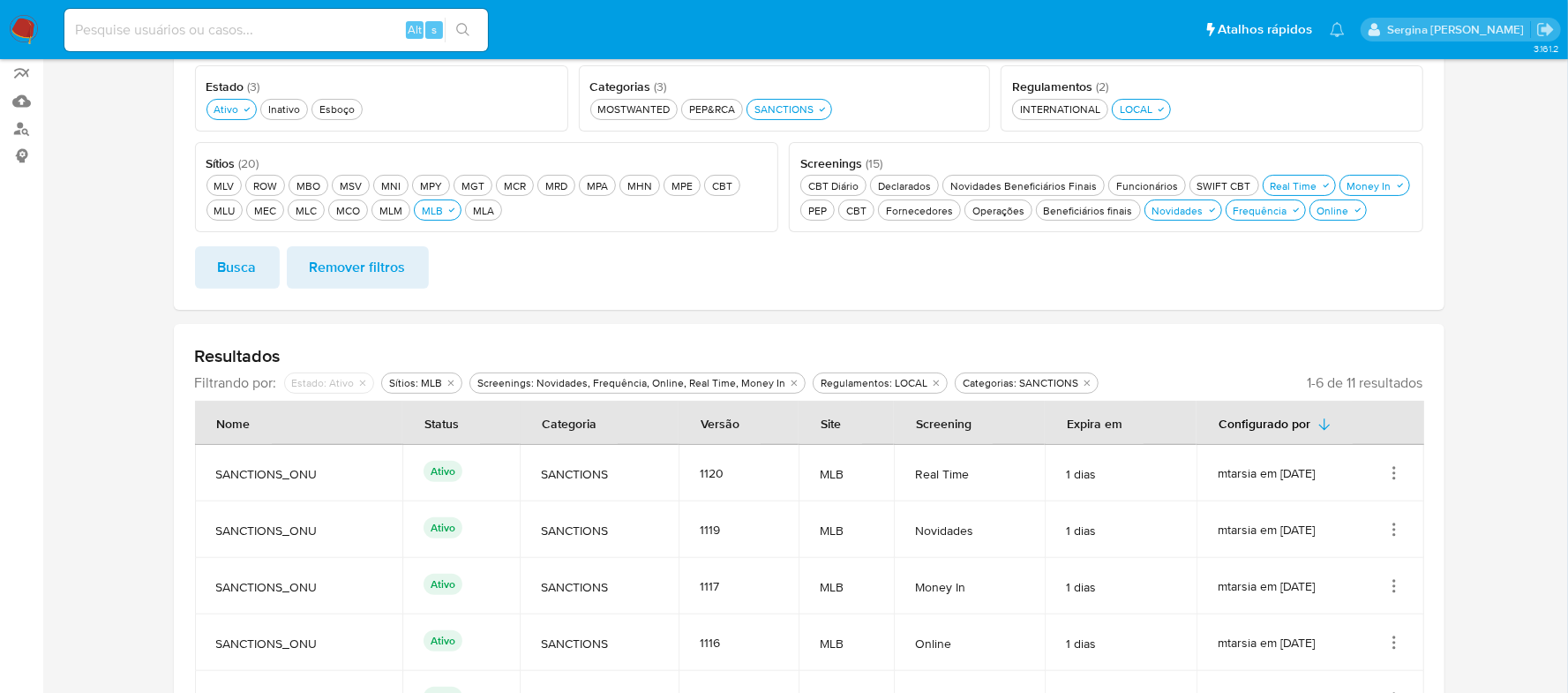
scroll to position [465, 0]
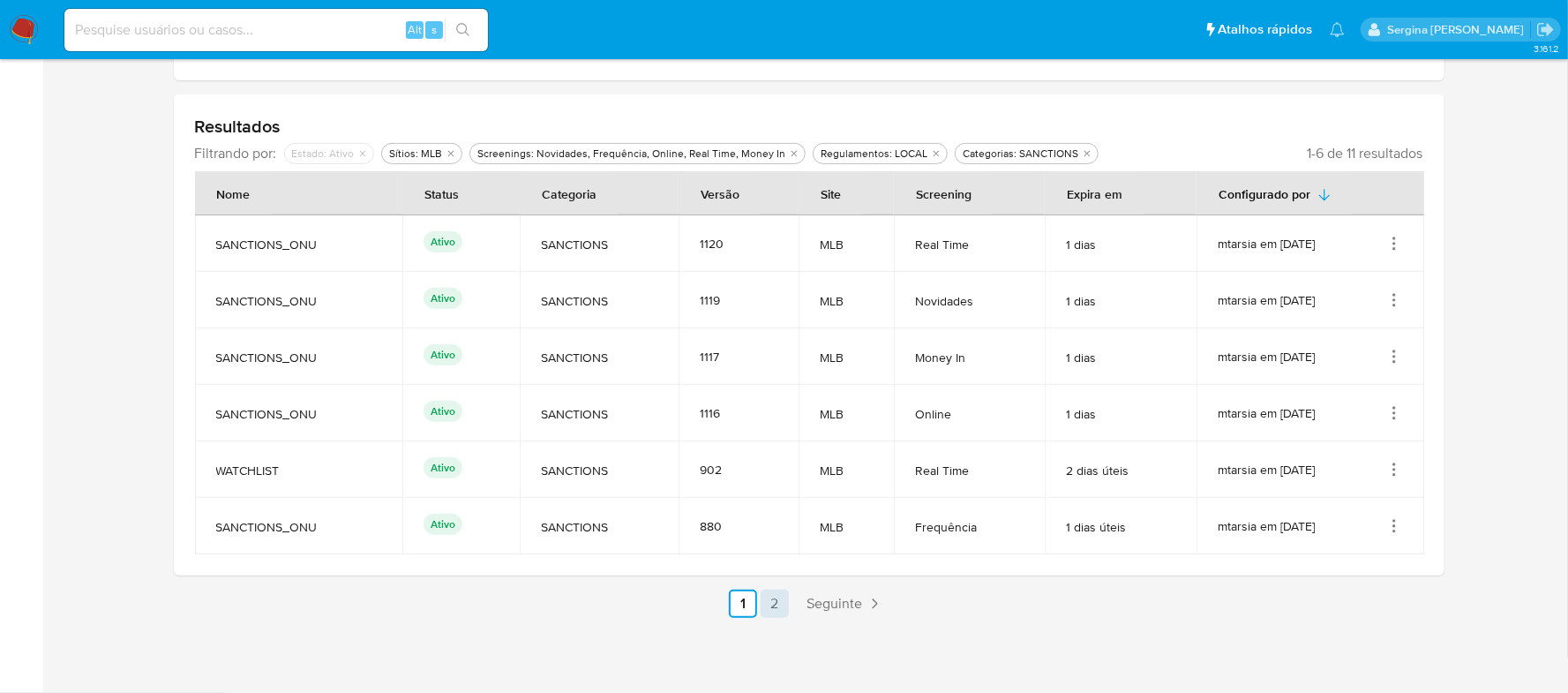
click at [781, 604] on link "2" at bounding box center [774, 603] width 28 height 28
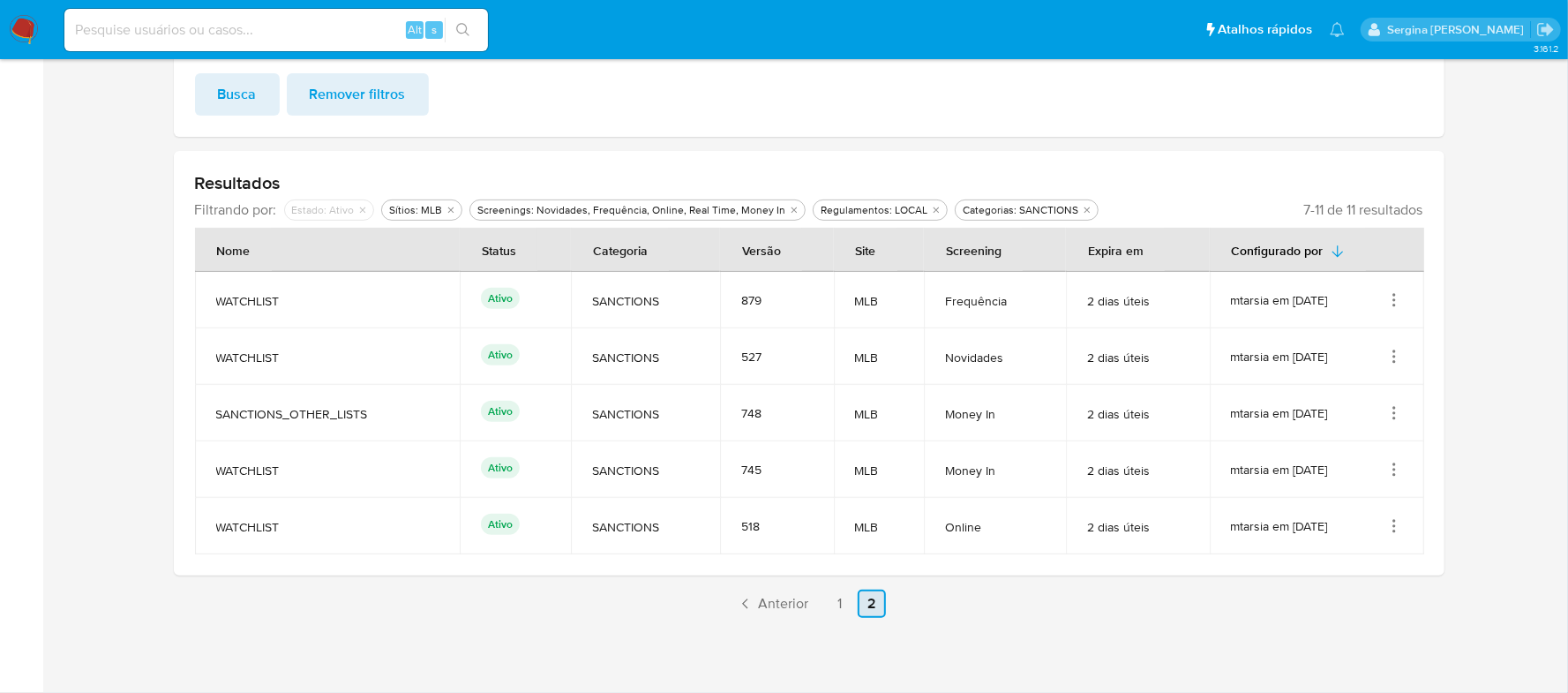
scroll to position [408, 0]
click at [837, 605] on link "1" at bounding box center [839, 603] width 28 height 28
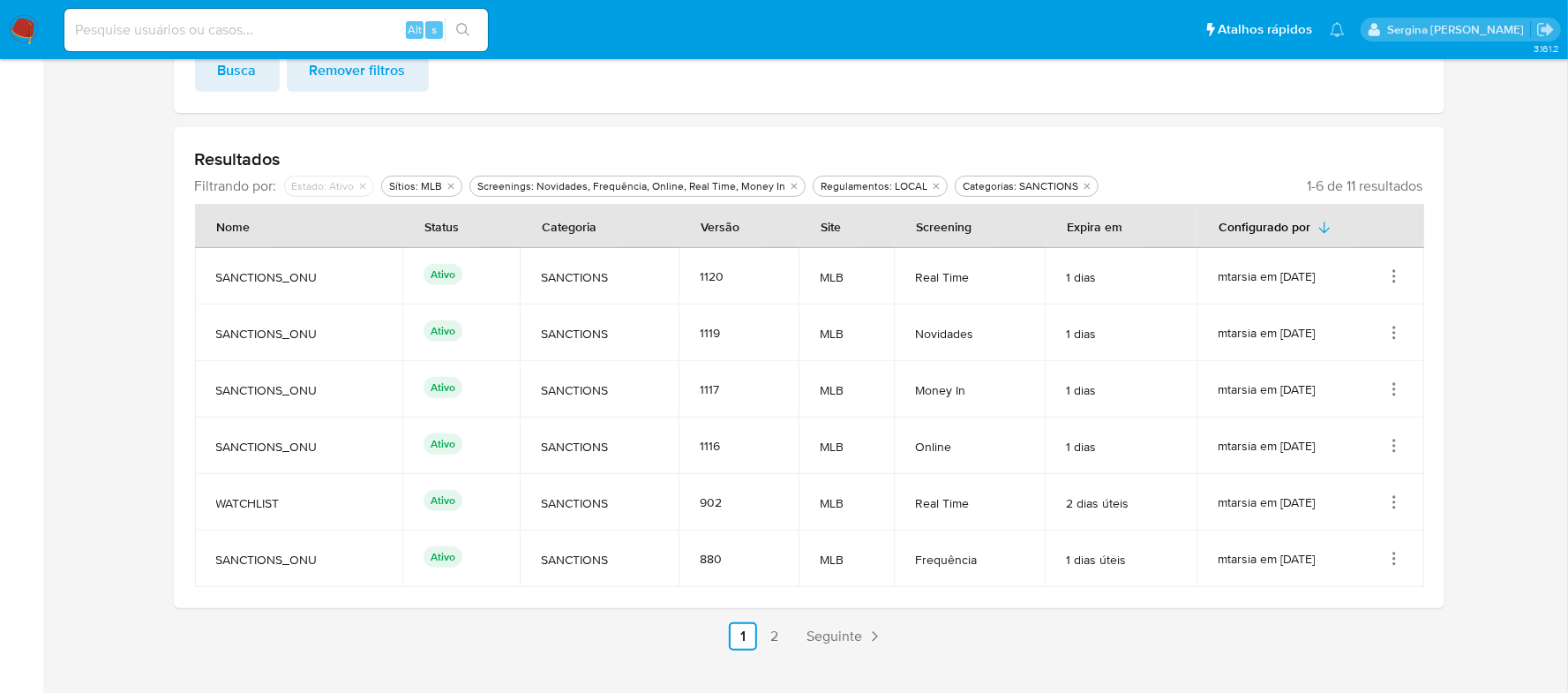
scroll to position [465, 0]
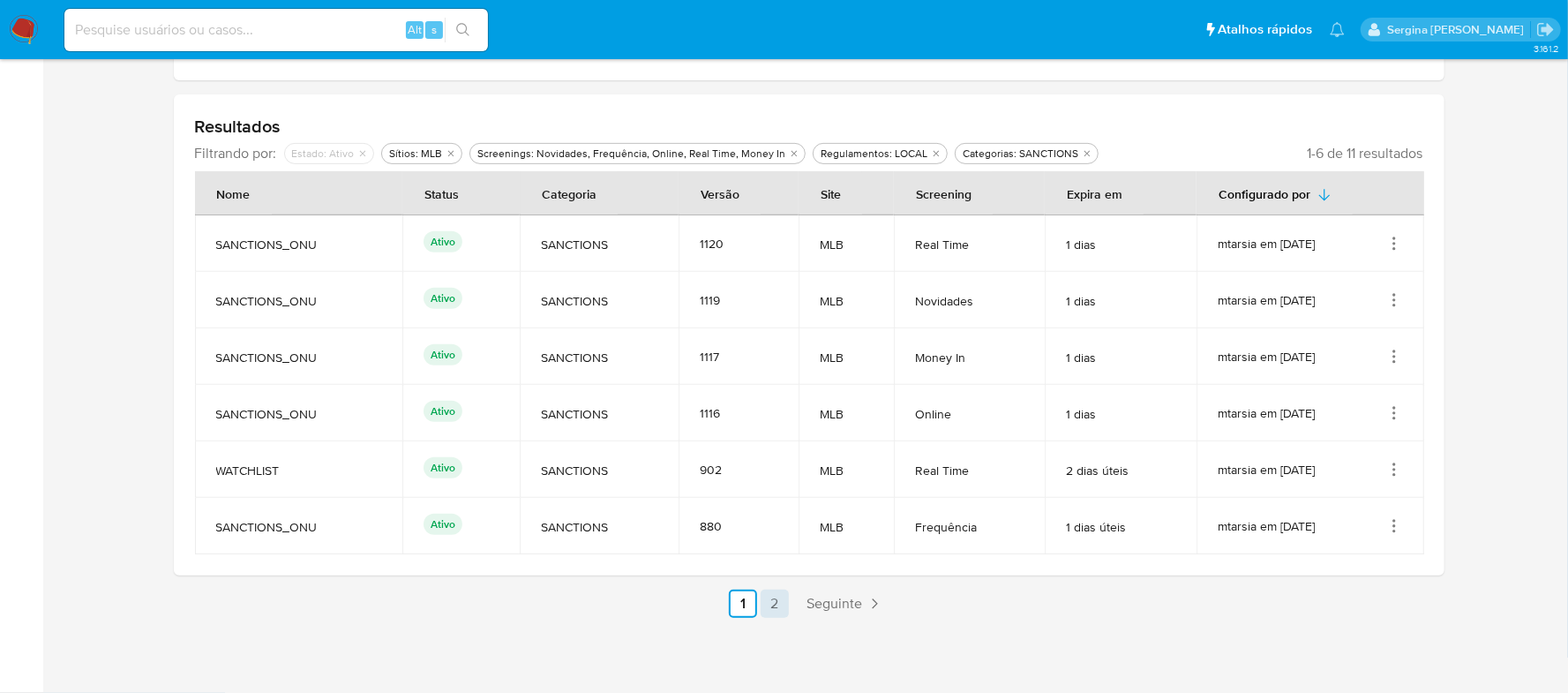
click at [764, 603] on link "2" at bounding box center [774, 603] width 28 height 28
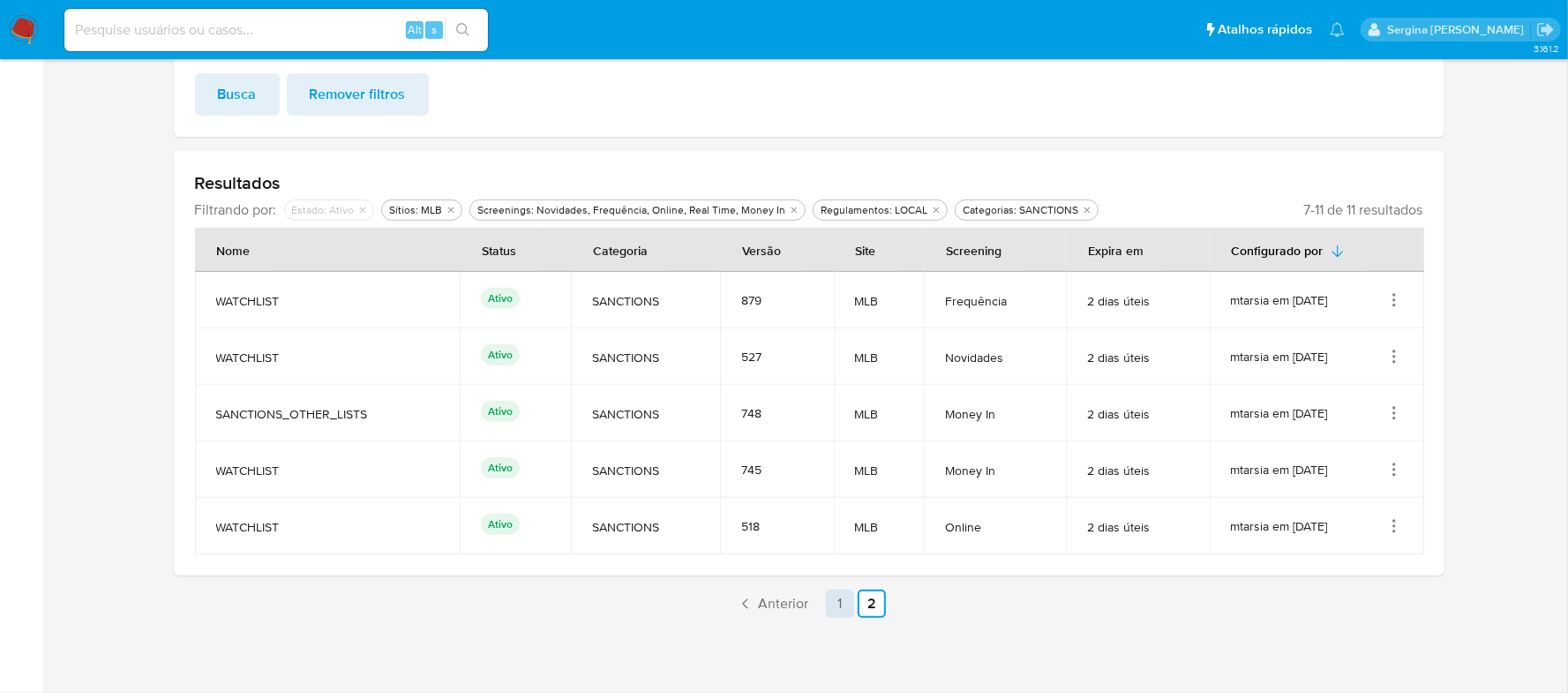
click at [832, 600] on link "1" at bounding box center [839, 603] width 28 height 28
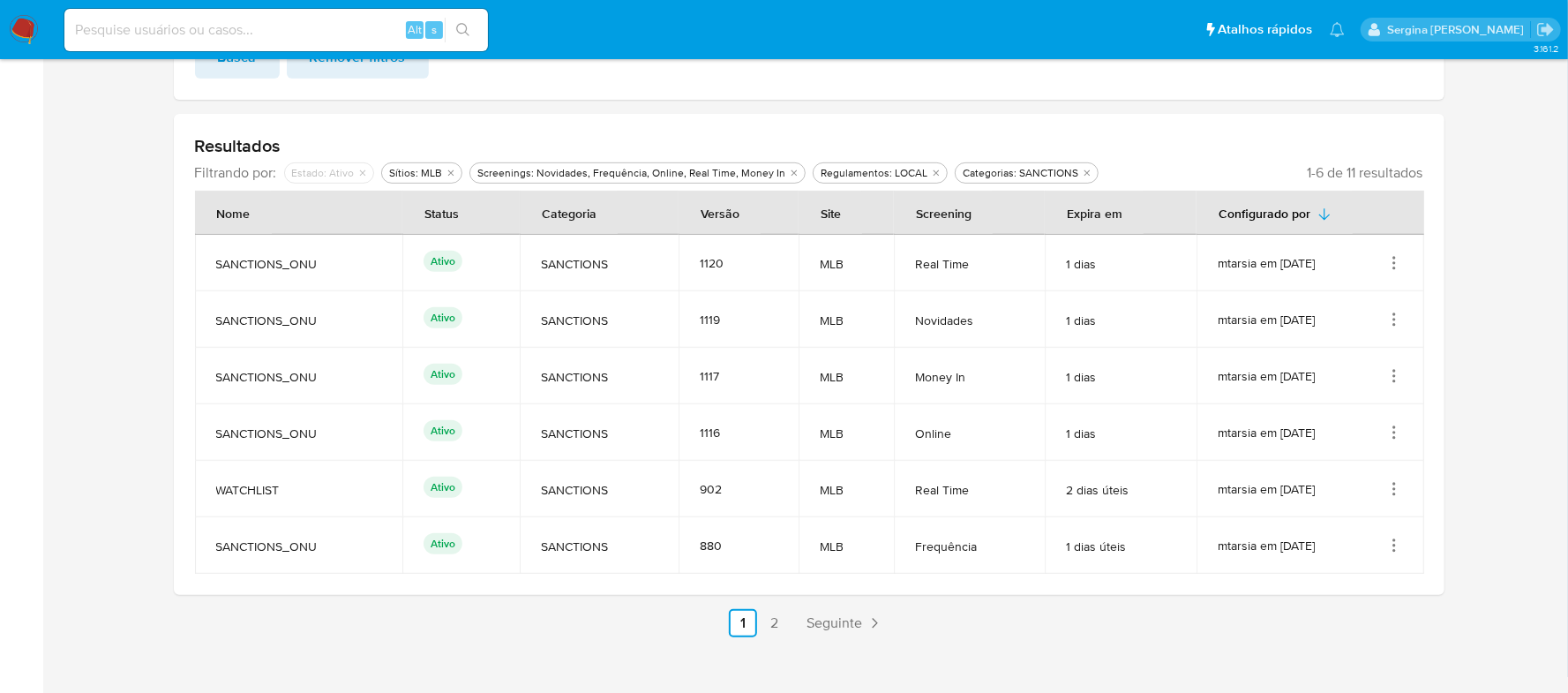
scroll to position [465, 0]
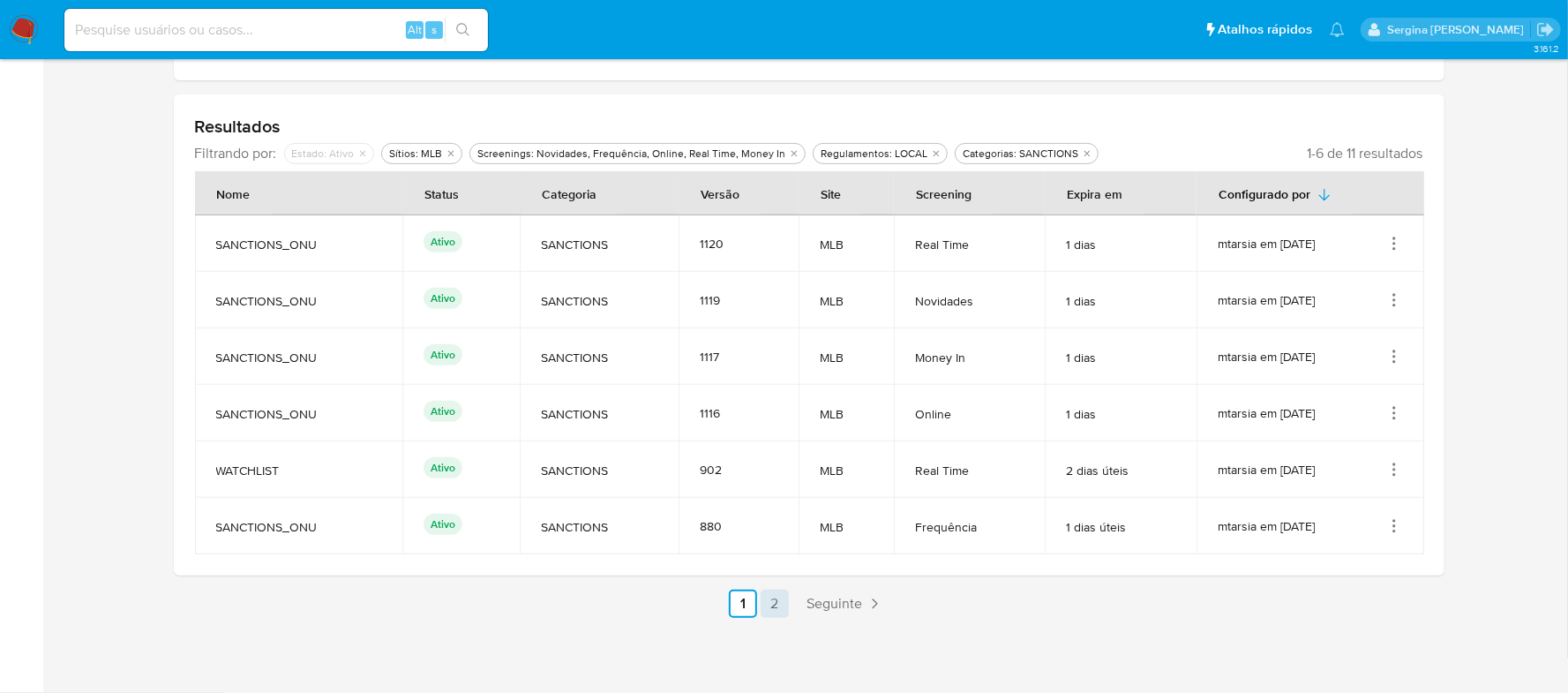
click at [781, 608] on link "2" at bounding box center [774, 603] width 28 height 28
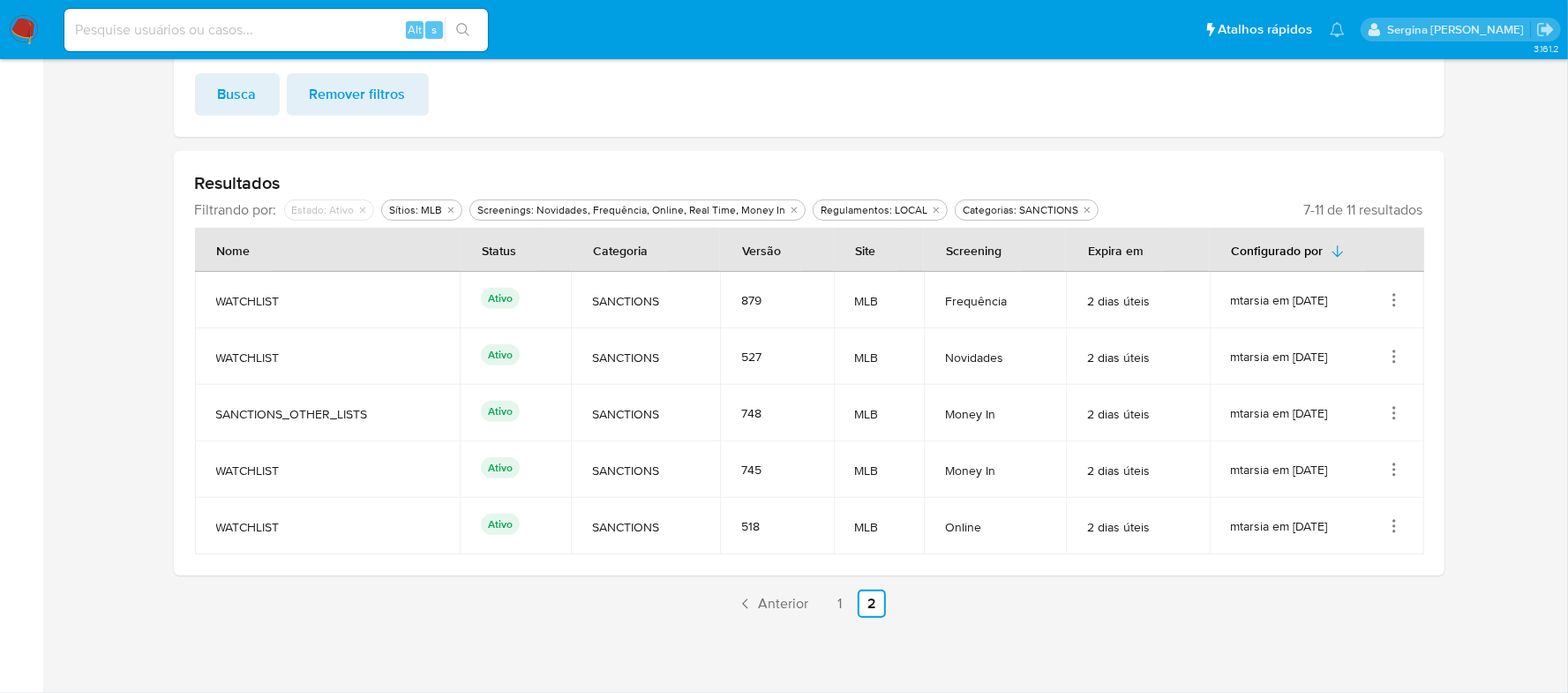
click at [1401, 294] on icon "Ações" at bounding box center [1395, 300] width 17 height 17
click at [1339, 351] on button "Ver detalhes" at bounding box center [1323, 342] width 159 height 47
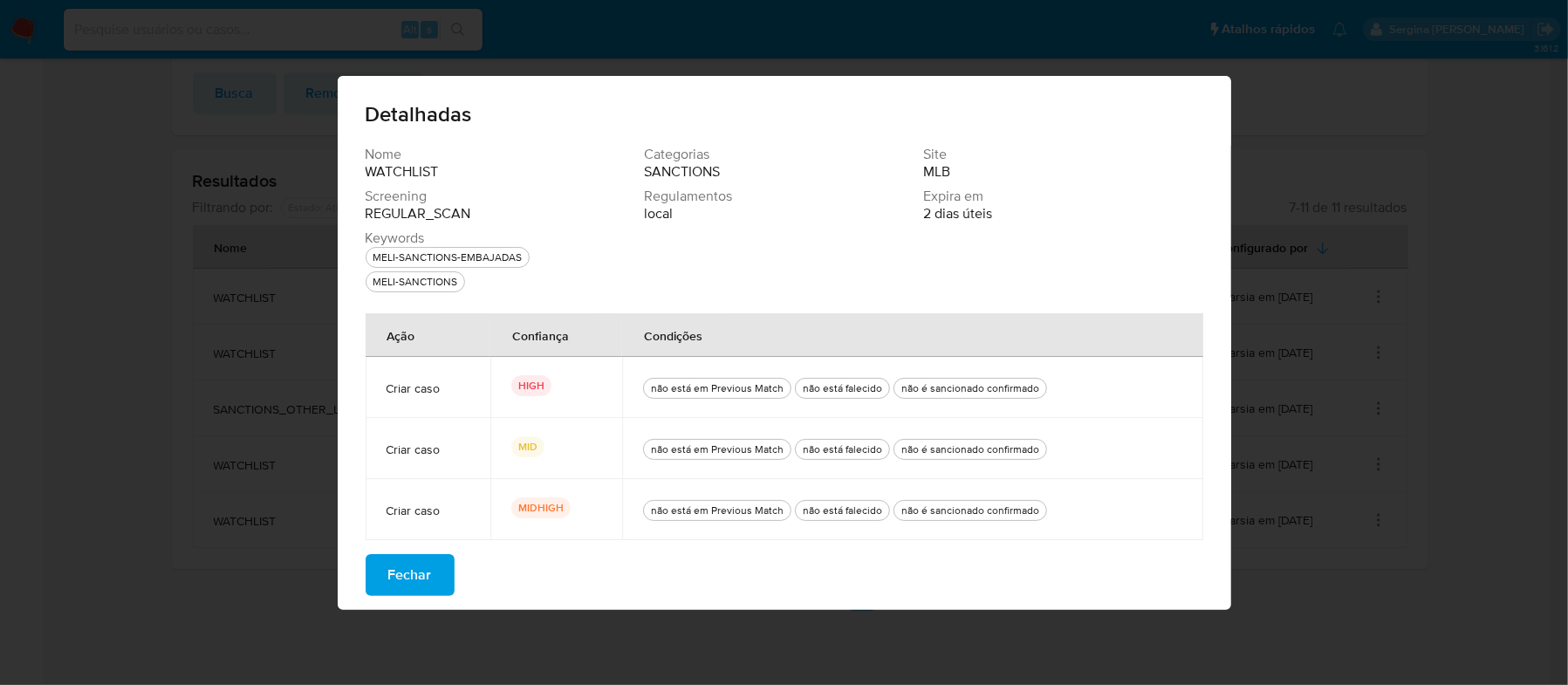
click at [437, 574] on button "Fechar" at bounding box center [410, 575] width 89 height 42
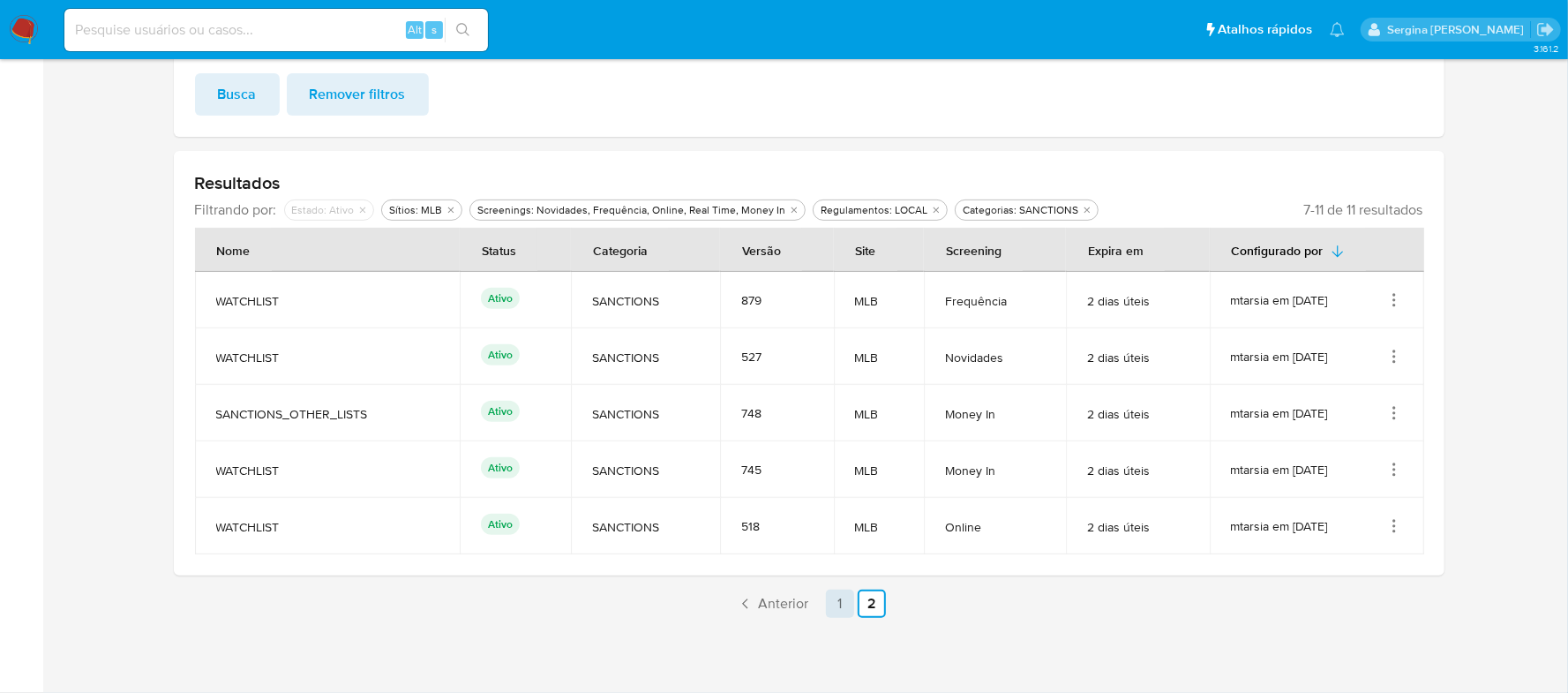
click at [842, 607] on link "1" at bounding box center [839, 603] width 28 height 28
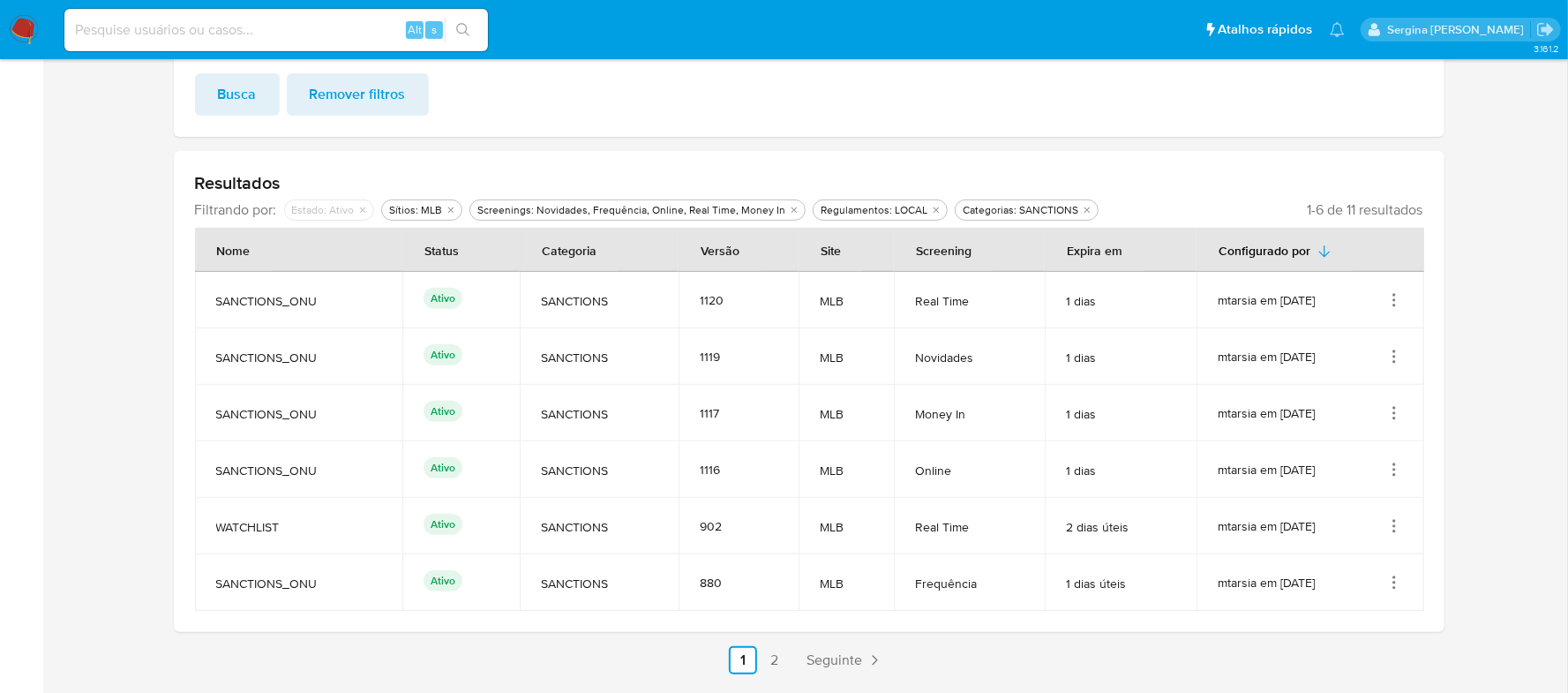
click at [1398, 583] on icon "Ações" at bounding box center [1395, 582] width 17 height 17
click at [1338, 505] on button "Ver detalhes" at bounding box center [1323, 495] width 159 height 47
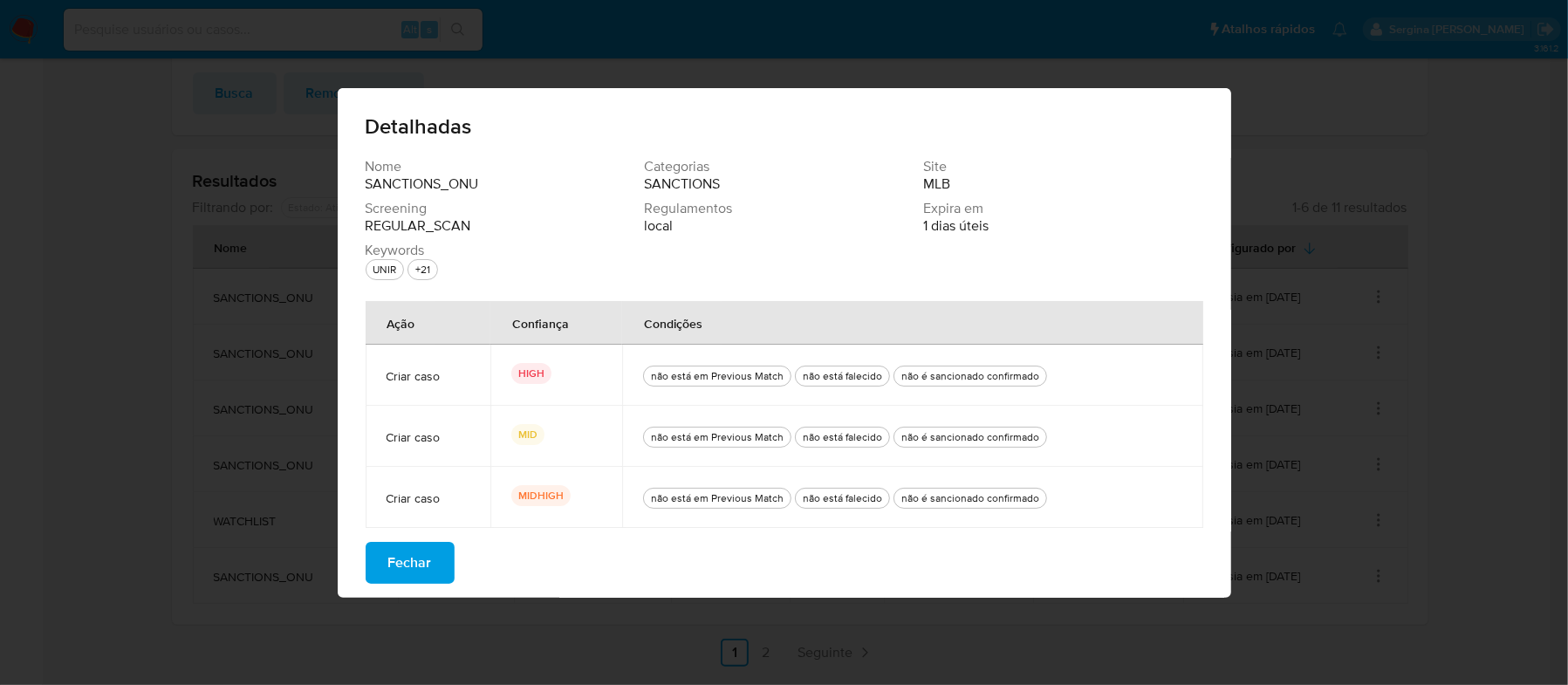
click at [438, 566] on button "Fechar" at bounding box center [410, 563] width 89 height 42
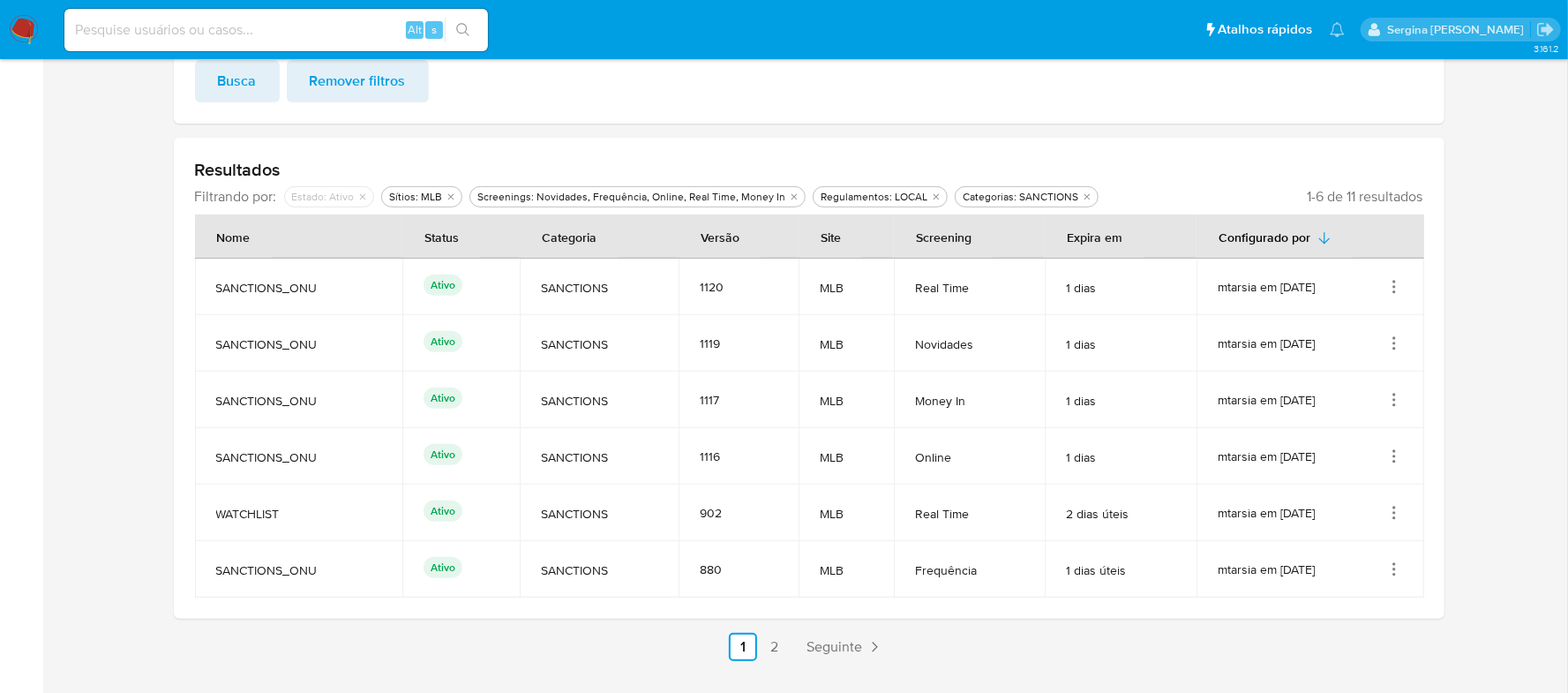
scroll to position [465, 0]
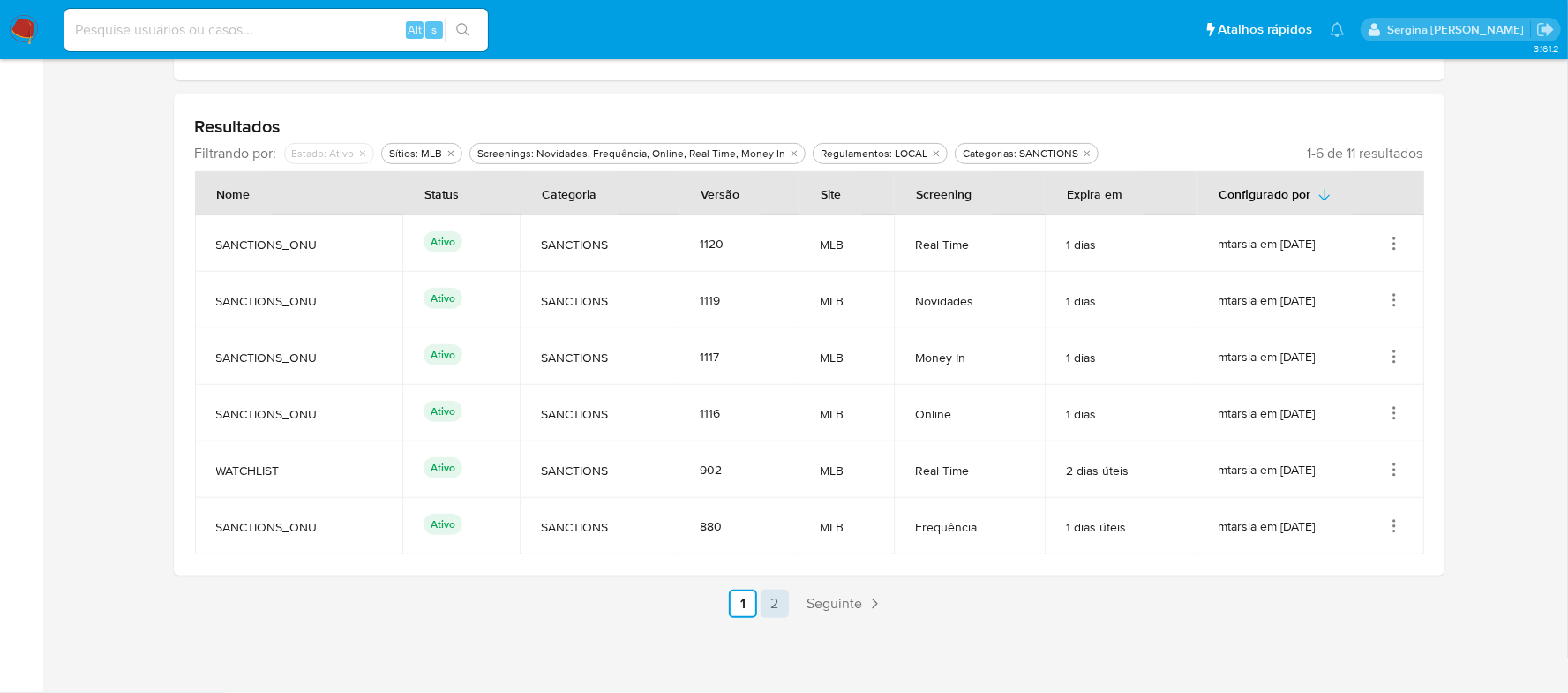
click at [777, 611] on link "2" at bounding box center [774, 603] width 28 height 28
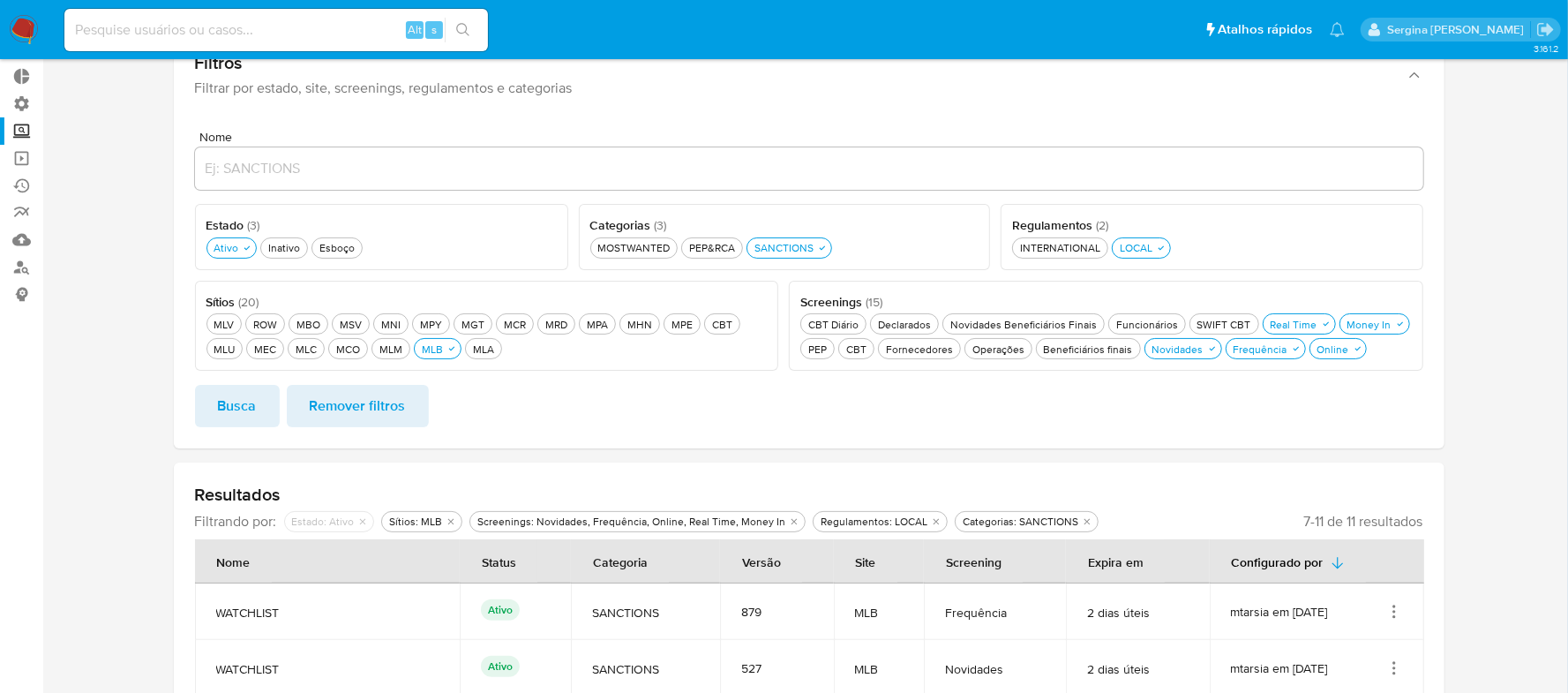
scroll to position [55, 0]
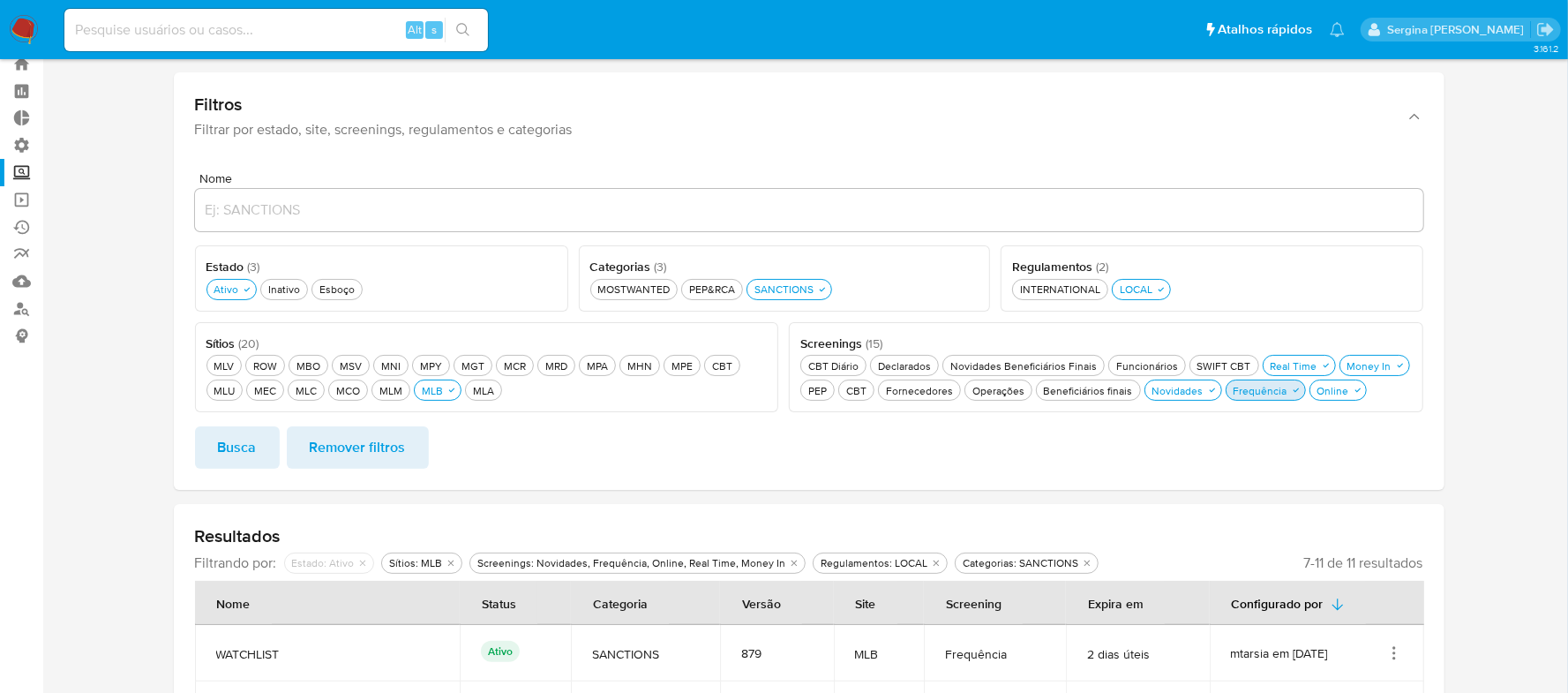
click at [1252, 393] on div "Frequência Frequência" at bounding box center [1261, 390] width 61 height 15
click at [240, 449] on span "Busca" at bounding box center [237, 447] width 39 height 39
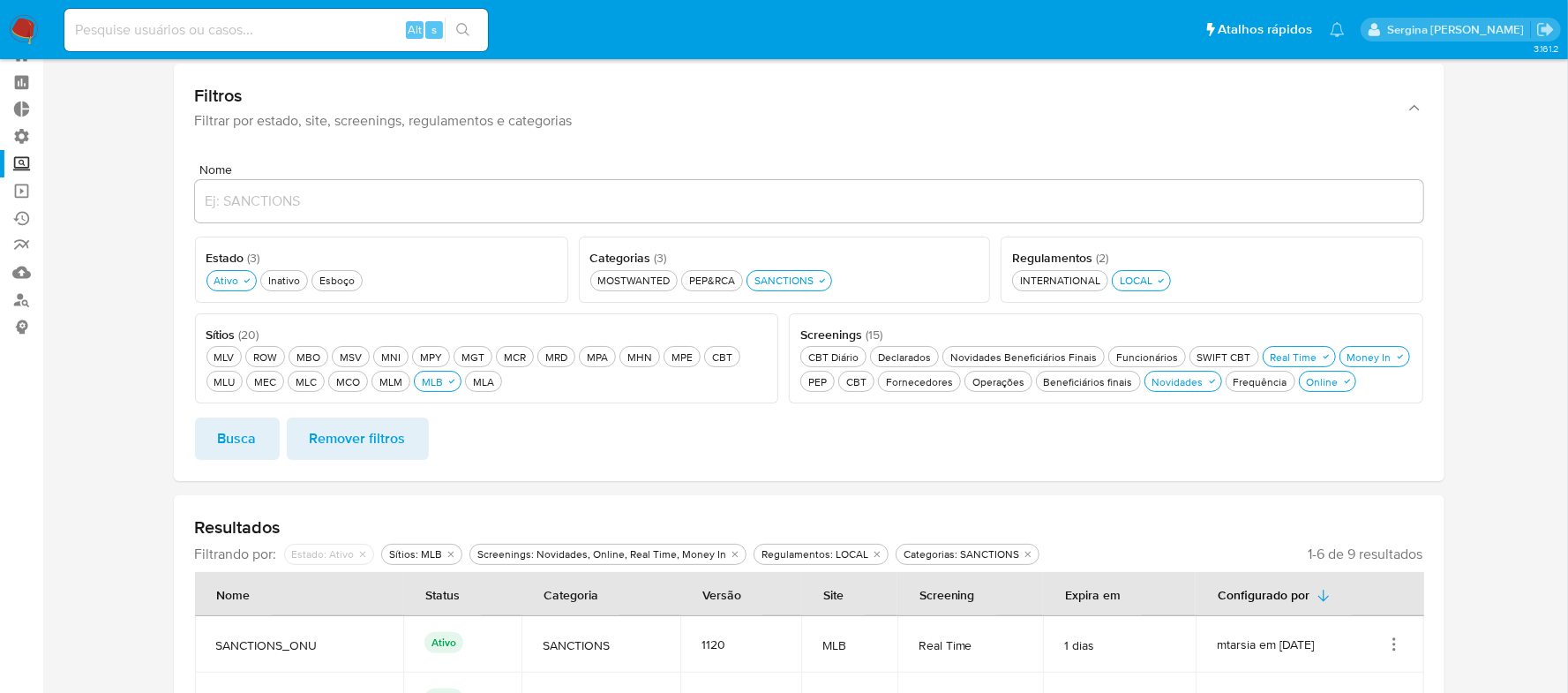
scroll to position [465, 0]
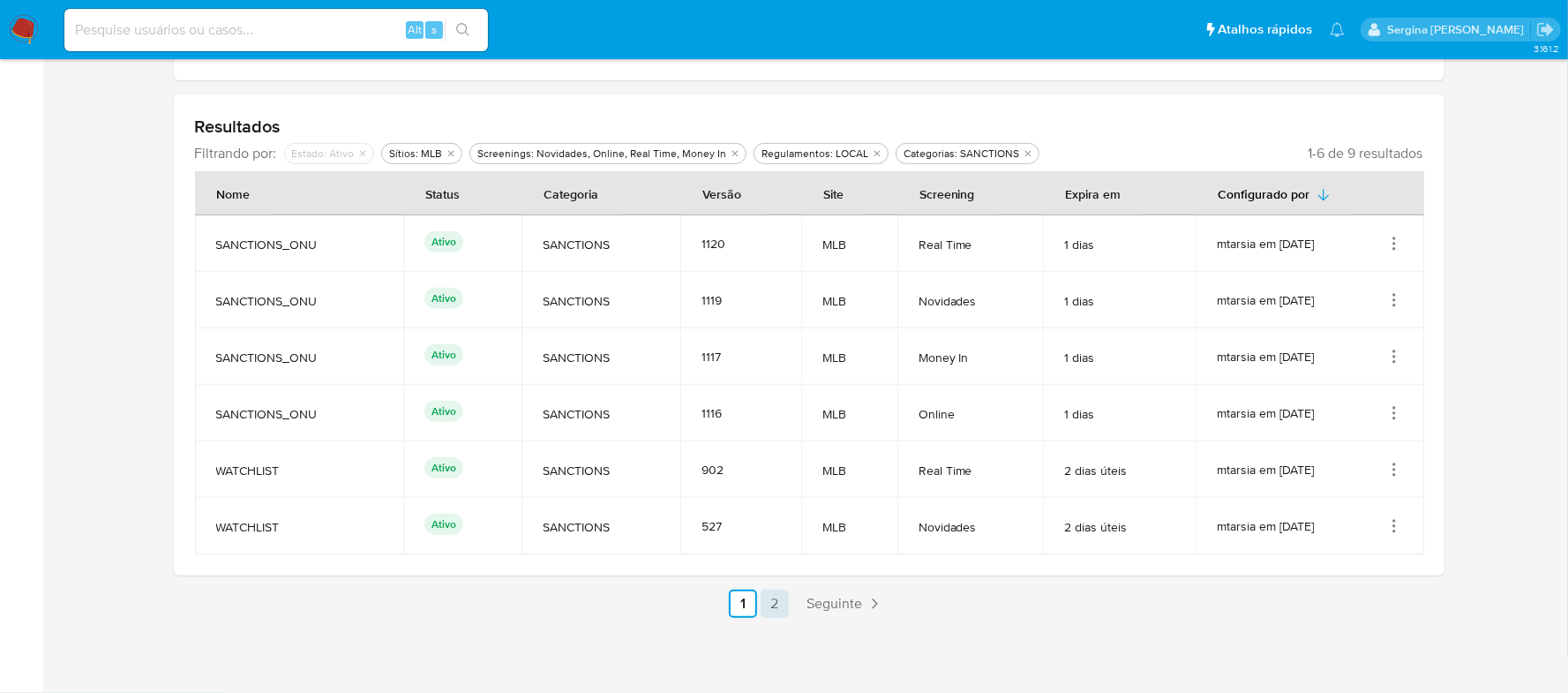
click at [779, 603] on link "2" at bounding box center [774, 603] width 28 height 28
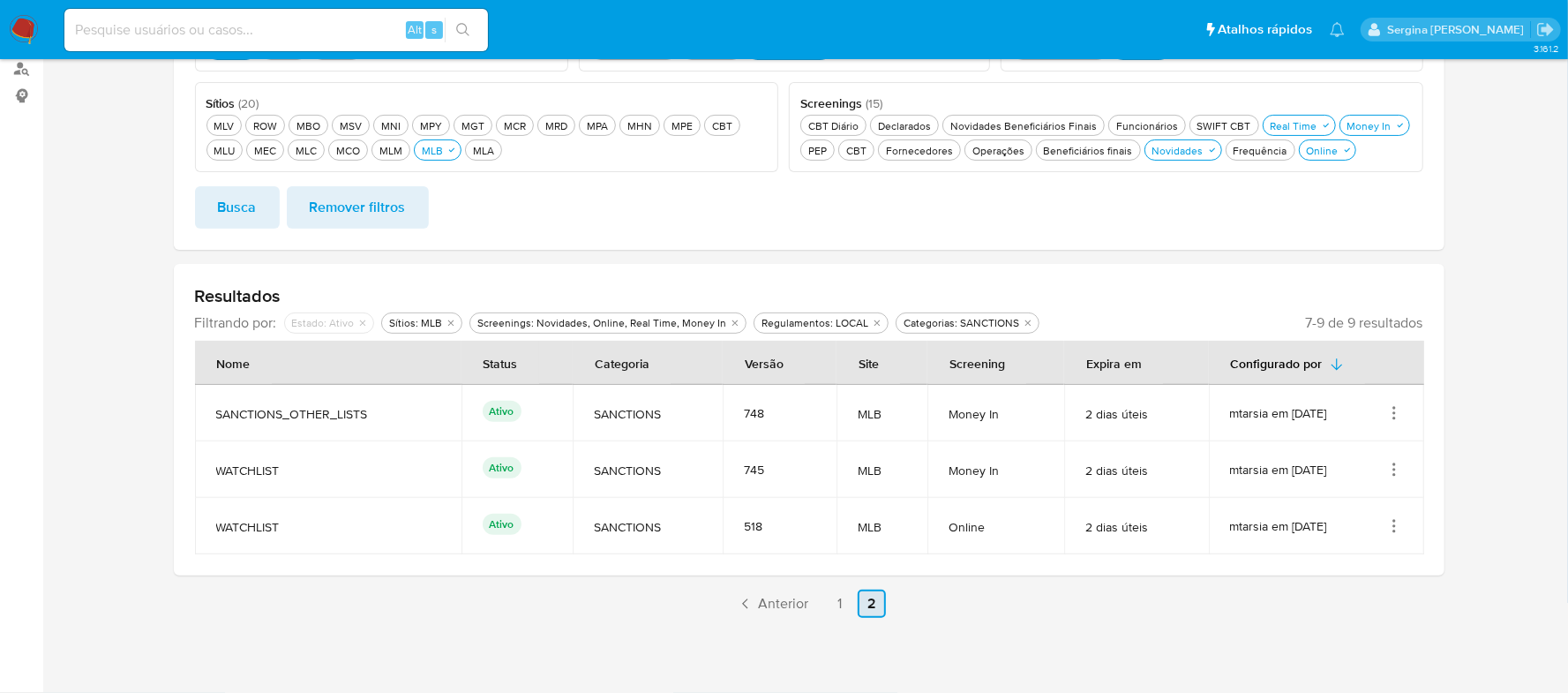
scroll to position [295, 0]
click at [832, 600] on link "1" at bounding box center [839, 603] width 28 height 28
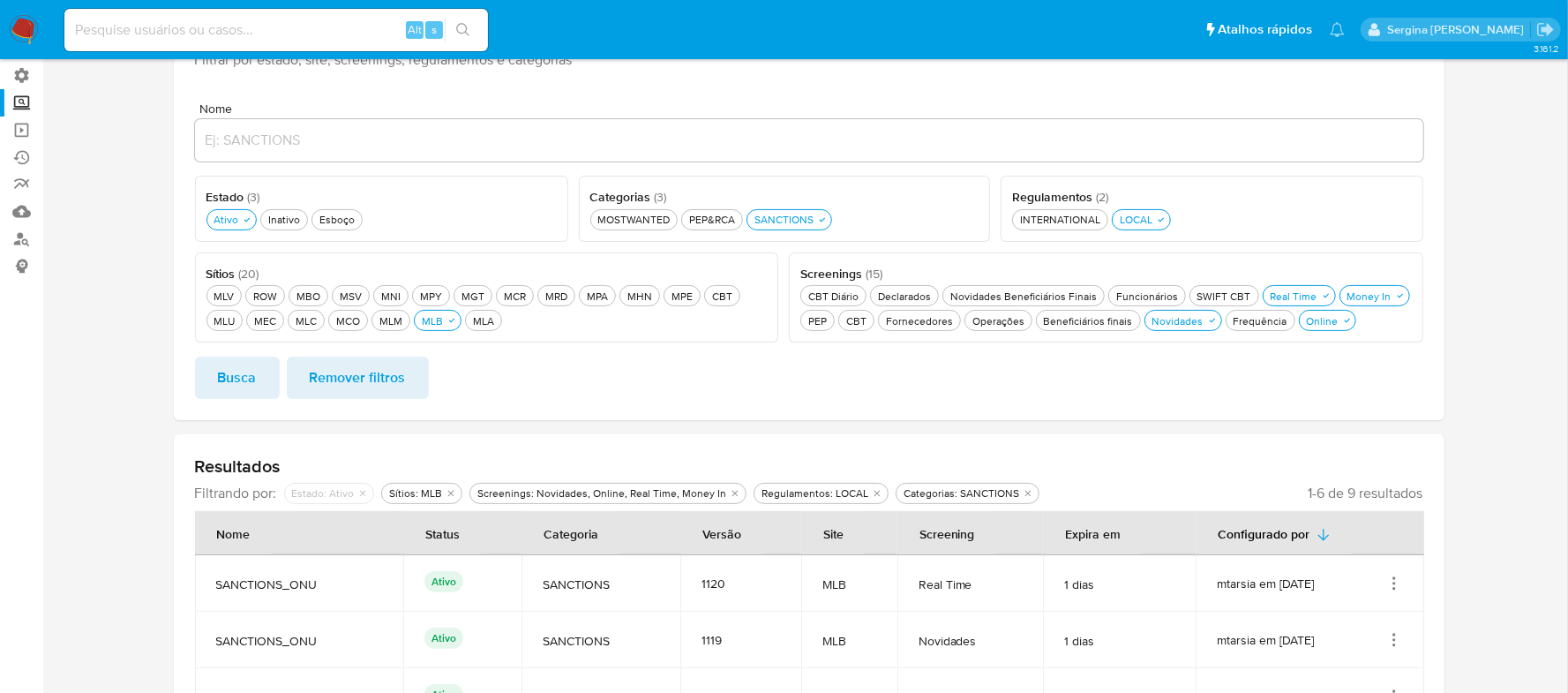
scroll to position [111, 0]
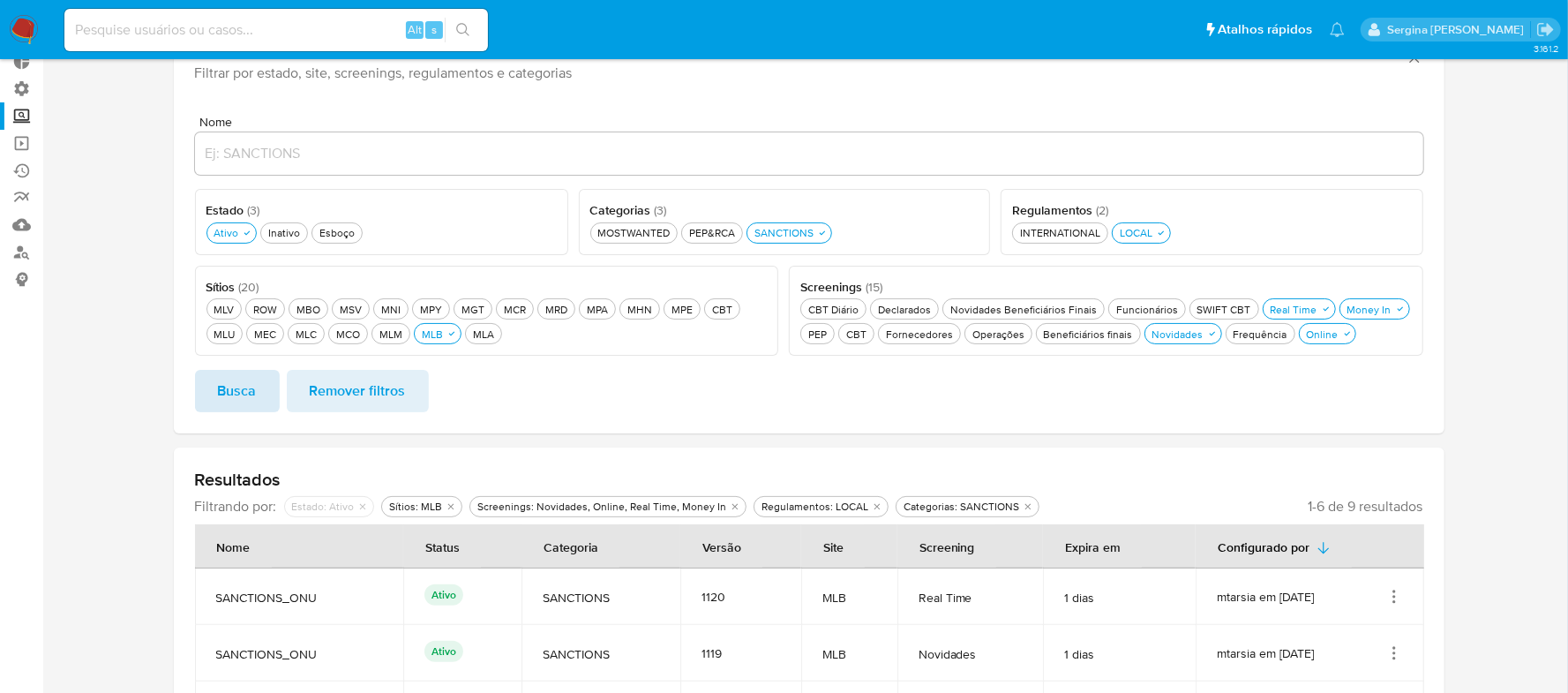
click at [238, 393] on span "Busca" at bounding box center [237, 391] width 39 height 39
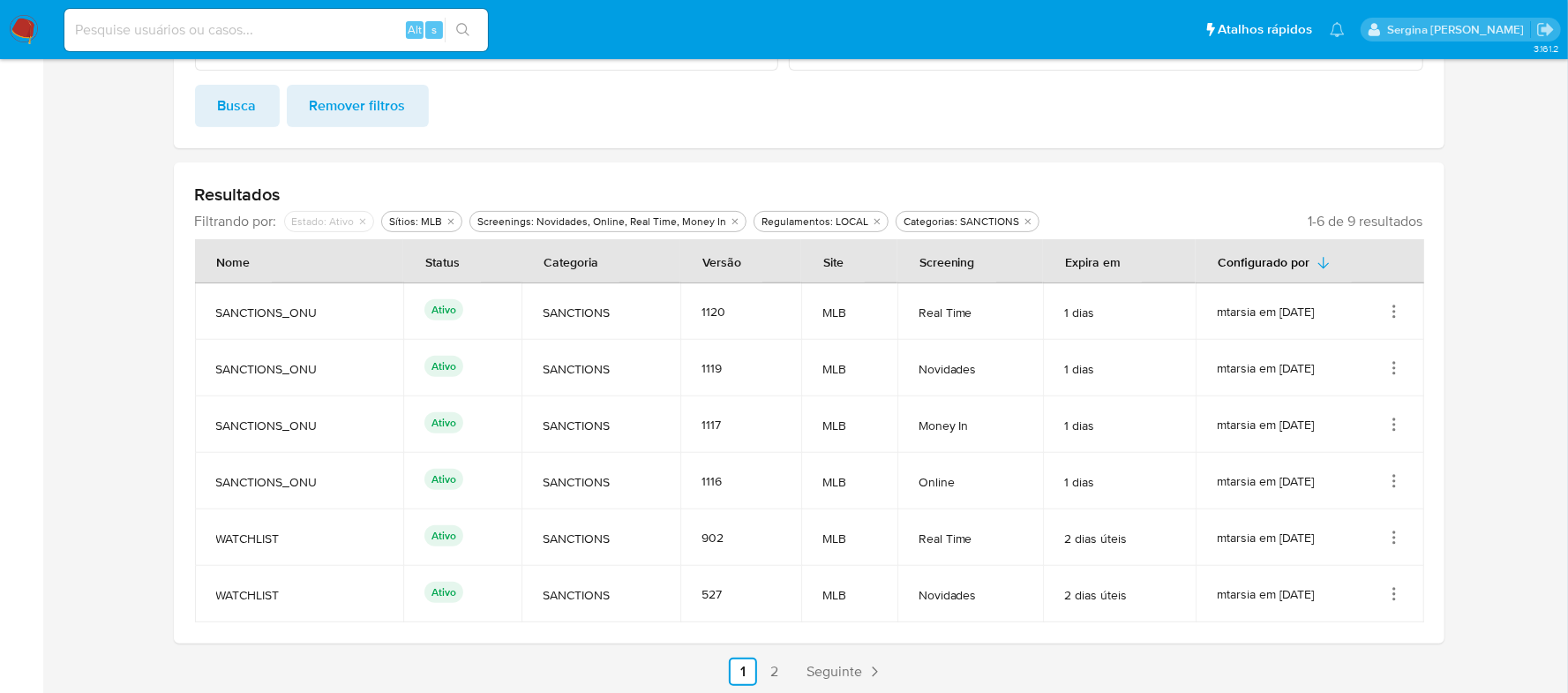
scroll to position [465, 0]
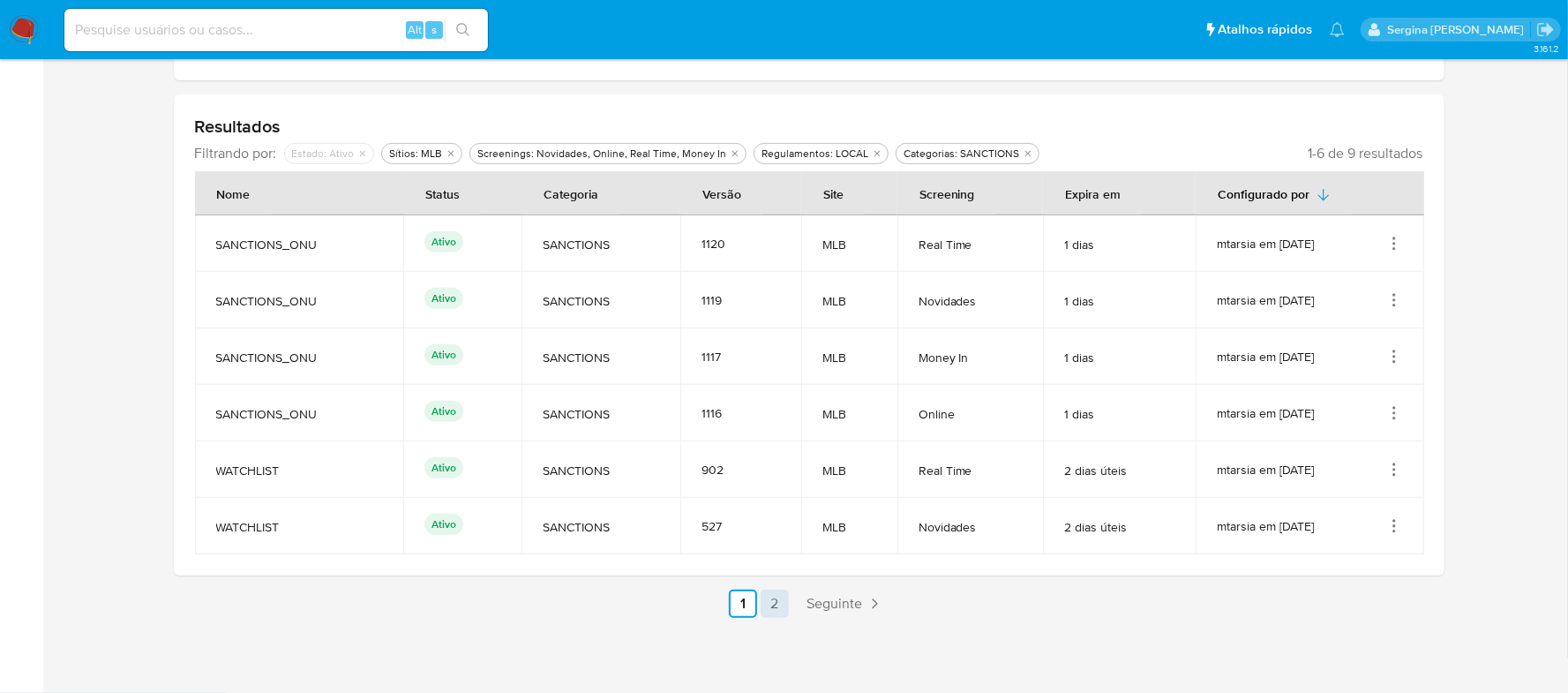
click at [781, 595] on link "2" at bounding box center [774, 603] width 28 height 28
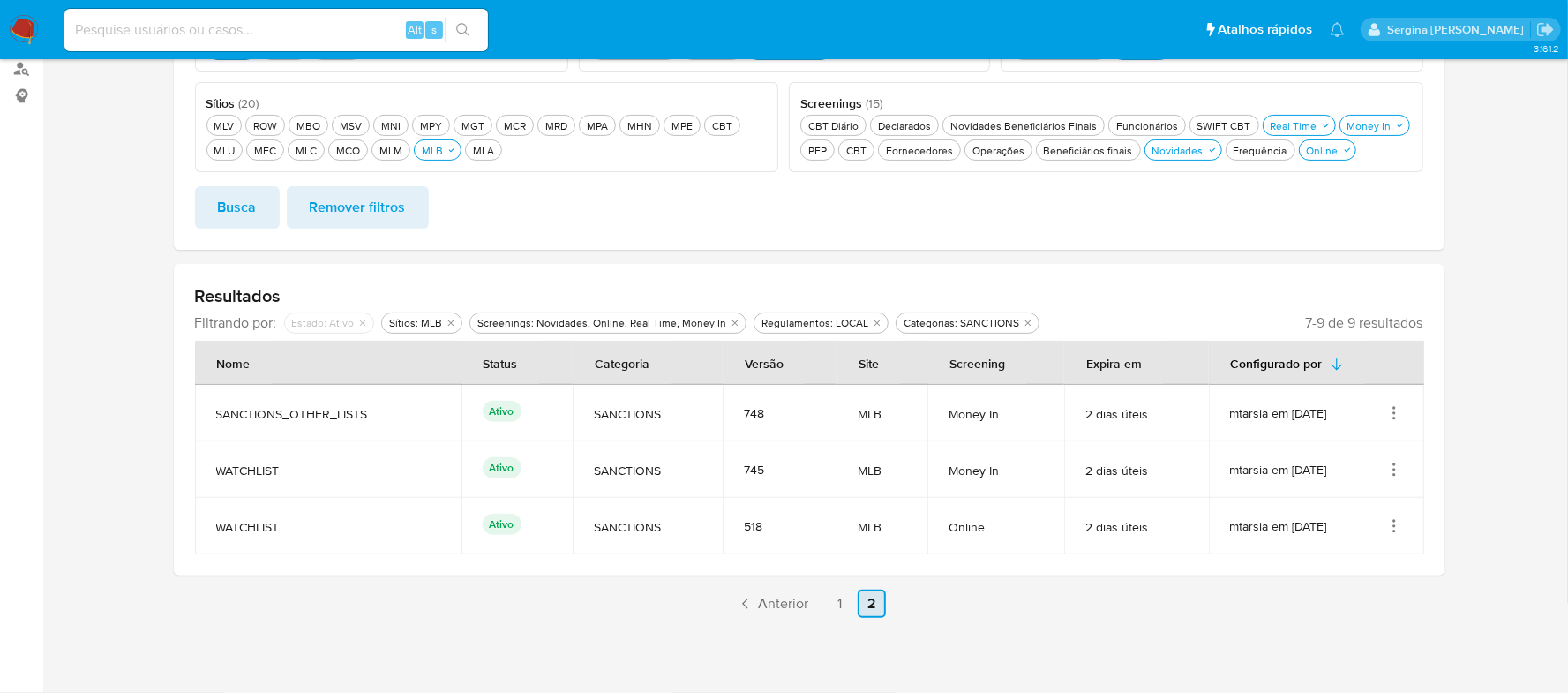
scroll to position [295, 0]
click at [831, 602] on link "1" at bounding box center [839, 603] width 28 height 28
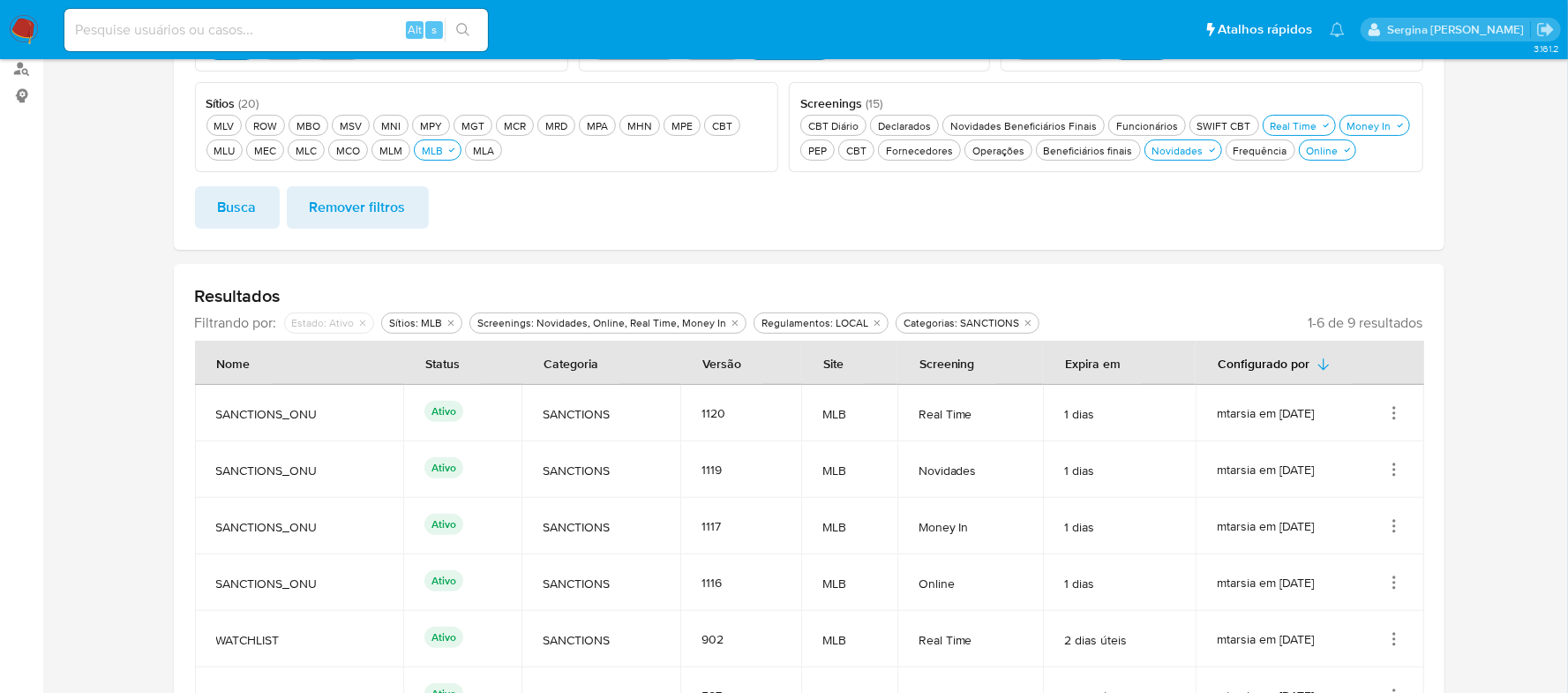
scroll to position [465, 0]
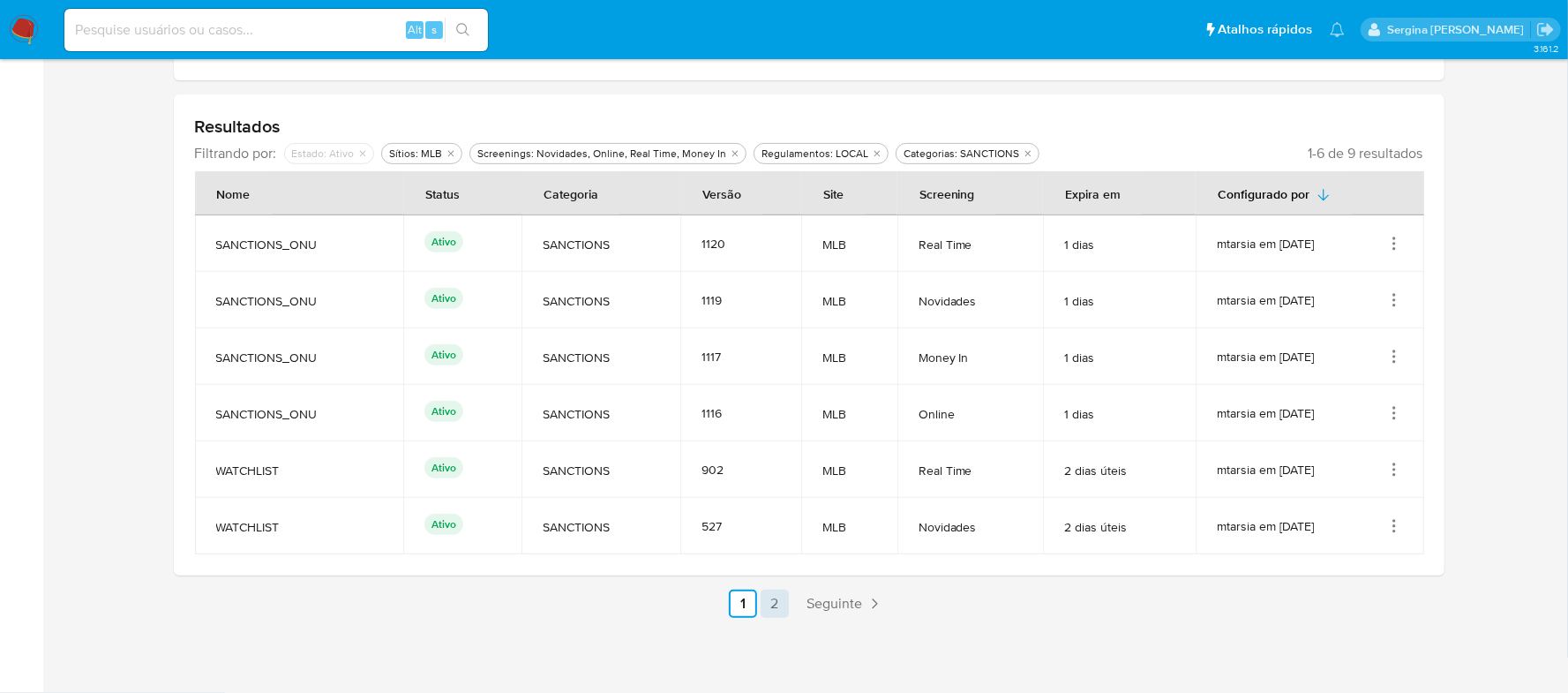
click at [784, 608] on link "2" at bounding box center [774, 603] width 28 height 28
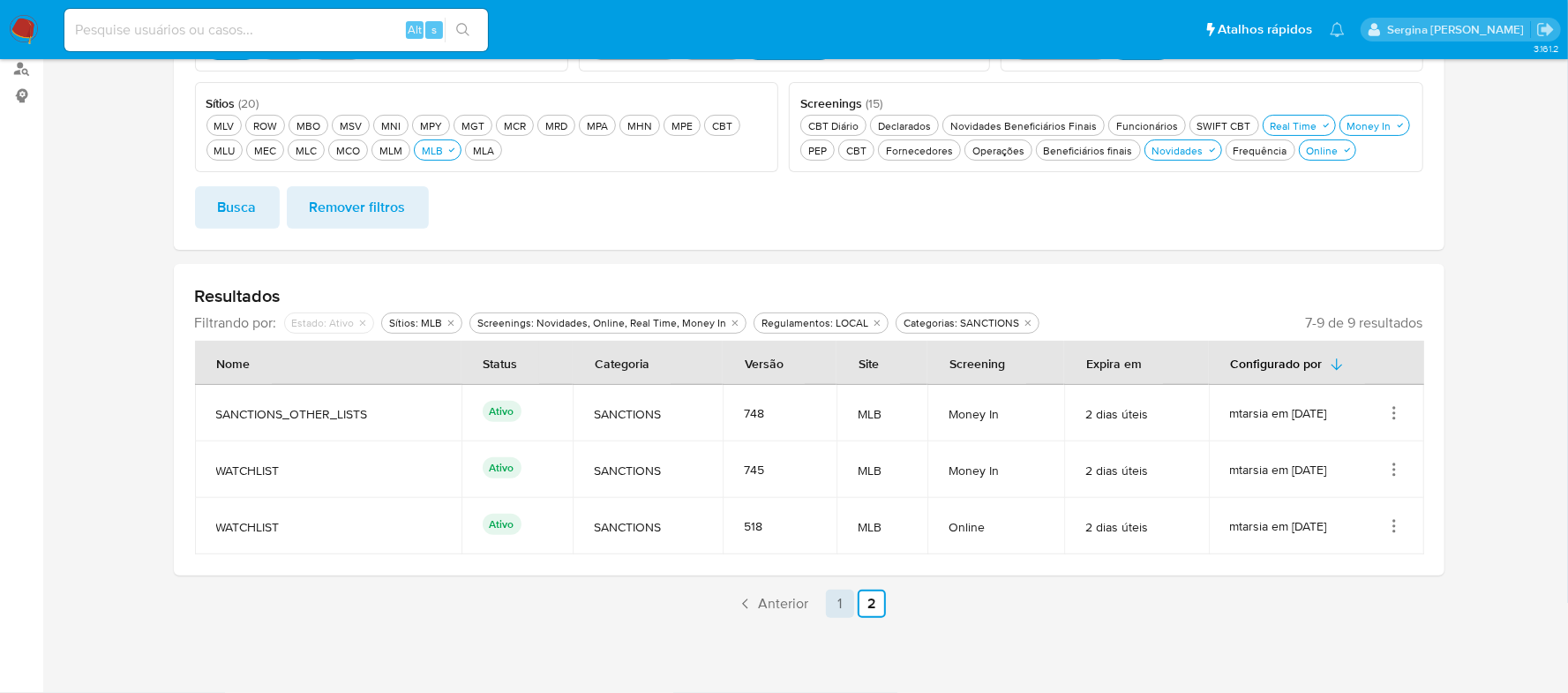
click at [830, 602] on link "1" at bounding box center [839, 603] width 28 height 28
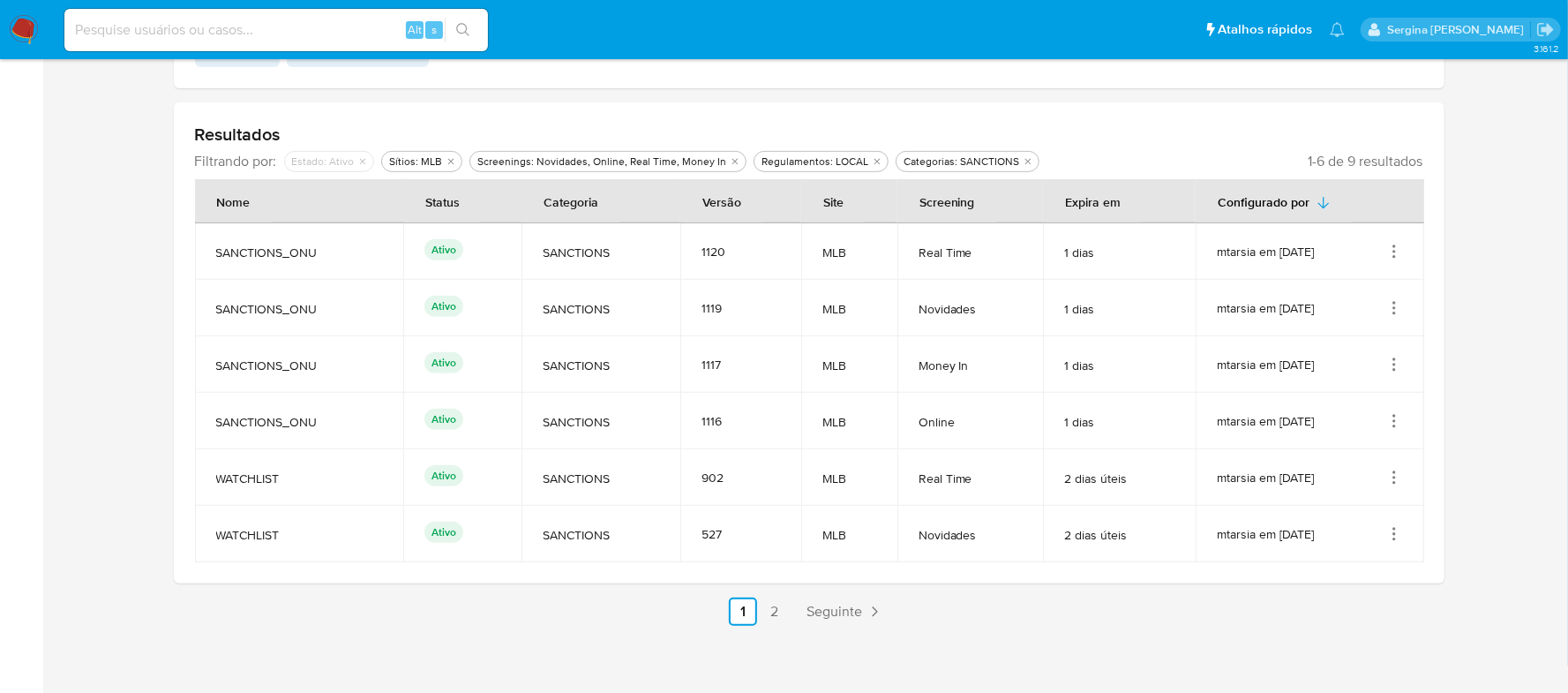
scroll to position [465, 0]
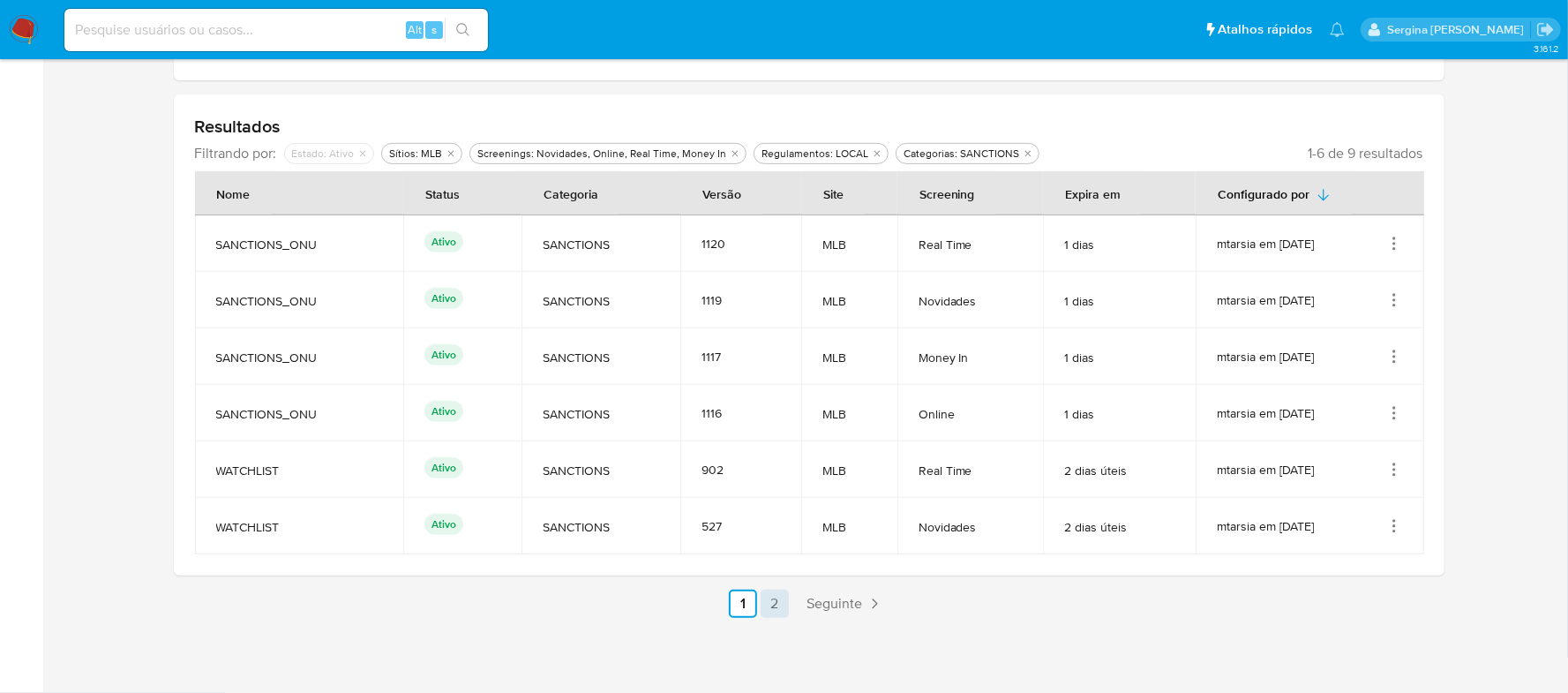
click at [764, 607] on link "2" at bounding box center [774, 603] width 28 height 28
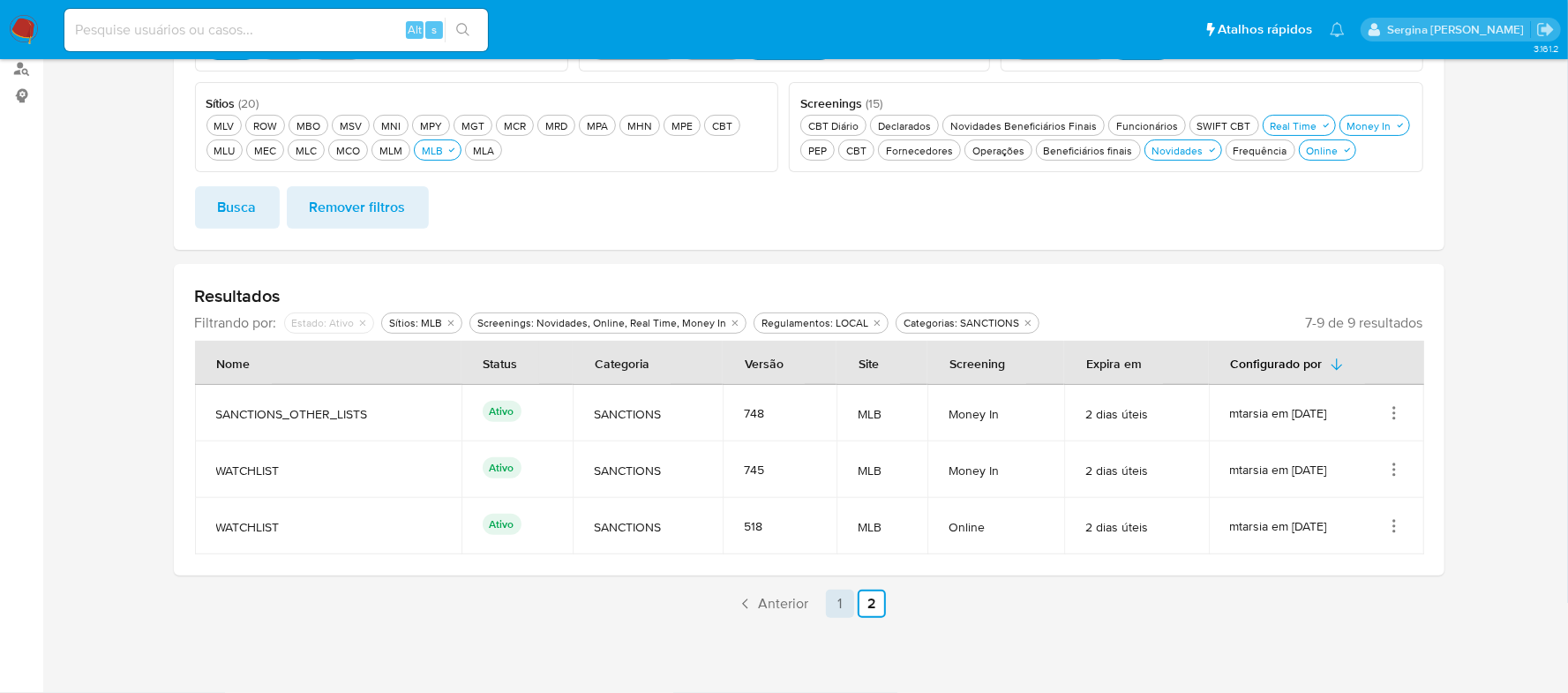
click at [837, 611] on link "1" at bounding box center [839, 603] width 28 height 28
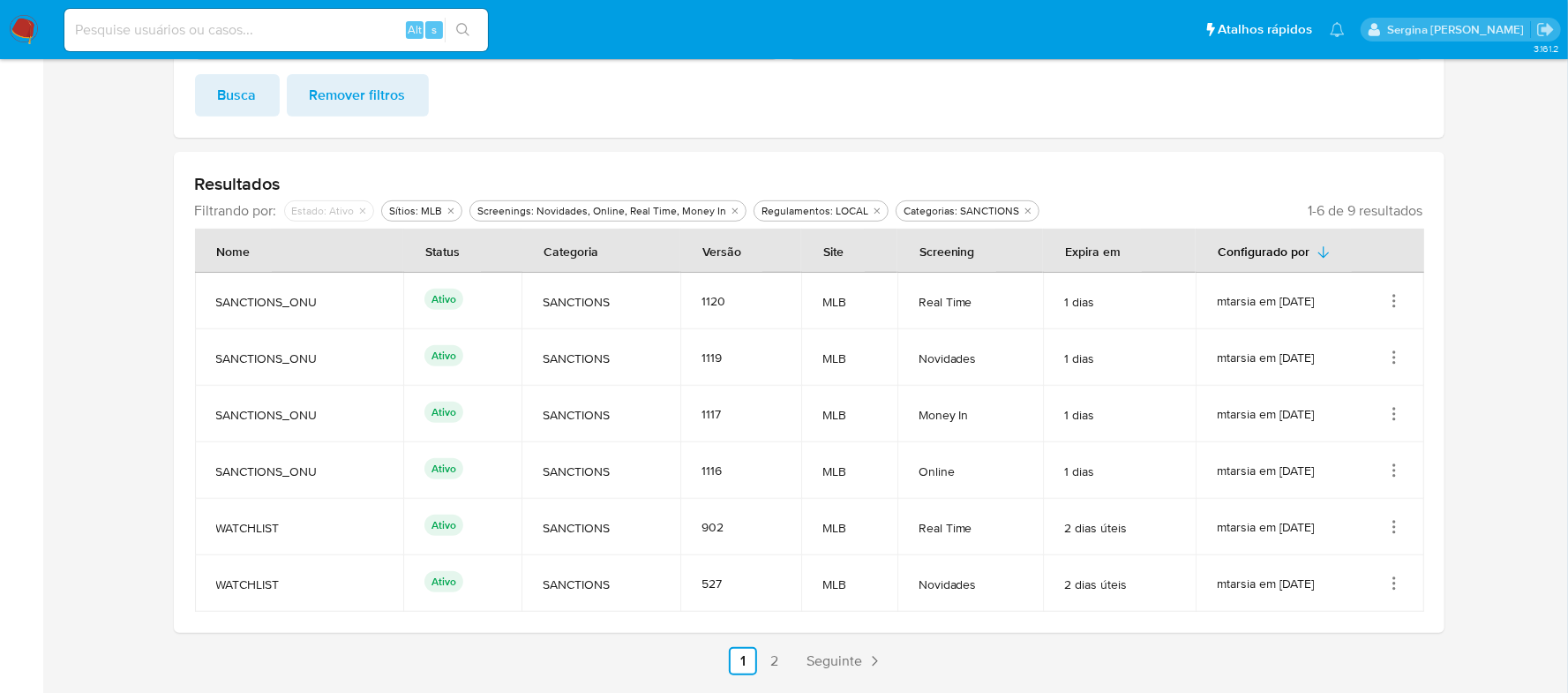
scroll to position [465, 0]
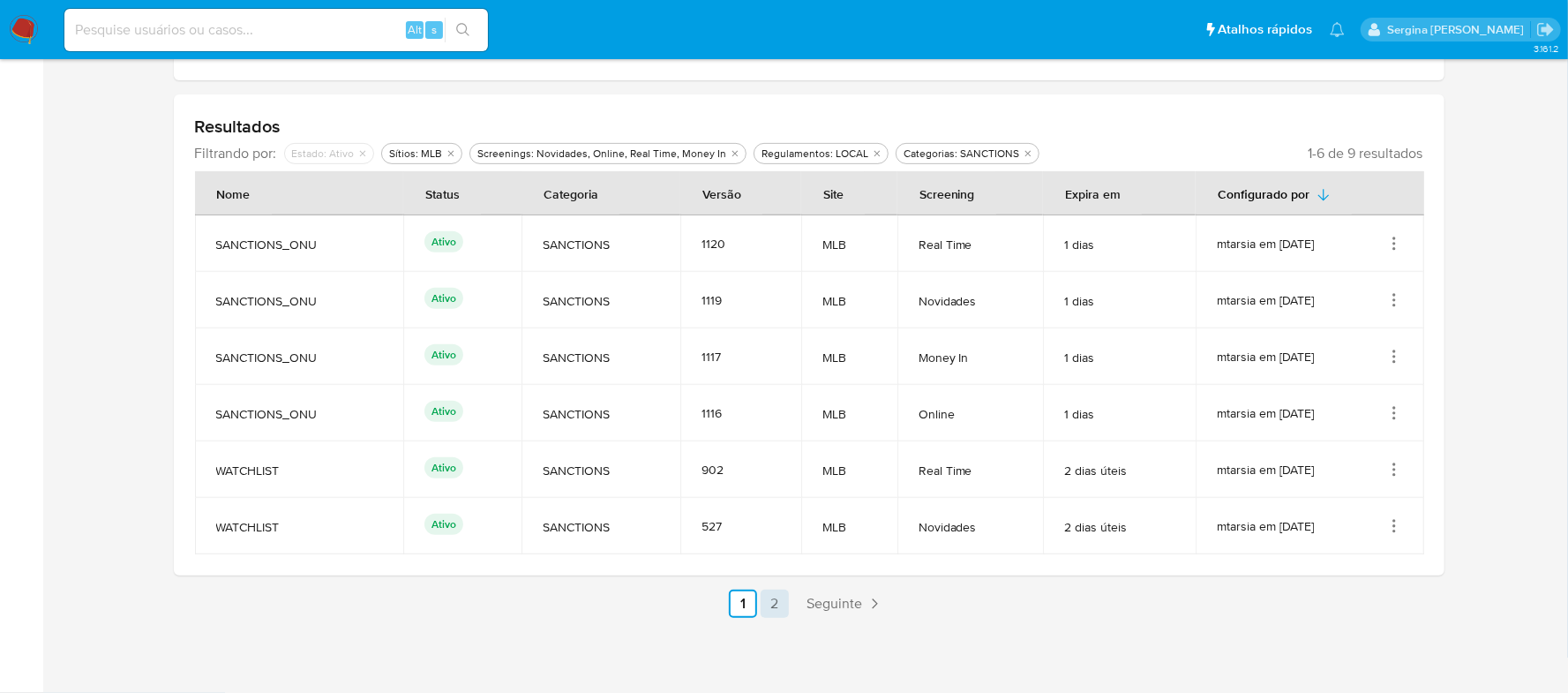
click at [782, 602] on link "2" at bounding box center [774, 603] width 28 height 28
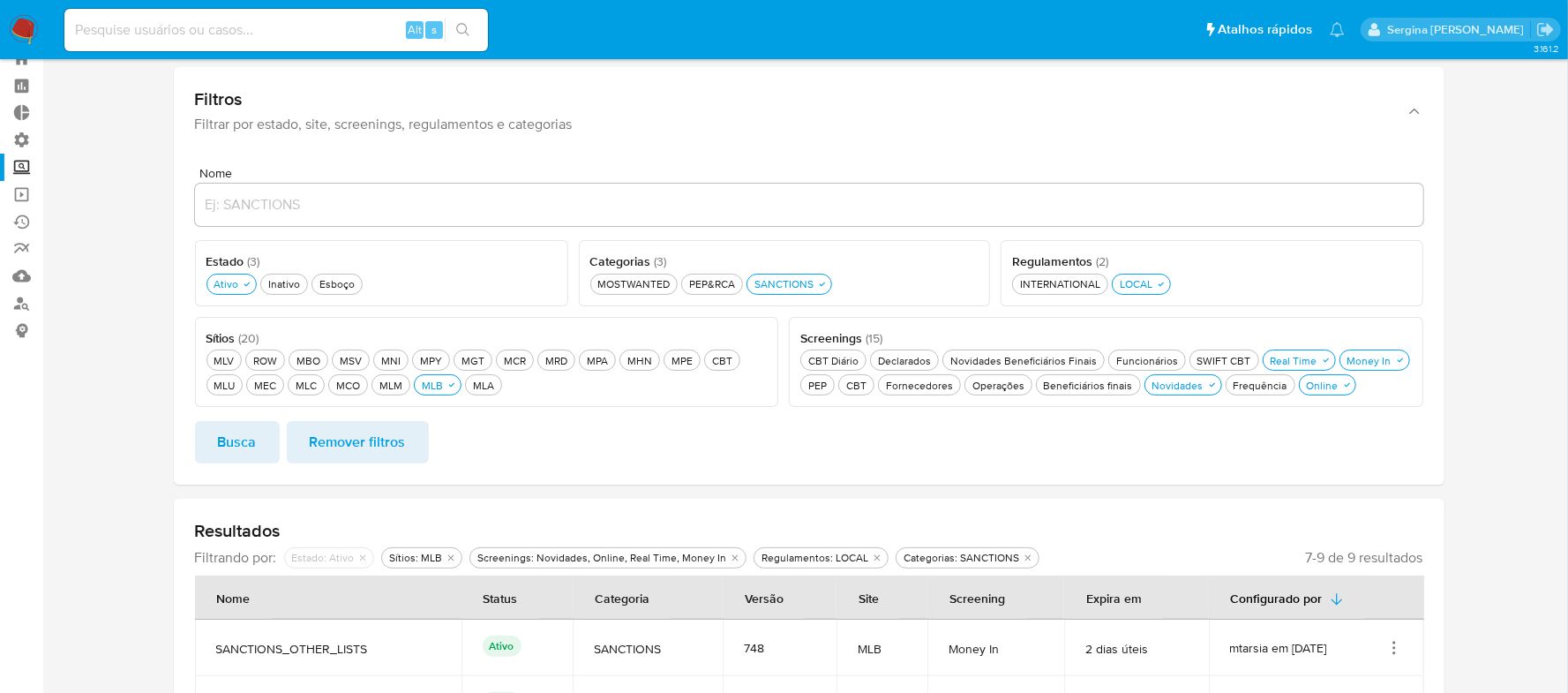
scroll to position [0, 0]
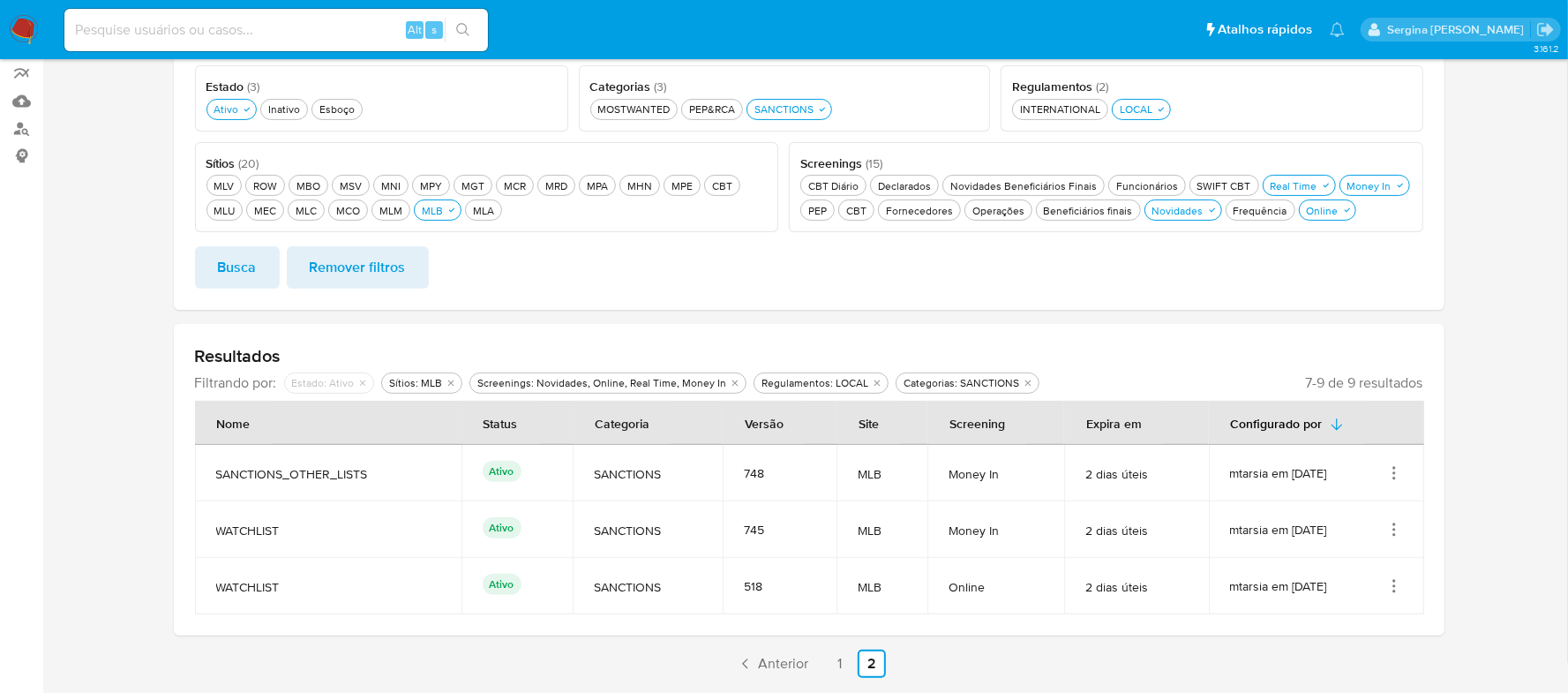
scroll to position [295, 0]
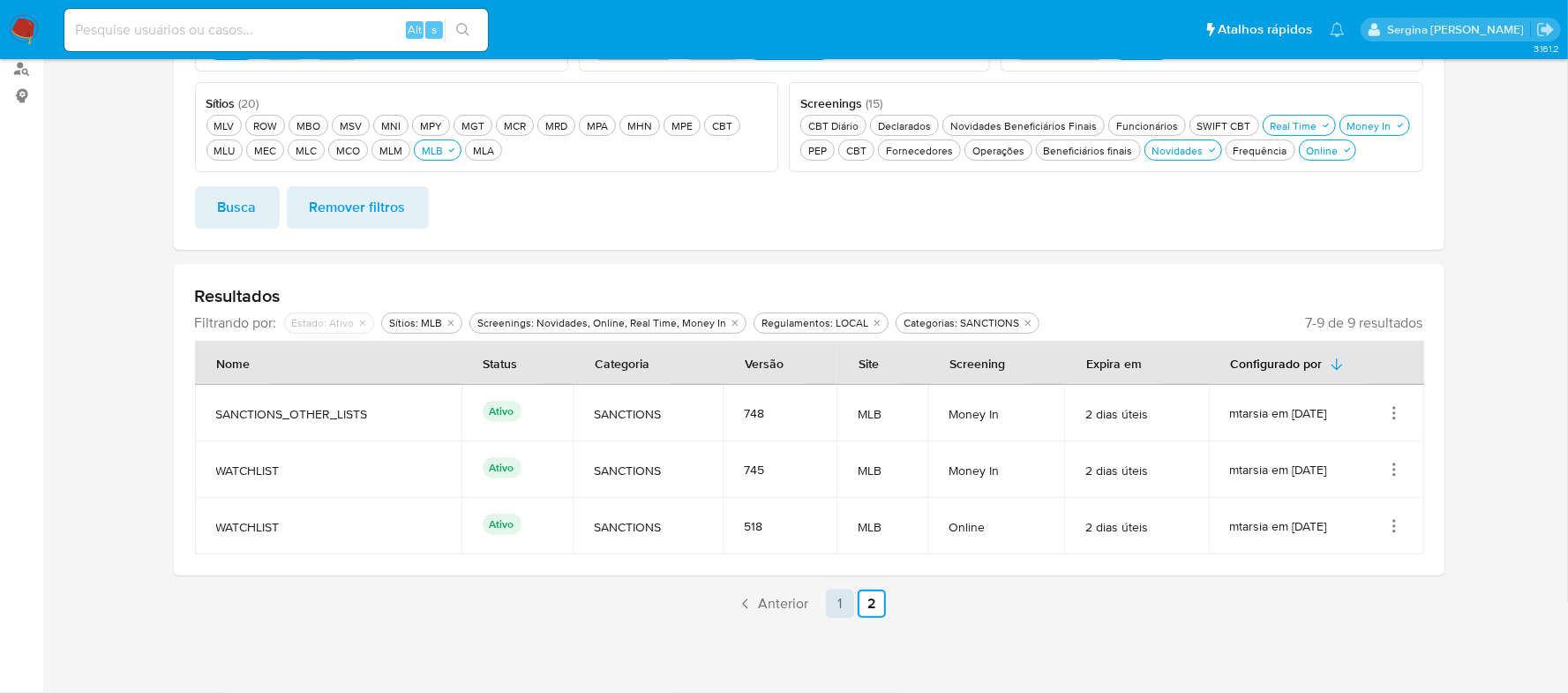
click at [837, 603] on link "1" at bounding box center [839, 603] width 28 height 28
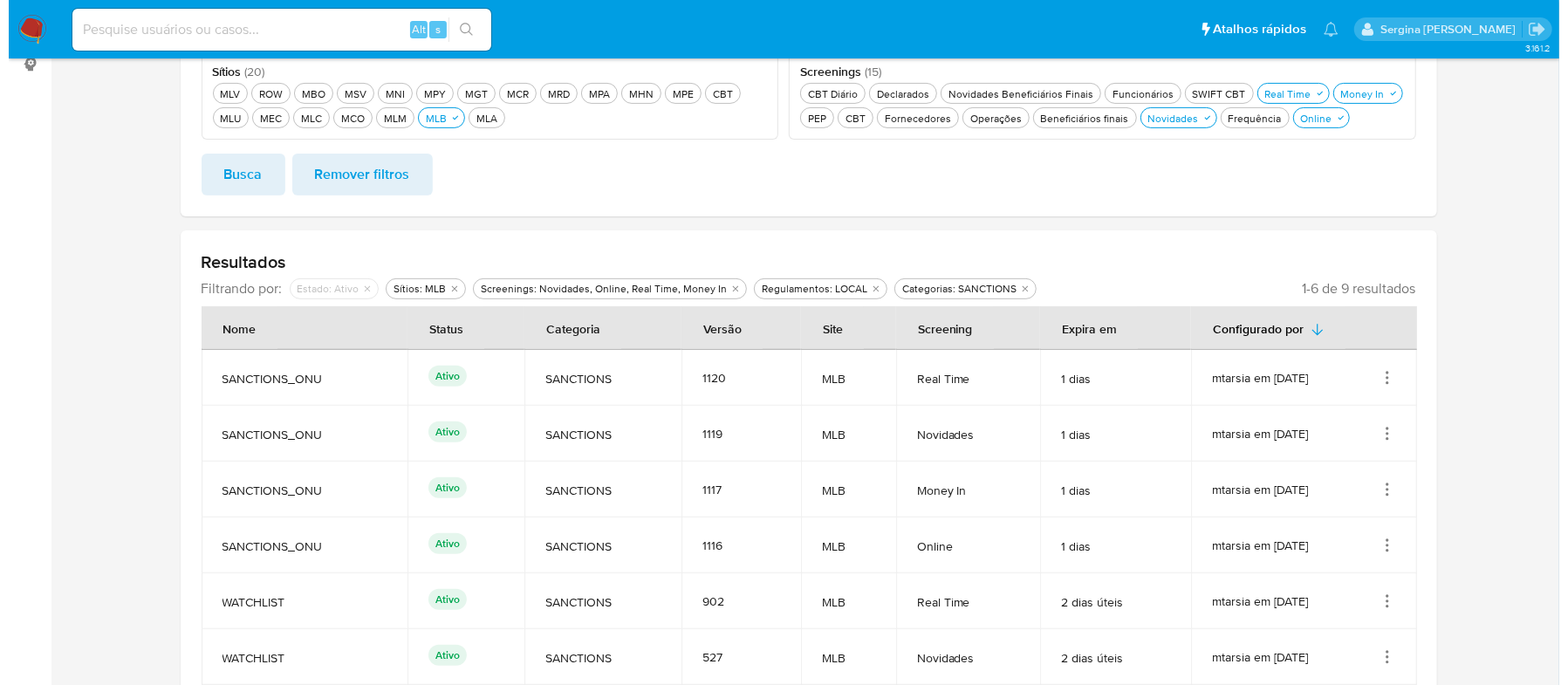
scroll to position [409, 0]
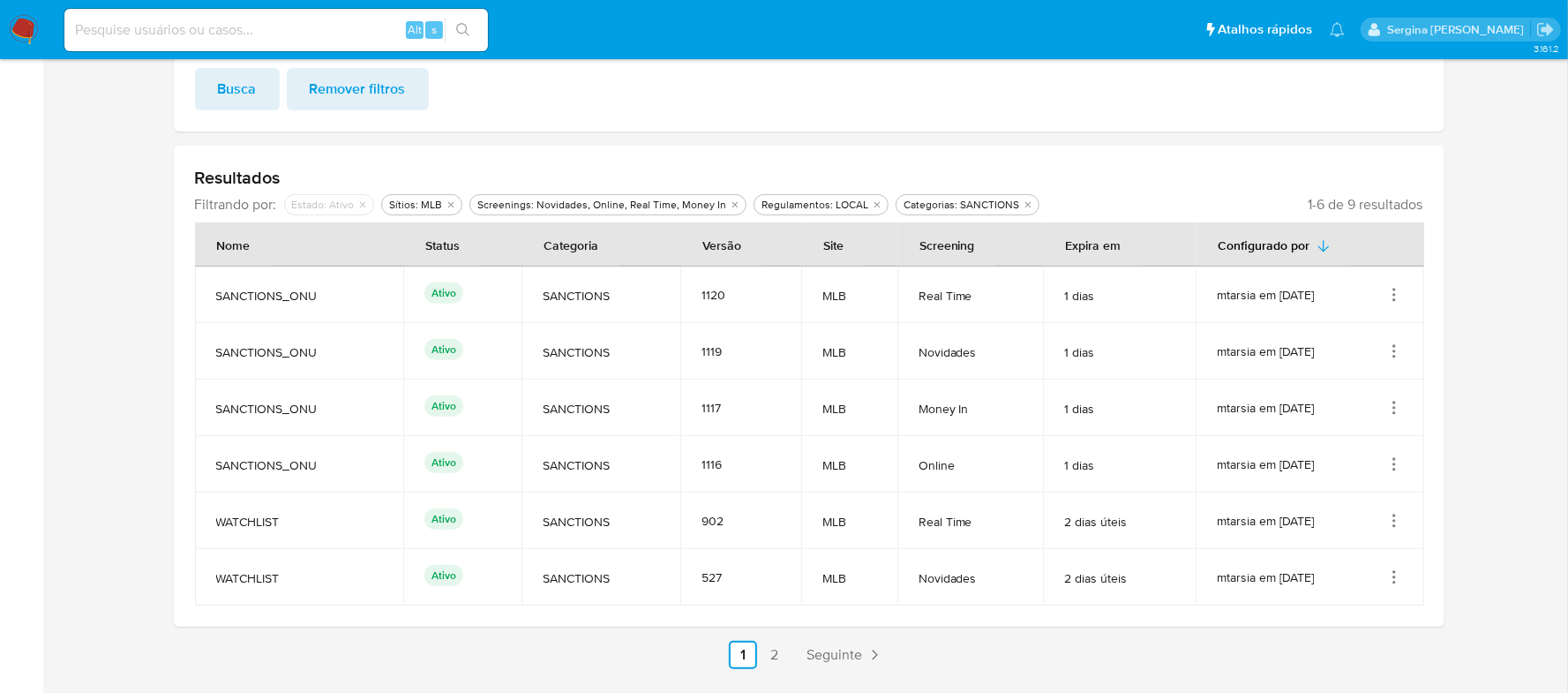
click at [1396, 299] on icon "Ações" at bounding box center [1395, 295] width 17 height 17
click at [1363, 340] on button "Ver detalhes" at bounding box center [1323, 336] width 159 height 47
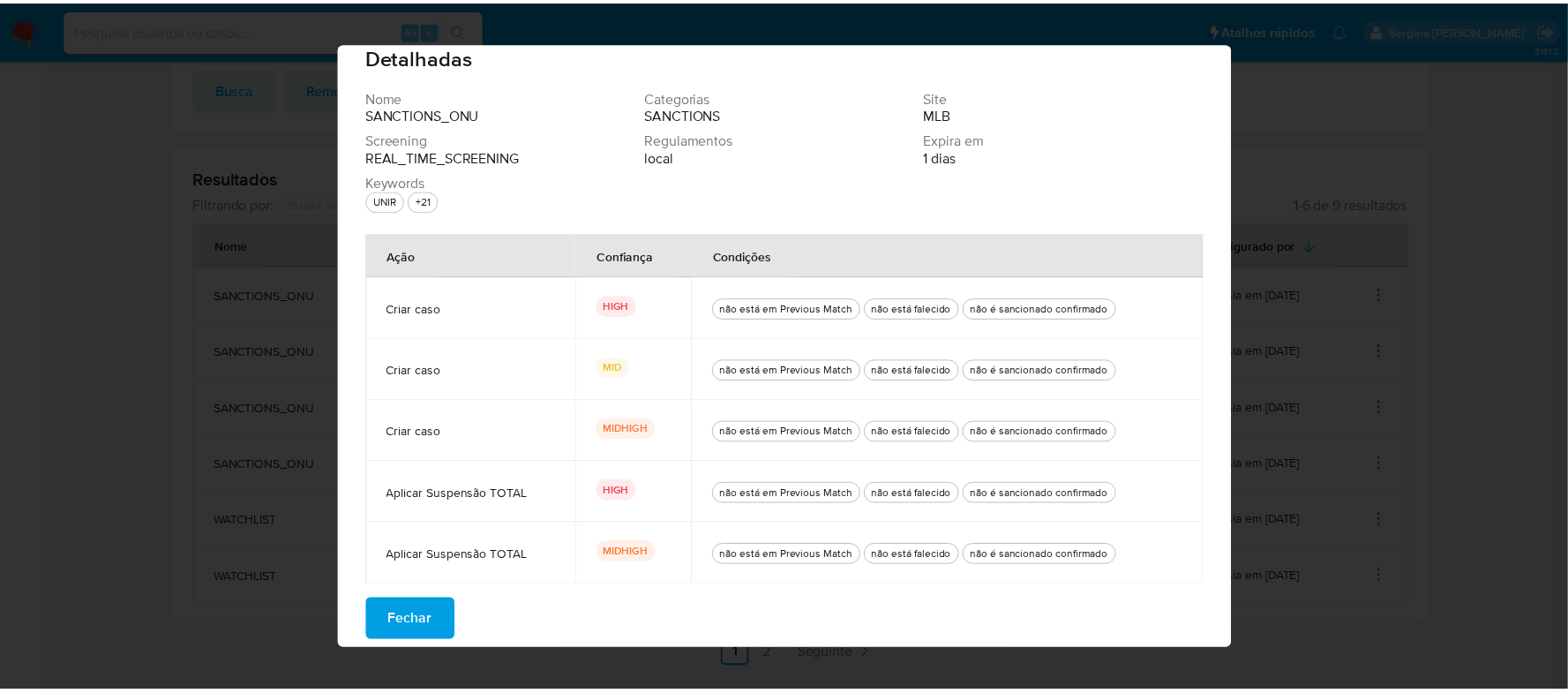
scroll to position [30, 0]
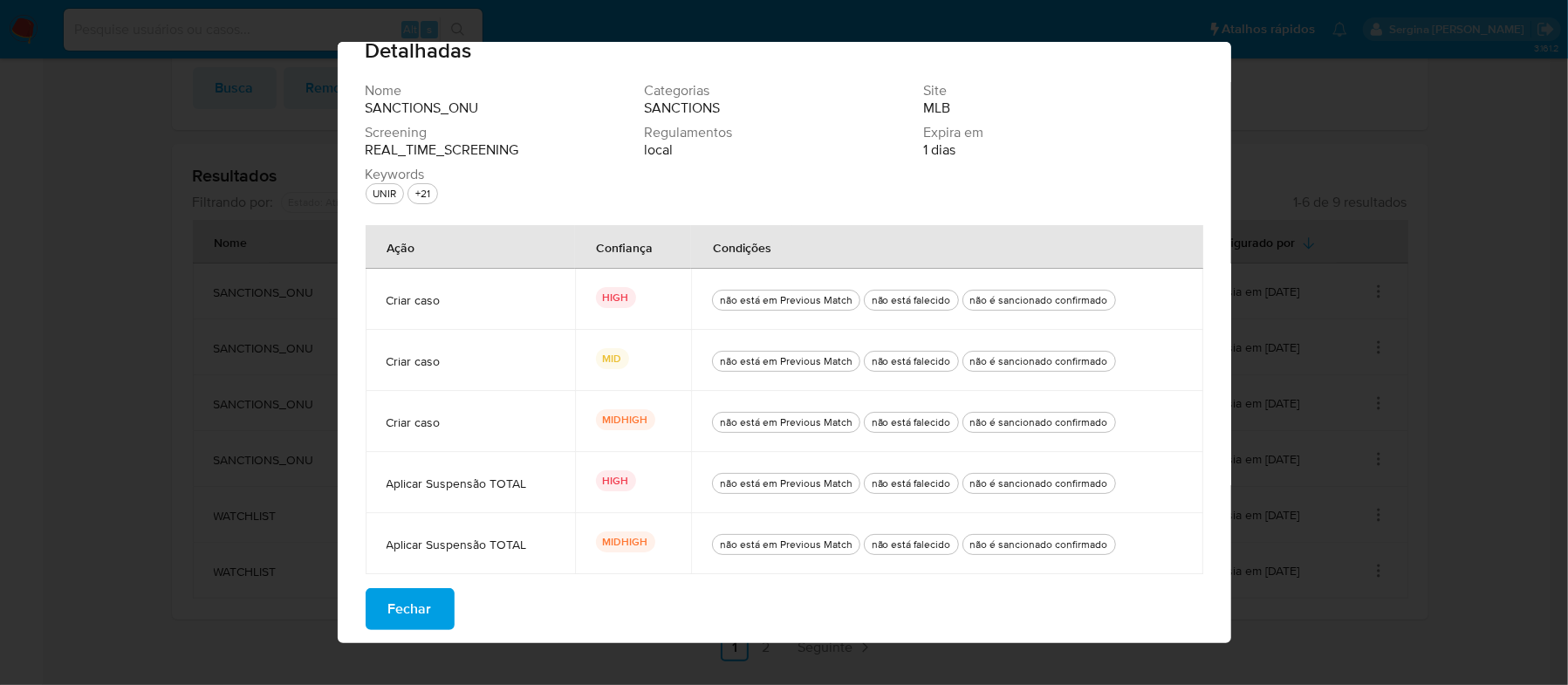
click at [370, 598] on button "Fechar" at bounding box center [410, 609] width 89 height 42
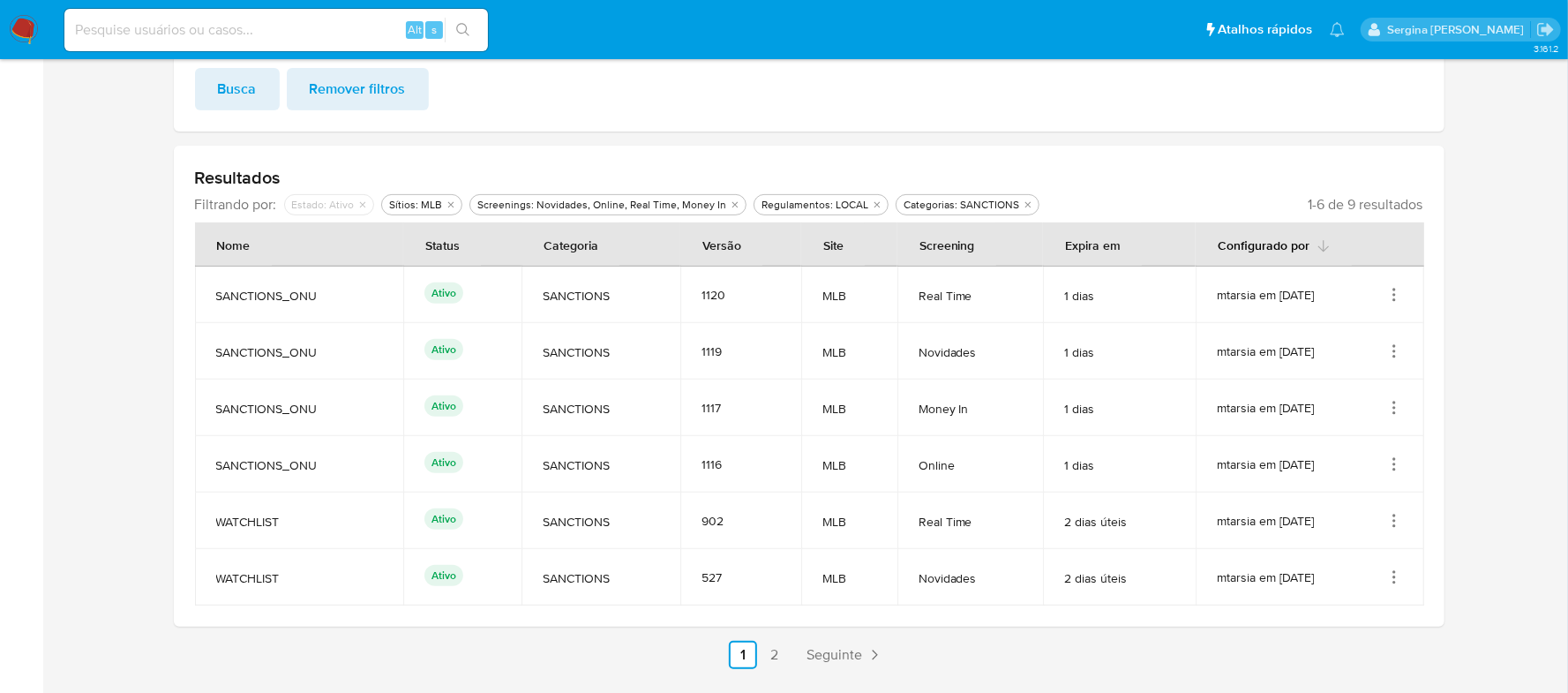
click at [1316, 247] on icon "button" at bounding box center [1323, 246] width 14 height 14
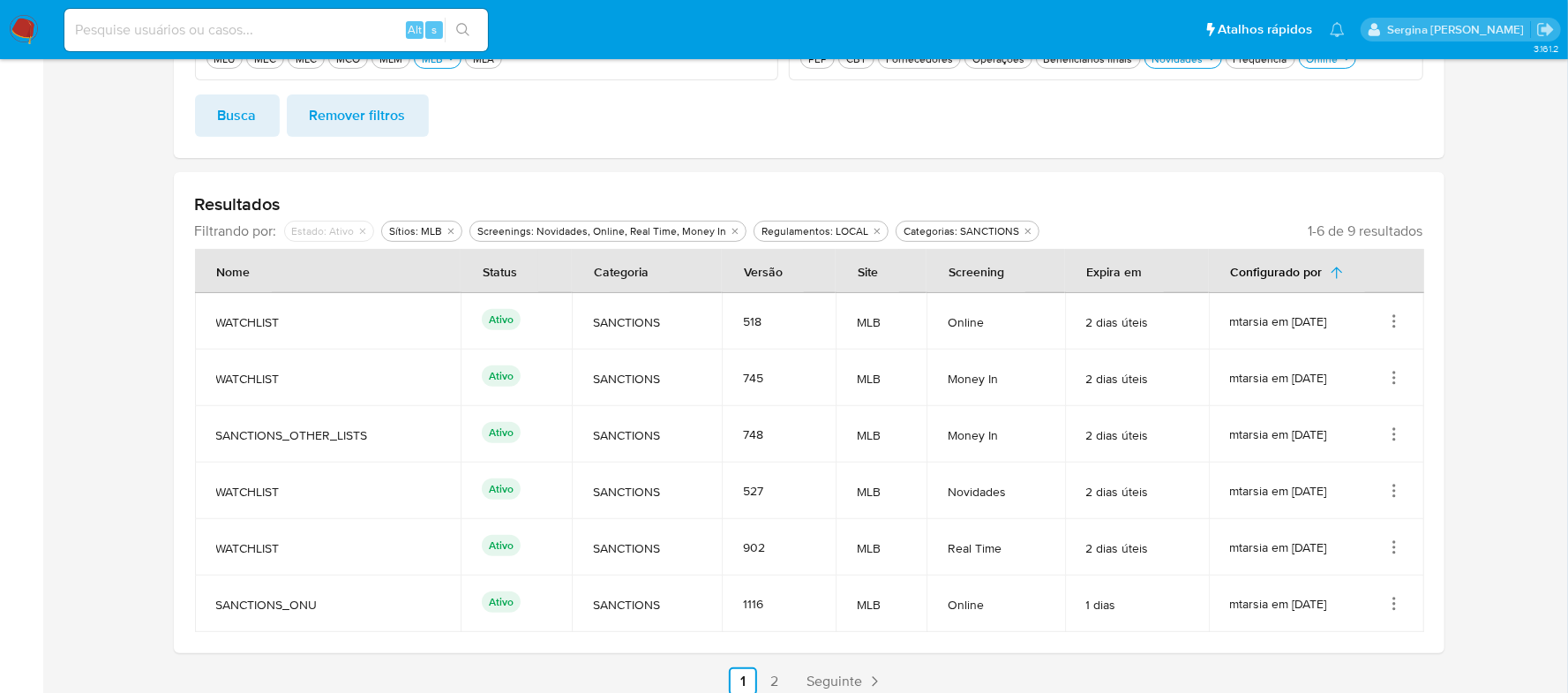
scroll to position [413, 0]
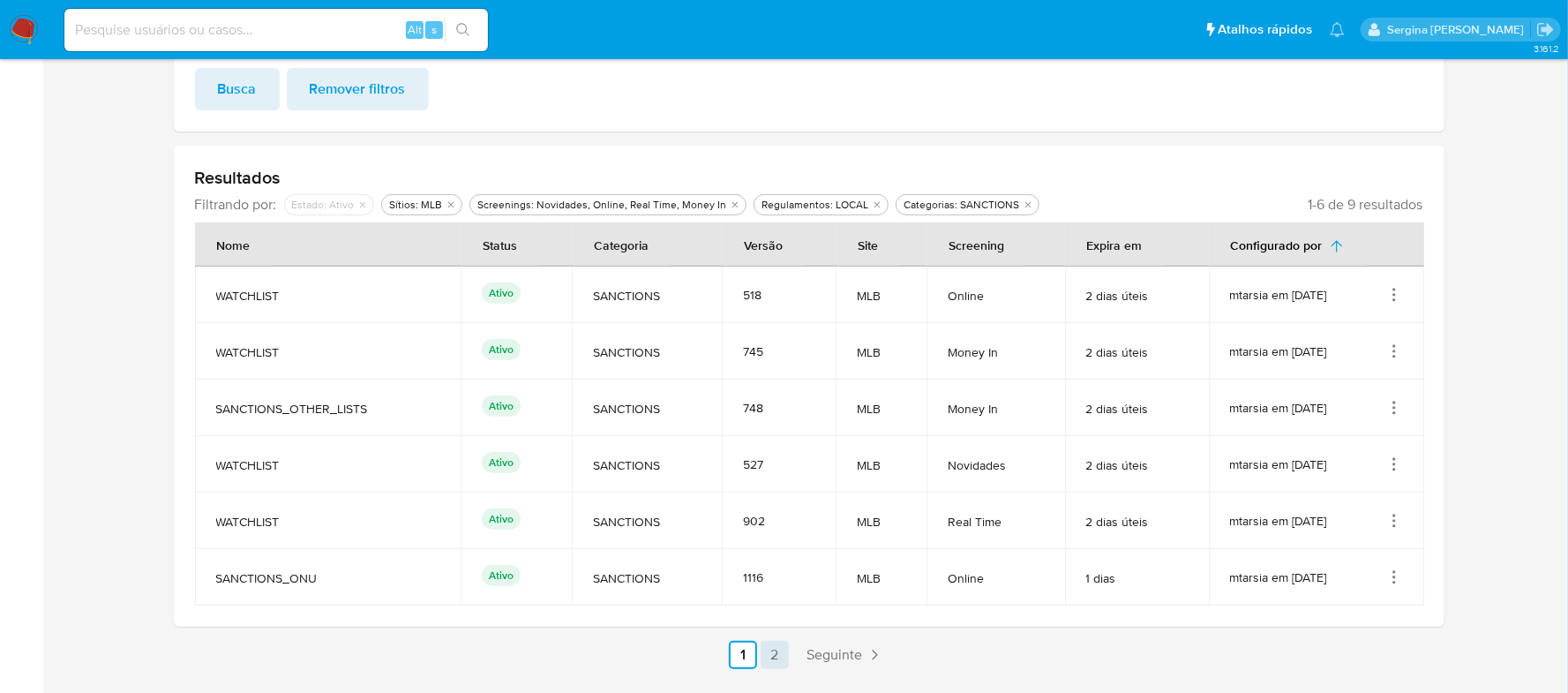
click at [773, 662] on link "2" at bounding box center [774, 654] width 28 height 28
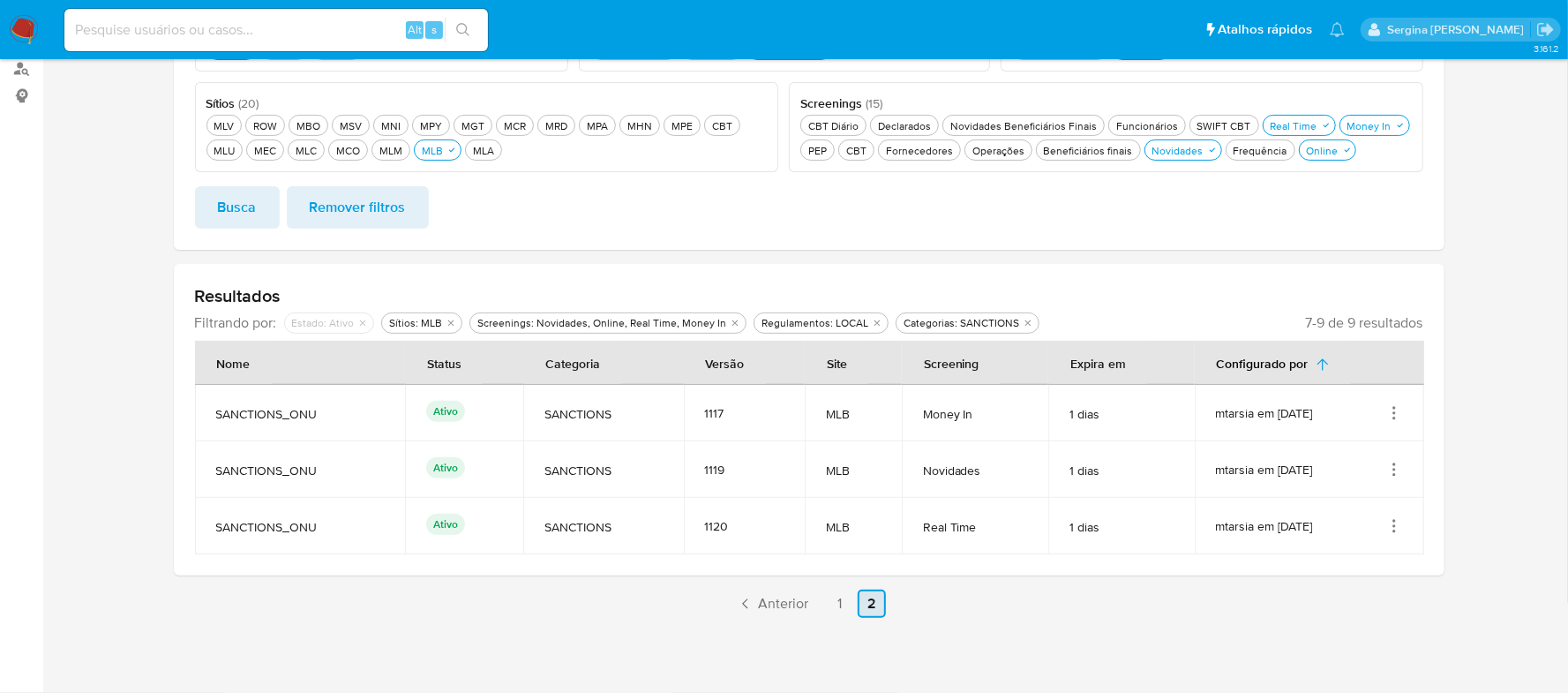
scroll to position [295, 0]
click at [844, 608] on link "1" at bounding box center [839, 603] width 28 height 28
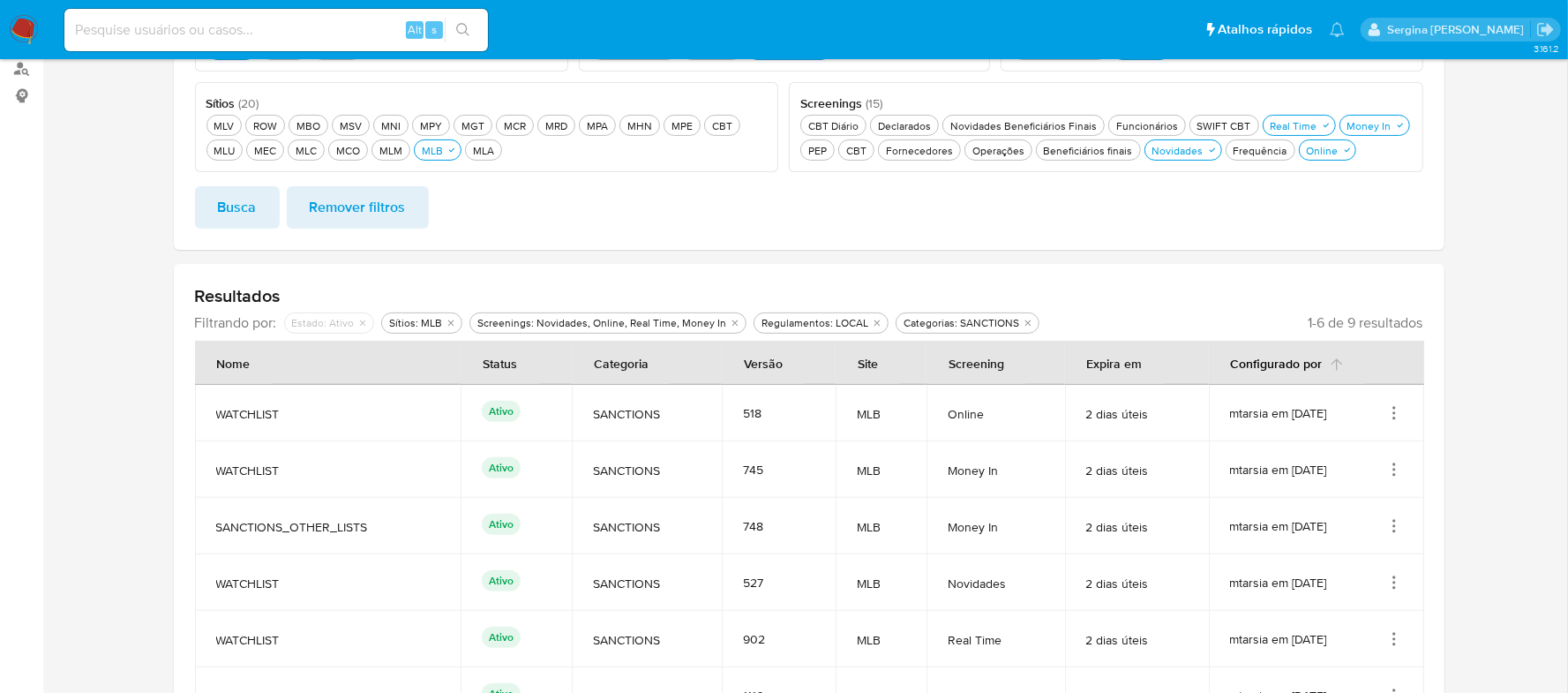
click at [1269, 367] on button "Configurado por" at bounding box center [1288, 362] width 155 height 42
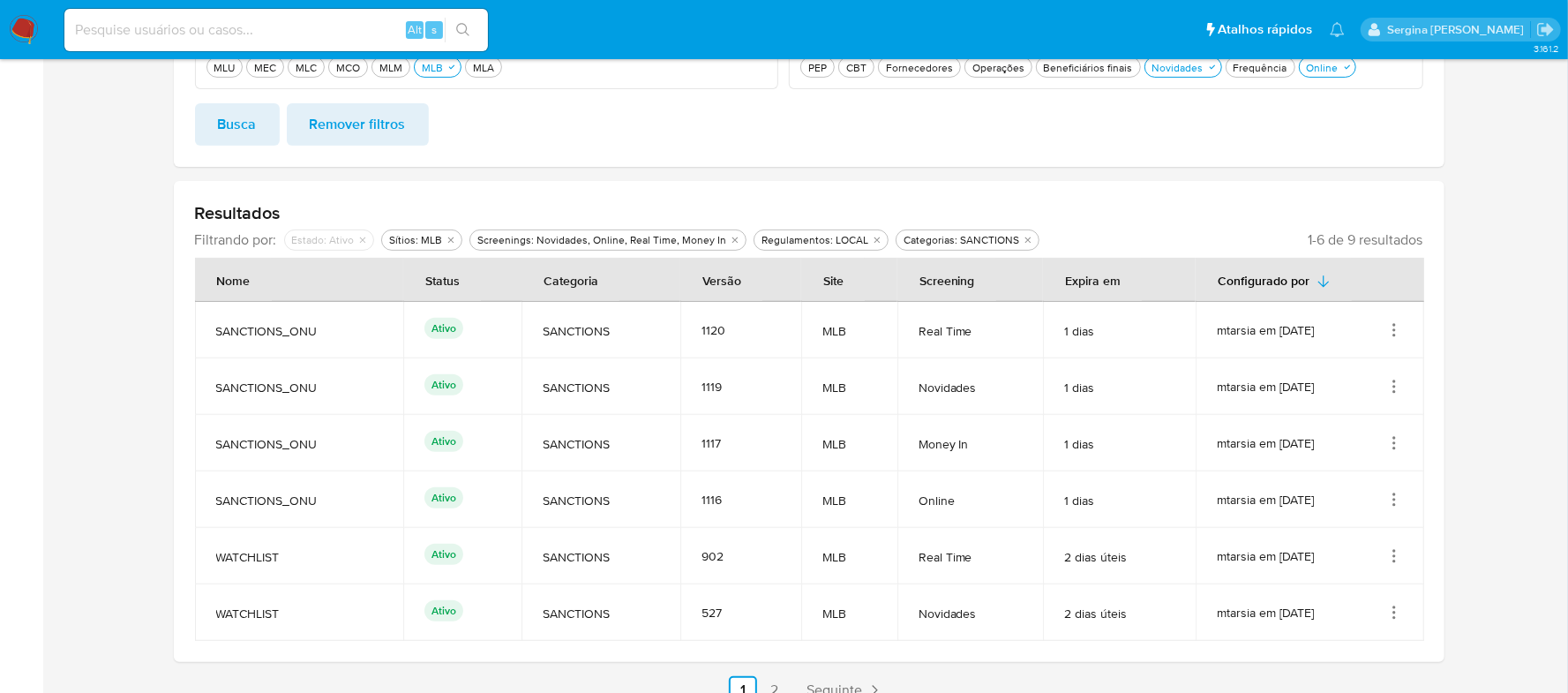
scroll to position [413, 0]
